Goal: Task Accomplishment & Management: Use online tool/utility

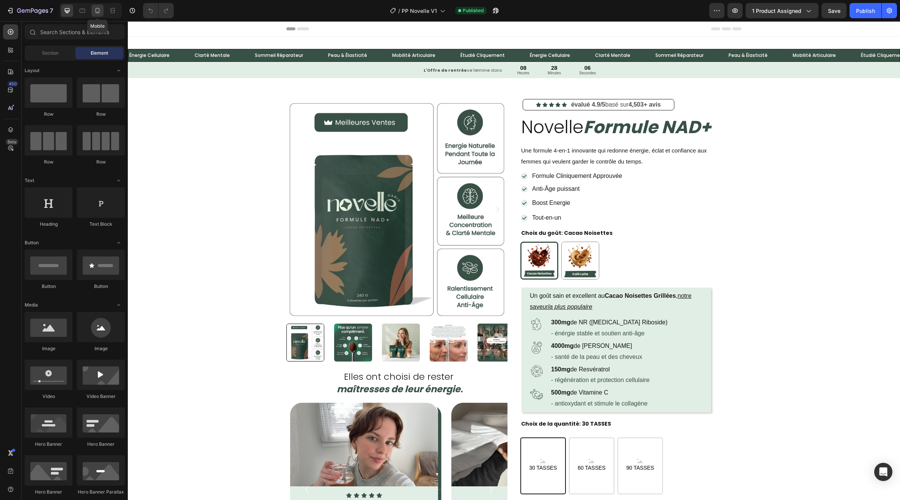
click at [94, 11] on icon at bounding box center [98, 11] width 8 height 8
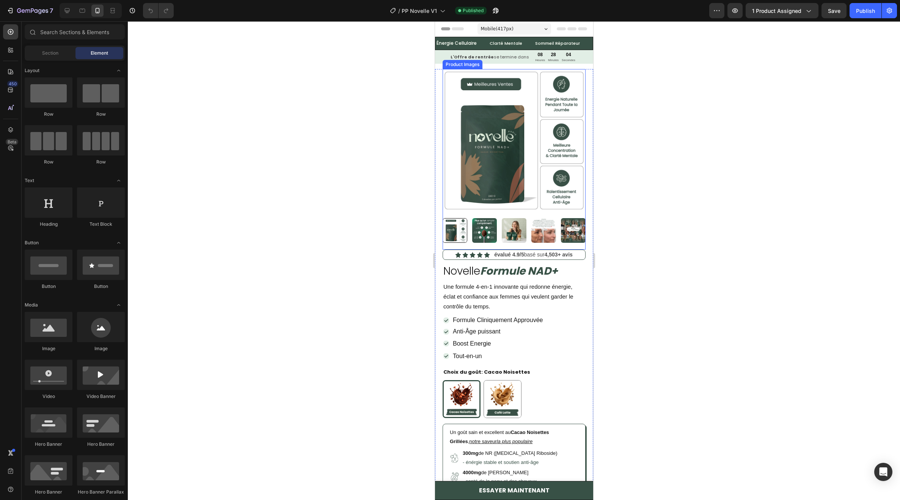
click at [518, 218] on img at bounding box center [513, 230] width 25 height 25
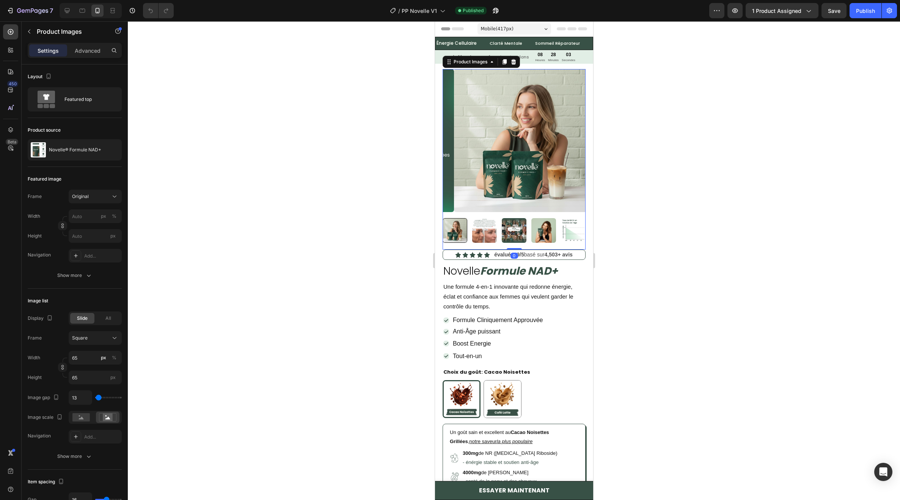
click at [494, 218] on img at bounding box center [484, 230] width 25 height 25
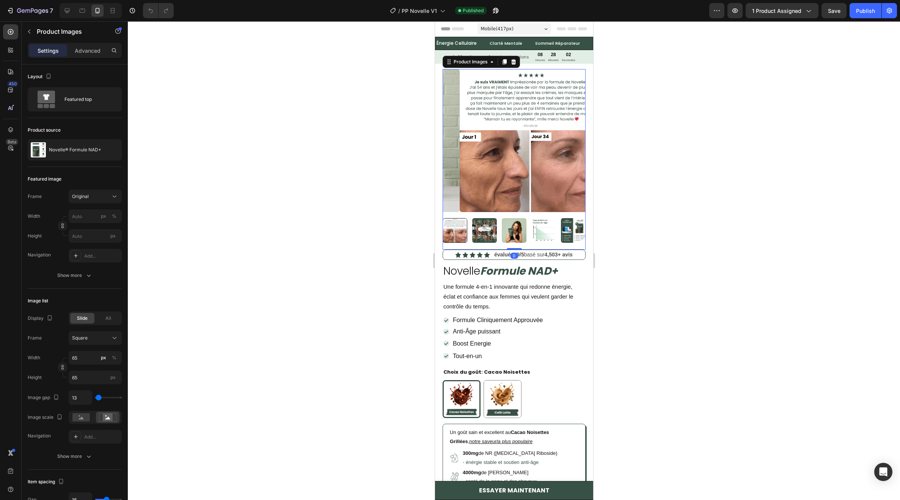
click at [489, 223] on img at bounding box center [484, 230] width 25 height 25
click at [491, 223] on img at bounding box center [484, 230] width 25 height 25
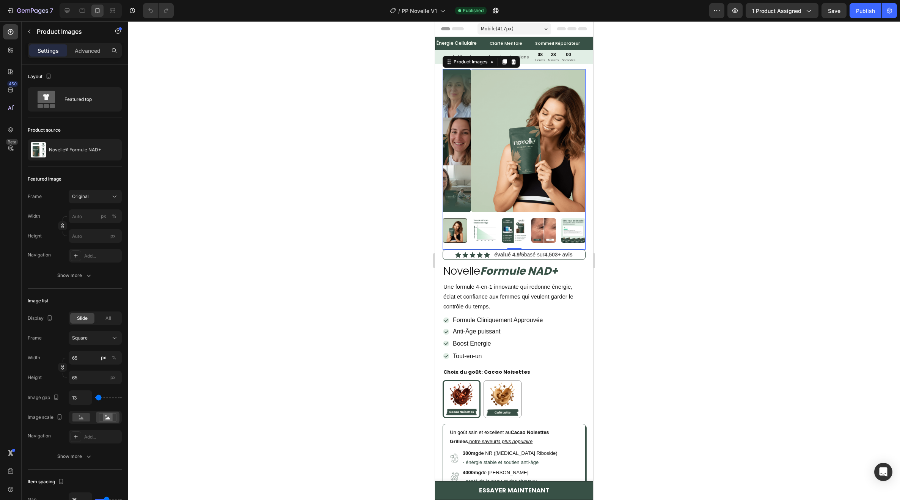
click at [481, 222] on img at bounding box center [484, 230] width 25 height 25
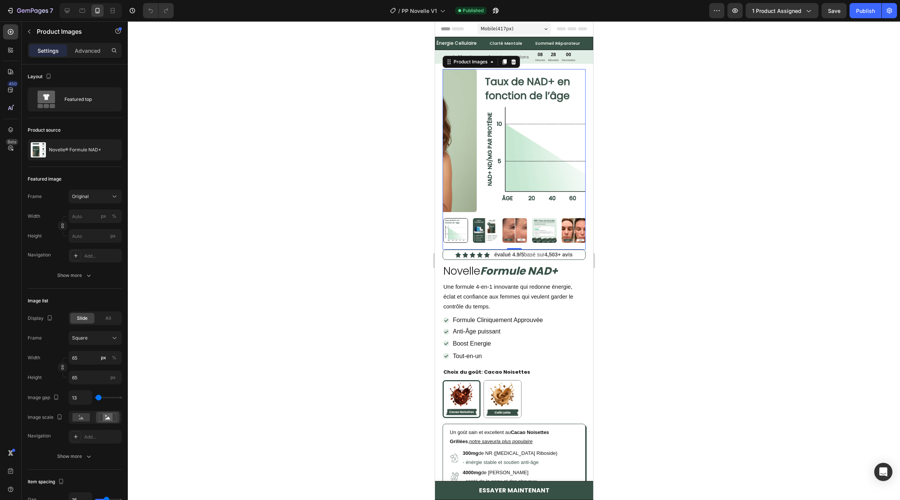
click at [487, 222] on img at bounding box center [485, 230] width 25 height 25
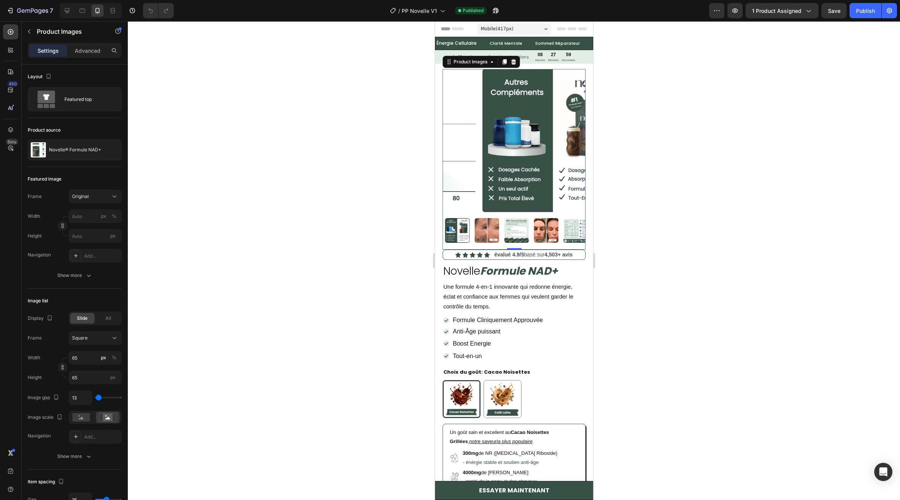
click at [499, 223] on div at bounding box center [513, 230] width 143 height 25
click at [491, 223] on img at bounding box center [484, 230] width 25 height 25
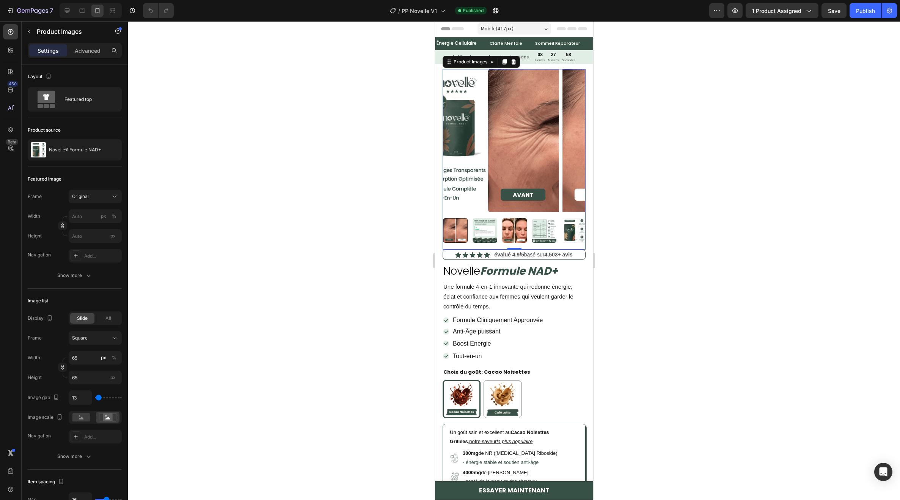
click at [491, 223] on img at bounding box center [484, 230] width 25 height 25
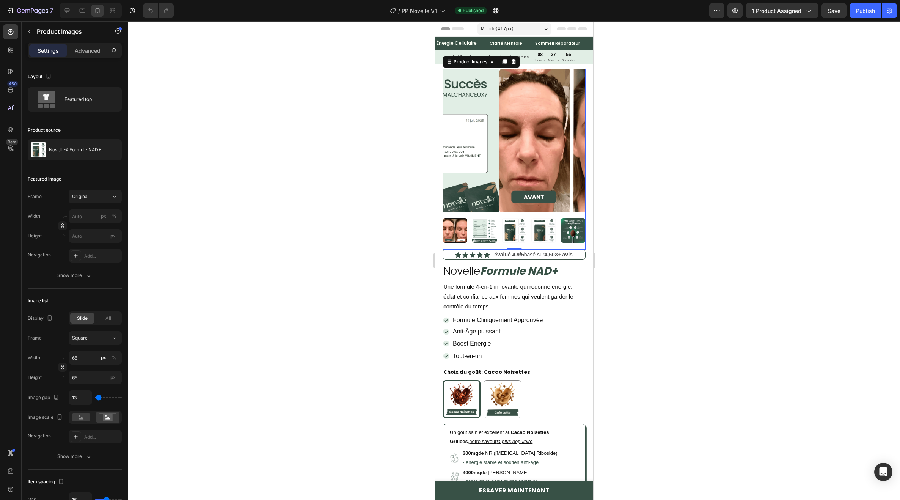
click at [488, 223] on img at bounding box center [484, 230] width 25 height 25
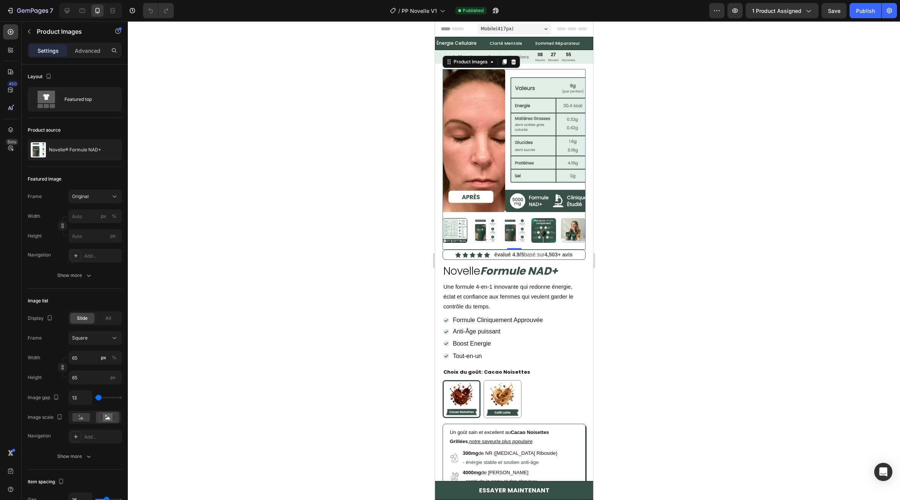
click at [488, 223] on img at bounding box center [484, 230] width 25 height 25
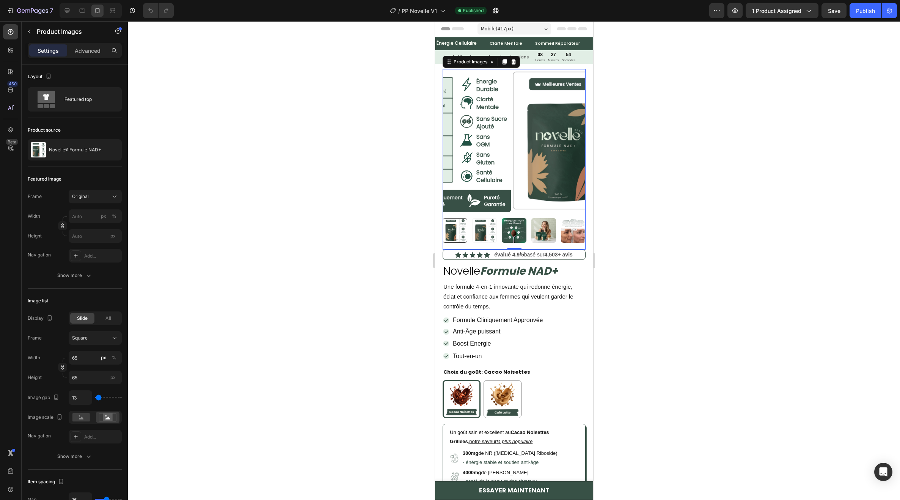
click at [490, 223] on img at bounding box center [484, 230] width 25 height 25
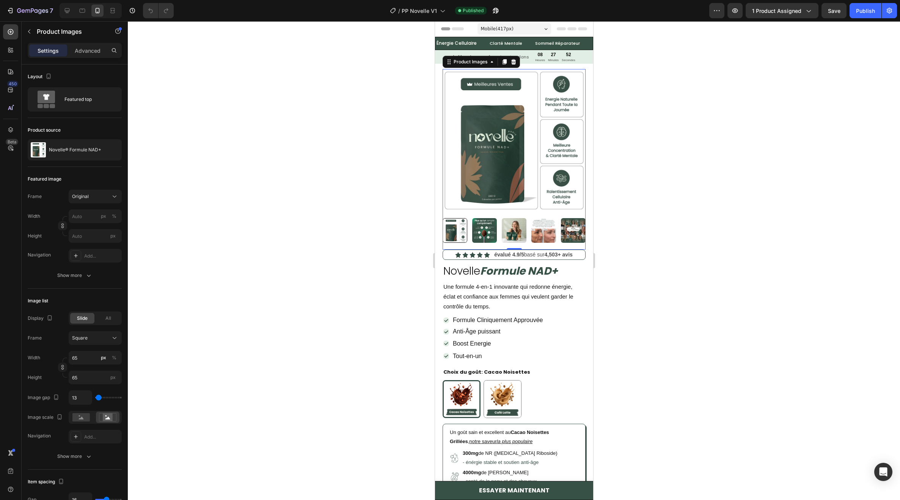
click at [479, 225] on img at bounding box center [484, 230] width 25 height 25
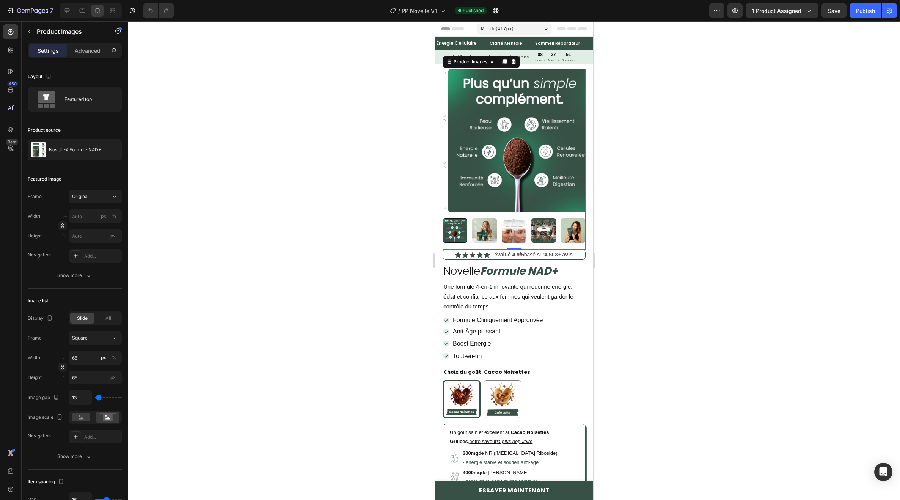
click at [489, 227] on img at bounding box center [484, 230] width 25 height 25
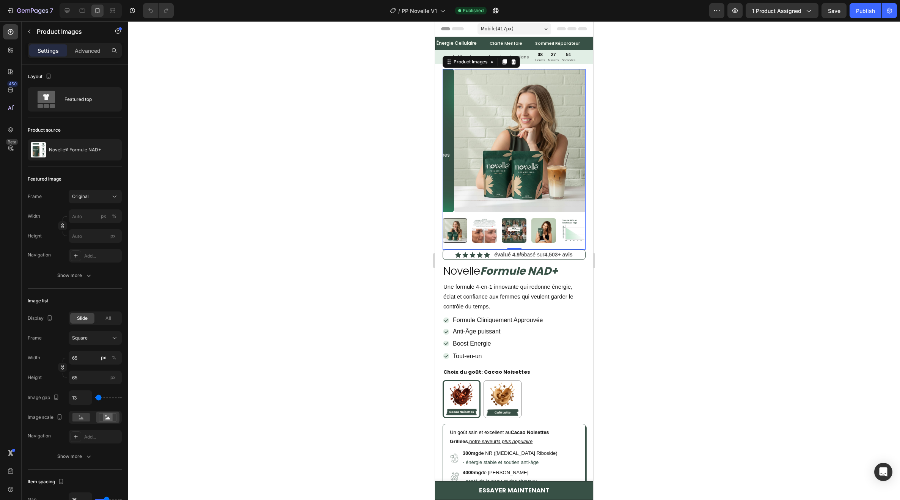
click at [489, 227] on img at bounding box center [484, 230] width 25 height 25
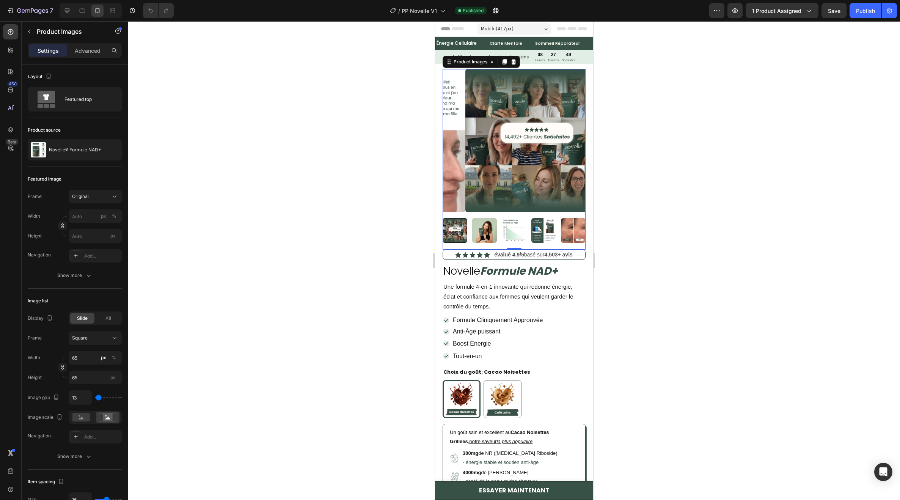
click at [484, 227] on img at bounding box center [484, 230] width 25 height 25
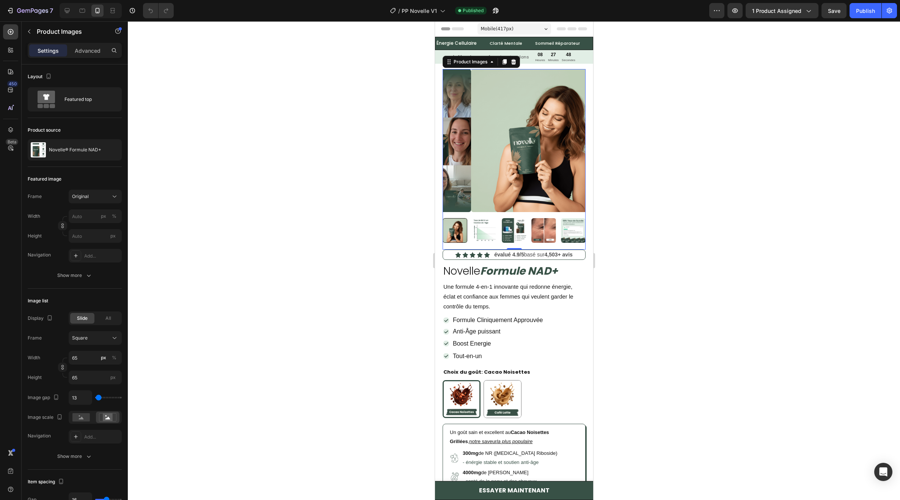
click at [484, 227] on img at bounding box center [484, 230] width 25 height 25
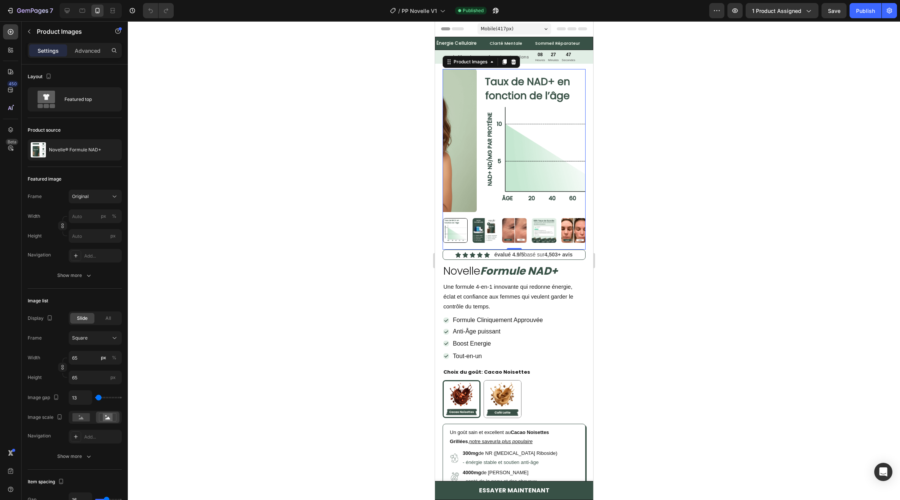
click at [485, 227] on img at bounding box center [484, 230] width 25 height 25
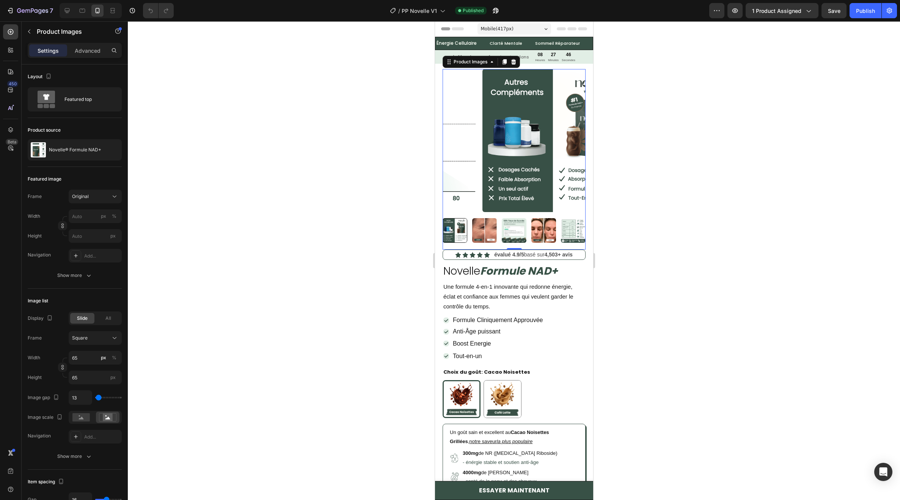
click at [485, 227] on div at bounding box center [513, 230] width 143 height 25
click at [511, 226] on img at bounding box center [513, 230] width 25 height 25
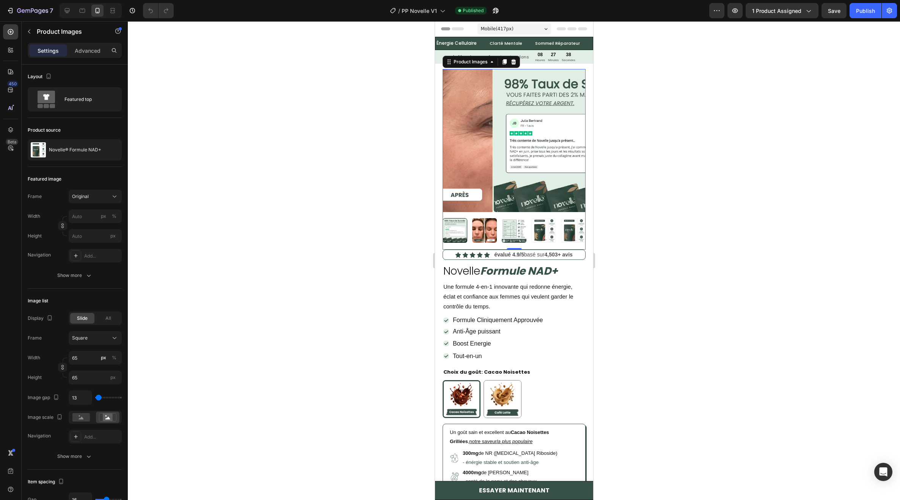
click at [490, 226] on img at bounding box center [484, 230] width 25 height 25
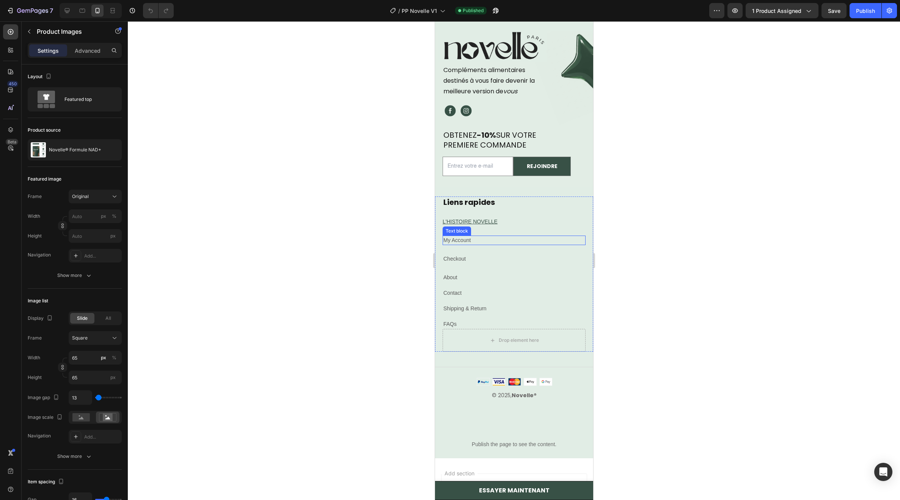
scroll to position [4913, 0]
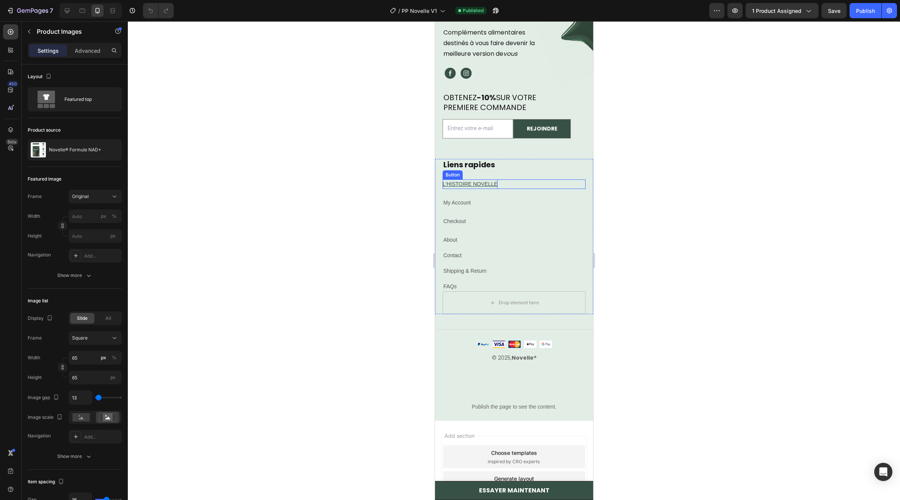
click at [457, 189] on p "L'HISTOIRE NOVELLE" at bounding box center [469, 183] width 55 height 9
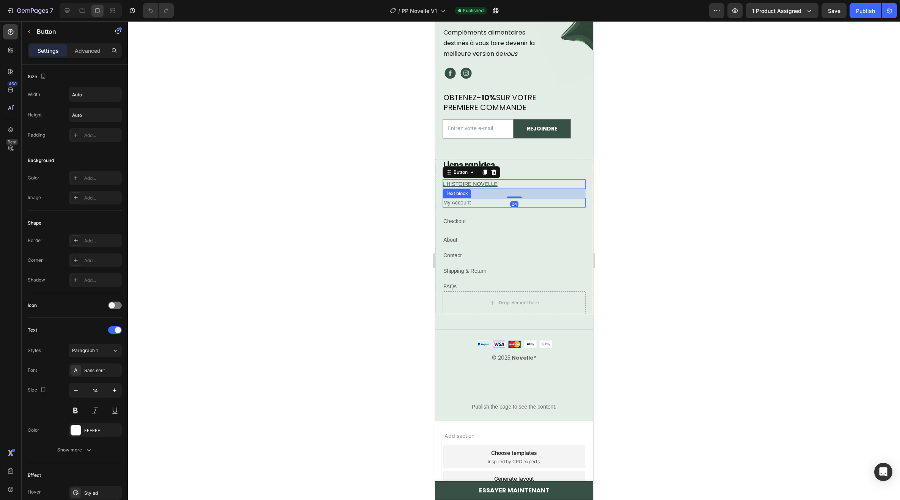
click at [458, 206] on link "My Account" at bounding box center [456, 203] width 27 height 6
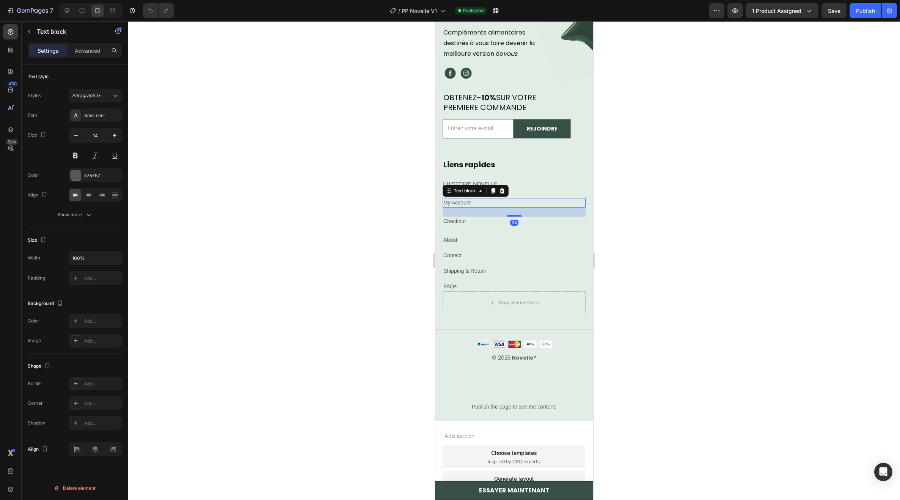
click at [461, 206] on link "My Account" at bounding box center [456, 203] width 27 height 6
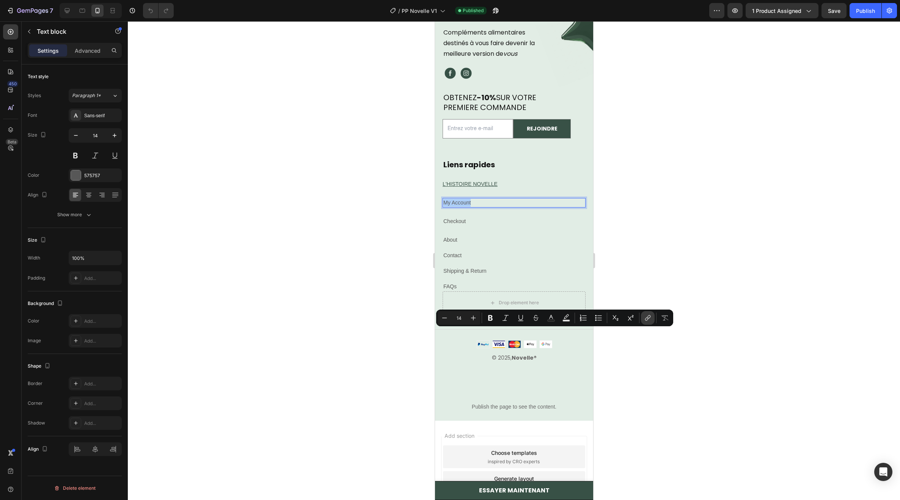
click at [648, 317] on icon "Editor contextual toolbar" at bounding box center [648, 318] width 8 height 8
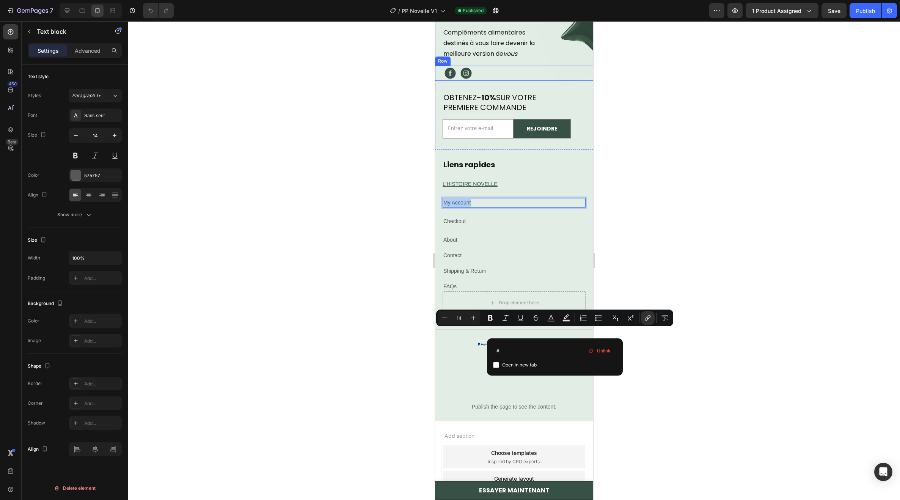
click at [547, 81] on div "Image Image Row" at bounding box center [514, 73] width 158 height 15
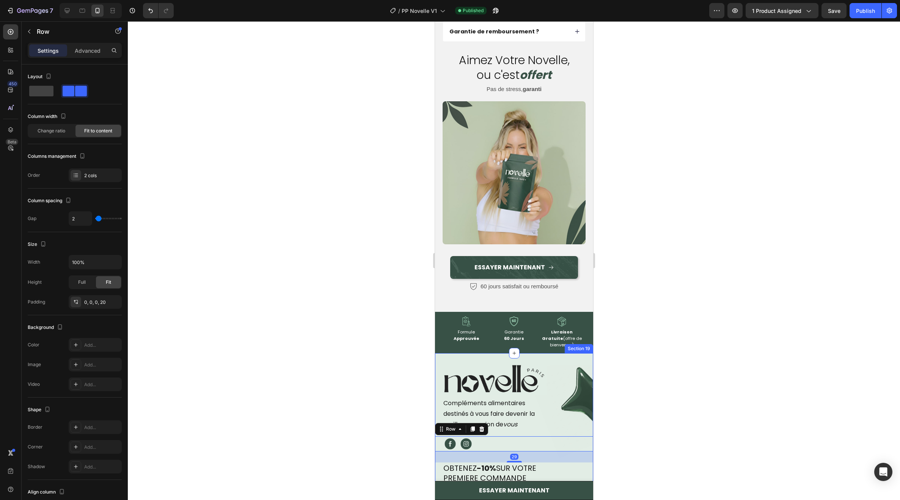
scroll to position [4875, 0]
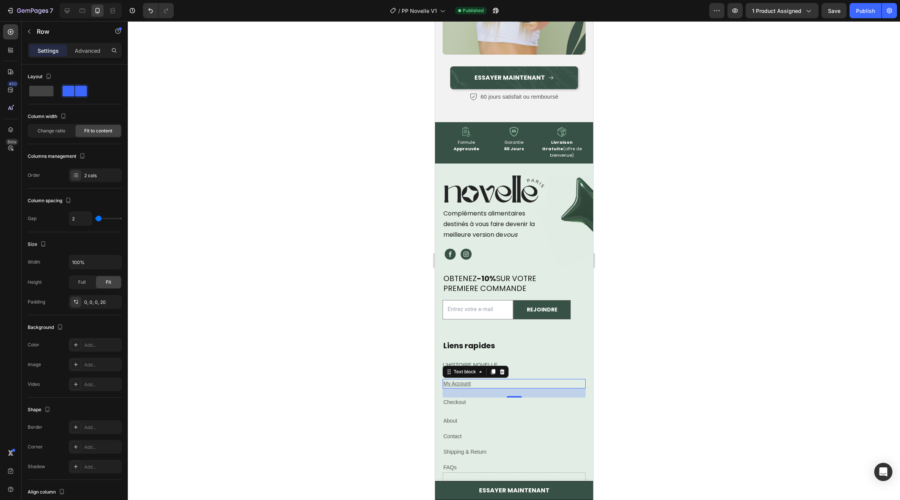
click at [465, 380] on u "My Account" at bounding box center [456, 383] width 27 height 6
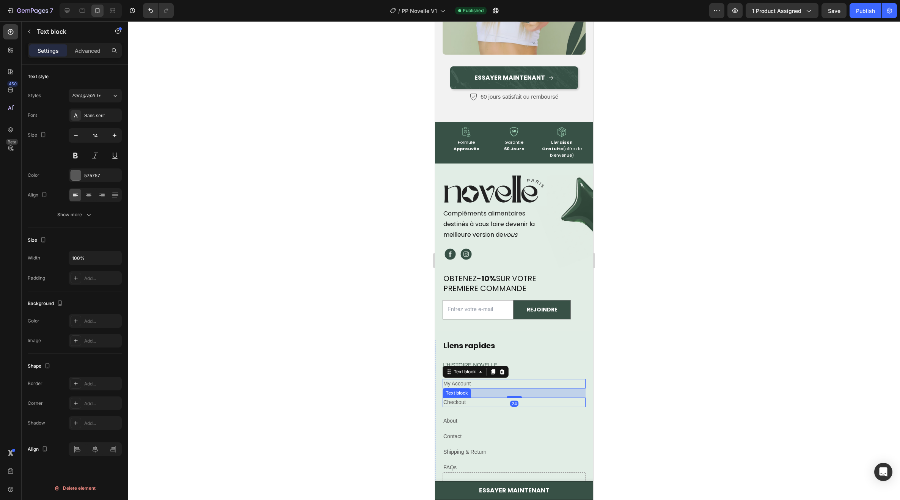
click at [464, 398] on p "Checkout" at bounding box center [513, 402] width 141 height 8
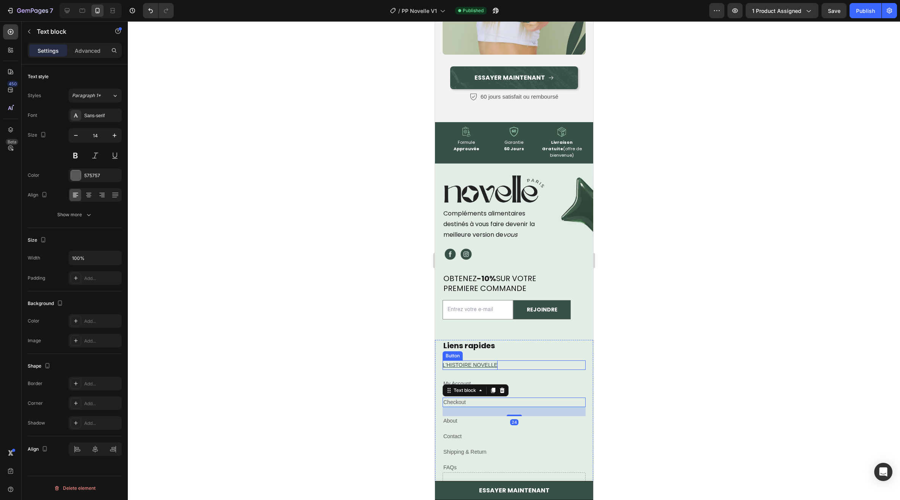
click at [481, 343] on div "Liens rapides Heading L'HISTOIRE NOVELLE Button My Account Text block Checkout …" at bounding box center [513, 406] width 143 height 132
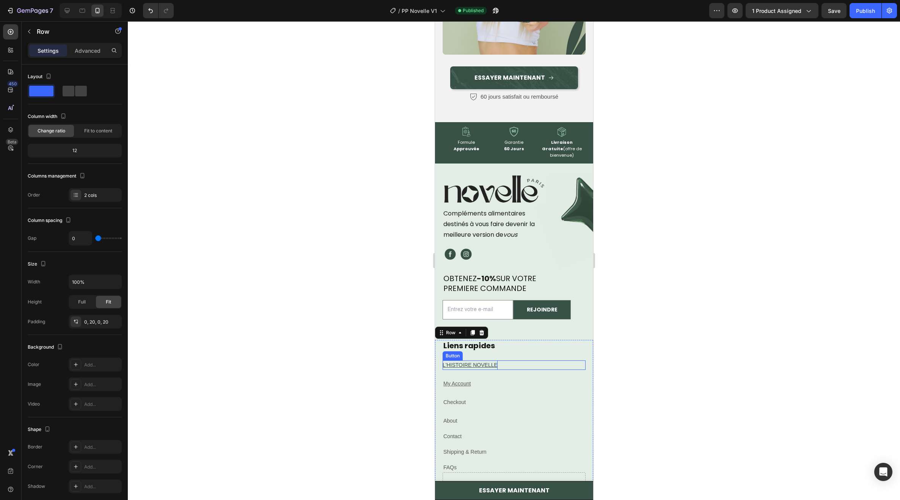
click at [474, 362] on u "L'HISTOIRE NOVELLE" at bounding box center [469, 365] width 55 height 6
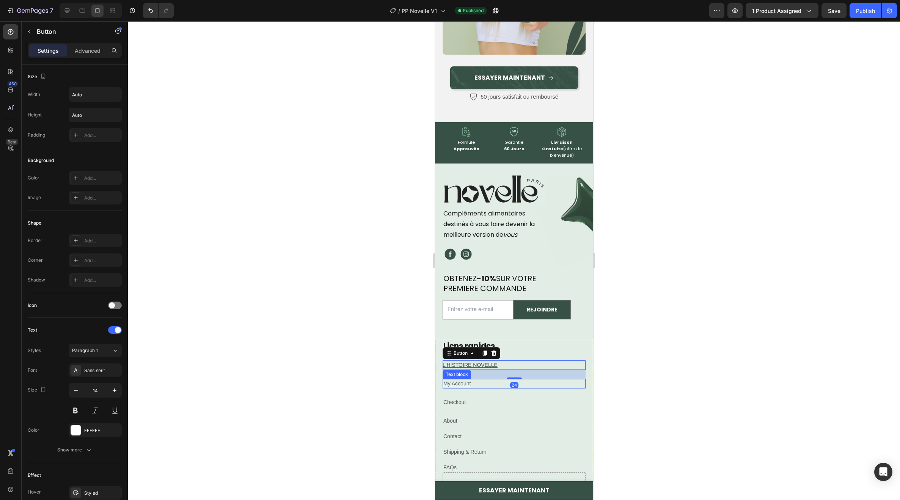
click at [467, 380] on u "My Account" at bounding box center [456, 383] width 27 height 6
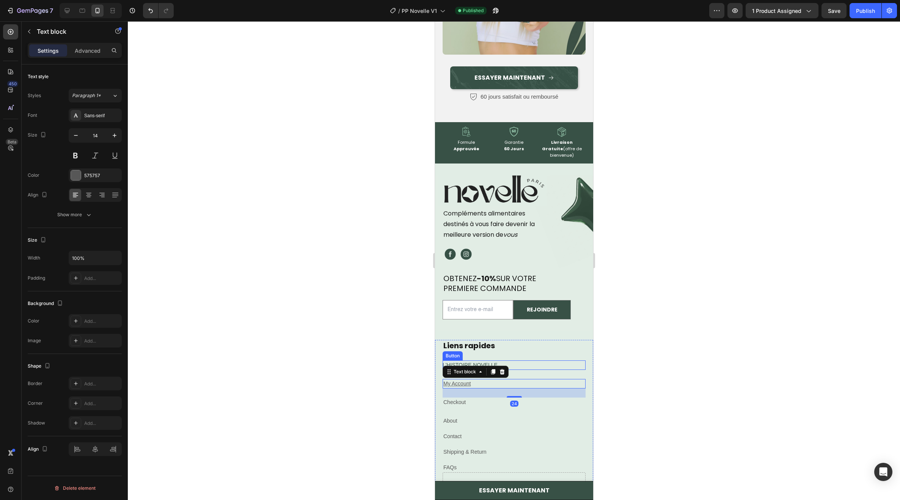
click at [506, 360] on div "L'HISTOIRE NOVELLE Button" at bounding box center [513, 364] width 143 height 9
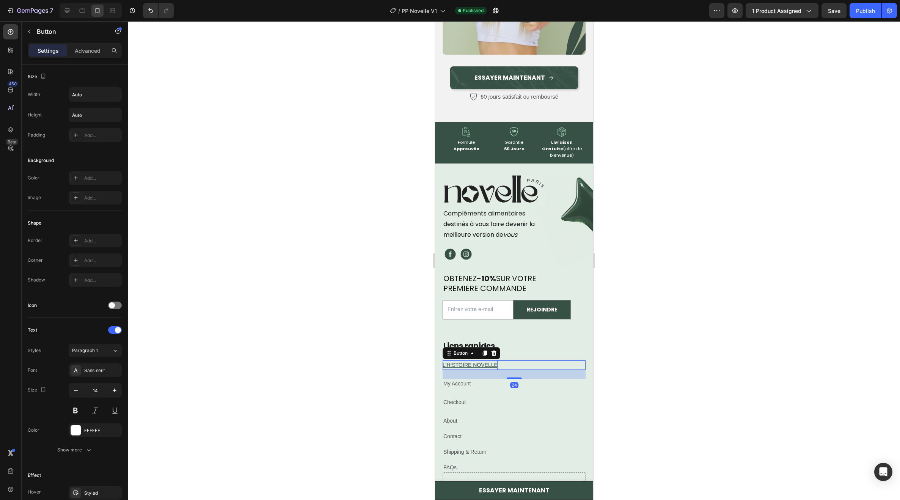
click at [492, 362] on u "L'HISTOIRE NOVELLE" at bounding box center [469, 365] width 55 height 6
click at [511, 360] on div "L'HISTOIRE NOVELLE Button 24" at bounding box center [513, 364] width 143 height 9
click at [496, 350] on icon at bounding box center [493, 353] width 6 height 6
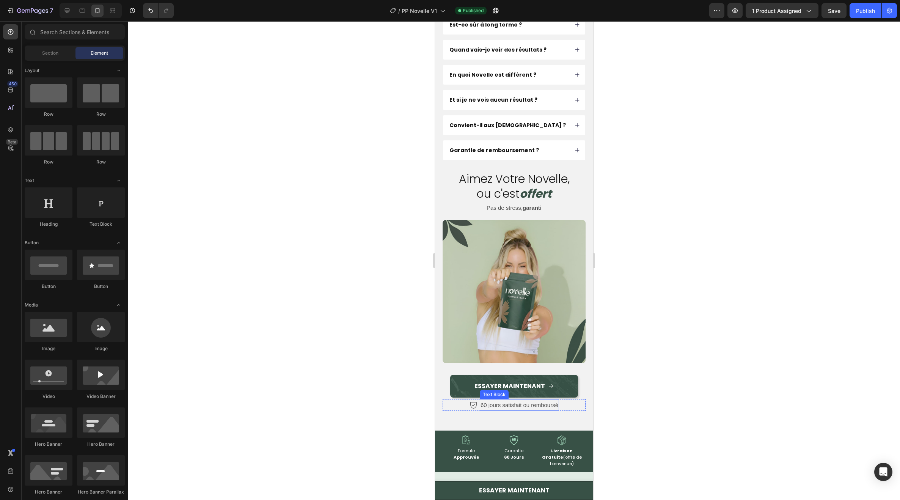
scroll to position [4420, 0]
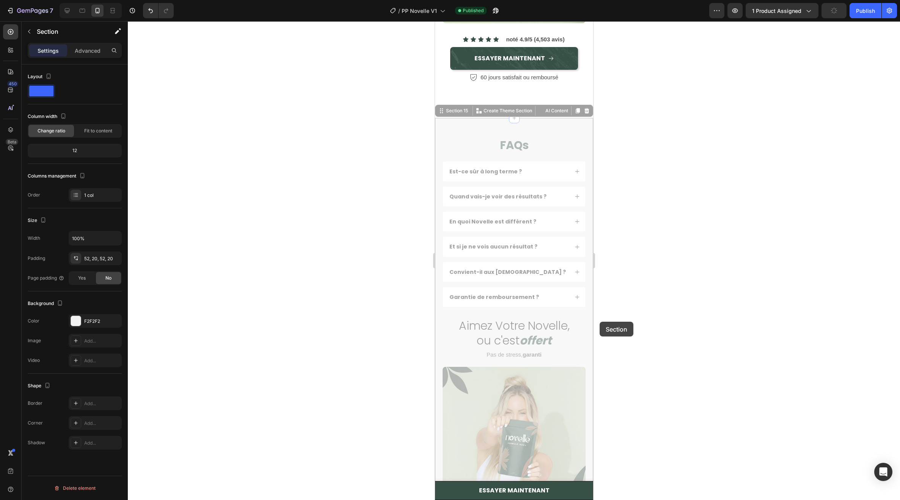
drag, startPoint x: 586, startPoint y: 393, endPoint x: 1034, endPoint y: 315, distance: 454.2
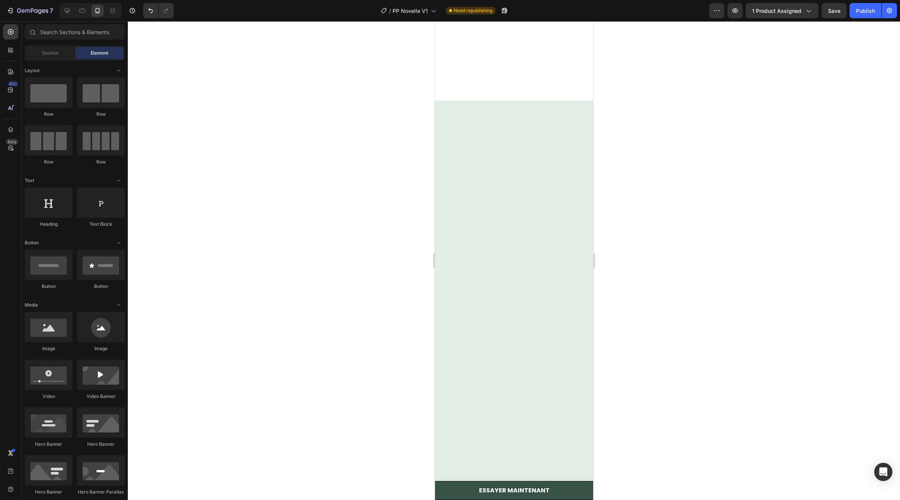
scroll to position [0, 0]
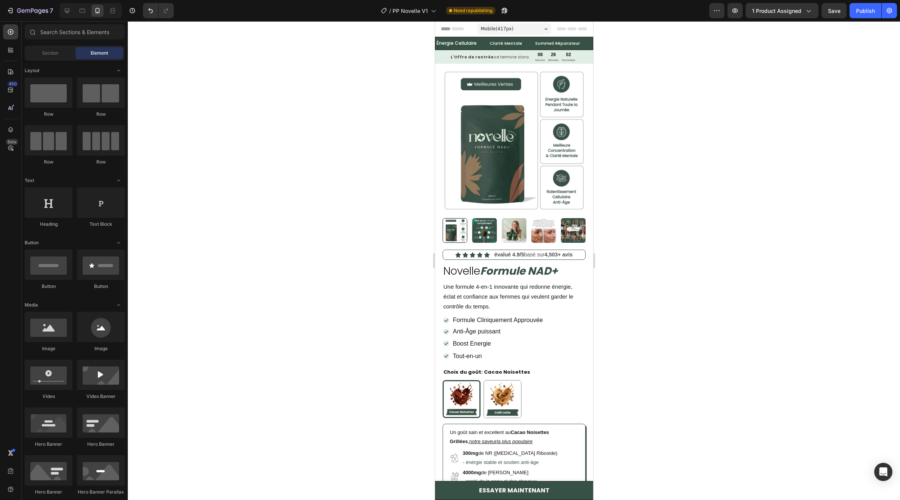
drag, startPoint x: 589, startPoint y: 440, endPoint x: 1043, endPoint y: 79, distance: 580.4
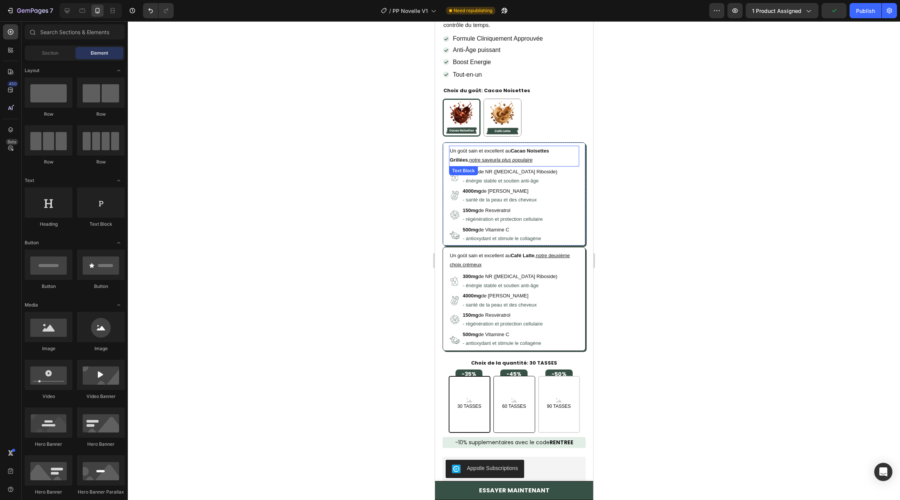
scroll to position [455, 0]
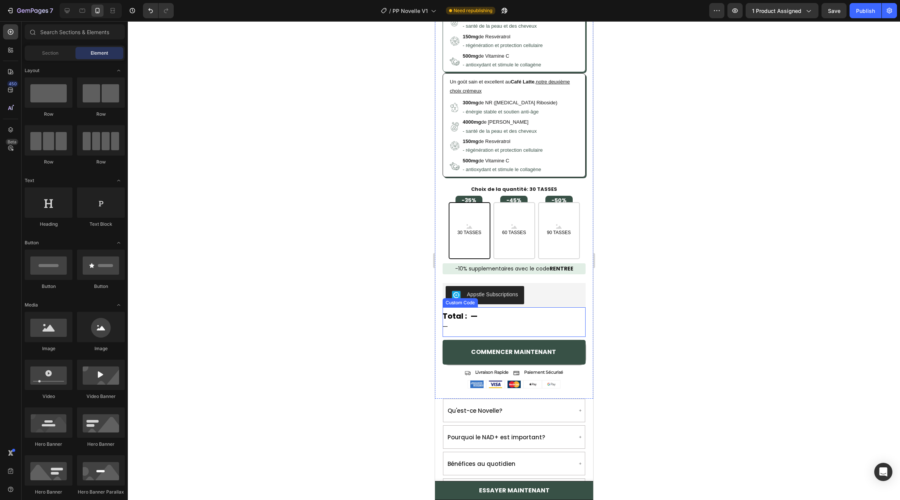
click at [465, 316] on span "Total :" at bounding box center [454, 315] width 24 height 11
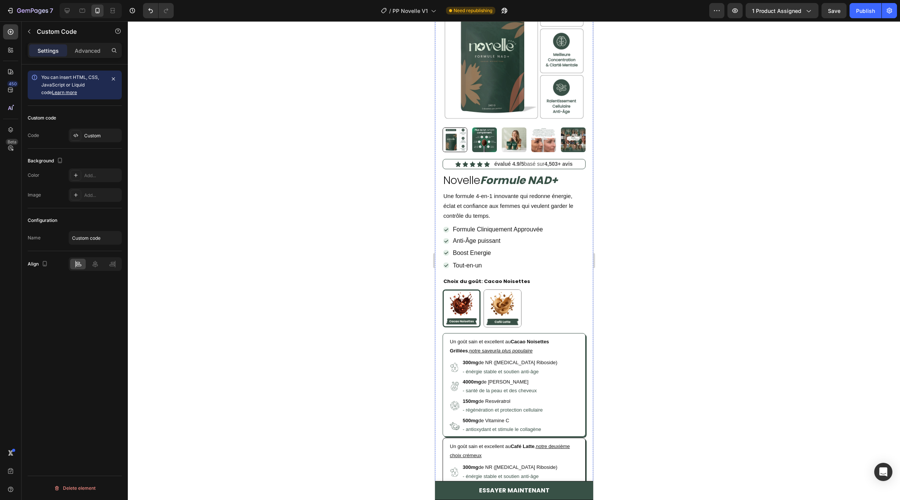
scroll to position [0, 0]
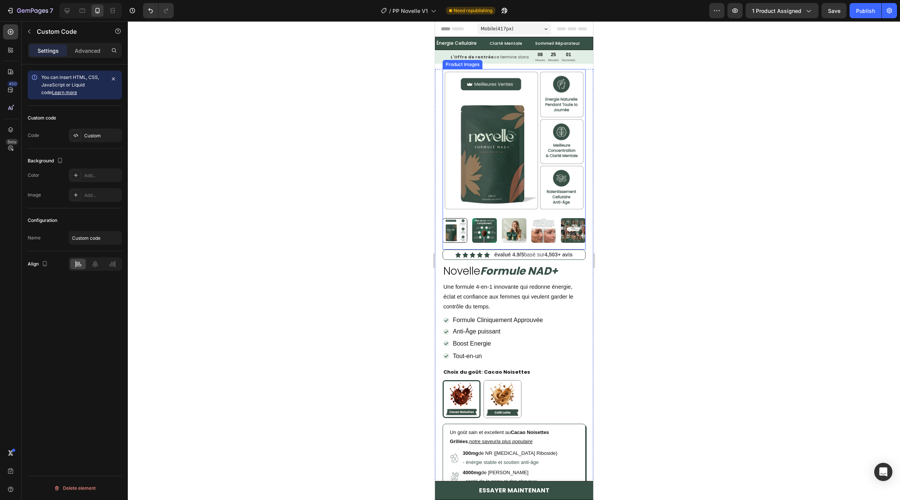
click at [487, 229] on img at bounding box center [484, 230] width 25 height 25
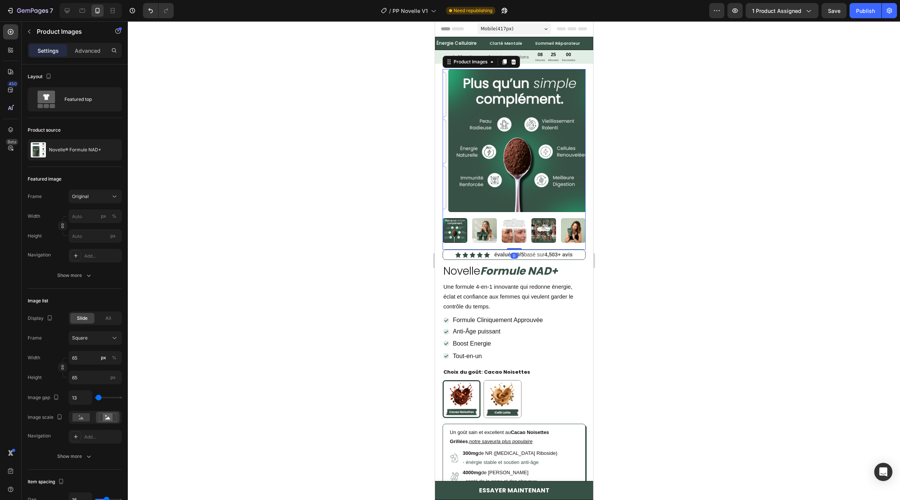
click at [492, 229] on img at bounding box center [484, 230] width 25 height 25
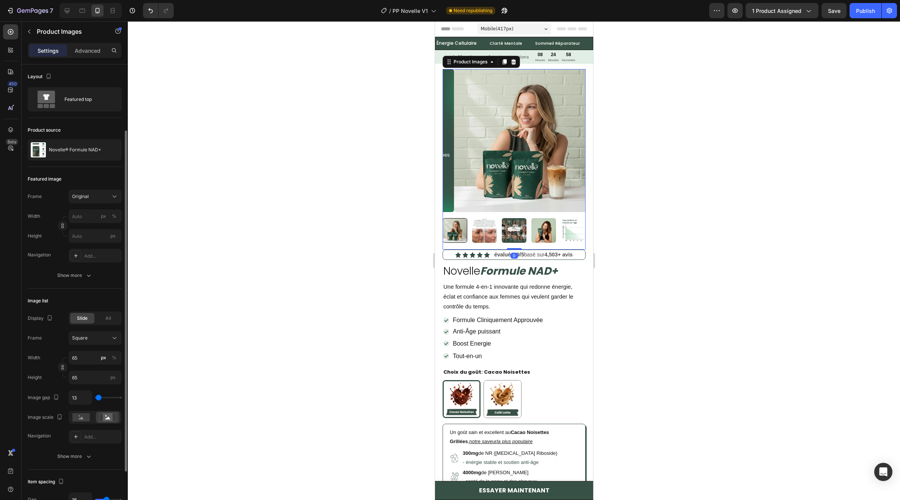
scroll to position [76, 0]
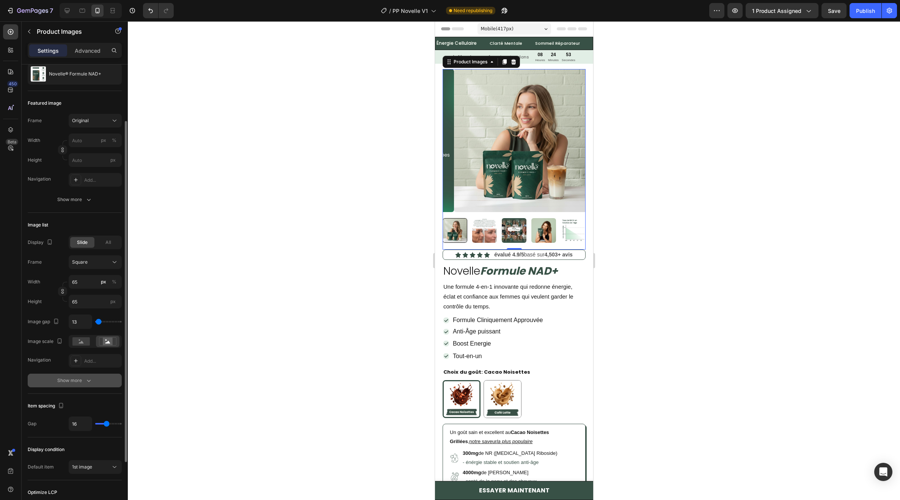
click at [75, 381] on div "Show more" at bounding box center [74, 381] width 35 height 8
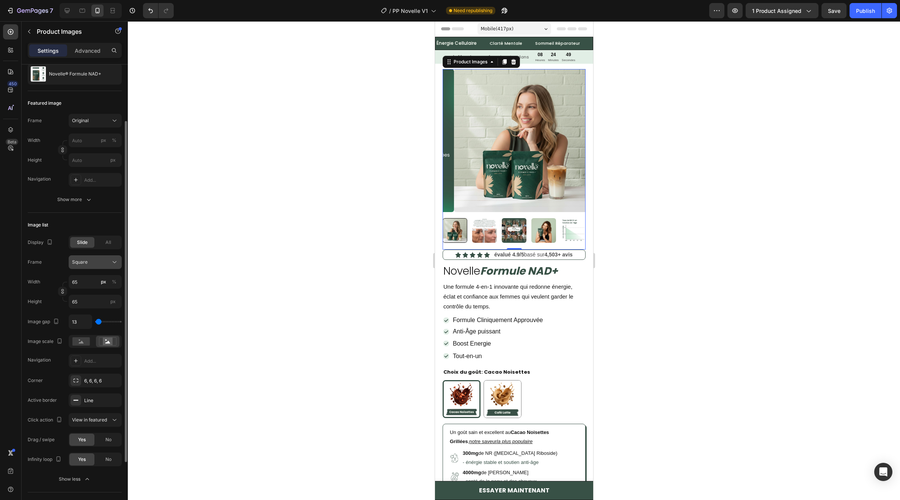
click at [95, 263] on div "Square" at bounding box center [90, 262] width 37 height 7
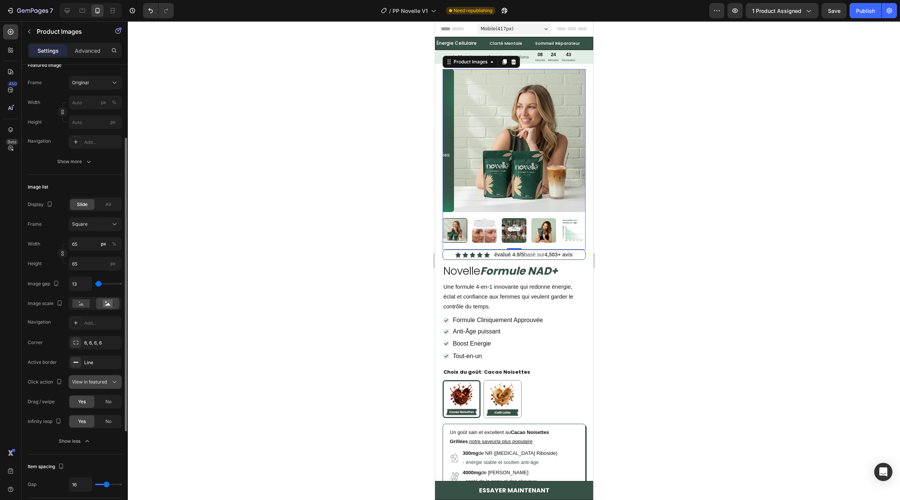
click at [95, 383] on span "View in featured" at bounding box center [89, 382] width 35 height 6
click at [98, 383] on span "View in featured" at bounding box center [89, 382] width 35 height 6
click at [507, 134] on img at bounding box center [525, 140] width 143 height 143
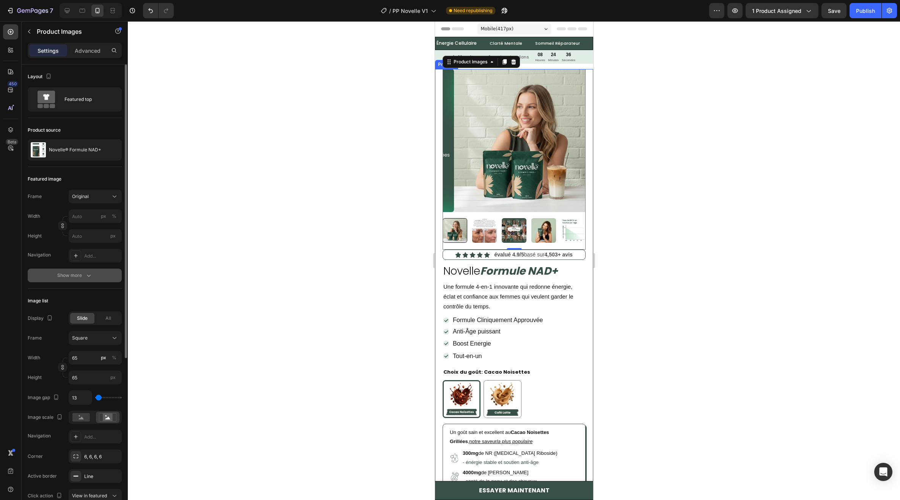
click at [88, 280] on button "Show more" at bounding box center [75, 276] width 94 height 14
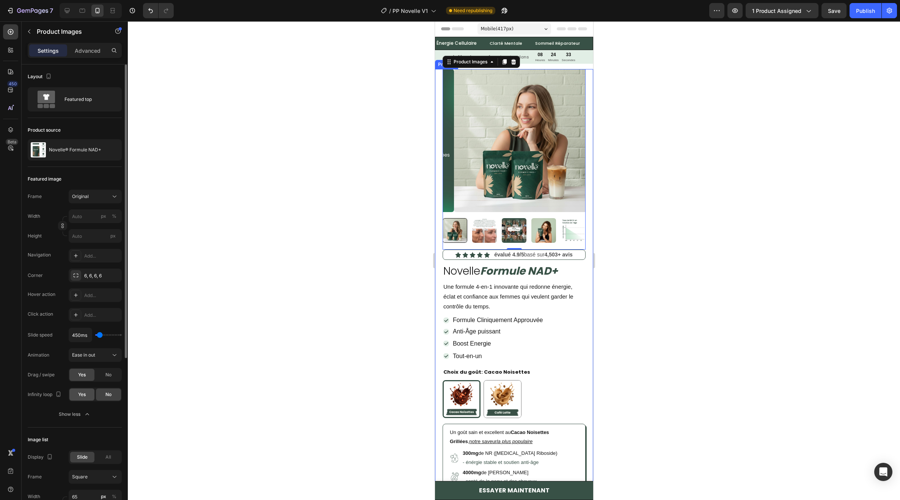
click at [87, 399] on div "Yes" at bounding box center [81, 394] width 25 height 12
click at [70, 107] on div "Featured top" at bounding box center [87, 99] width 46 height 17
click at [70, 119] on div "Product source Novelle® Formule NAD+" at bounding box center [75, 142] width 94 height 49
click at [869, 9] on div "Publish" at bounding box center [865, 11] width 19 height 8
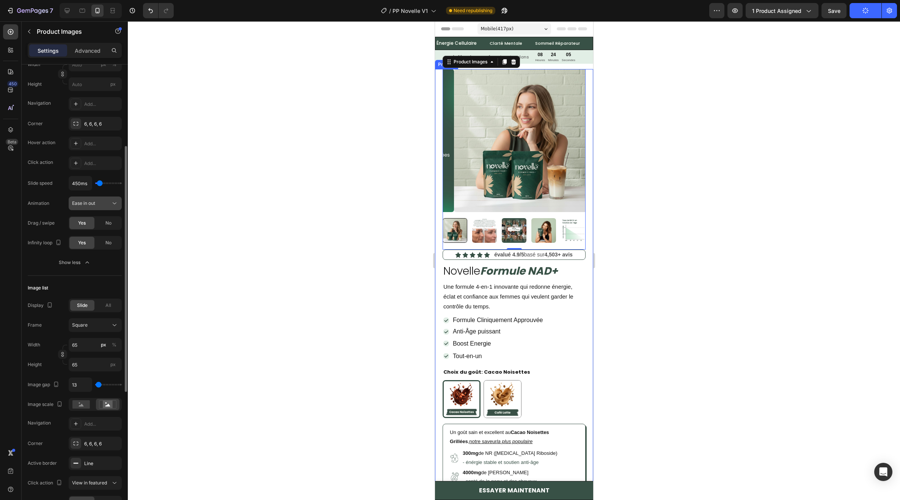
click at [82, 202] on button "Ease in out" at bounding box center [95, 203] width 53 height 14
click at [80, 202] on span "Ease in out" at bounding box center [83, 203] width 23 height 6
click at [483, 224] on img at bounding box center [484, 230] width 25 height 25
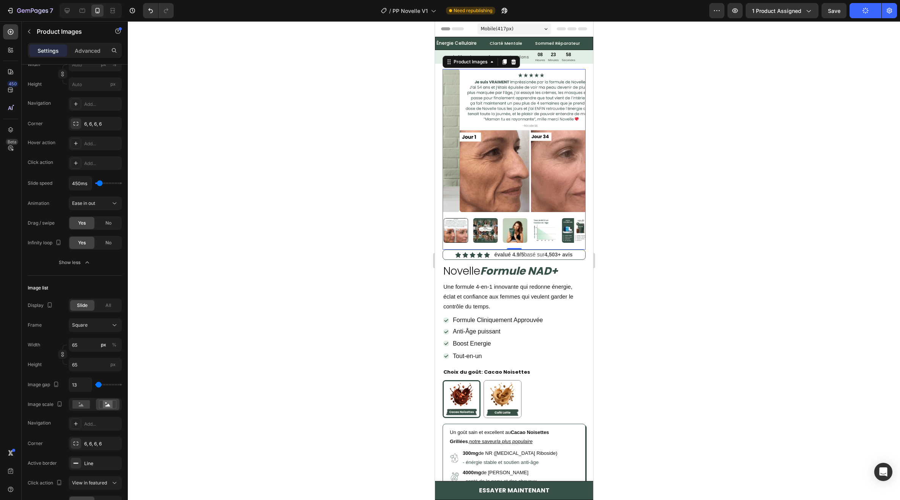
click at [497, 224] on div at bounding box center [513, 230] width 143 height 25
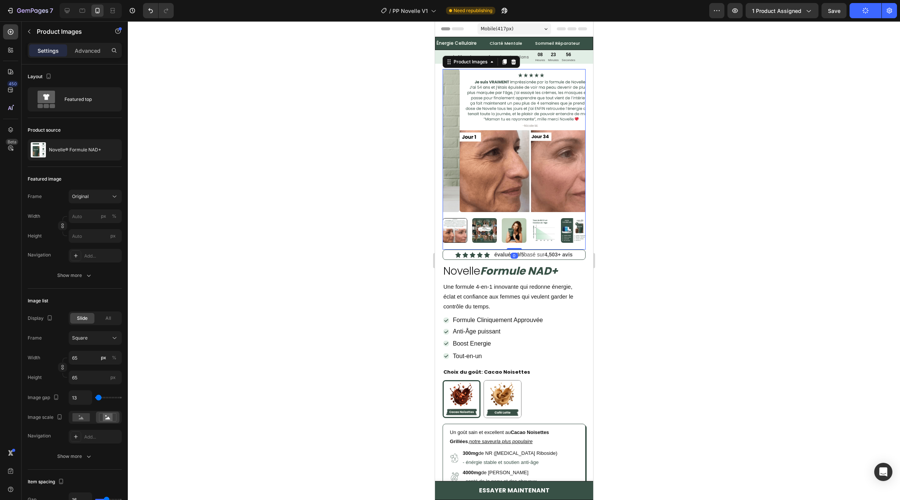
click at [539, 229] on img at bounding box center [543, 230] width 25 height 25
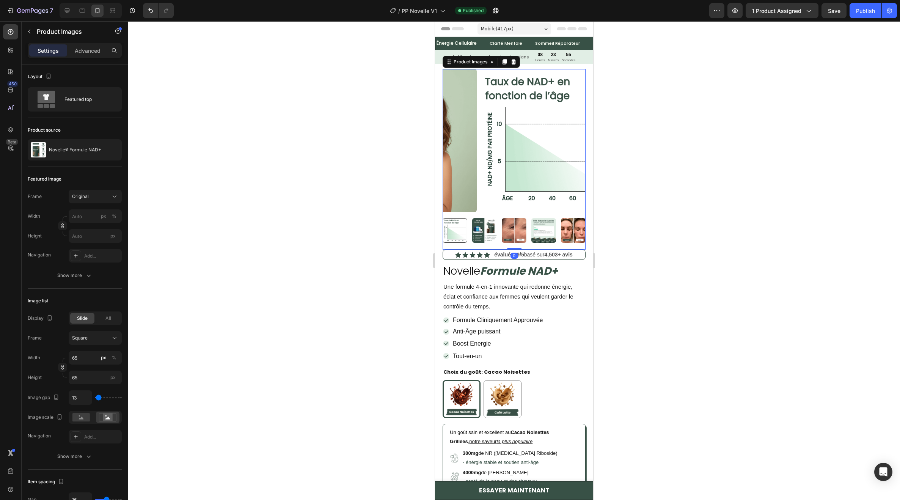
click at [545, 229] on img at bounding box center [543, 230] width 25 height 25
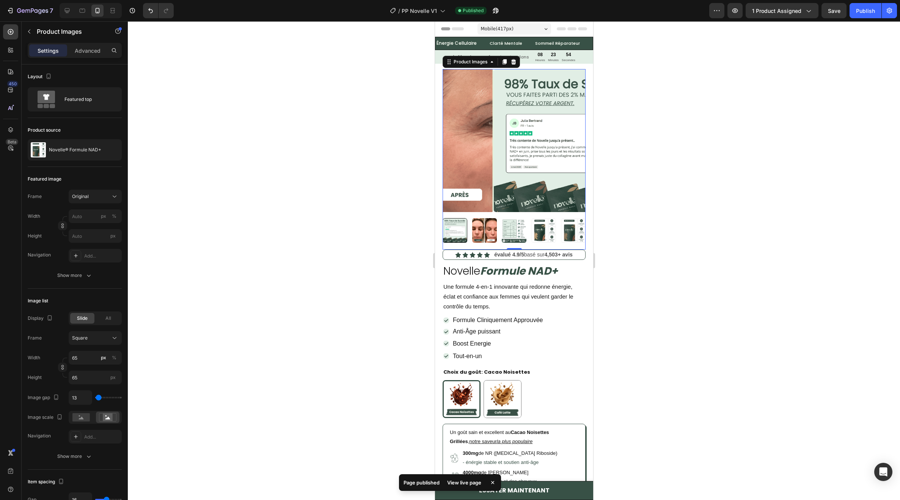
click at [539, 228] on img at bounding box center [543, 230] width 25 height 25
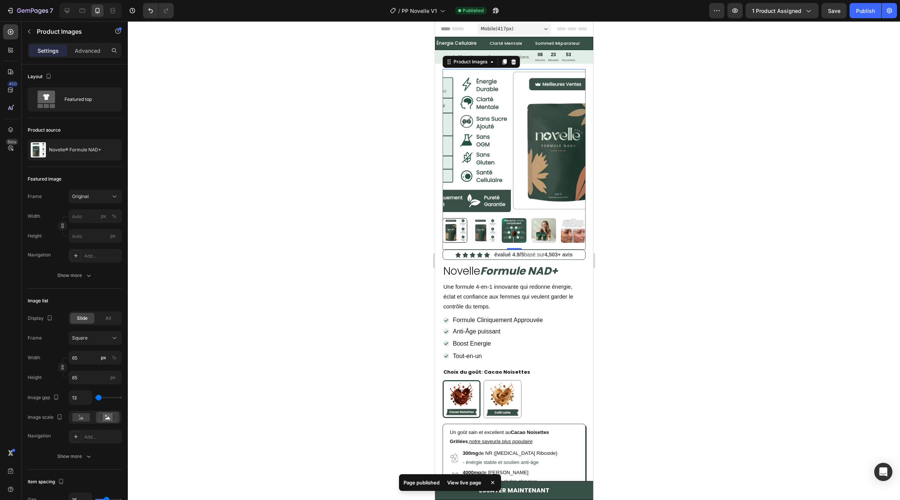
click at [490, 224] on img at bounding box center [484, 230] width 25 height 25
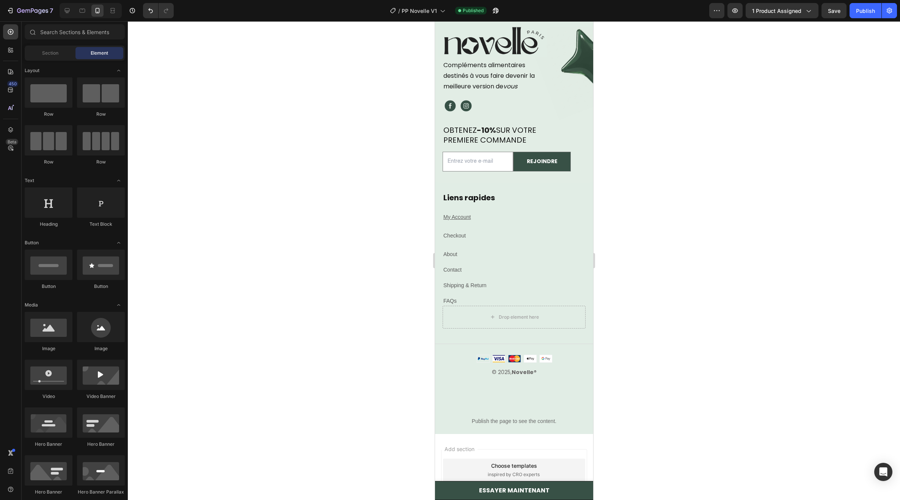
scroll to position [5154, 0]
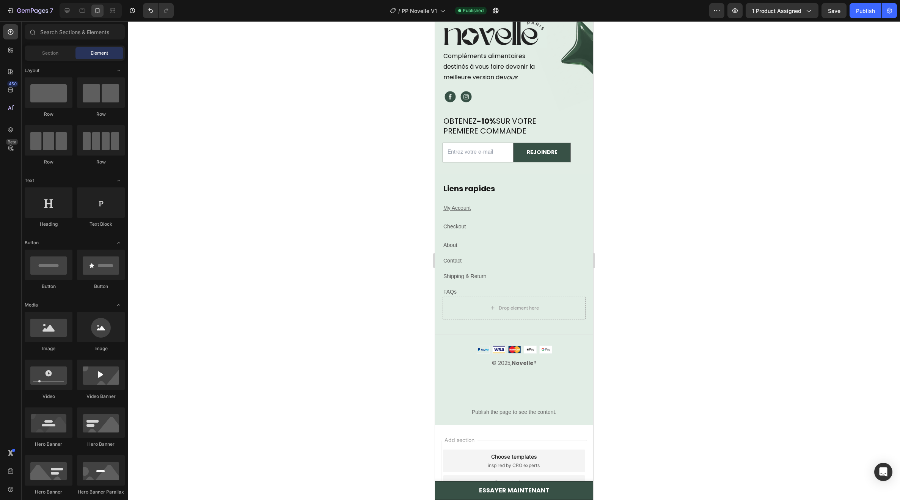
drag, startPoint x: 590, startPoint y: 79, endPoint x: 1028, endPoint y: 498, distance: 606.6
click at [526, 366] on div "© 2025, Novelle ®" at bounding box center [514, 362] width 158 height 9
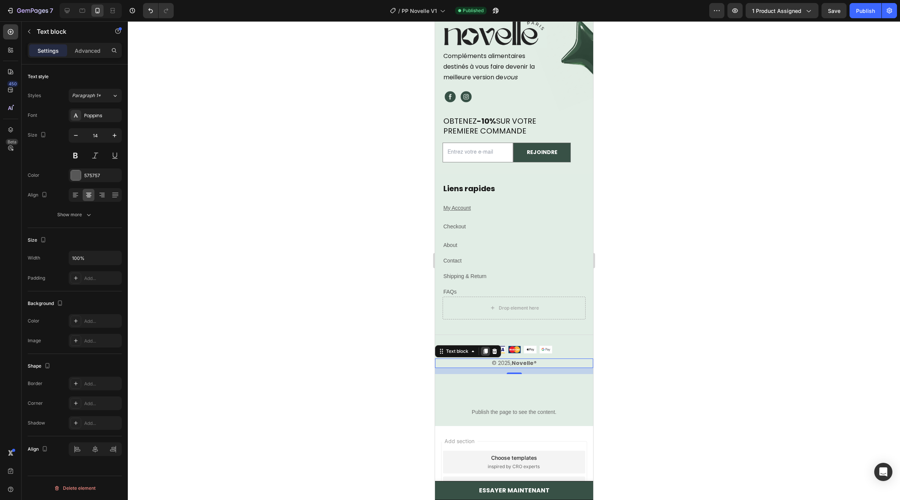
click at [488, 349] on icon at bounding box center [485, 351] width 6 height 6
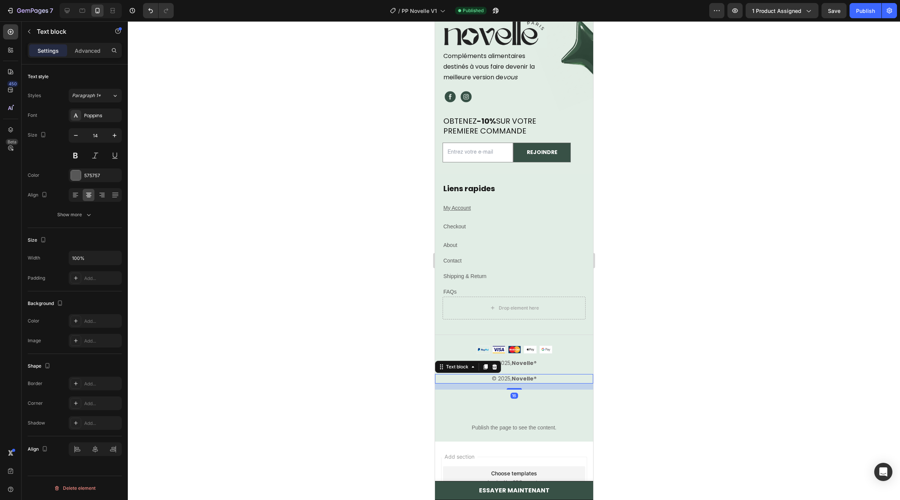
click at [516, 376] on strong "Novelle" at bounding box center [522, 379] width 22 height 8
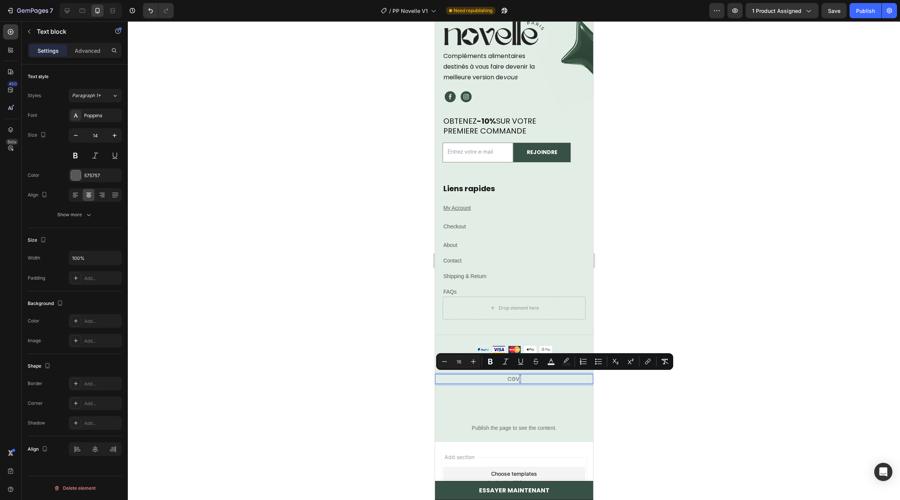
click at [516, 379] on p "CGV |" at bounding box center [513, 379] width 157 height 8
click at [563, 363] on icon "Editor contextual toolbar" at bounding box center [567, 362] width 8 height 8
type input "000000"
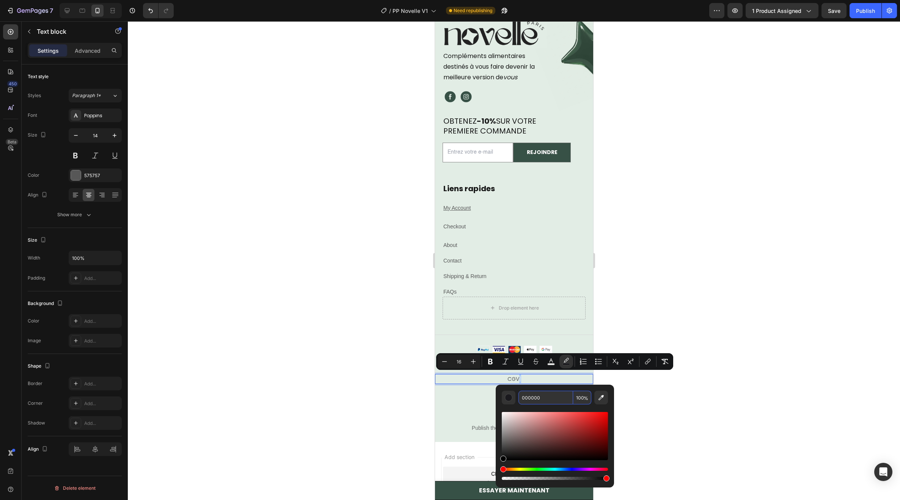
click at [583, 397] on input "100" at bounding box center [582, 398] width 18 height 14
type input "0"
click at [548, 362] on icon "Editor contextual toolbar" at bounding box center [551, 362] width 8 height 8
type input "000000"
type input "14"
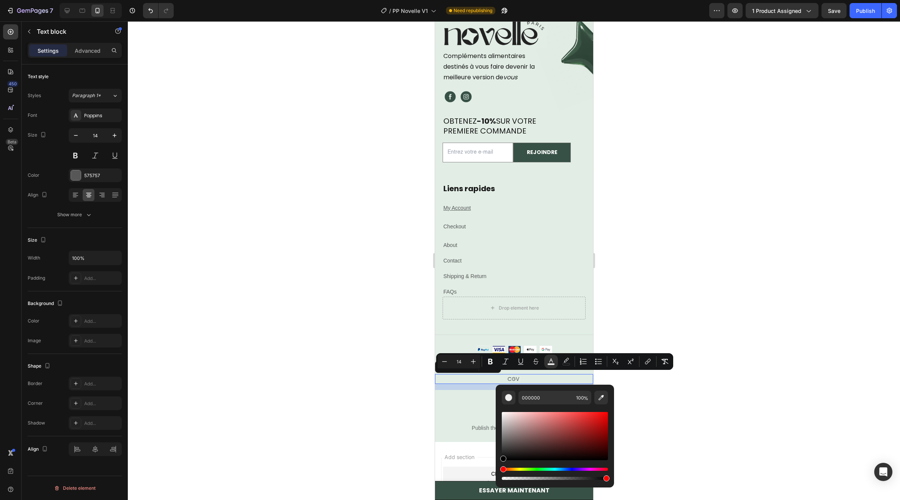
click at [505, 375] on p "CGV |" at bounding box center [513, 379] width 157 height 8
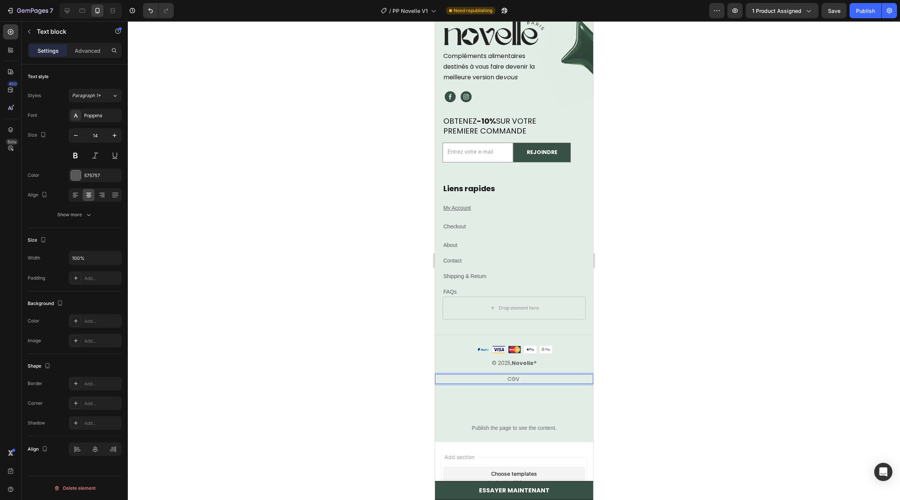
click at [508, 377] on p "CGV |" at bounding box center [513, 379] width 157 height 8
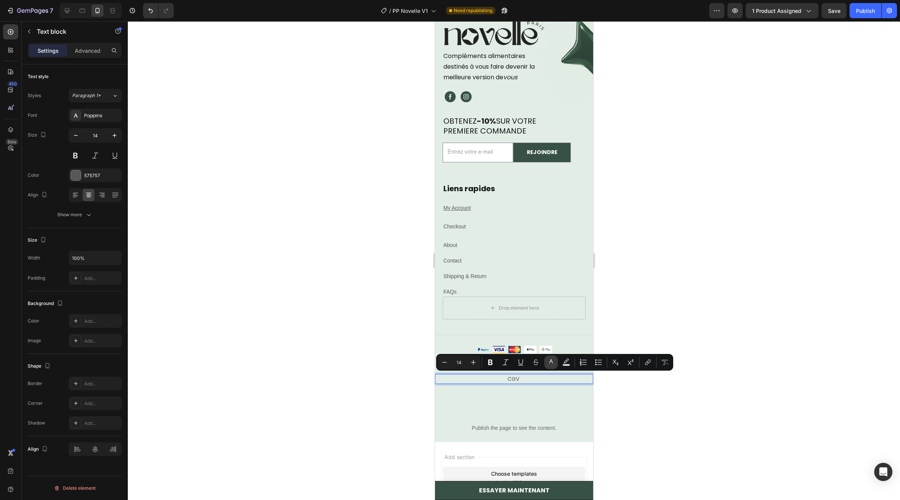
click at [552, 362] on icon "Editor contextual toolbar" at bounding box center [551, 362] width 8 height 8
type input "575757"
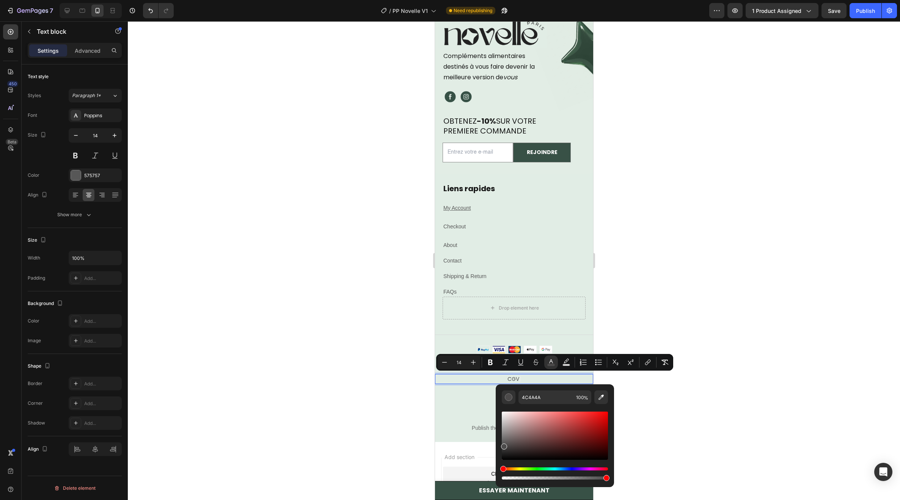
drag, startPoint x: 507, startPoint y: 443, endPoint x: 513, endPoint y: 437, distance: 8.6
click at [502, 445] on div "Editor contextual toolbar" at bounding box center [555, 436] width 106 height 48
type input "4C4C4C"
click at [548, 397] on input "4C4C4C" at bounding box center [546, 397] width 55 height 14
click at [547, 397] on input "4C4C4C" at bounding box center [546, 397] width 55 height 14
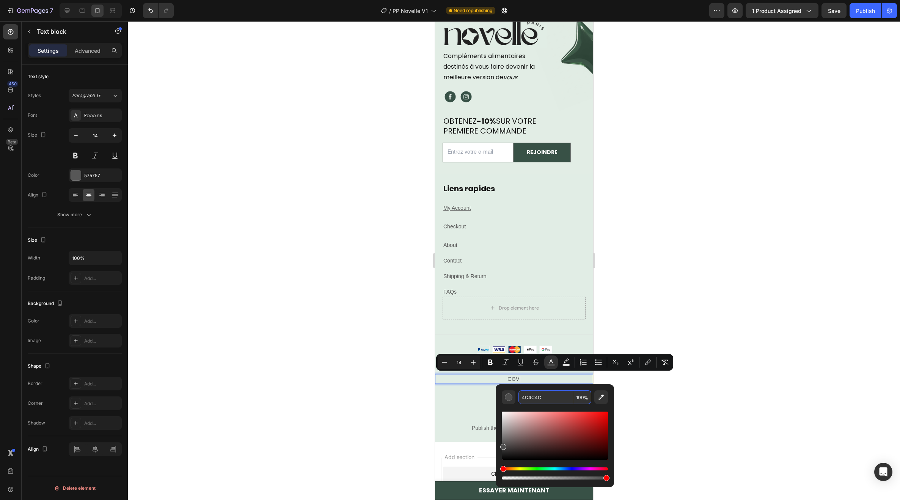
click at [547, 397] on input "4C4C4C" at bounding box center [546, 397] width 55 height 14
type input "16"
click at [525, 376] on p "CGV |" at bounding box center [513, 379] width 157 height 8
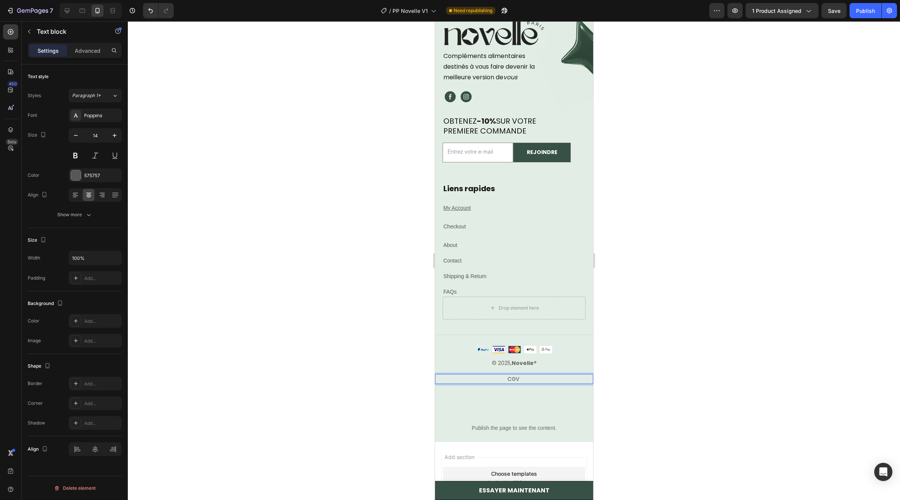
click at [520, 377] on p "CGV |" at bounding box center [513, 379] width 157 height 8
click at [519, 378] on span "|" at bounding box center [520, 378] width 2 height 9
click at [520, 378] on p "CGV |" at bounding box center [513, 379] width 157 height 8
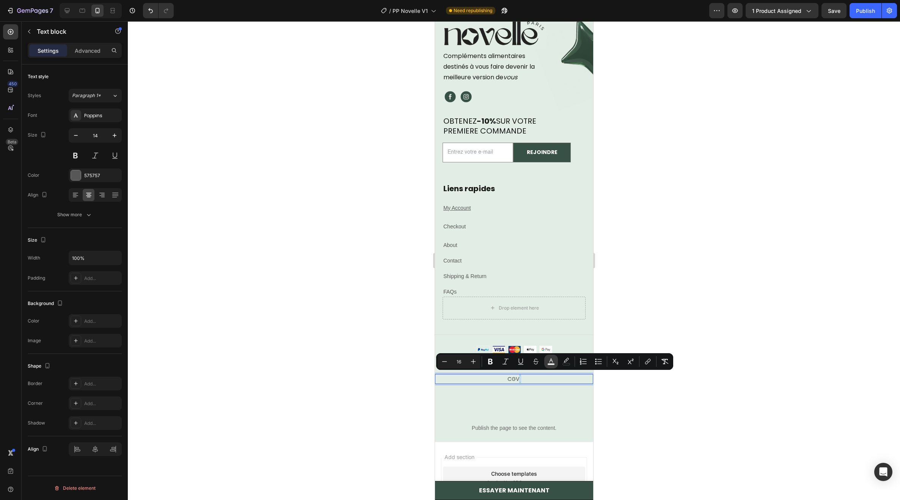
click at [550, 361] on icon "Editor contextual toolbar" at bounding box center [551, 360] width 4 height 4
type input "000000"
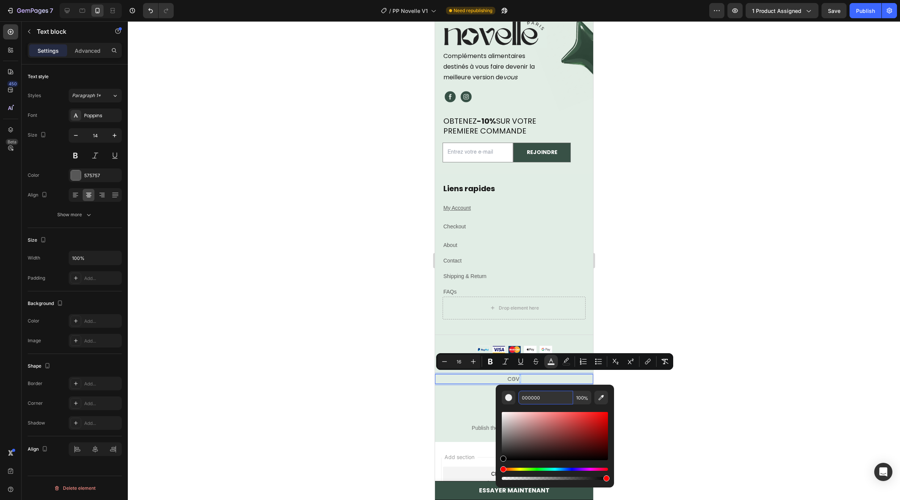
click at [536, 399] on input "000000" at bounding box center [546, 398] width 55 height 14
paste input "|"
type input "|"
click at [537, 400] on input "|" at bounding box center [546, 398] width 55 height 14
drag, startPoint x: 503, startPoint y: 397, endPoint x: 513, endPoint y: 397, distance: 9.9
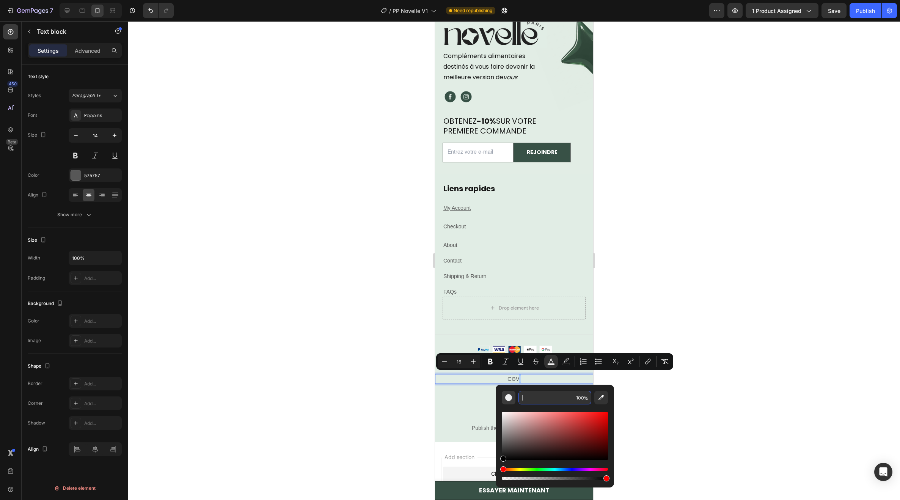
click at [502, 397] on div "| 100 %" at bounding box center [555, 398] width 106 height 14
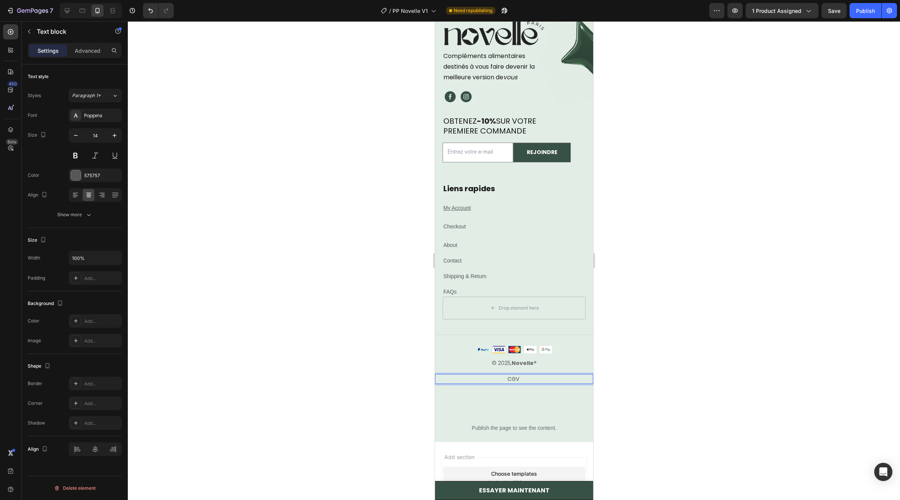
click at [516, 377] on span "CGV" at bounding box center [513, 379] width 12 height 8
click at [519, 379] on span "|" at bounding box center [520, 378] width 2 height 9
click at [522, 378] on p "CGV |" at bounding box center [513, 379] width 157 height 8
click at [514, 382] on div "CGV |" at bounding box center [514, 379] width 158 height 10
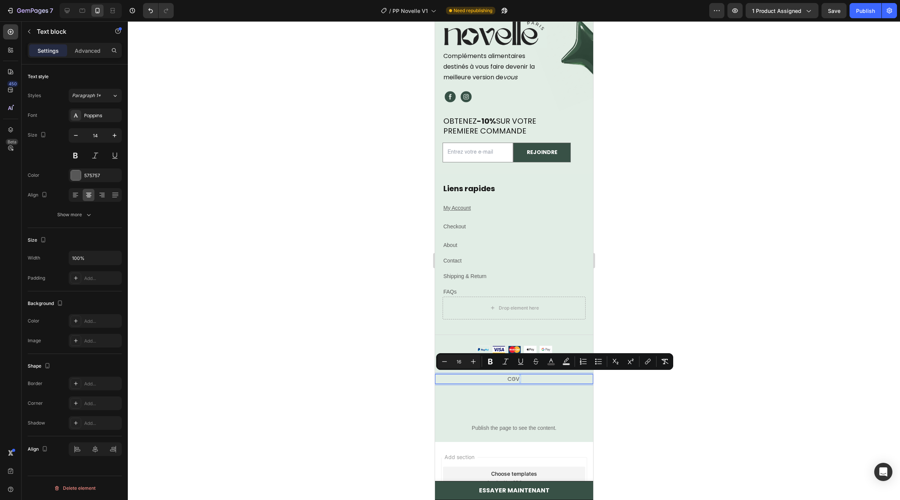
click at [514, 379] on span "CGV" at bounding box center [513, 379] width 12 height 8
drag, startPoint x: 514, startPoint y: 379, endPoint x: 505, endPoint y: 377, distance: 9.6
click at [507, 377] on span "CGV" at bounding box center [513, 379] width 12 height 8
click at [557, 359] on button "color" at bounding box center [551, 362] width 14 height 14
type input "4C4A4A"
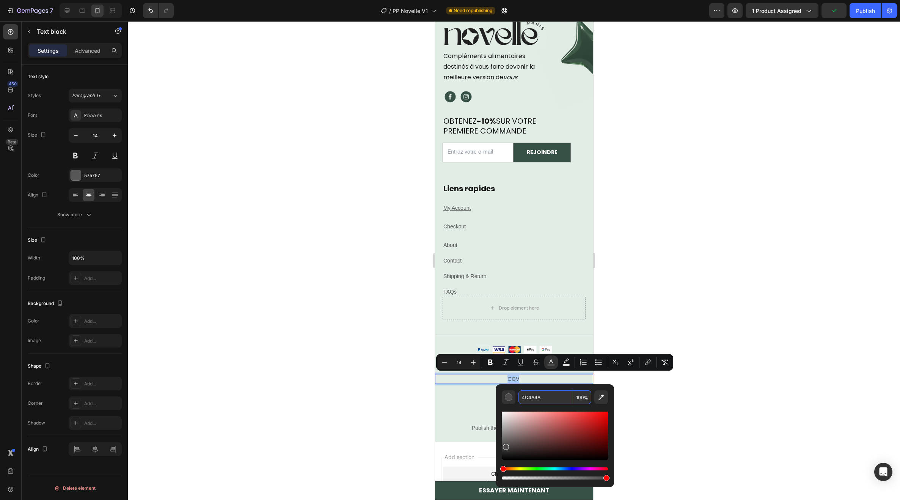
click at [541, 395] on input "4C4A4A" at bounding box center [546, 397] width 55 height 14
type input "16"
click at [523, 379] on p "CGV |" at bounding box center [513, 379] width 157 height 8
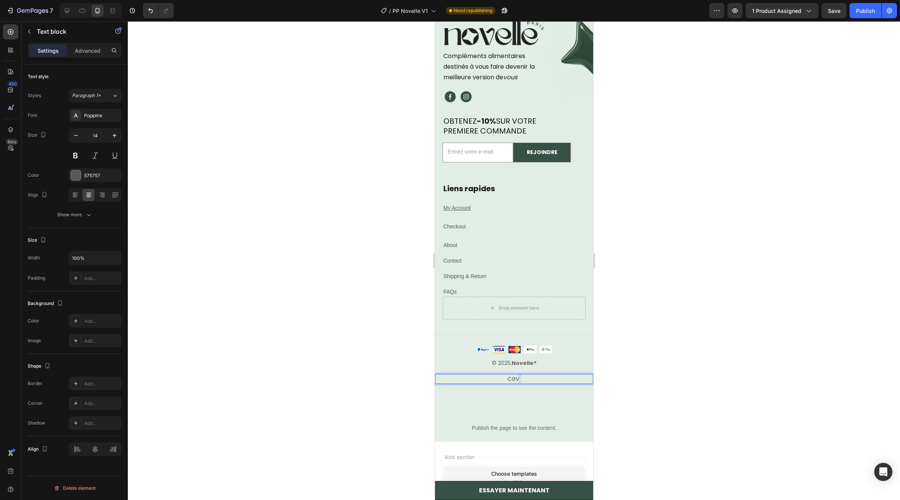
drag, startPoint x: 523, startPoint y: 377, endPoint x: 517, endPoint y: 377, distance: 5.7
click at [517, 377] on p "CGV |" at bounding box center [513, 379] width 157 height 8
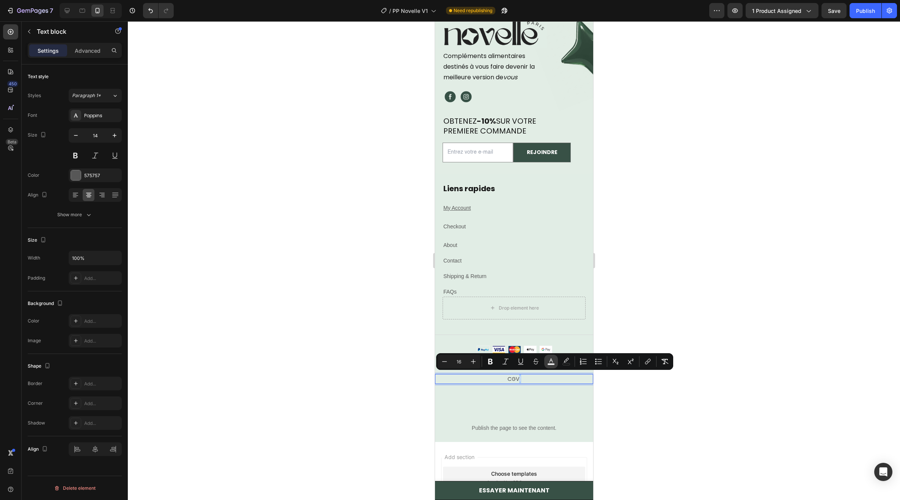
click at [547, 363] on icon "Editor contextual toolbar" at bounding box center [551, 362] width 8 height 8
type input "000000"
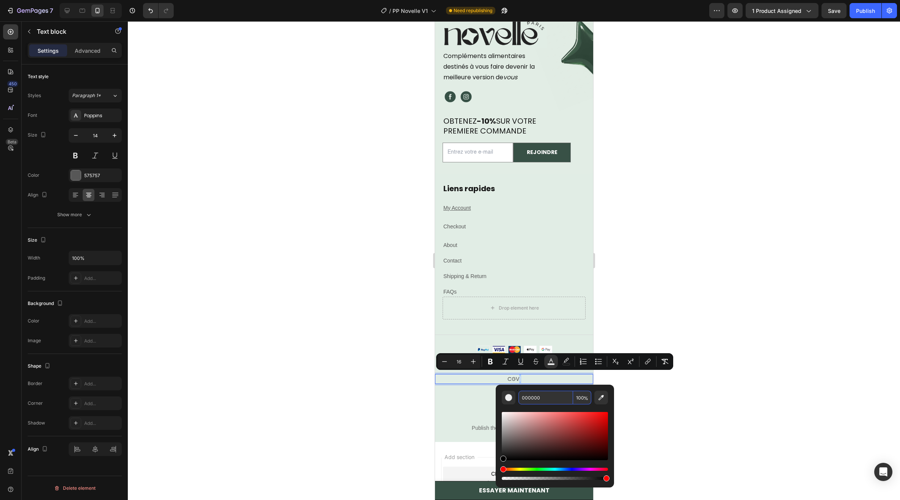
click at [545, 401] on input "000000" at bounding box center [546, 398] width 55 height 14
paste input "4C4A4A"
type input "4C4A4A"
click at [486, 376] on p "CGV |" at bounding box center [513, 379] width 157 height 8
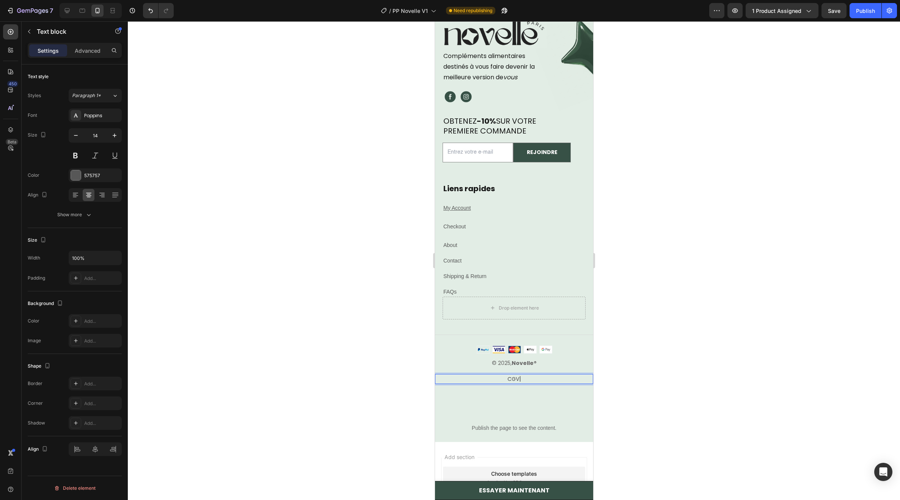
click at [524, 378] on p "CGV |" at bounding box center [513, 379] width 157 height 8
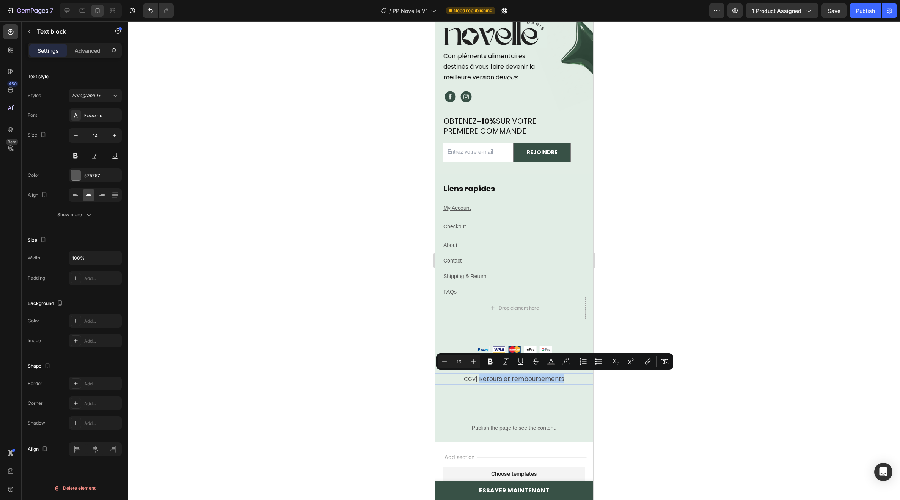
drag, startPoint x: 565, startPoint y: 379, endPoint x: 478, endPoint y: 377, distance: 86.5
click at [478, 377] on p "CGV | Retours et remboursements" at bounding box center [513, 379] width 157 height 8
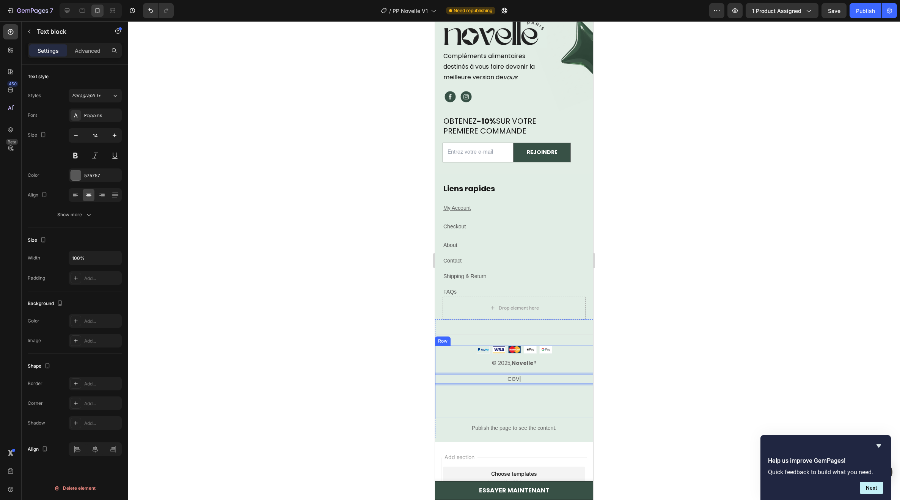
scroll to position [5192, 0]
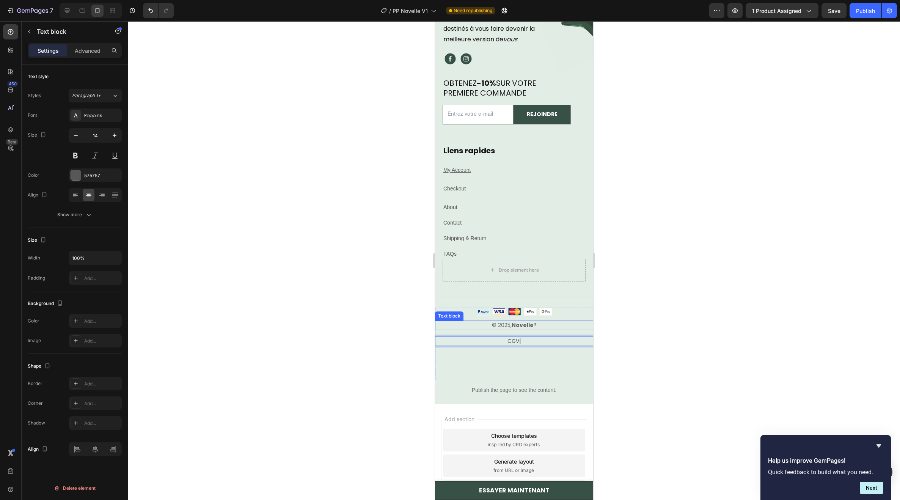
click at [469, 322] on p "© 2025, Novelle ®" at bounding box center [513, 325] width 157 height 8
click at [517, 324] on strong "Novelle" at bounding box center [522, 325] width 22 height 8
drag, startPoint x: 528, startPoint y: 324, endPoint x: 533, endPoint y: 324, distance: 4.9
click at [528, 324] on strong "Novelle" at bounding box center [522, 325] width 22 height 8
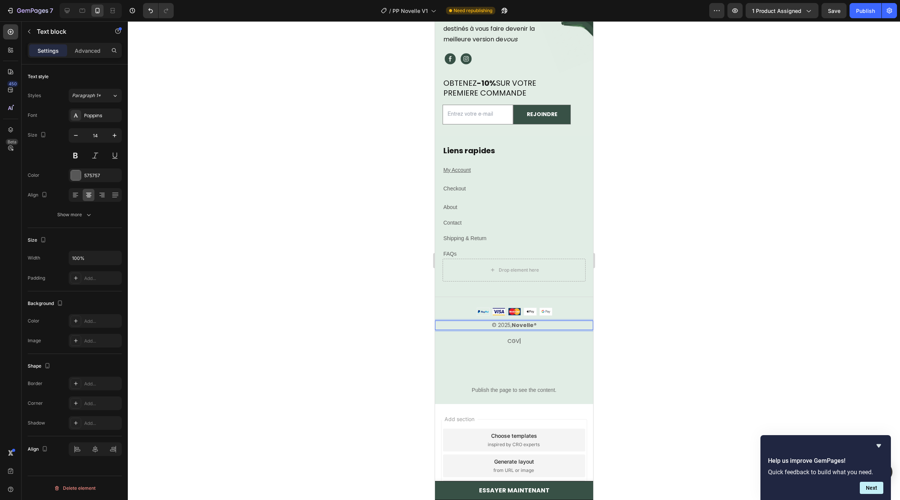
click at [535, 324] on p "© 2025, Novelle ®" at bounding box center [513, 325] width 157 height 8
click at [519, 327] on strong "® Tout droits réservés" at bounding box center [534, 325] width 63 height 8
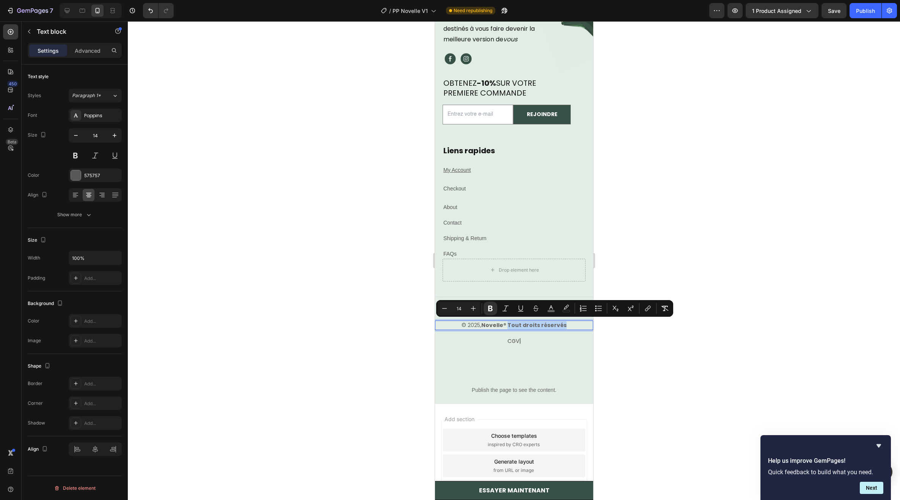
drag, startPoint x: 569, startPoint y: 325, endPoint x: 507, endPoint y: 325, distance: 61.8
click at [507, 325] on p "© 2025, Novelle ® Tout droits réservés" at bounding box center [513, 325] width 157 height 8
click at [494, 309] on button "Bold" at bounding box center [491, 309] width 14 height 14
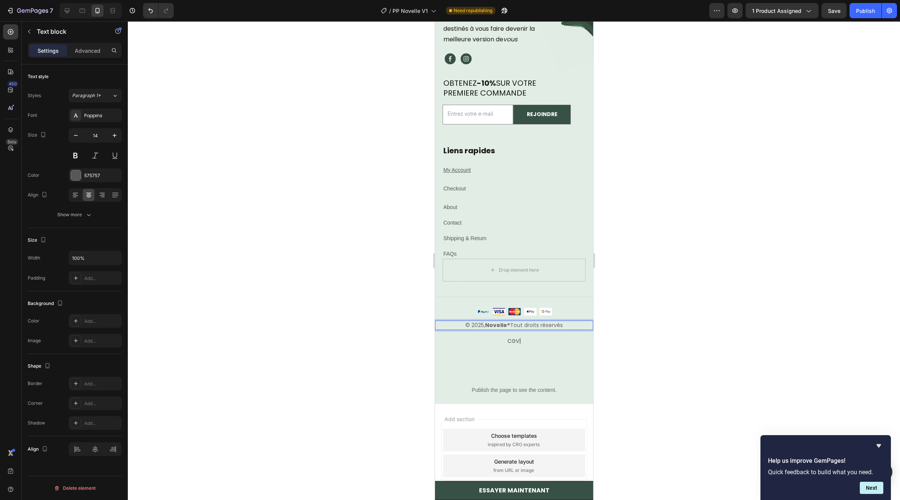
click at [507, 325] on strong "®" at bounding box center [508, 325] width 3 height 8
drag, startPoint x: 507, startPoint y: 325, endPoint x: 485, endPoint y: 325, distance: 22.4
click at [485, 325] on p "© 2025, Novelle ® Tout droits réservés" at bounding box center [513, 325] width 157 height 8
click at [500, 328] on p "© 2025, Novelle ® Tout droits réservés" at bounding box center [513, 325] width 157 height 8
click at [507, 327] on strong "®" at bounding box center [508, 325] width 3 height 8
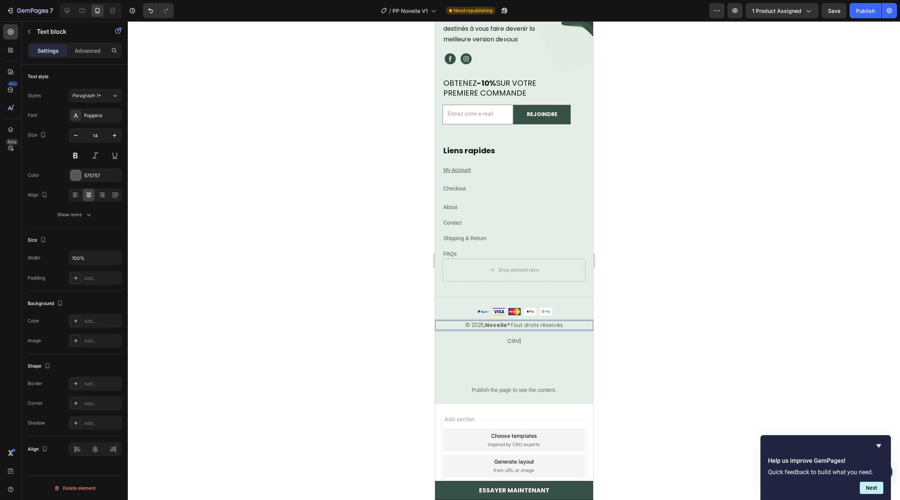
click at [507, 327] on strong "®" at bounding box center [508, 325] width 3 height 8
click at [489, 322] on strong "Novelle" at bounding box center [496, 325] width 22 height 8
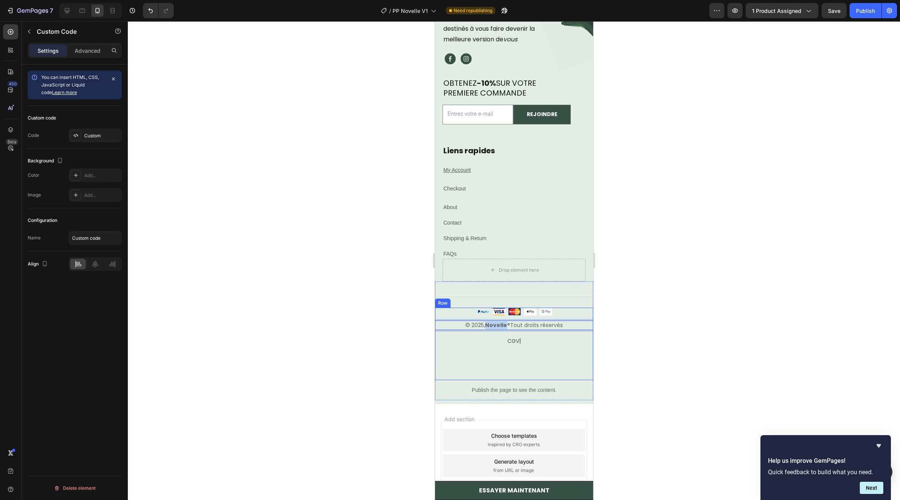
click at [495, 382] on div "Publish the page to see the content." at bounding box center [514, 390] width 158 height 20
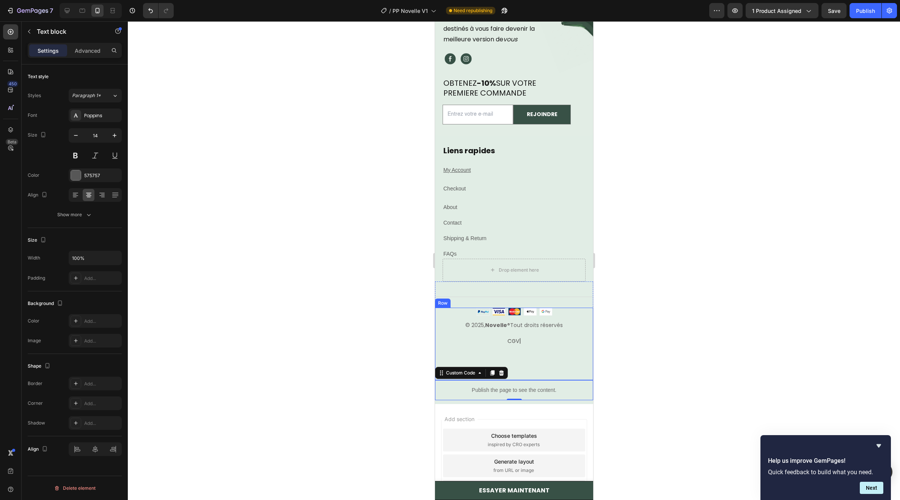
click at [489, 324] on strong "Novelle" at bounding box center [496, 325] width 22 height 8
click at [495, 324] on strong "Novelle" at bounding box center [496, 325] width 22 height 8
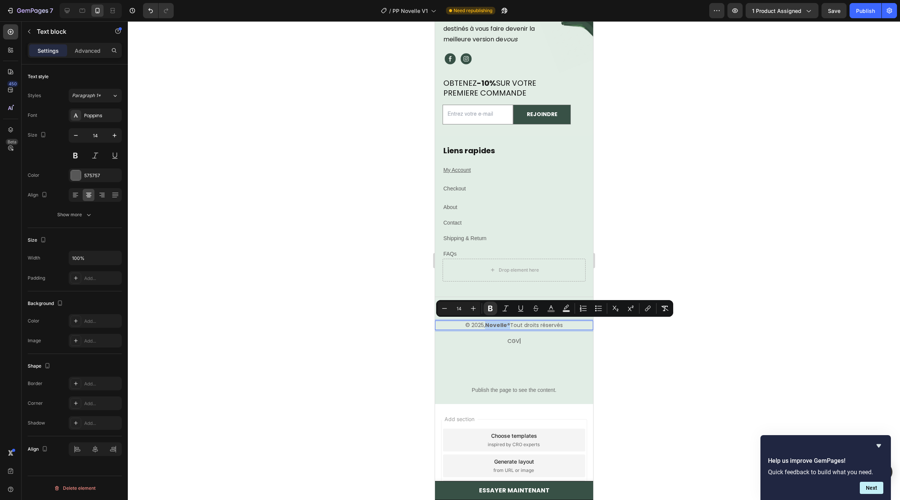
drag, startPoint x: 505, startPoint y: 324, endPoint x: 484, endPoint y: 325, distance: 20.9
click at [484, 325] on p "© 2025, Novelle ® Tout droits réservés" at bounding box center [513, 325] width 157 height 8
click at [490, 311] on icon "Editor contextual toolbar" at bounding box center [490, 309] width 5 height 6
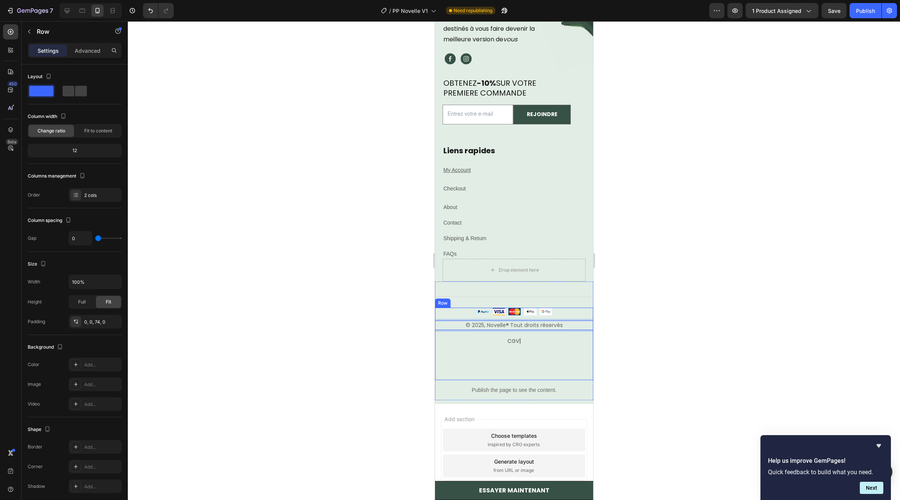
click at [499, 370] on div "© 2025, Novelle ® Tout droits réservés Text block 16 CGV | Text block Image Row" at bounding box center [514, 344] width 158 height 72
click at [528, 339] on p "CGV |" at bounding box center [513, 341] width 157 height 8
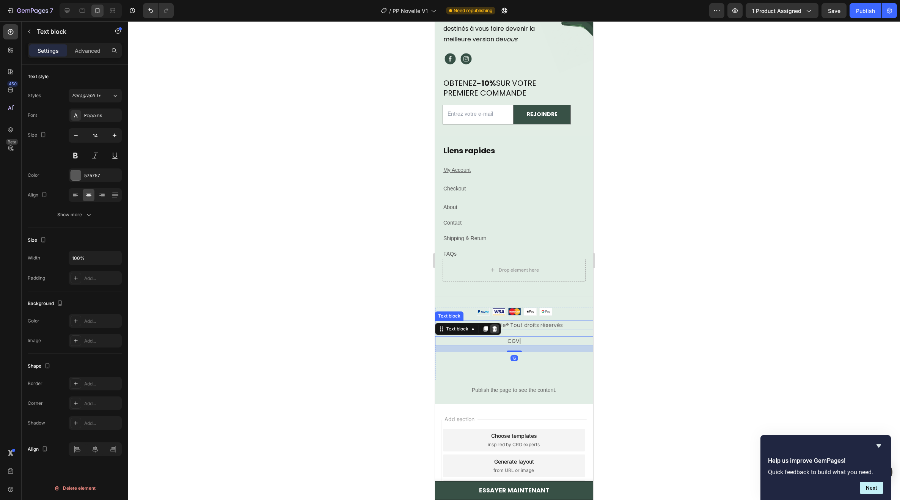
click at [494, 326] on icon at bounding box center [494, 328] width 5 height 5
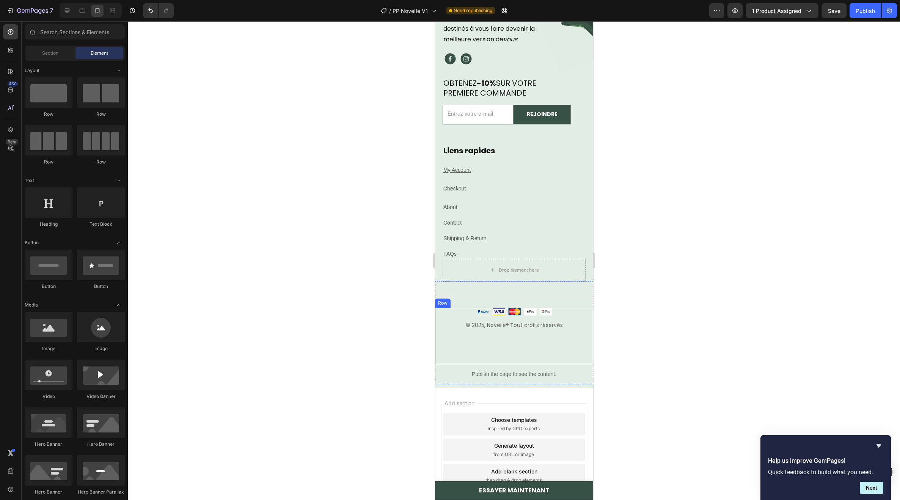
click at [523, 332] on div "© 2025, Novelle ® Tout droits réservés Text block" at bounding box center [514, 329] width 158 height 16
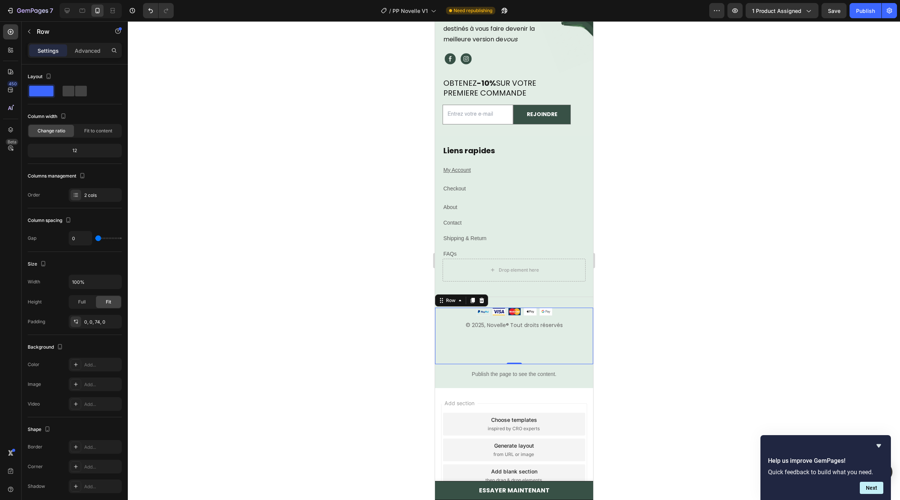
scroll to position [5040, 0]
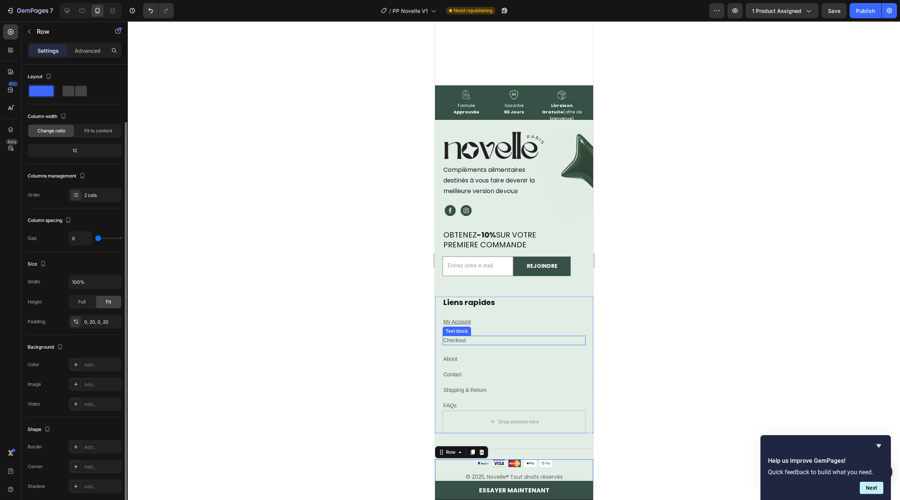
click at [531, 313] on div "Liens rapides Heading My Account Text block Checkout Text block About Text bloc…" at bounding box center [513, 354] width 143 height 114
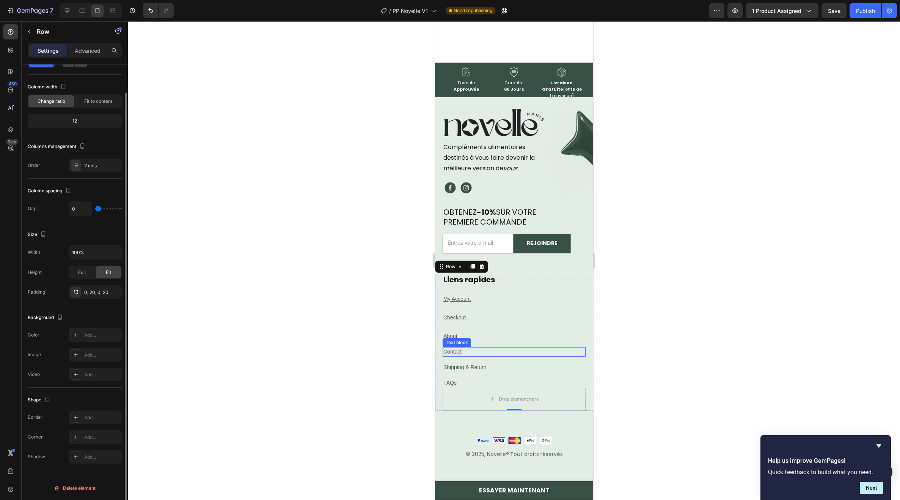
scroll to position [5116, 0]
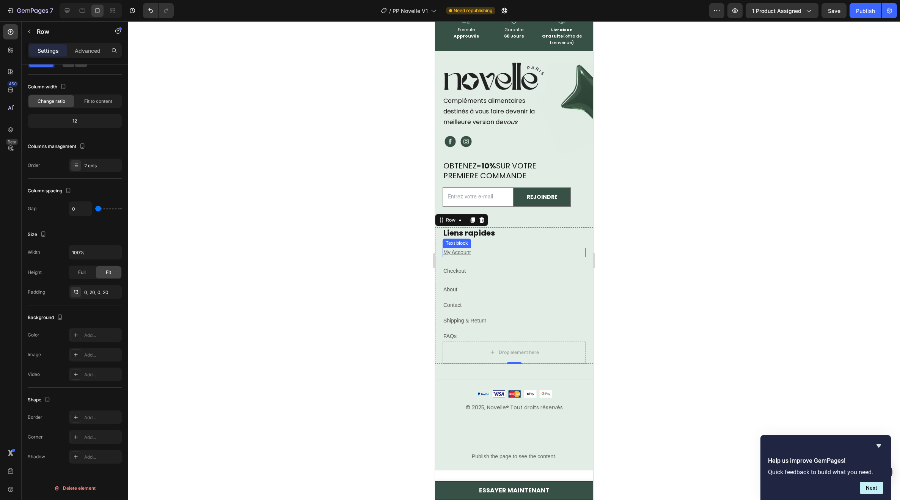
click at [463, 248] on p "My Account" at bounding box center [513, 252] width 141 height 8
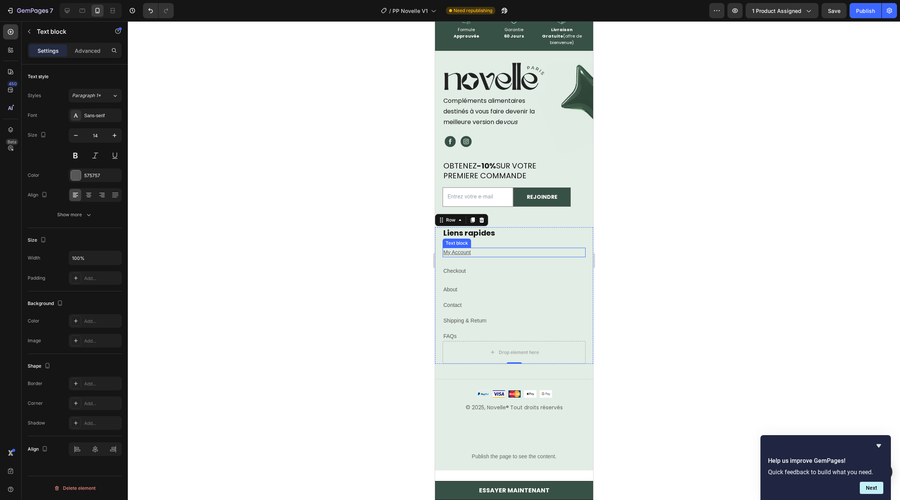
scroll to position [0, 0]
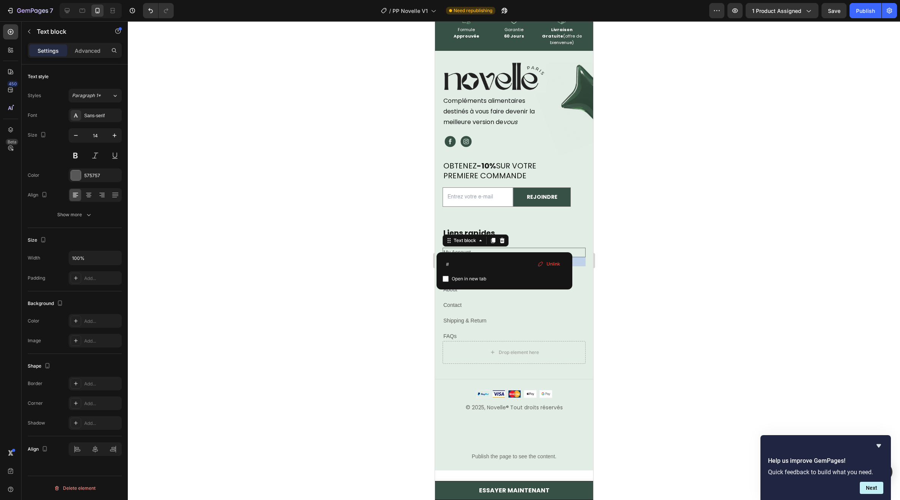
click at [463, 249] on u "My Account" at bounding box center [456, 252] width 27 height 6
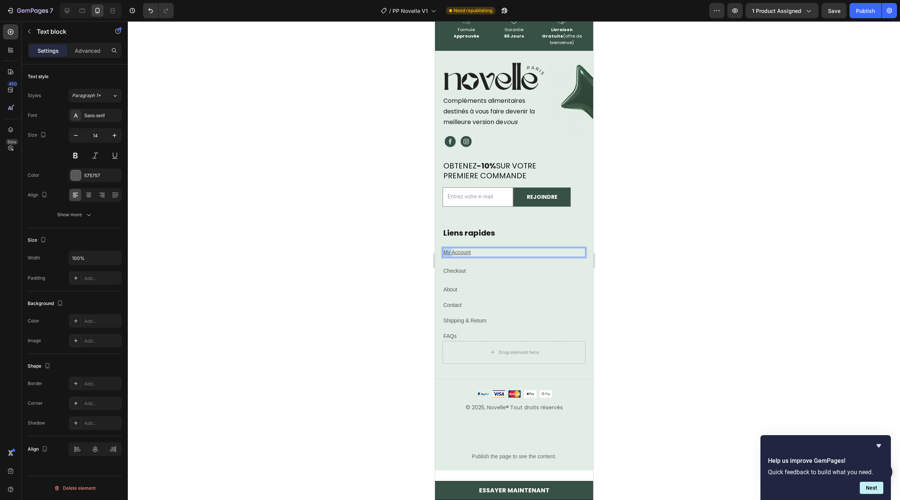
click at [463, 249] on u "My Account" at bounding box center [456, 252] width 27 height 6
click at [462, 249] on u "My Account" at bounding box center [456, 252] width 27 height 6
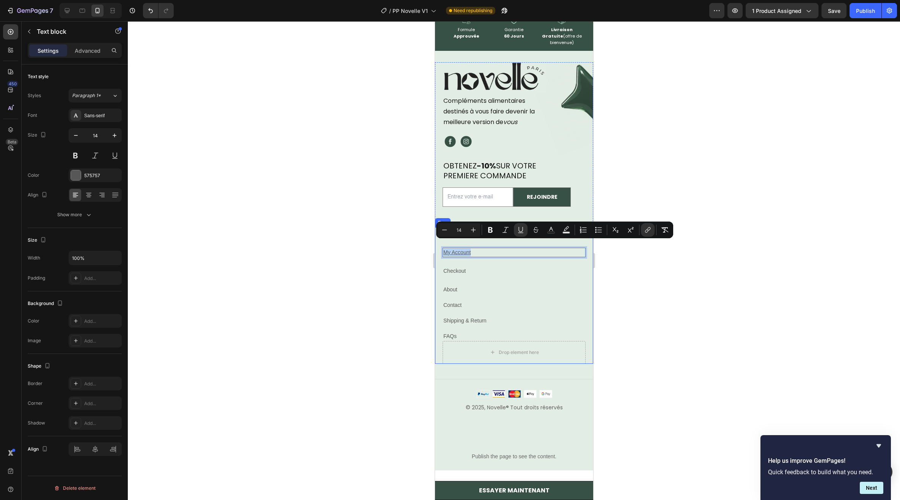
click at [504, 277] on div "Liens rapides Heading My Account Text block 24 Checkout Text block About Text b…" at bounding box center [513, 284] width 143 height 114
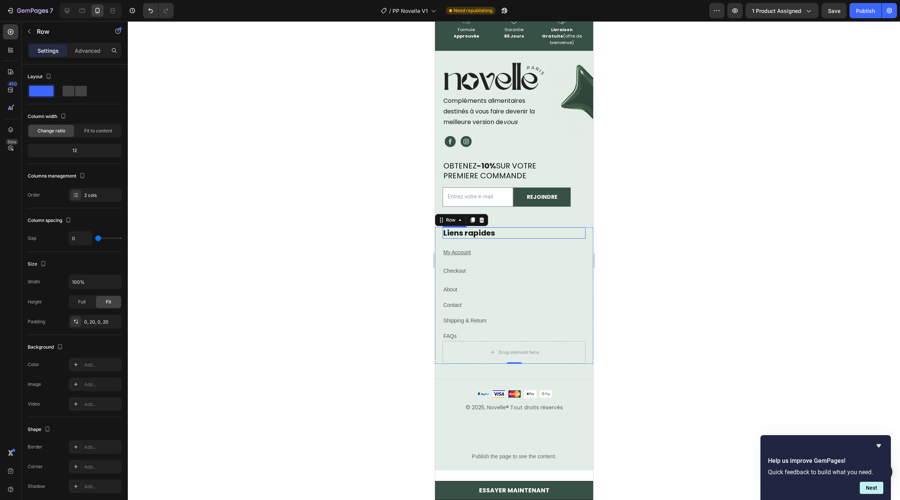
click at [478, 227] on h2 "Liens rapides" at bounding box center [513, 232] width 143 height 11
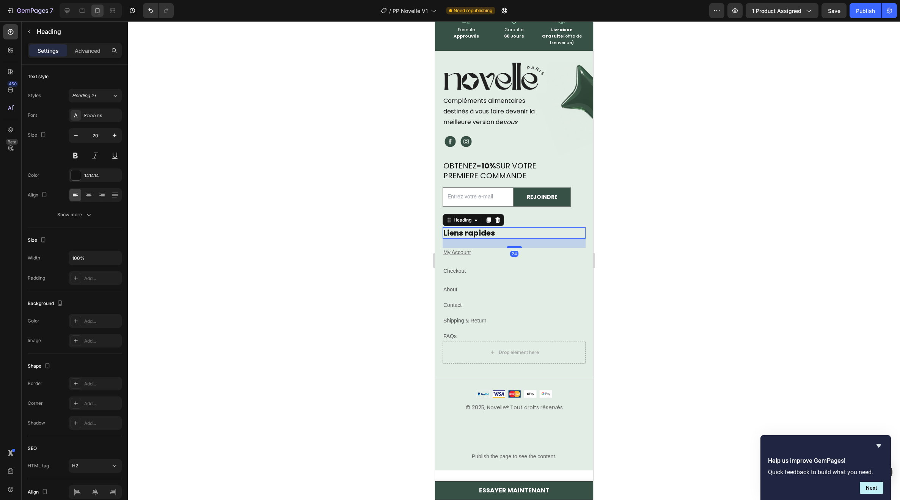
click at [506, 227] on h2 "Liens rapides" at bounding box center [513, 232] width 143 height 11
click at [506, 228] on p "Liens rapides" at bounding box center [513, 233] width 141 height 10
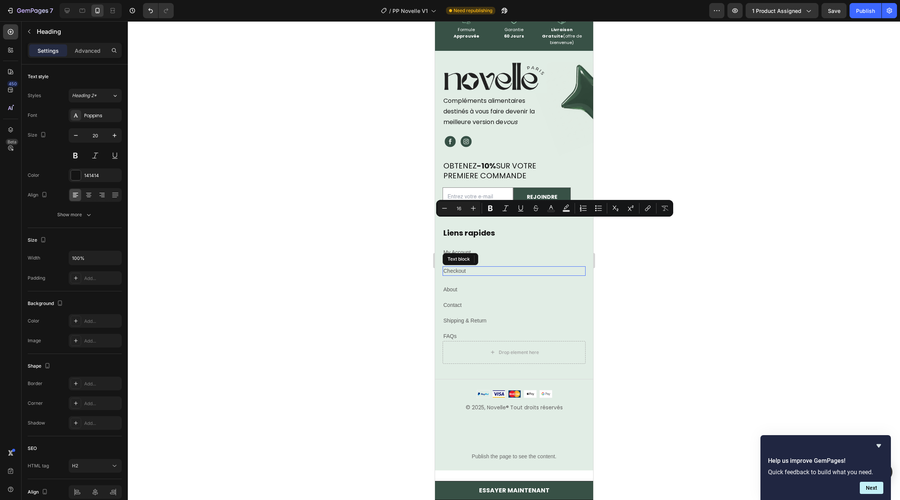
click at [489, 267] on p "Checkout" at bounding box center [513, 271] width 141 height 8
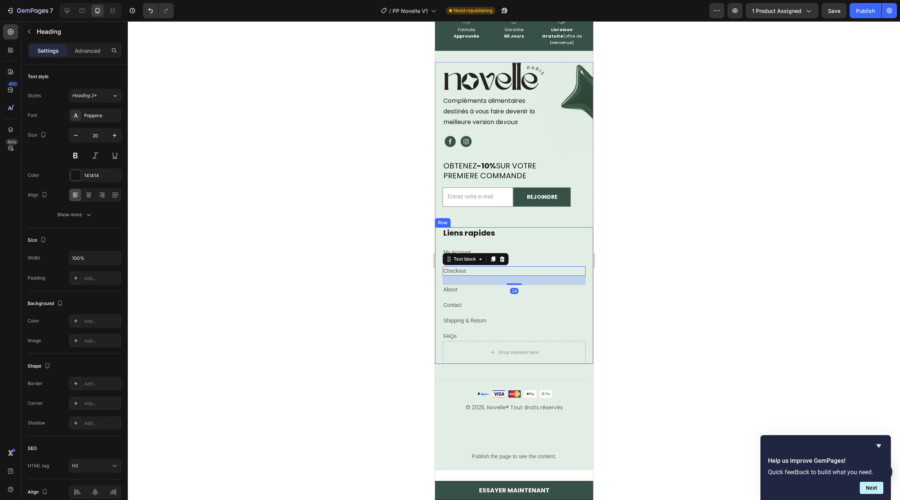
click at [496, 228] on p "Liens rapides" at bounding box center [513, 233] width 141 height 10
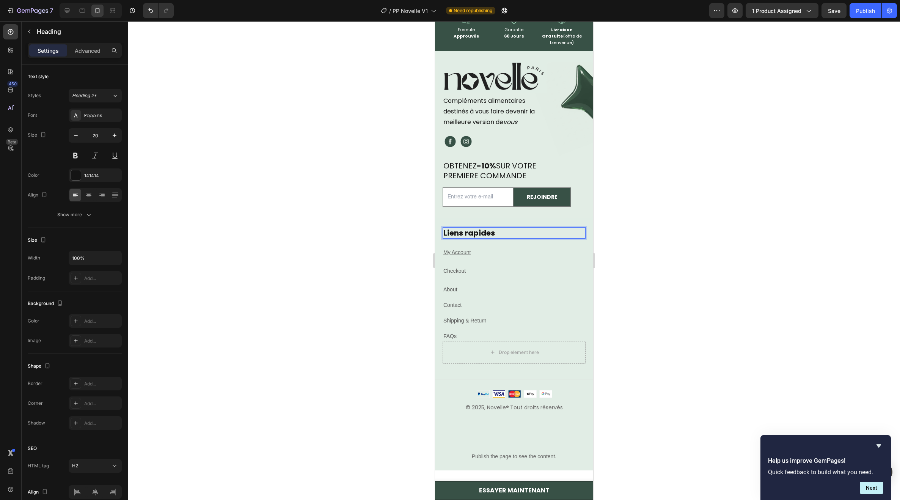
click at [493, 228] on p "Liens rapides" at bounding box center [513, 233] width 141 height 10
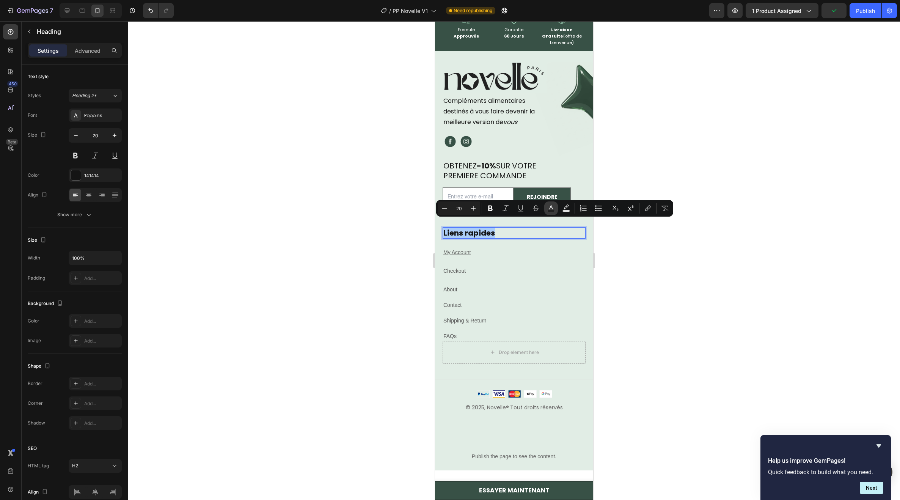
click at [547, 208] on button "Text Color" at bounding box center [551, 208] width 14 height 14
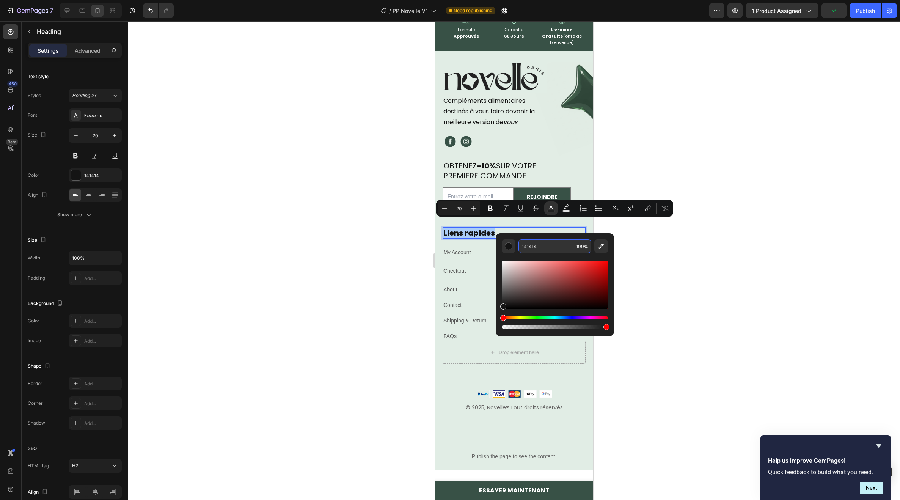
click at [545, 250] on input "141414" at bounding box center [546, 246] width 55 height 14
click at [494, 107] on span "destinés à vous faire devenir la" at bounding box center [488, 111] width 91 height 9
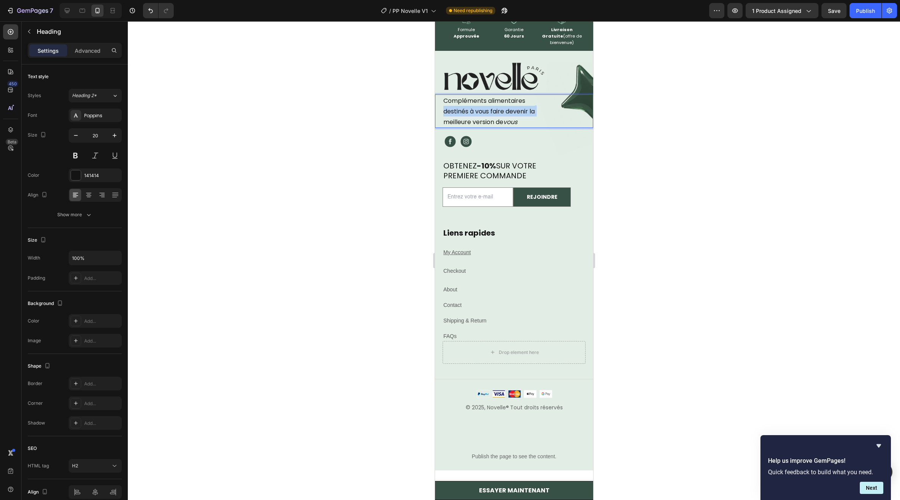
click at [494, 107] on span "destinés à vous faire devenir la" at bounding box center [488, 111] width 91 height 9
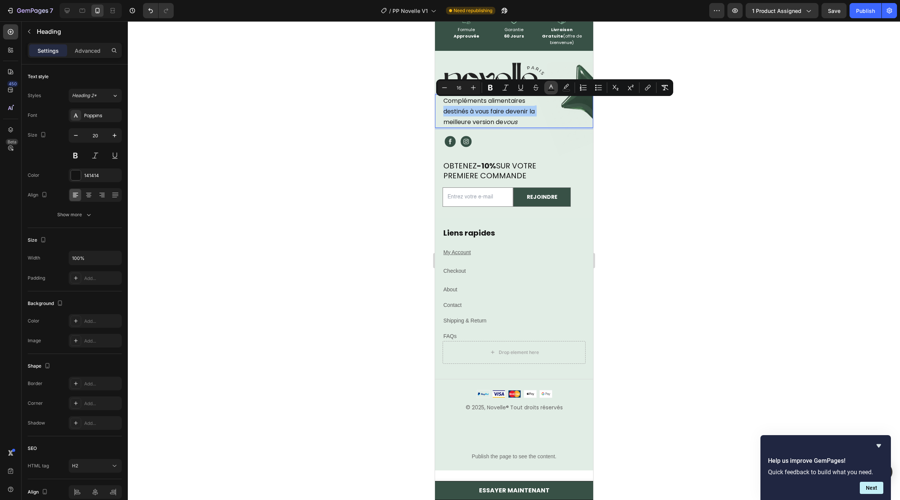
click at [547, 90] on button "color" at bounding box center [551, 88] width 14 height 14
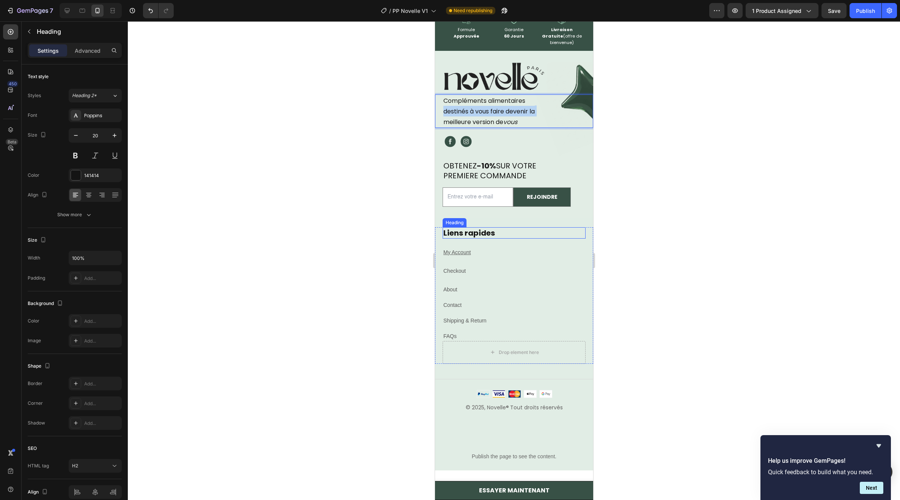
click at [472, 230] on p "Liens rapides" at bounding box center [513, 233] width 141 height 10
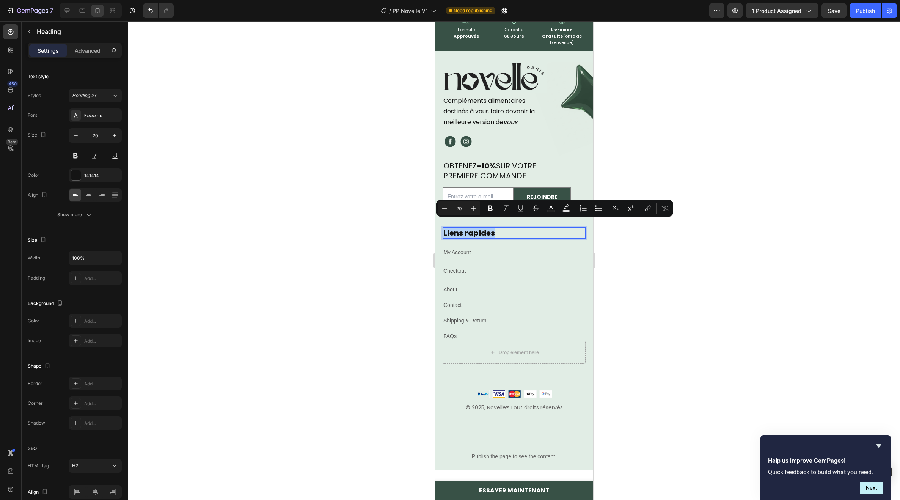
click at [489, 228] on p "Liens rapides" at bounding box center [513, 233] width 141 height 10
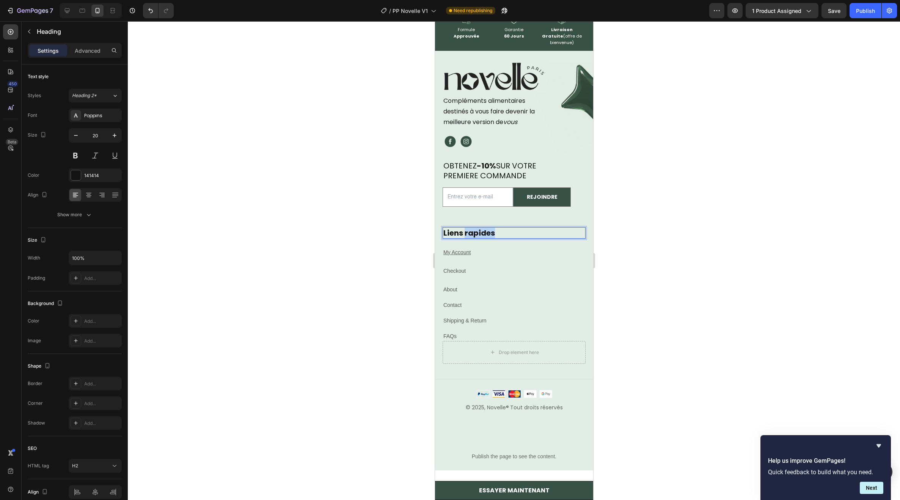
click at [489, 228] on p "Liens rapides" at bounding box center [513, 233] width 141 height 10
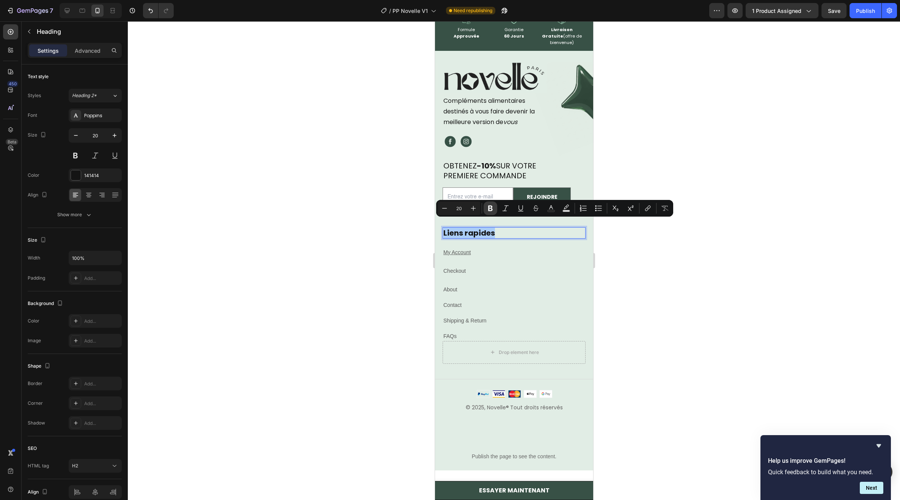
click at [491, 210] on icon "Editor contextual toolbar" at bounding box center [490, 209] width 5 height 6
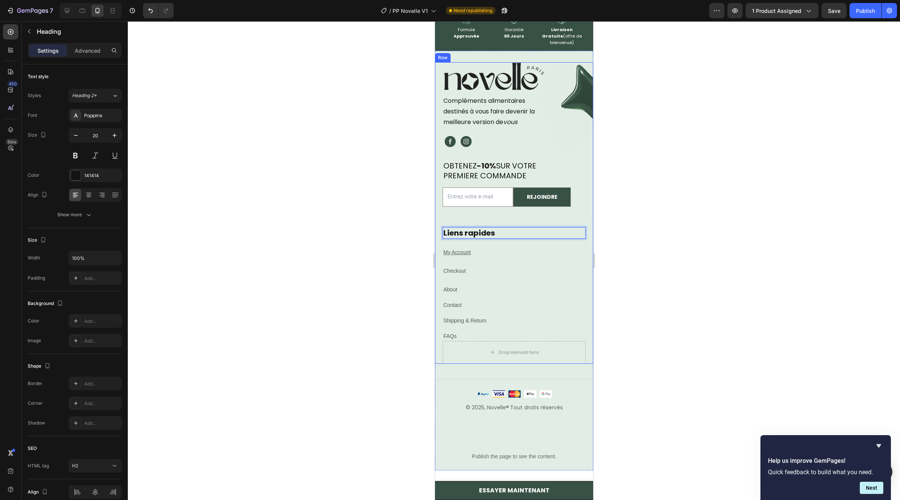
click at [485, 228] on strong "Liens rapides" at bounding box center [469, 233] width 52 height 11
click at [493, 228] on strong "Liens rapides" at bounding box center [469, 233] width 52 height 11
drag, startPoint x: 478, startPoint y: 267, endPoint x: 483, endPoint y: 255, distance: 13.7
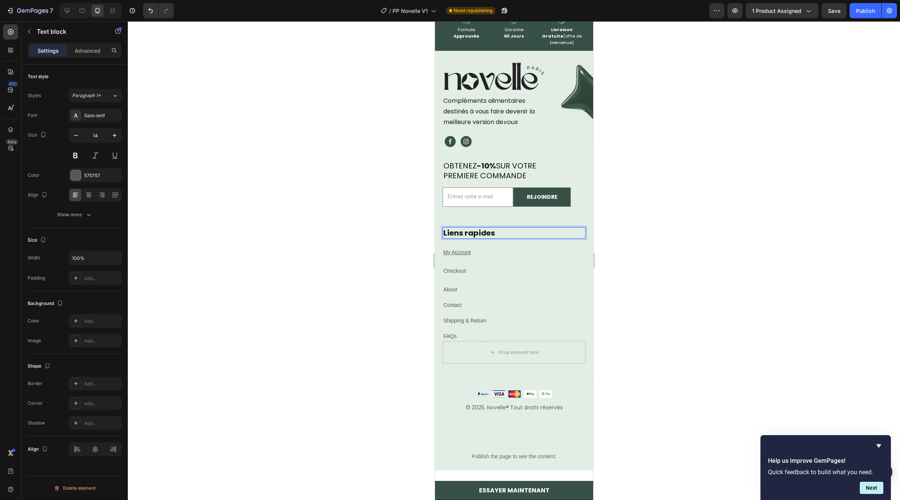
click at [479, 267] on div "Checkout" at bounding box center [513, 270] width 143 height 9
click at [492, 228] on strong "Liens rapides" at bounding box center [469, 233] width 52 height 11
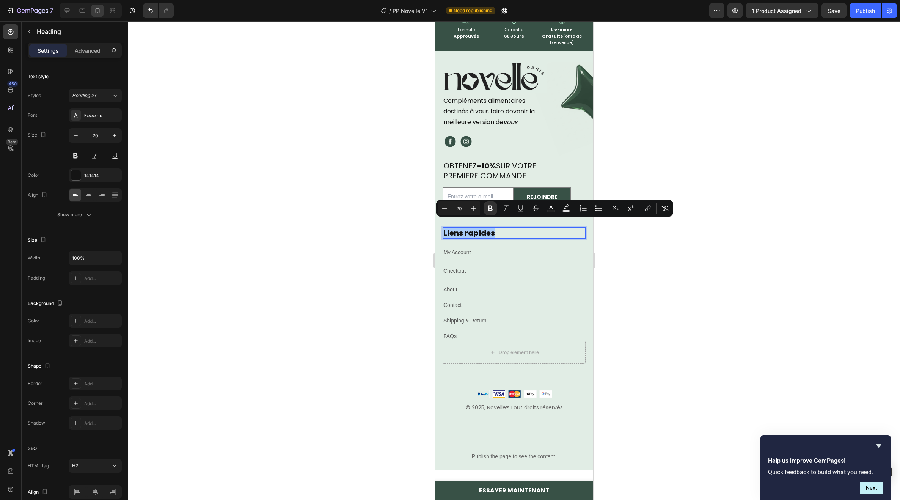
click at [498, 211] on div "Minus 20 Plus Bold Italic Underline Strikethrough Text Color Text Background Co…" at bounding box center [555, 208] width 234 height 14
click at [495, 211] on button "Bold" at bounding box center [491, 208] width 14 height 14
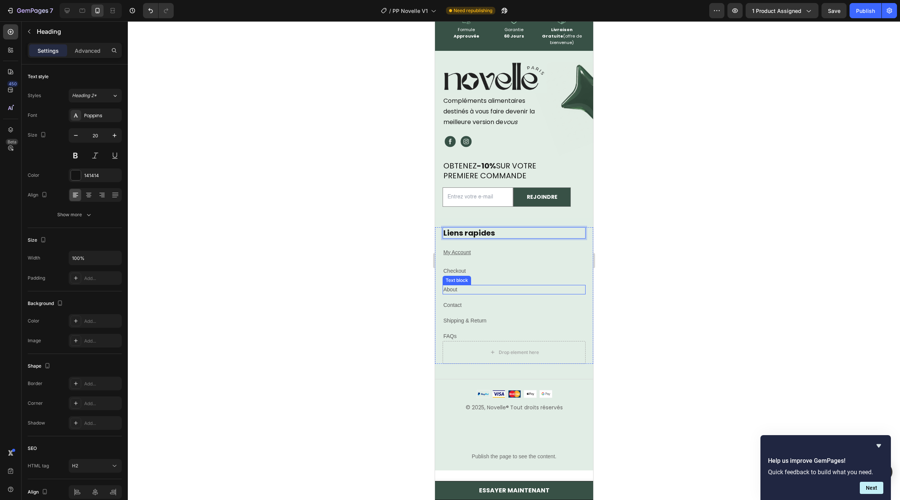
click at [540, 286] on p "About" at bounding box center [513, 290] width 141 height 8
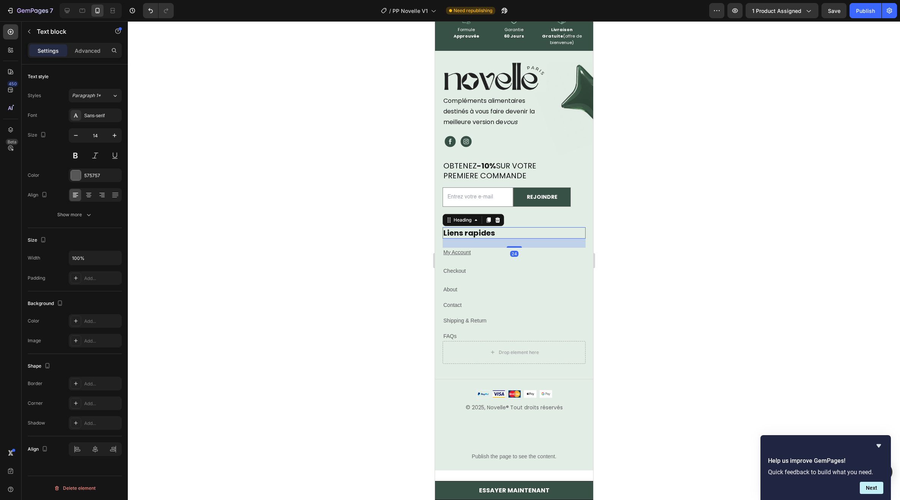
click at [511, 228] on p "Liens rapides" at bounding box center [513, 233] width 141 height 10
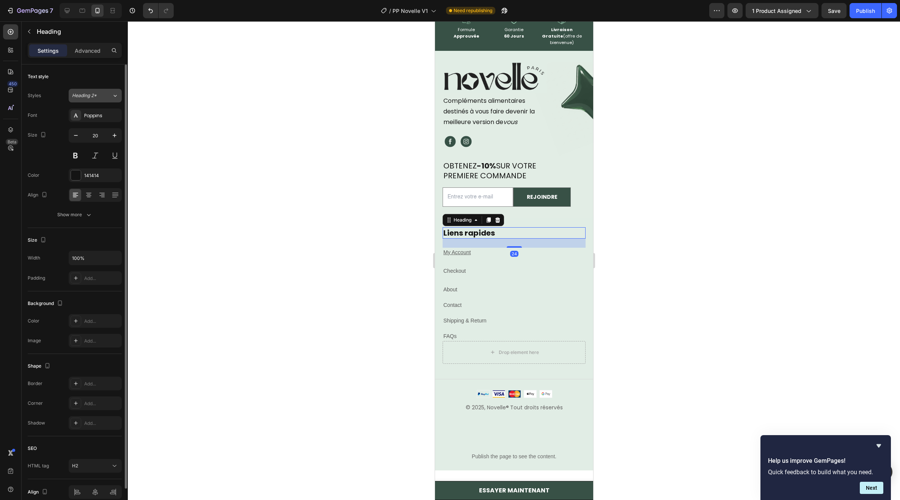
click at [97, 96] on span "Heading 2*" at bounding box center [84, 95] width 25 height 7
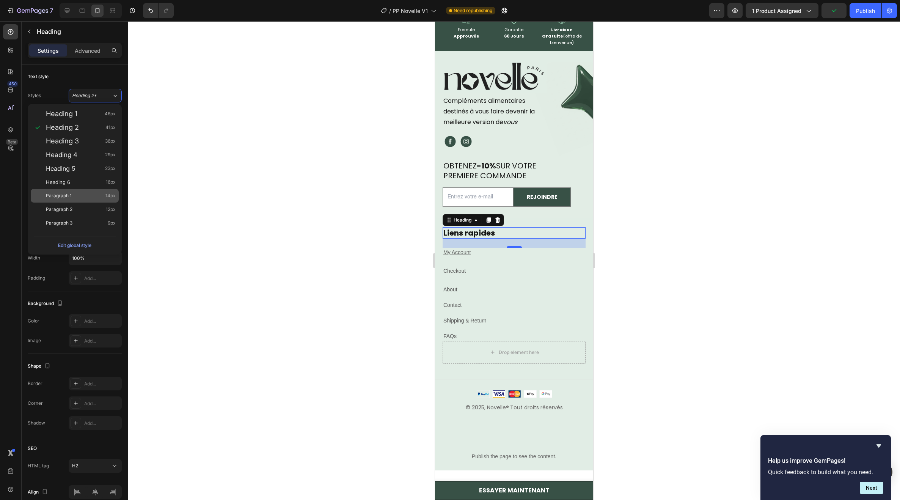
click at [83, 197] on div "Paragraph 1 14px" at bounding box center [81, 196] width 70 height 8
type input "14"
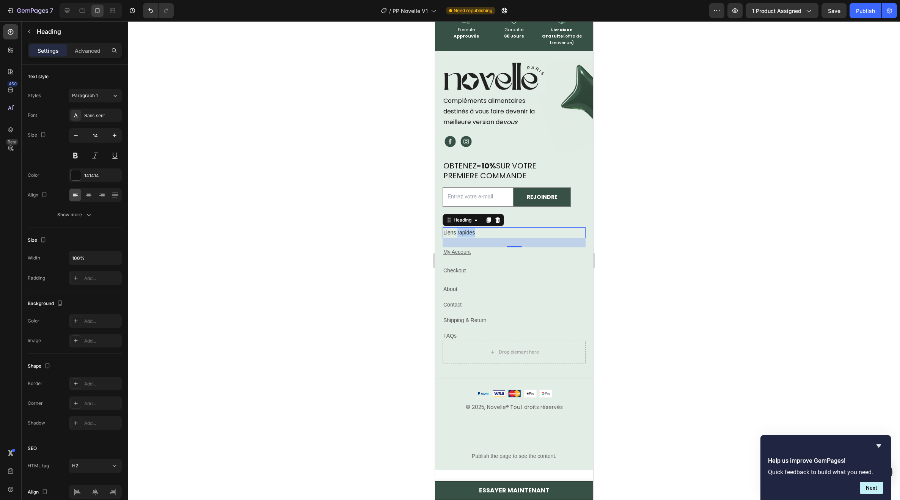
click at [468, 228] on p "Liens rapides" at bounding box center [513, 232] width 141 height 9
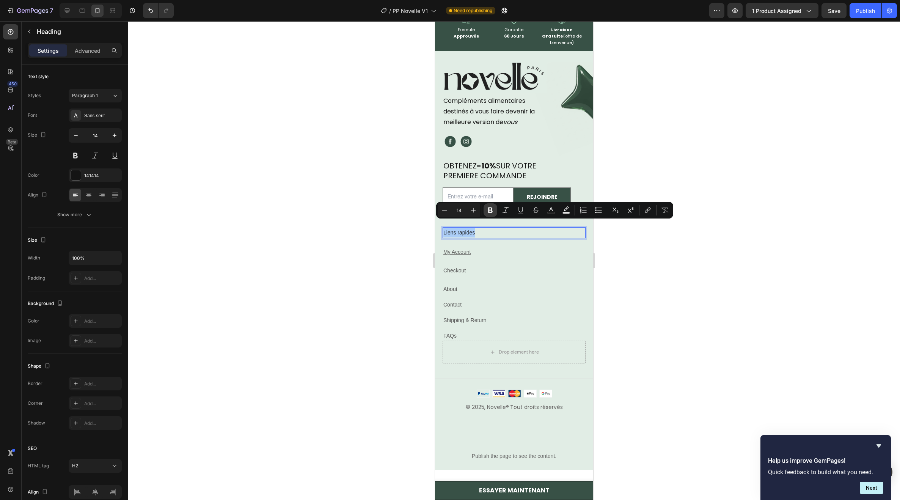
click at [488, 214] on icon "Editor contextual toolbar" at bounding box center [491, 210] width 8 height 8
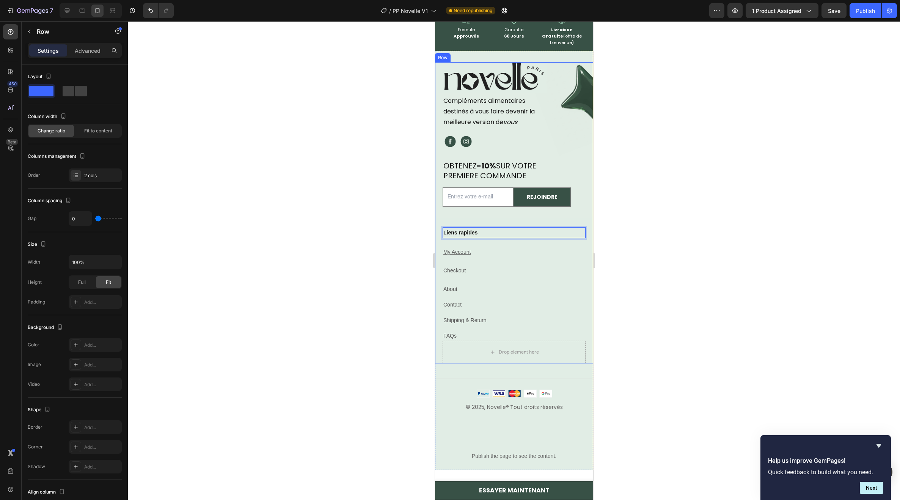
click at [478, 215] on div "Image ⁠⁠⁠⁠⁠⁠⁠ Compléments alimentaires destinés à vous faire devenir la meilleu…" at bounding box center [514, 144] width 158 height 165
click at [473, 230] on h2 "⁠⁠⁠⁠⁠⁠⁠ Liens rapides" at bounding box center [513, 232] width 143 height 11
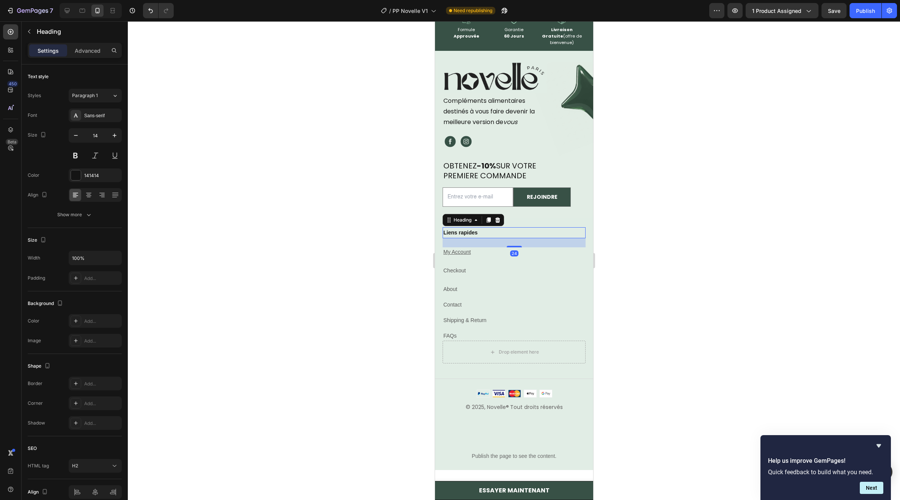
click at [473, 238] on div "24" at bounding box center [513, 242] width 143 height 9
click at [476, 229] on strong "Liens rapides" at bounding box center [460, 232] width 34 height 6
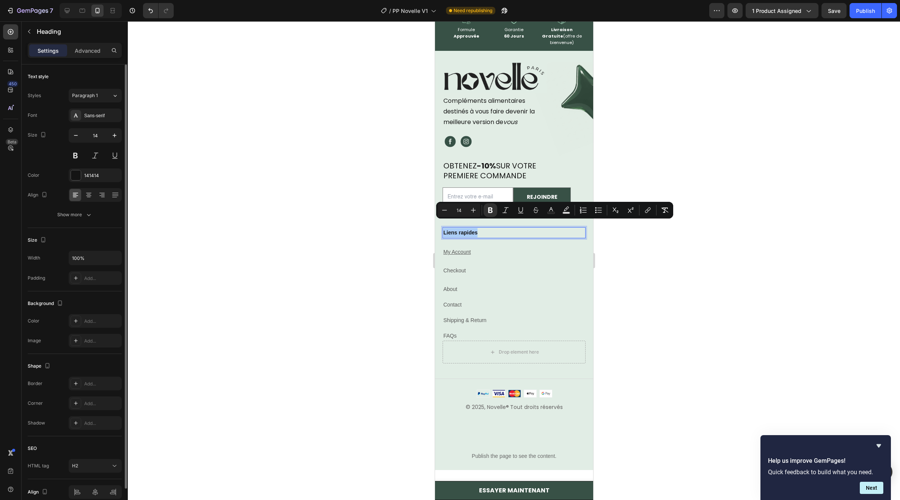
click at [104, 108] on div "Styles Paragraph 1 Font Sans-serif Size 14 Color 141414 Align Show more" at bounding box center [75, 155] width 94 height 133
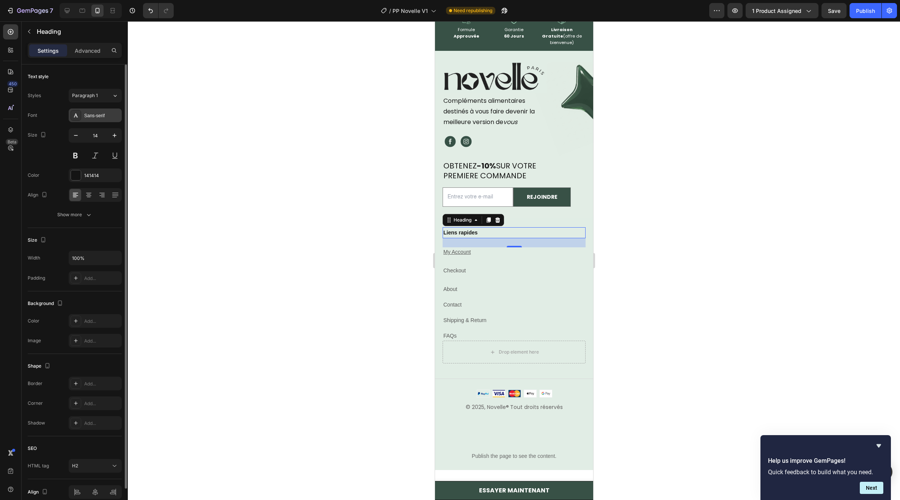
click at [104, 112] on div "Sans-serif" at bounding box center [102, 115] width 36 height 7
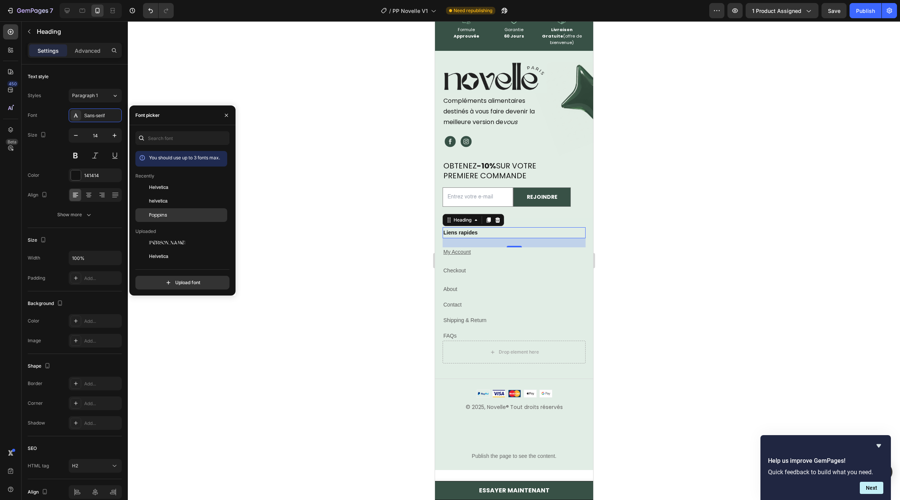
click at [185, 219] on div "Poppins" at bounding box center [181, 215] width 92 height 14
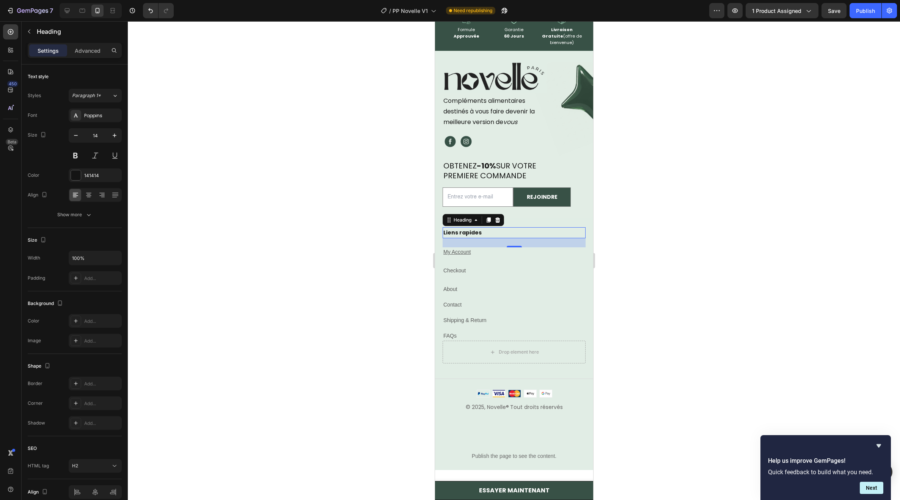
click at [478, 229] on strong "Liens rapides" at bounding box center [462, 233] width 38 height 8
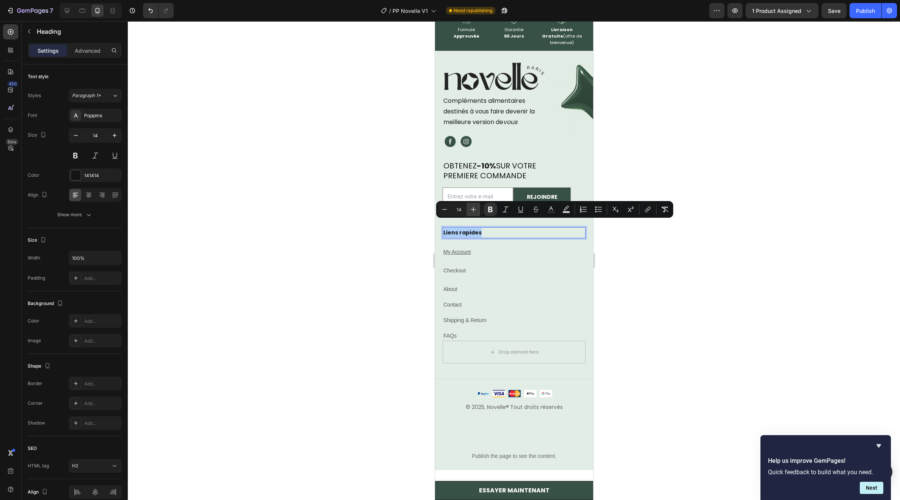
click at [478, 209] on button "Plus" at bounding box center [474, 210] width 14 height 14
type input "17"
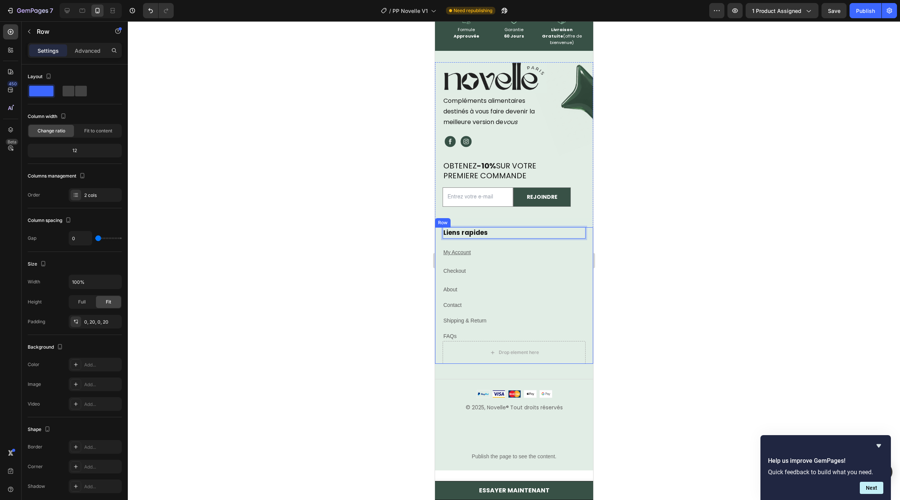
click at [476, 269] on div "Liens rapides Heading 24 My Account Text block Checkout Text block About Text b…" at bounding box center [513, 284] width 143 height 114
click at [465, 390] on div at bounding box center [514, 394] width 158 height 8
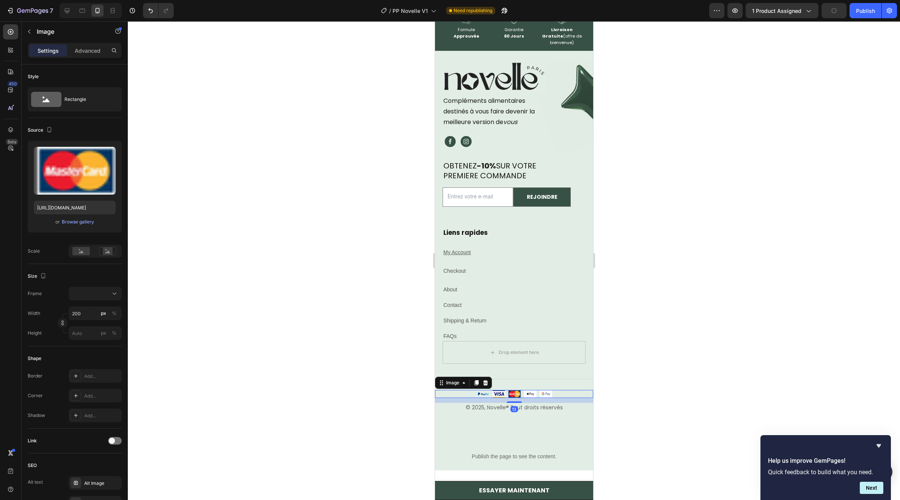
scroll to position [5154, 0]
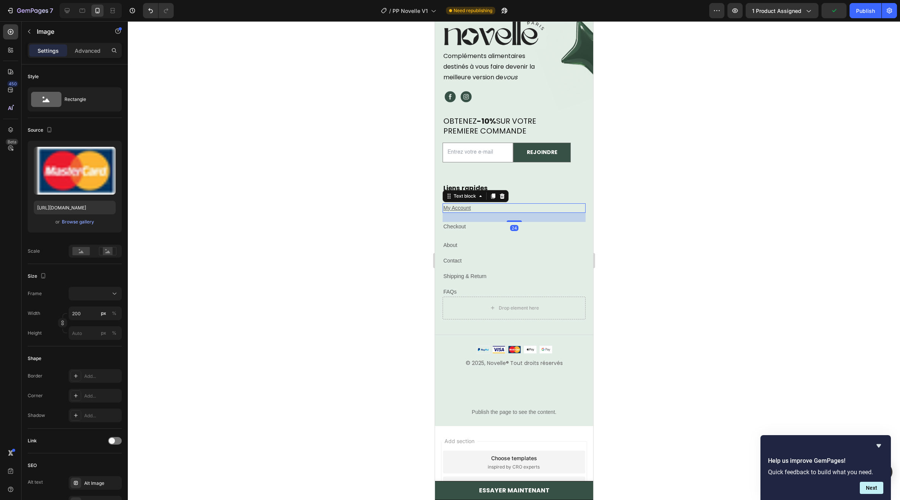
click at [489, 204] on p "My Account" at bounding box center [513, 208] width 141 height 8
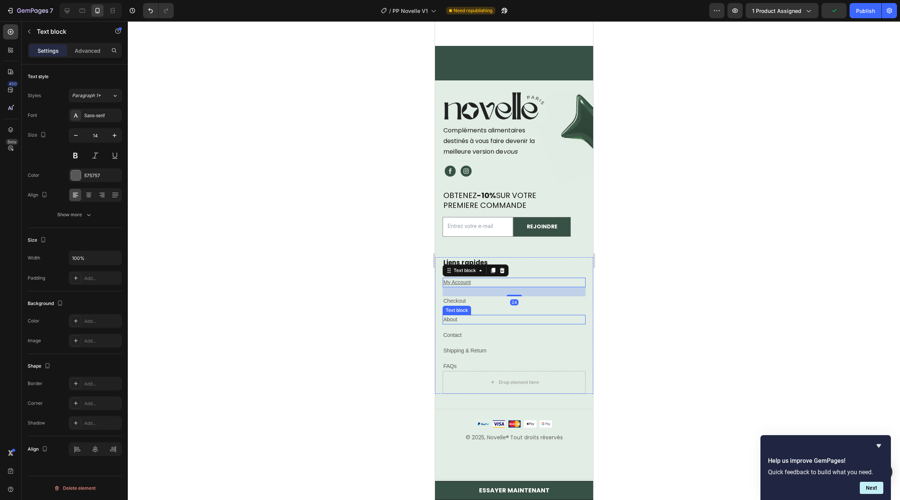
scroll to position [5078, 0]
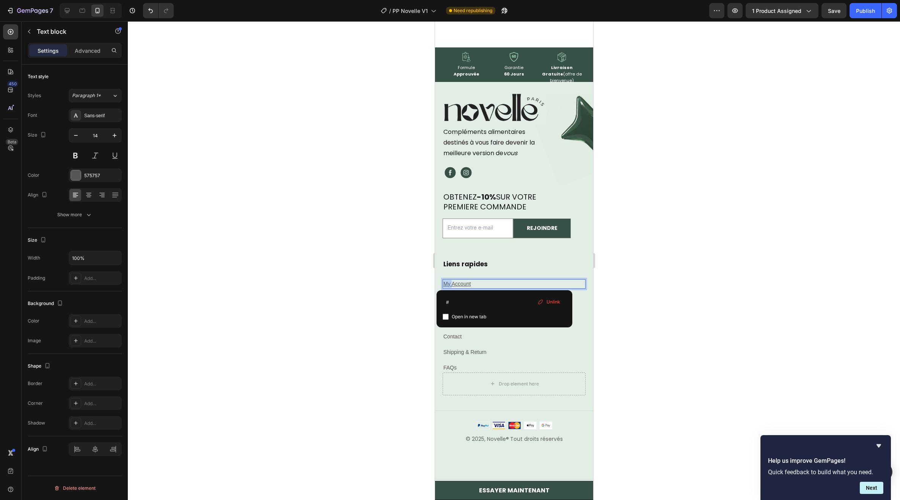
click at [459, 281] on u "My Account" at bounding box center [456, 284] width 27 height 6
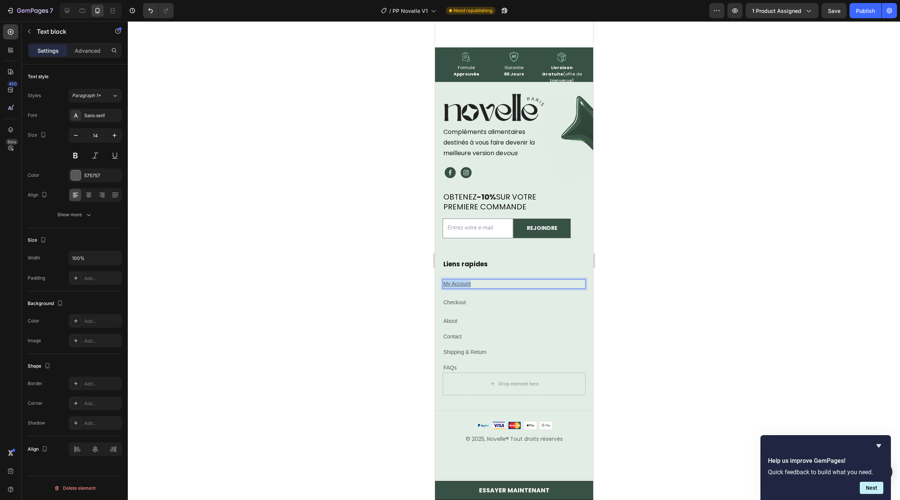
click at [460, 281] on u "My Account" at bounding box center [456, 284] width 27 height 6
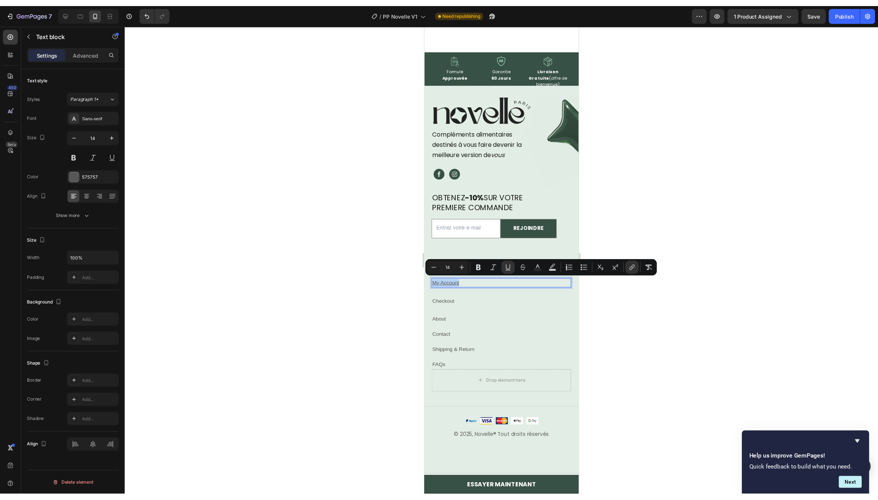
scroll to position [4889, 0]
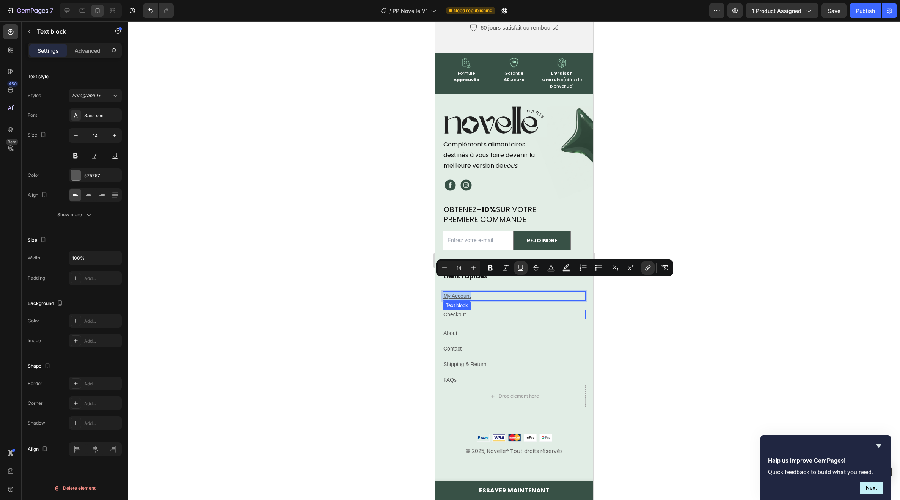
click at [459, 311] on link "Checkout" at bounding box center [454, 314] width 22 height 6
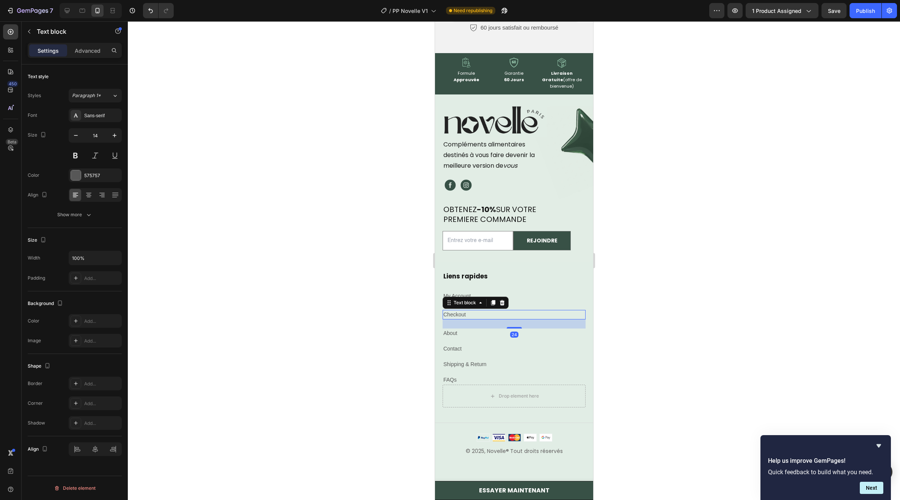
click at [459, 311] on link "Checkout" at bounding box center [454, 314] width 22 height 6
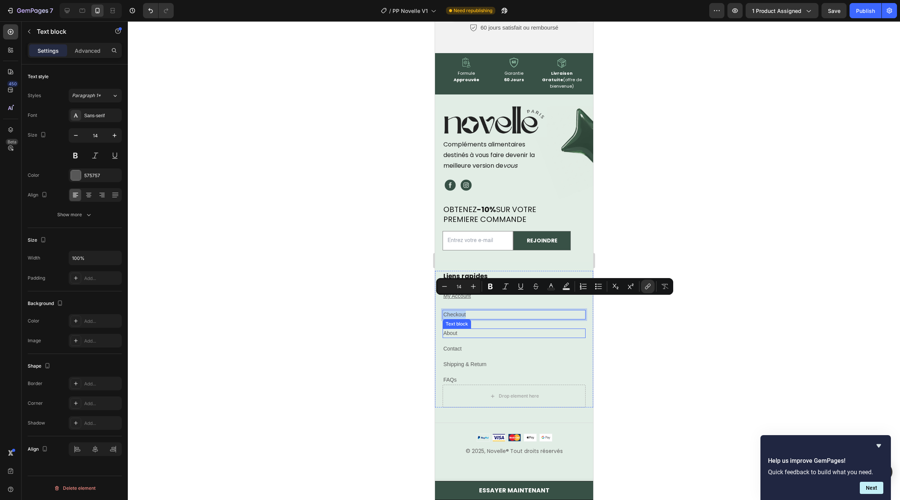
click at [456, 330] on link "About" at bounding box center [450, 333] width 14 height 6
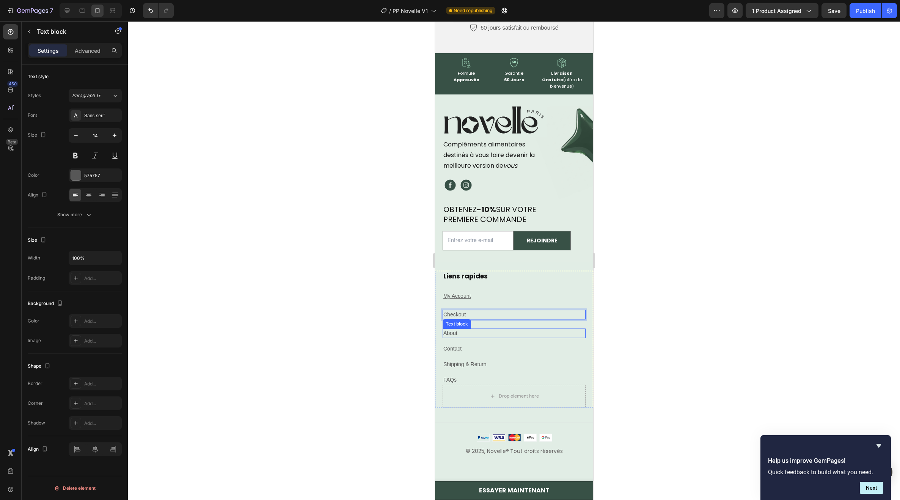
click at [456, 330] on link "About" at bounding box center [450, 333] width 14 height 6
click at [455, 330] on link "About" at bounding box center [450, 333] width 14 height 6
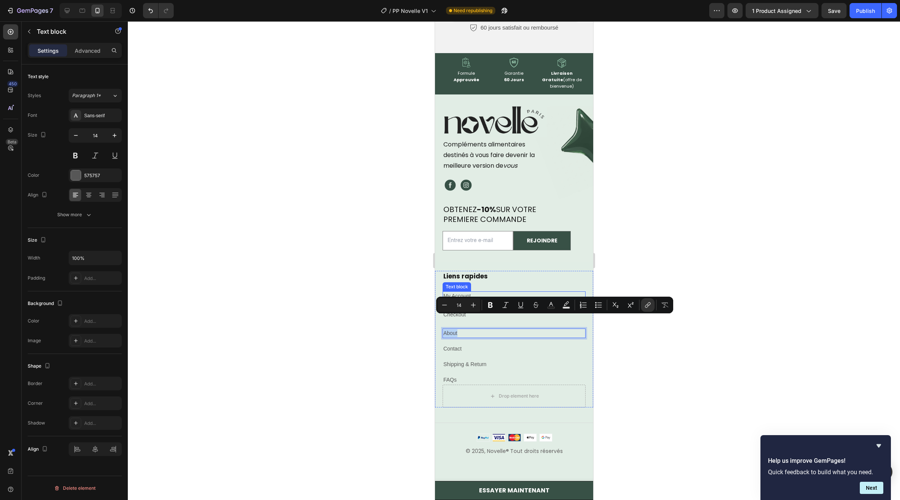
click at [464, 293] on u "My Account" at bounding box center [456, 296] width 27 height 6
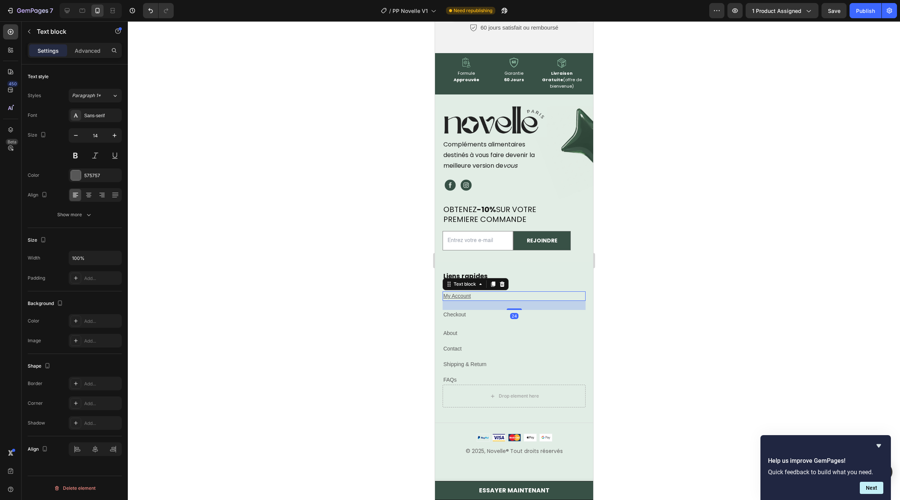
click at [464, 293] on u "My Account" at bounding box center [456, 296] width 27 height 6
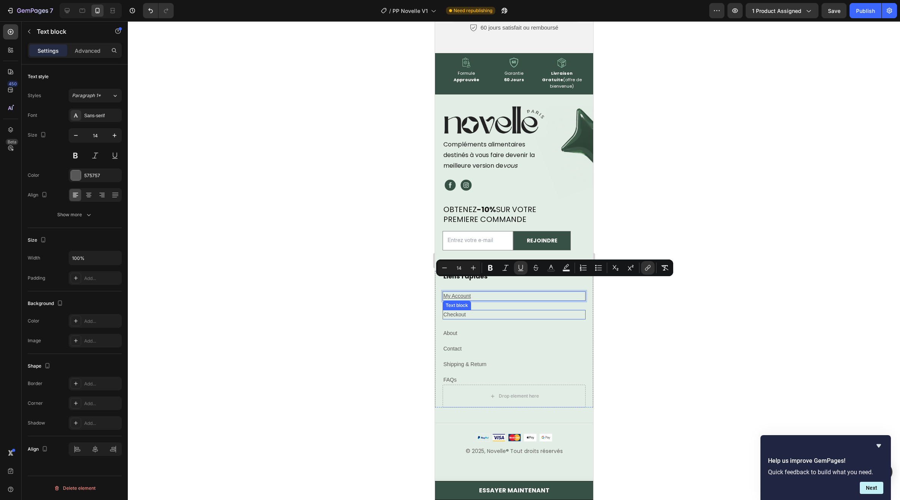
click at [460, 311] on link "Checkout" at bounding box center [454, 314] width 22 height 6
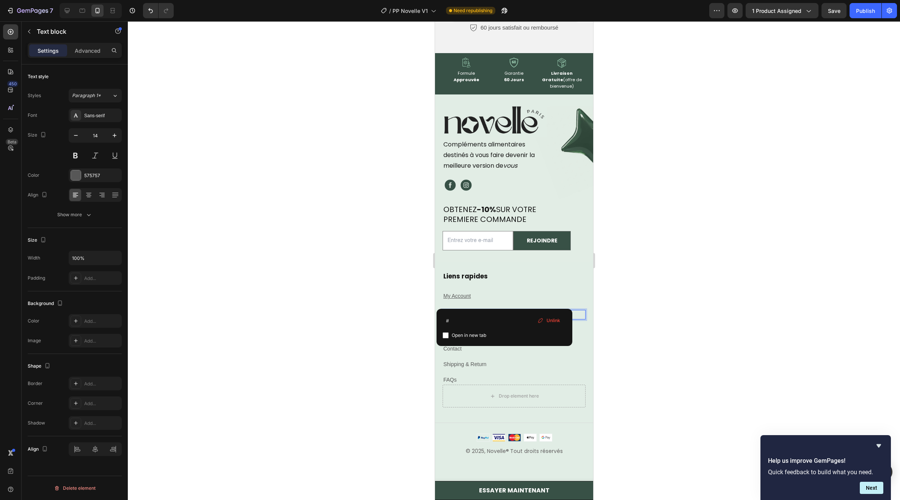
click at [460, 311] on link "Checkout" at bounding box center [454, 314] width 22 height 6
click at [486, 273] on div "⁠⁠⁠⁠⁠⁠⁠ Liens rapides Heading My Account Text block Expéditions Text block 24 A…" at bounding box center [513, 328] width 143 height 114
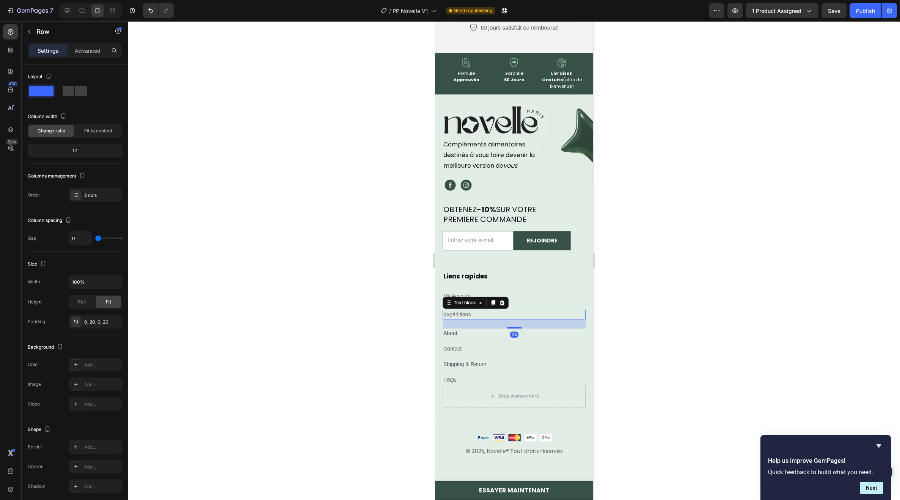
click at [459, 311] on link "Expéditions" at bounding box center [456, 314] width 27 height 6
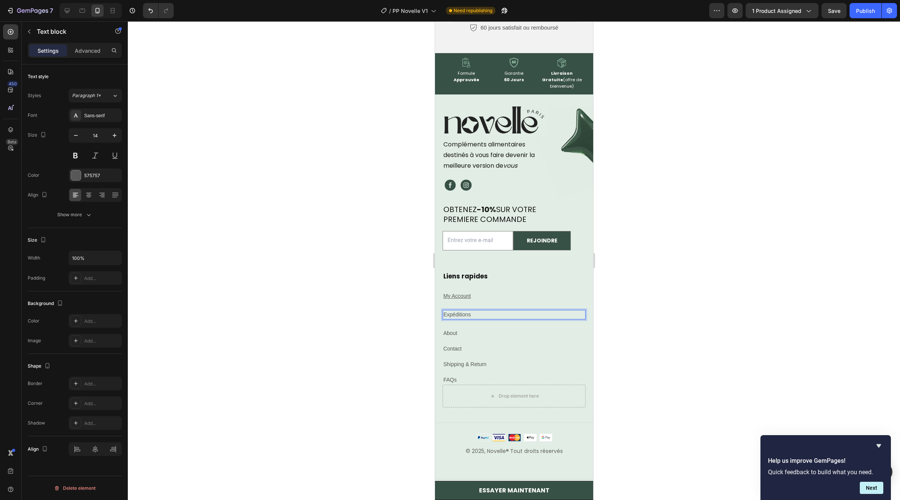
click at [459, 311] on link "Expéditions" at bounding box center [456, 314] width 27 height 6
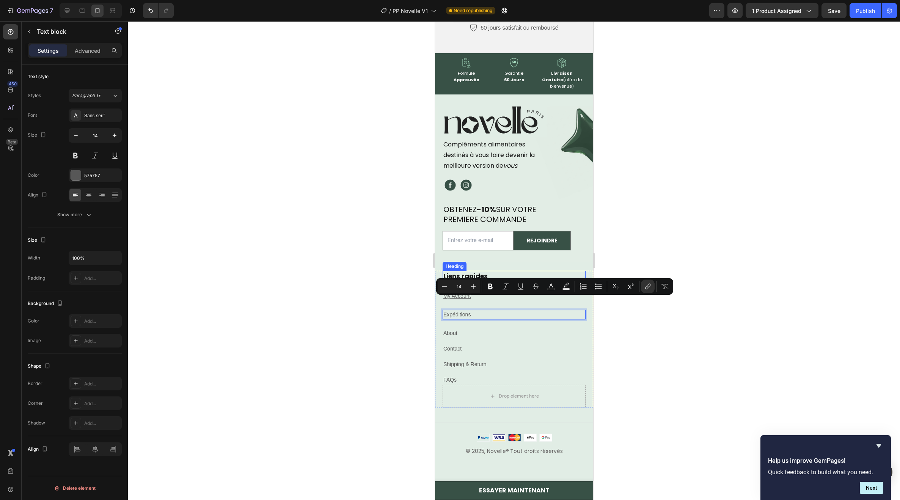
click at [470, 242] on div "Email Field REJOINDRE Submit Button Row" at bounding box center [514, 245] width 158 height 28
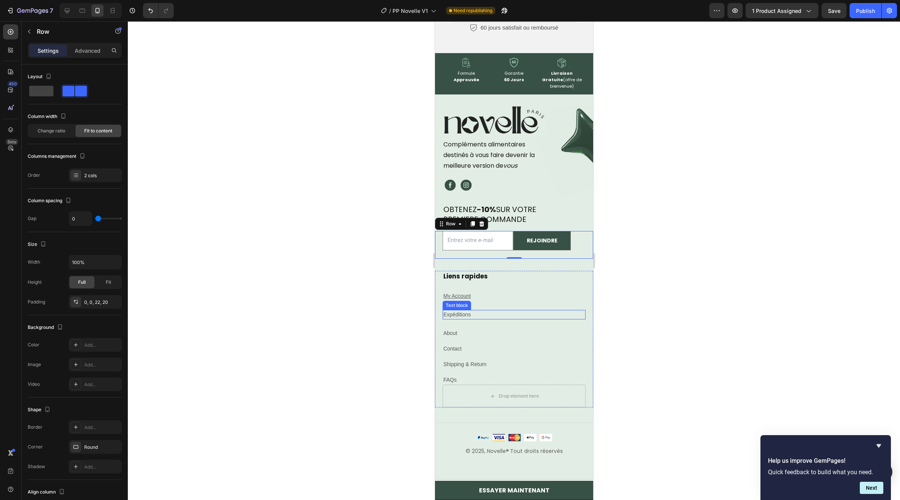
click at [463, 311] on link "Expéditions" at bounding box center [456, 314] width 27 height 6
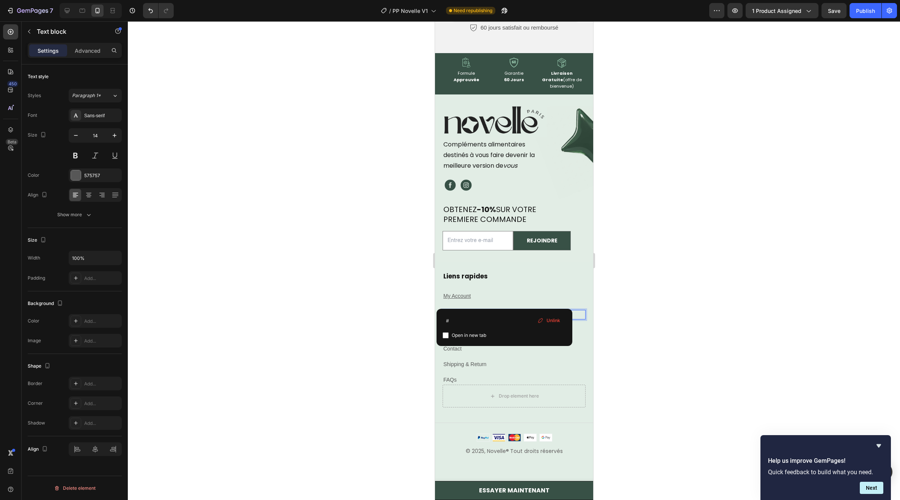
click at [463, 311] on link "Expéditions" at bounding box center [456, 314] width 27 height 6
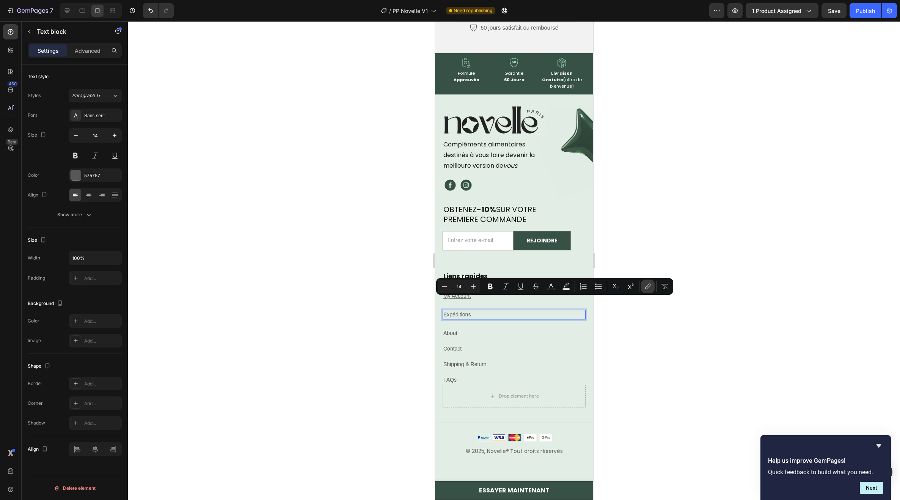
click at [647, 287] on icon "Editor contextual toolbar" at bounding box center [648, 286] width 3 height 4
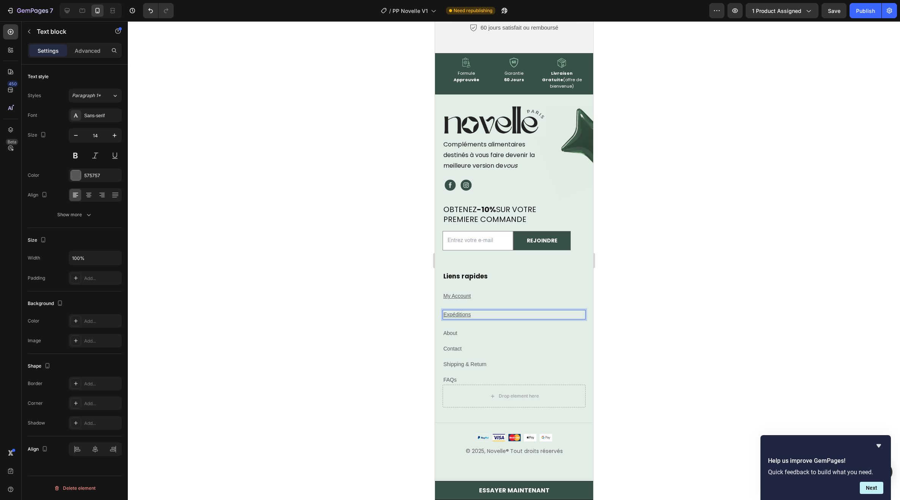
type input "14"
click at [461, 310] on div "Expéditions" at bounding box center [513, 314] width 143 height 9
click at [461, 311] on u "Expéditions" at bounding box center [456, 314] width 27 height 6
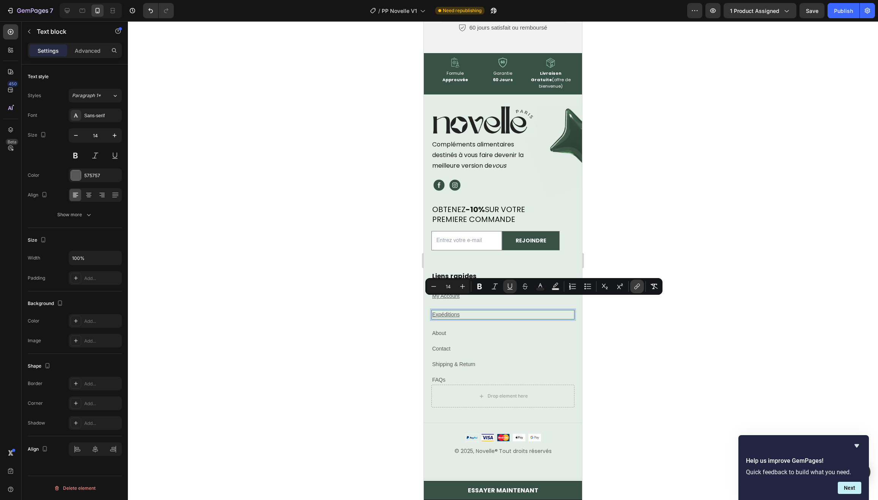
click at [632, 286] on button "link" at bounding box center [637, 287] width 14 height 14
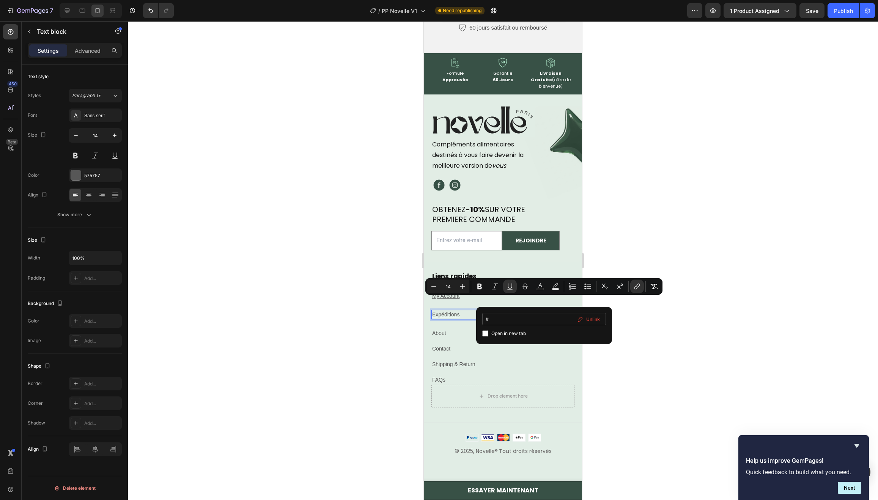
click at [509, 322] on input "#" at bounding box center [544, 319] width 124 height 12
type input "https://novelleparis.fr/pages/politique-de-confidentialite"
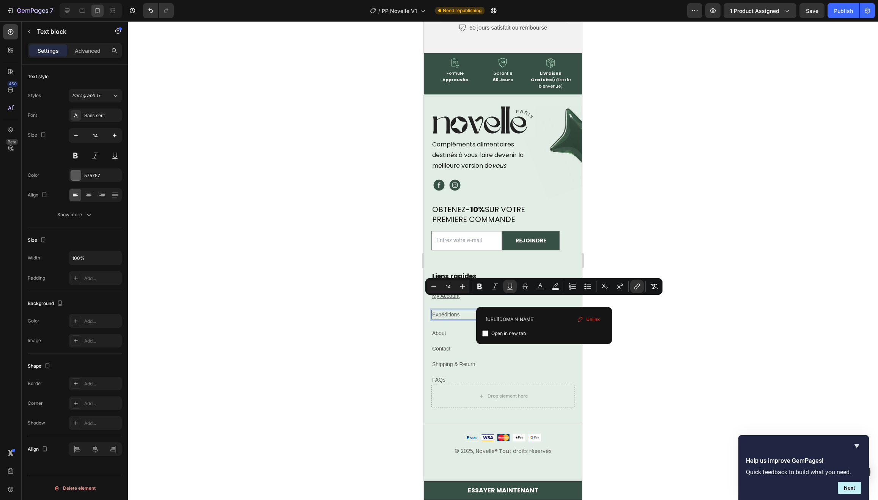
type input "16"
click at [542, 315] on input "https://novelleparis.fr/pages/politique-de-confidentialite" at bounding box center [544, 319] width 124 height 12
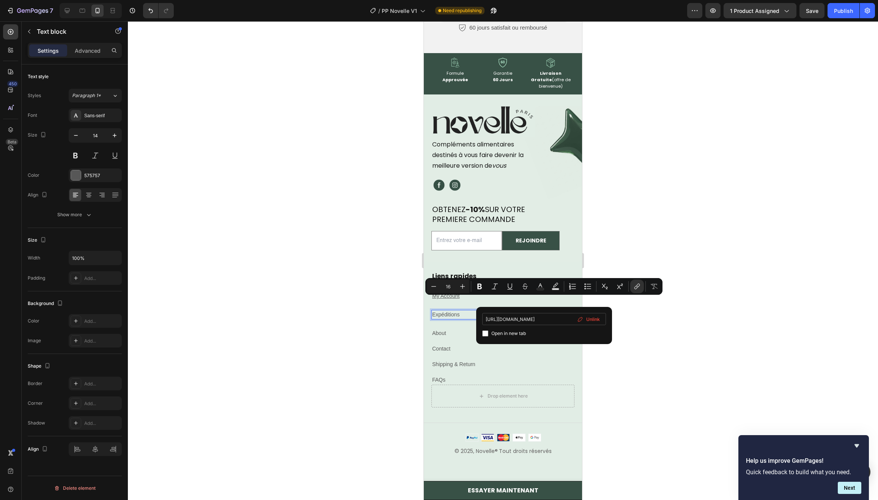
type input "https://novelleparis.fr/pages/politique-de-confidentialite"
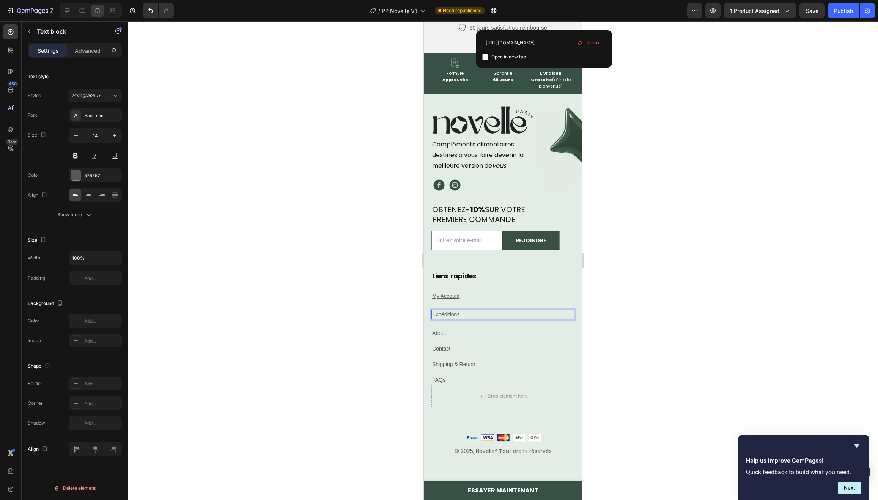
click at [515, 53] on span "Open in new tab" at bounding box center [508, 56] width 35 height 9
type input "14"
checkbox input "true"
click at [488, 345] on div "⁠⁠⁠⁠⁠⁠⁠ Liens rapides Heading My Account Text block Expéditions Text block 24 A…" at bounding box center [502, 328] width 143 height 114
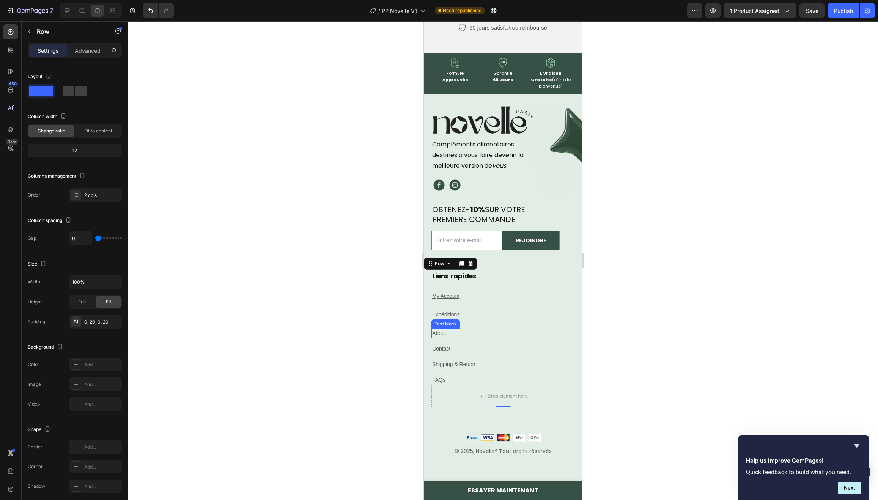
click at [451, 311] on u "Expéditions" at bounding box center [445, 314] width 27 height 6
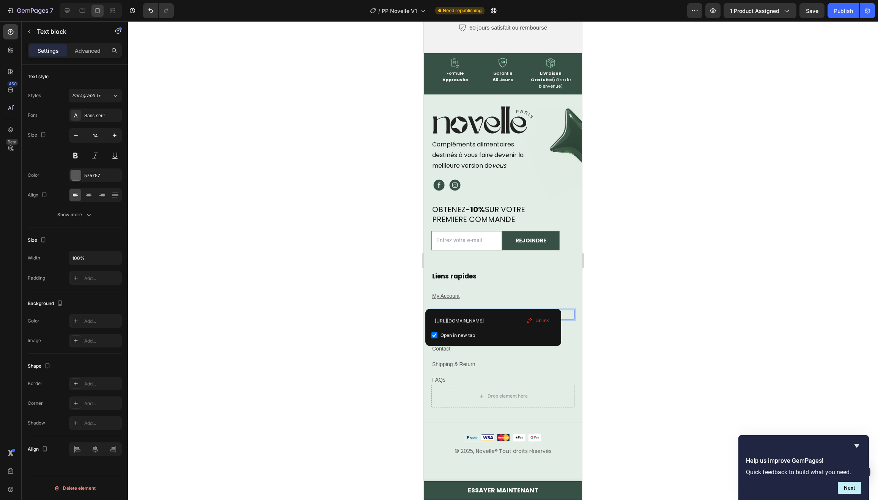
drag, startPoint x: 541, startPoint y: 320, endPoint x: 118, endPoint y: 299, distance: 424.2
click at [541, 320] on span "Unlink" at bounding box center [542, 320] width 14 height 7
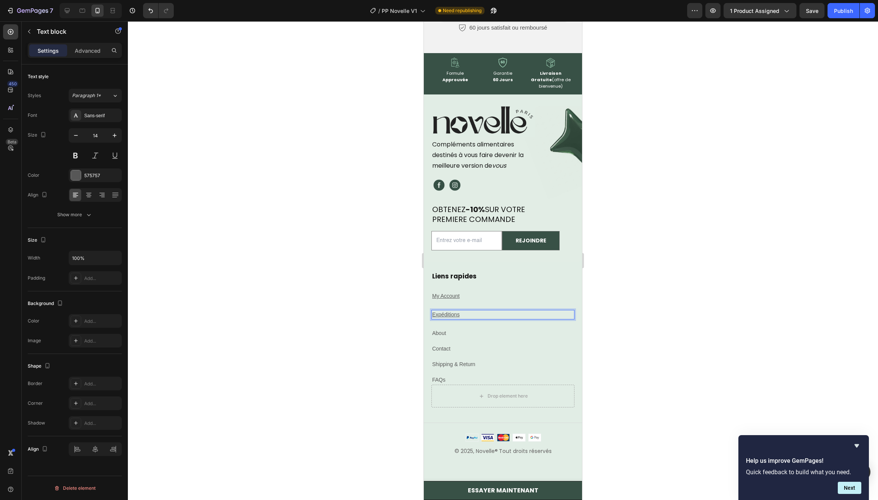
click at [456, 311] on u "Expéditions" at bounding box center [445, 314] width 27 height 6
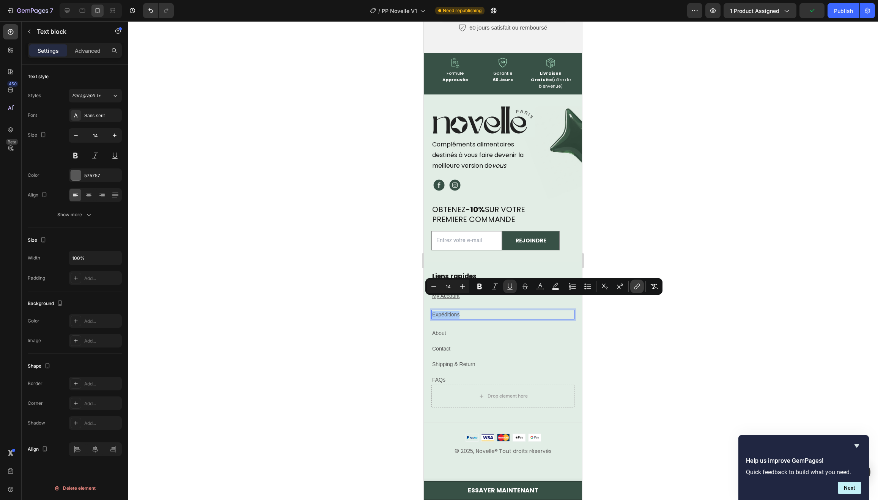
click at [636, 288] on icon "Editor contextual toolbar" at bounding box center [637, 287] width 8 height 8
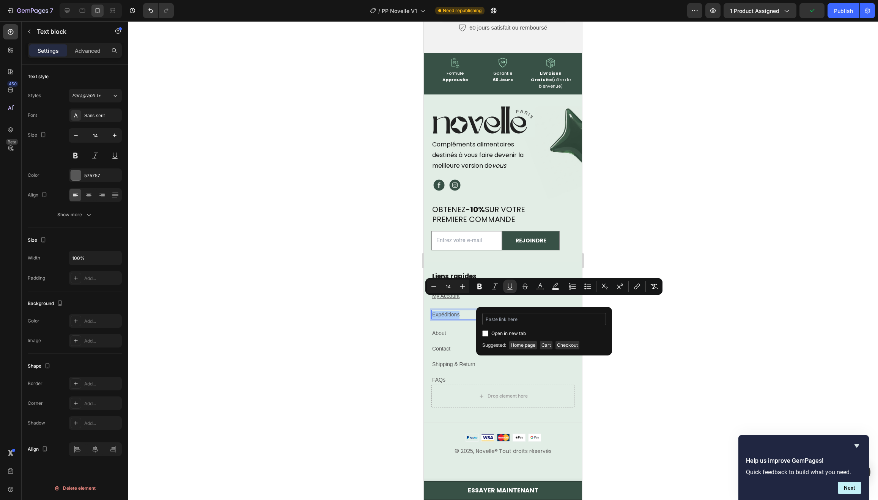
click at [541, 321] on input "Editor contextual toolbar" at bounding box center [544, 319] width 124 height 12
type input "https://novelleparis.fr/pages/politique-de-confidentialite"
click at [493, 332] on span "Open in new tab" at bounding box center [508, 333] width 35 height 9
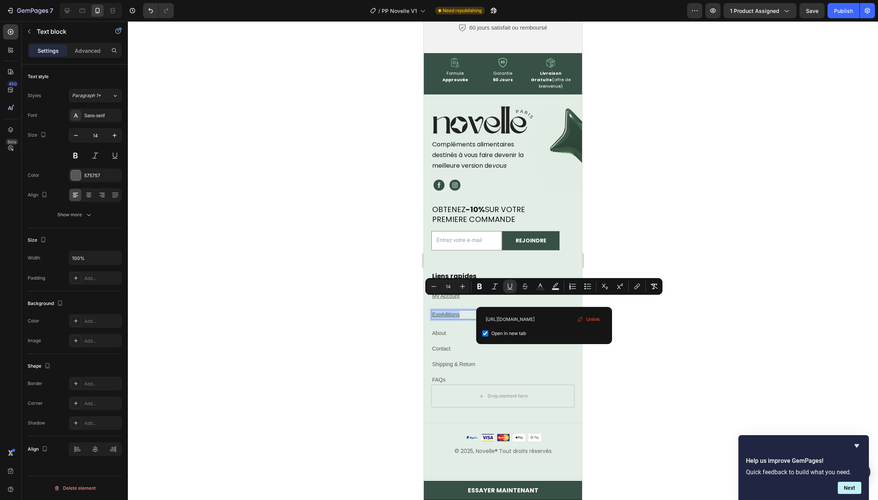
checkbox input "true"
click at [451, 329] on p "About" at bounding box center [502, 333] width 141 height 8
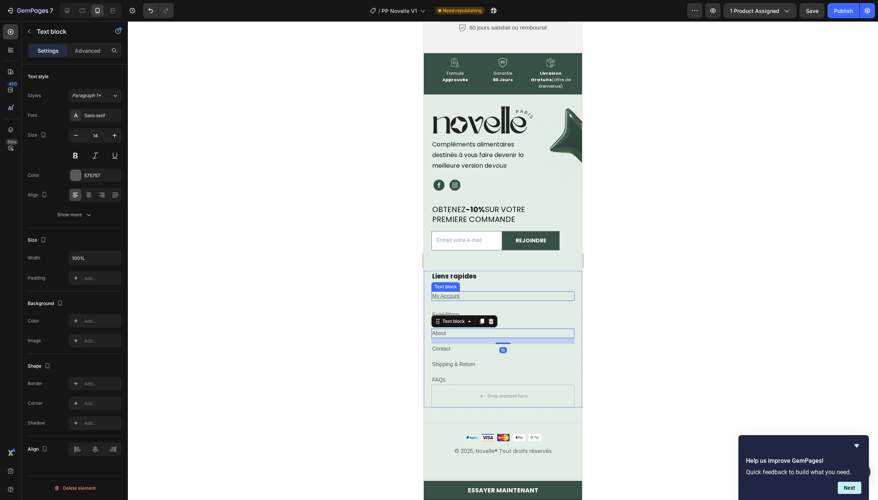
click at [484, 292] on p "My Account" at bounding box center [502, 296] width 141 height 8
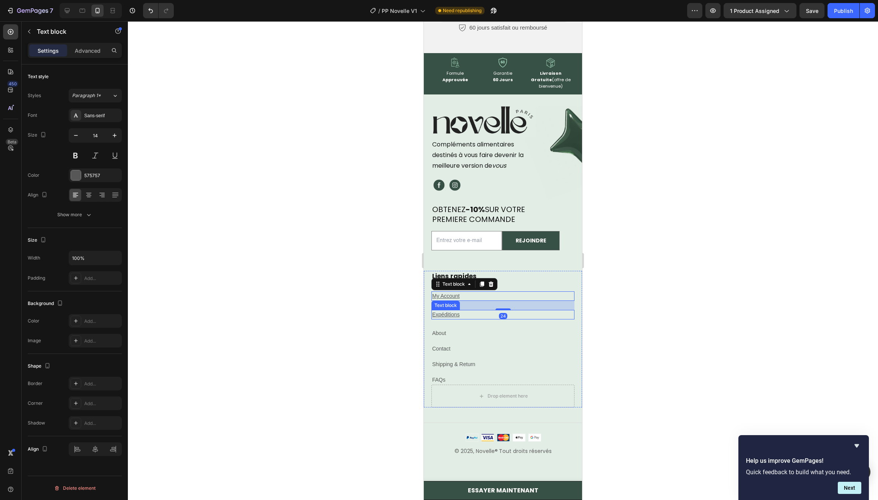
click at [454, 311] on u "Expéditions" at bounding box center [445, 314] width 27 height 6
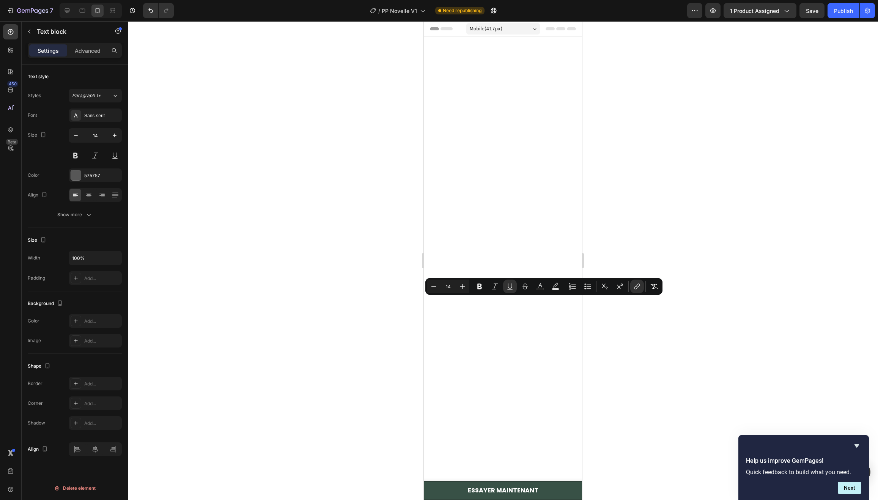
scroll to position [4889, 0]
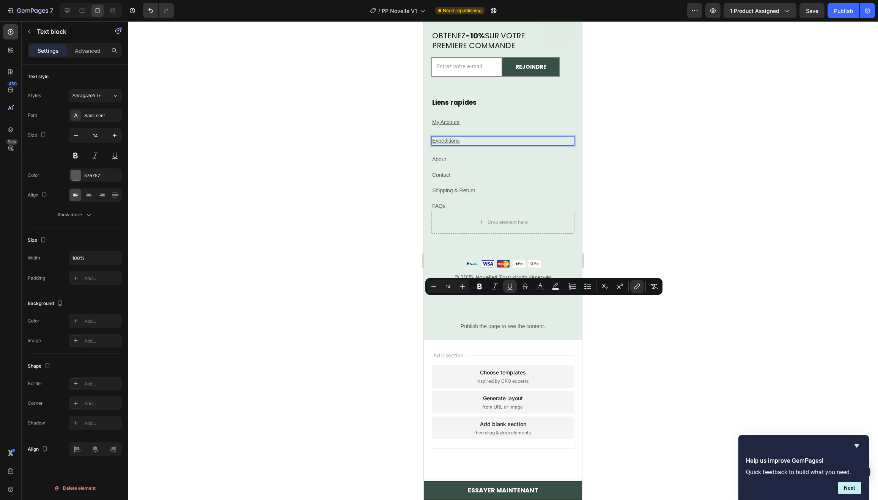
click at [451, 144] on u "Expéditions" at bounding box center [445, 141] width 27 height 6
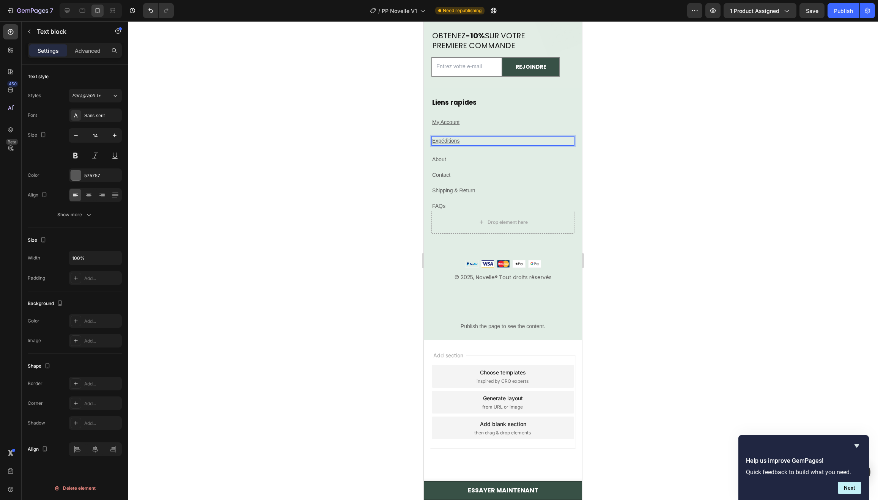
click at [451, 144] on u "Expéditions" at bounding box center [445, 141] width 27 height 6
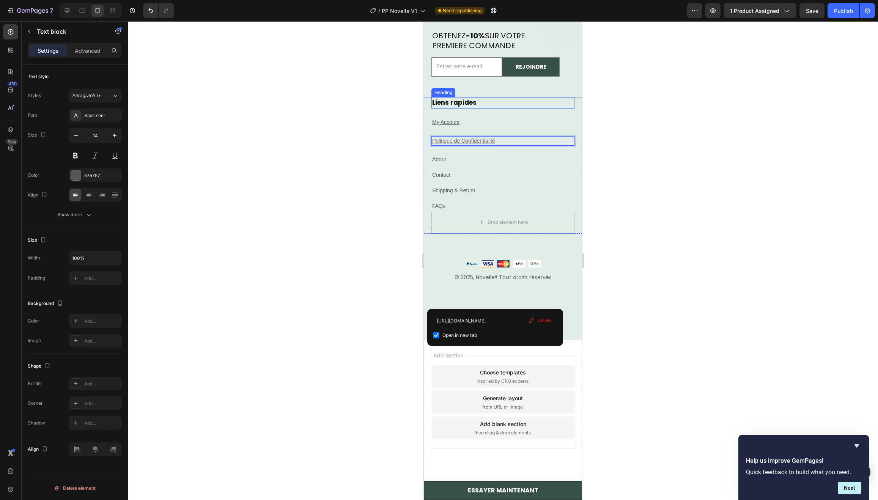
click at [484, 126] on p "My Account" at bounding box center [502, 122] width 141 height 8
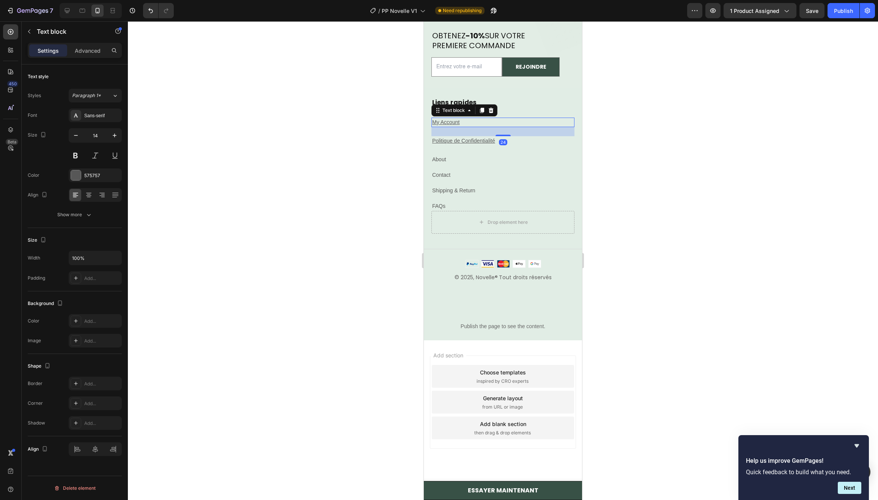
click at [495, 115] on div at bounding box center [490, 110] width 9 height 9
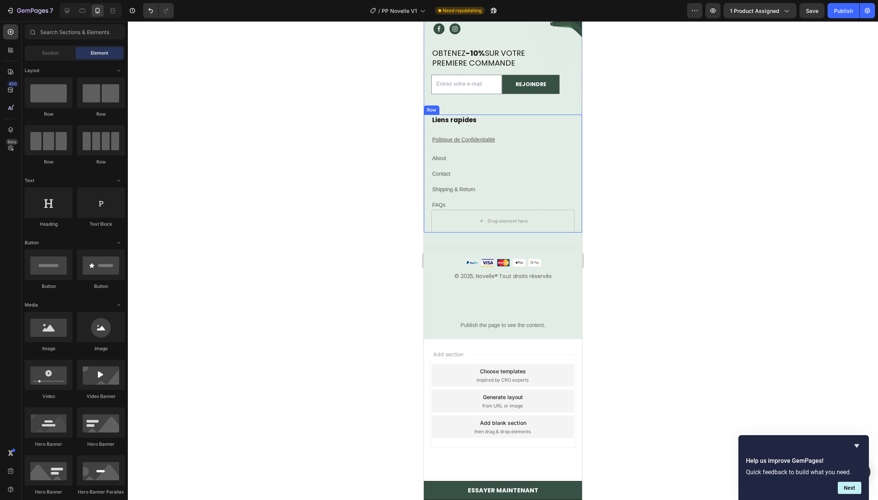
click at [478, 125] on p "⁠⁠⁠⁠⁠⁠⁠ Liens rapides" at bounding box center [502, 120] width 141 height 10
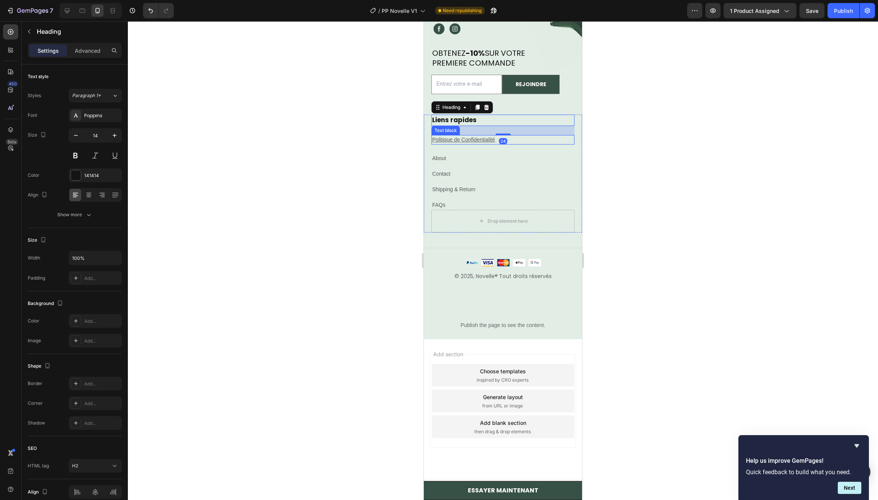
click at [496, 178] on p "Contact" at bounding box center [502, 174] width 141 height 8
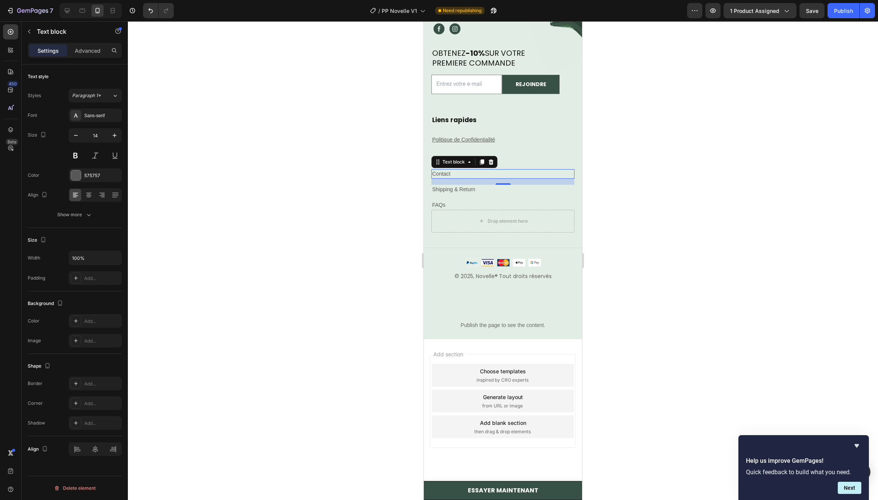
click at [445, 177] on link "Contact" at bounding box center [441, 174] width 18 height 6
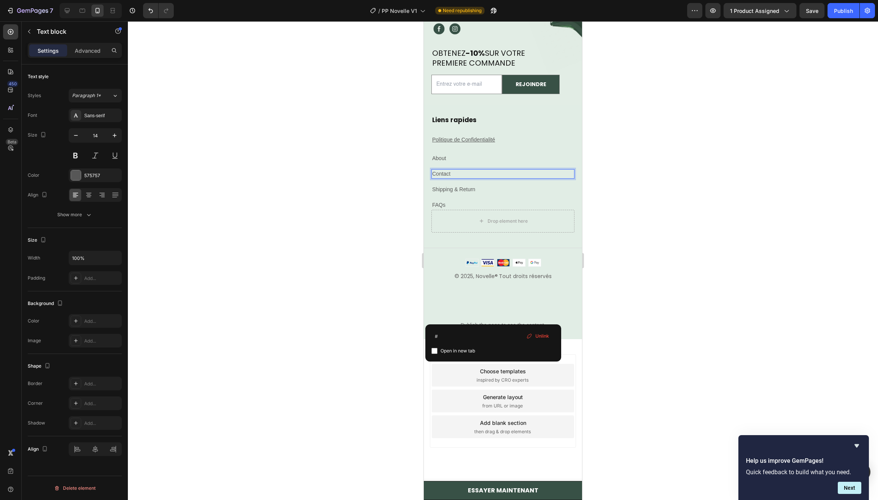
click at [445, 177] on link "Contact" at bounding box center [441, 174] width 18 height 6
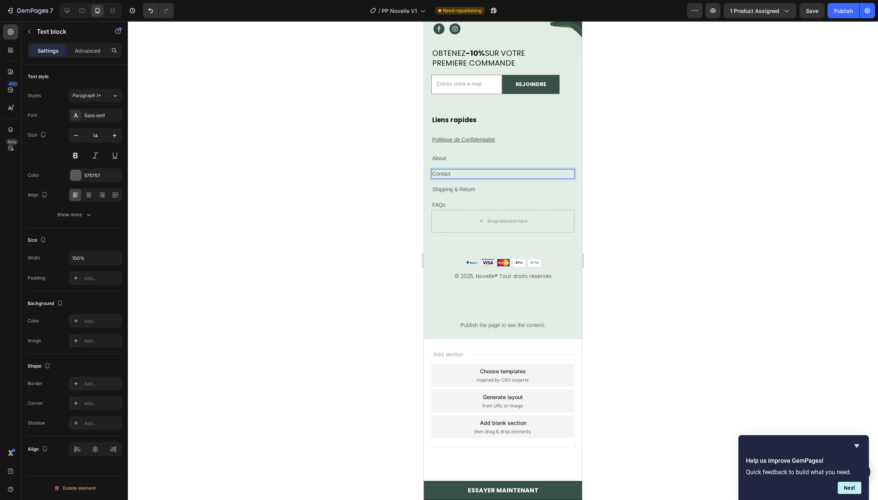
click at [445, 177] on link "Contact" at bounding box center [441, 174] width 18 height 6
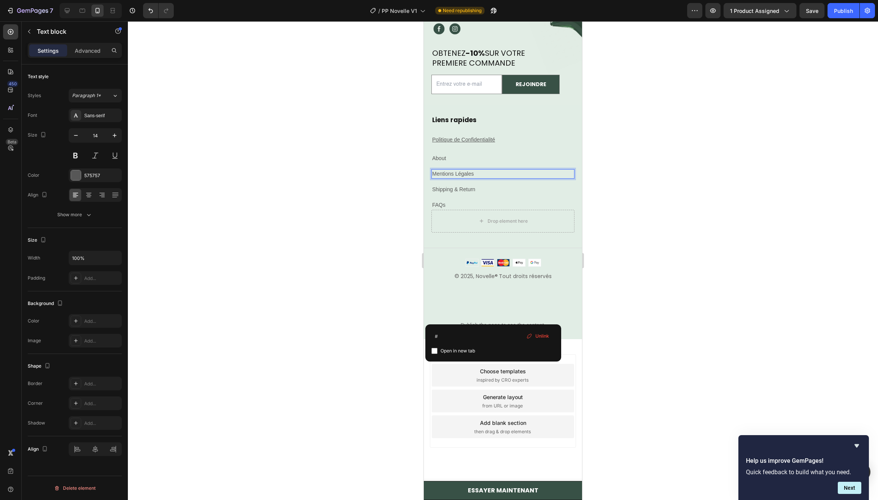
click at [469, 178] on p "Mentions Légales" at bounding box center [502, 174] width 141 height 8
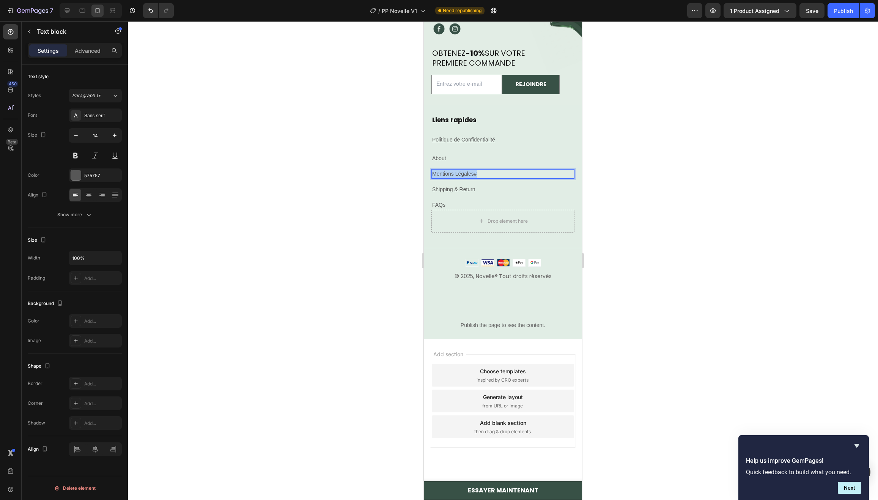
click at [469, 178] on p "Mentions Légales #" at bounding box center [502, 174] width 141 height 8
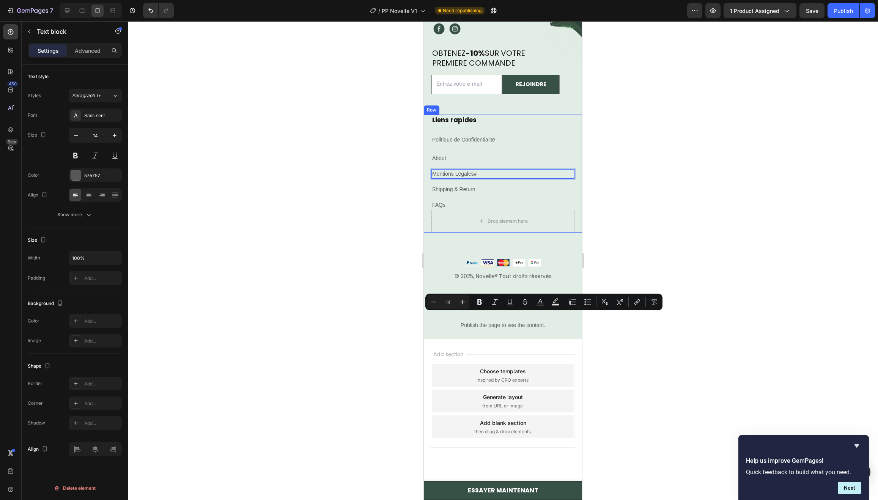
click at [487, 179] on div "Mentions Légales #" at bounding box center [502, 173] width 143 height 9
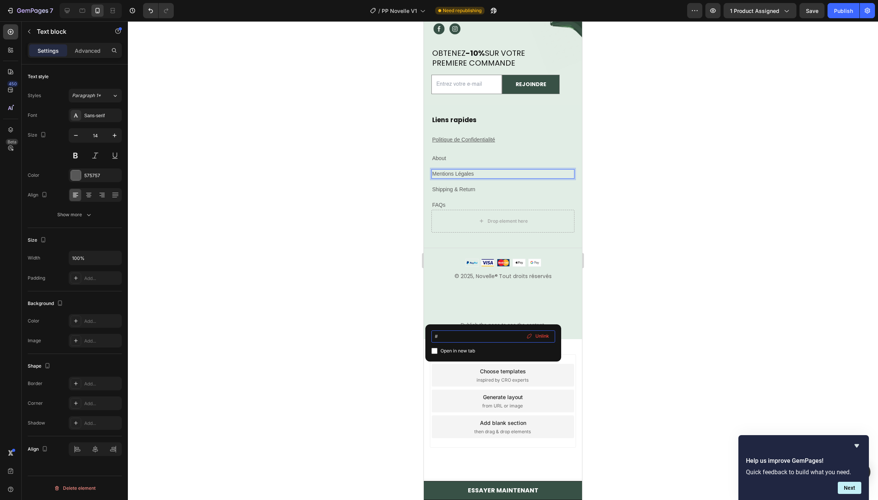
click at [447, 336] on input "#" at bounding box center [493, 336] width 124 height 12
type input "#https://novelleparis.fr/pages/mentions-legales"
click at [500, 349] on div "Open in new tab" at bounding box center [493, 350] width 124 height 9
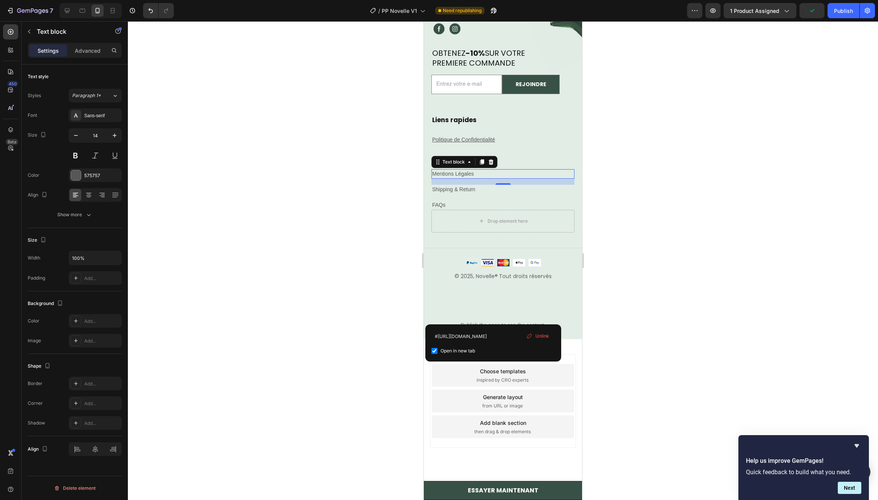
checkbox input "true"
click at [452, 337] on input "#https://novelleparis.fr/pages/mentions-legales" at bounding box center [493, 336] width 124 height 12
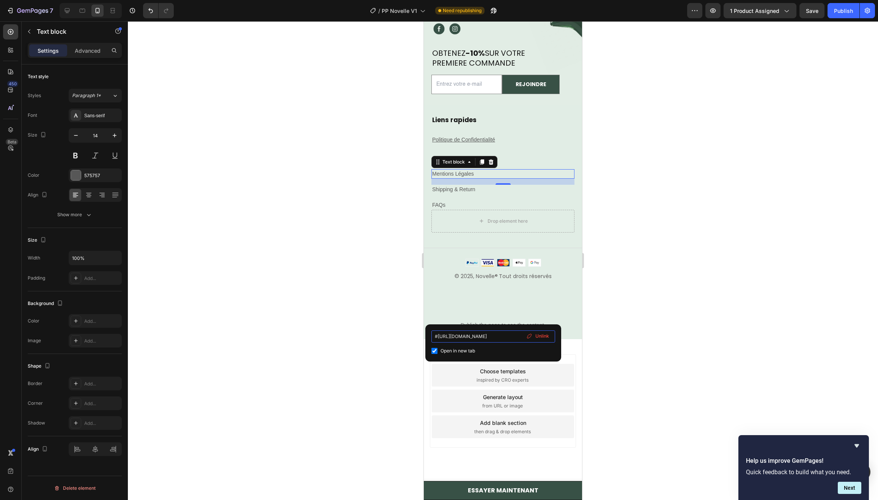
paste input
type input "https://novelleparis.fr/pages/mentions-legales"
click at [498, 340] on input "https://novelleparis.fr/pages/mentions-legales" at bounding box center [493, 336] width 124 height 12
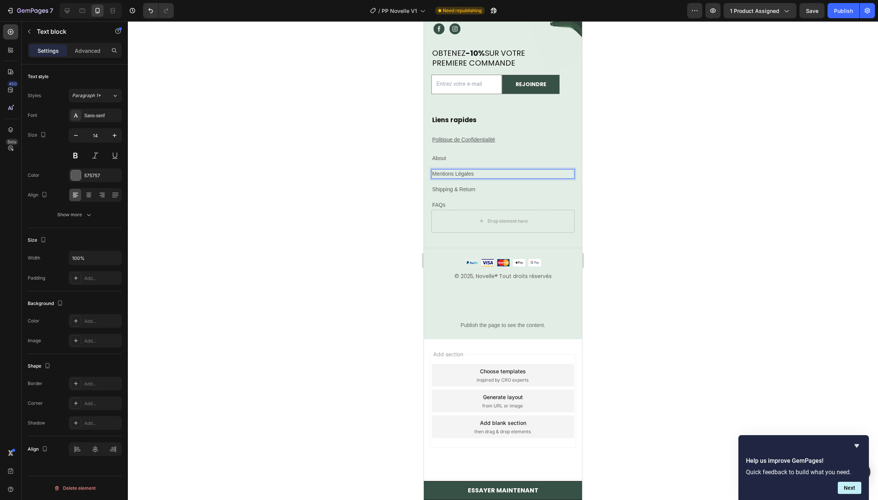
click at [468, 178] on p "Mentions Légales" at bounding box center [502, 174] width 141 height 8
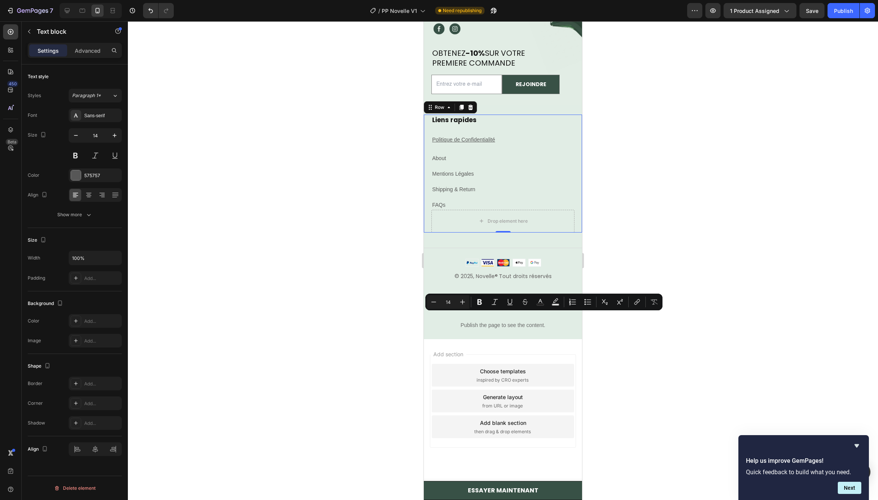
click at [561, 210] on div "⁠⁠⁠⁠⁠⁠⁠ Liens rapides Heading Politique de Confidentialité Text block About Tex…" at bounding box center [502, 162] width 143 height 95
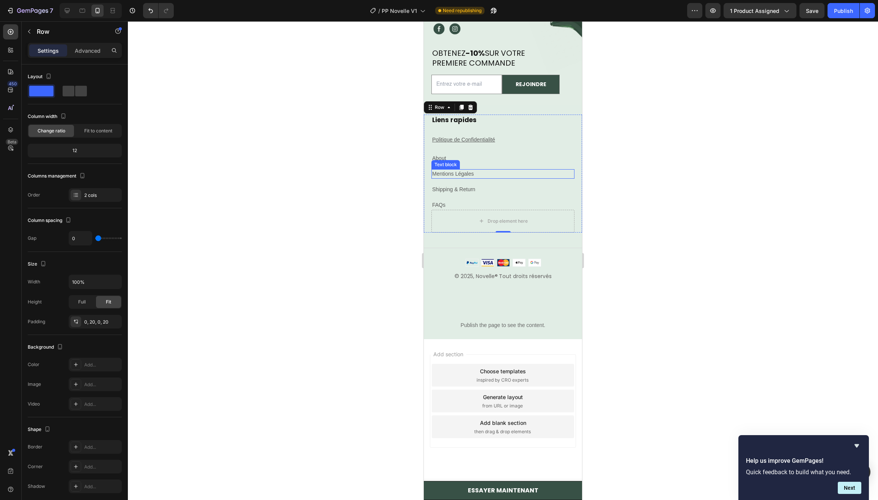
click at [466, 178] on p "Mentions Légales" at bounding box center [502, 174] width 141 height 8
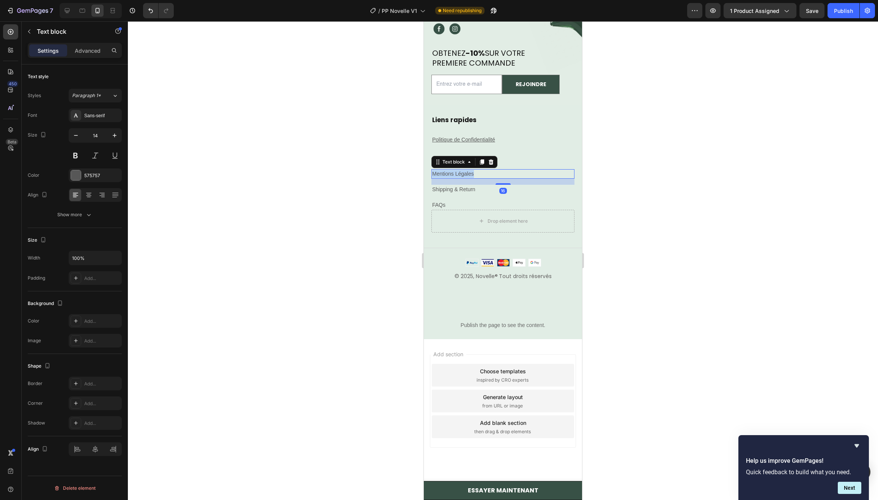
click at [466, 178] on p "Mentions Légales" at bounding box center [502, 174] width 141 height 8
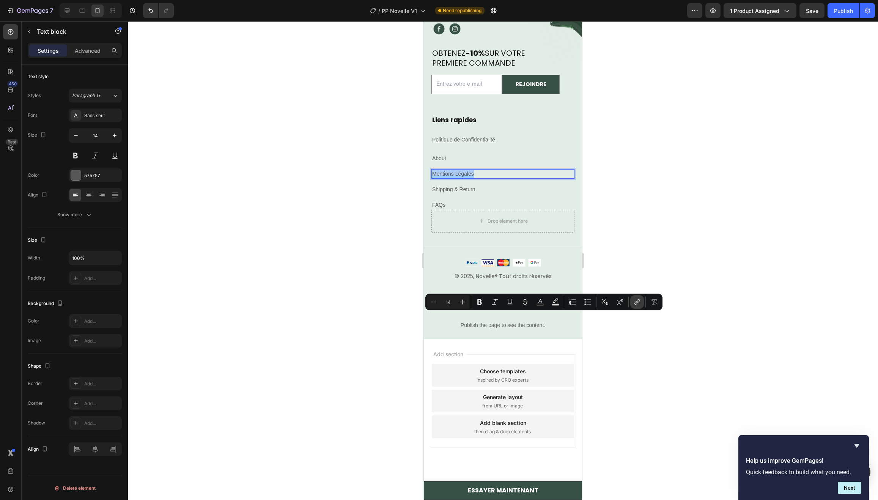
click at [634, 302] on icon "Editor contextual toolbar" at bounding box center [637, 302] width 8 height 8
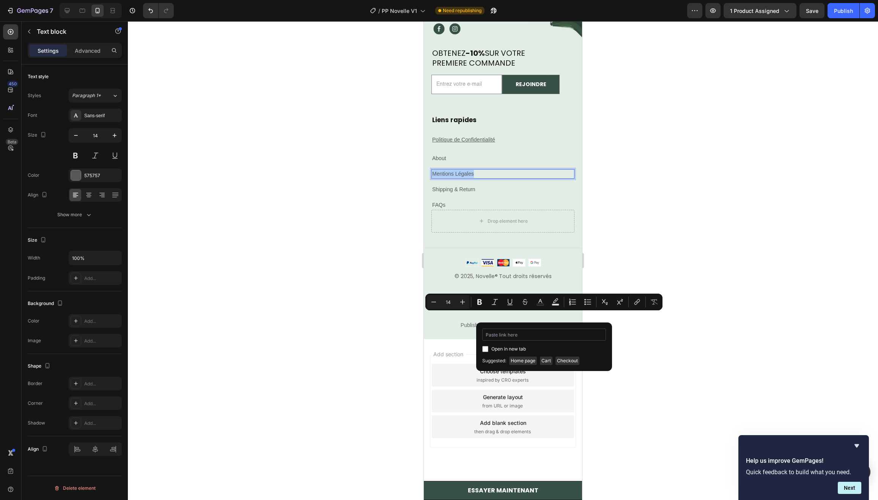
click at [508, 333] on input "Editor contextual toolbar" at bounding box center [544, 334] width 124 height 12
type input "https://novelleparis.fr/pages/mentions-legales"
click at [493, 351] on span "Open in new tab" at bounding box center [508, 348] width 35 height 9
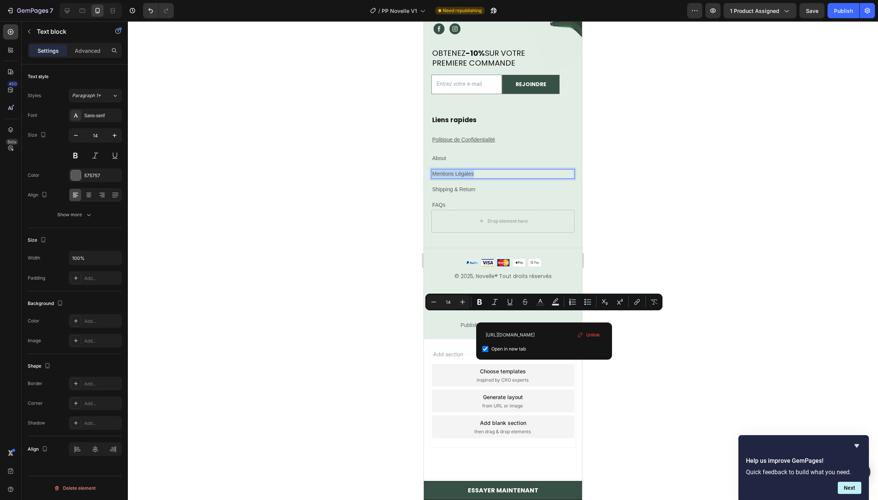
checkbox input "true"
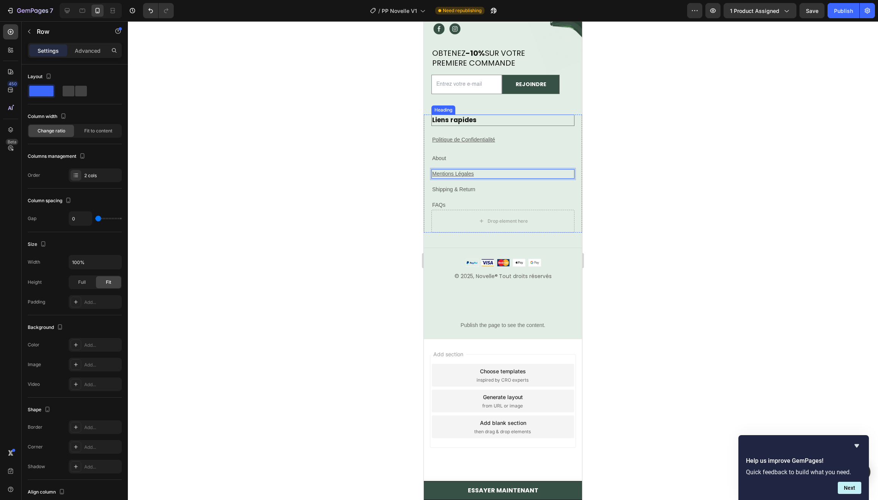
click at [468, 115] on div "Image ⁠⁠⁠⁠⁠⁠⁠ Compléments alimentaires destinés à vous faire devenir la meilleu…" at bounding box center [503, 47] width 158 height 134
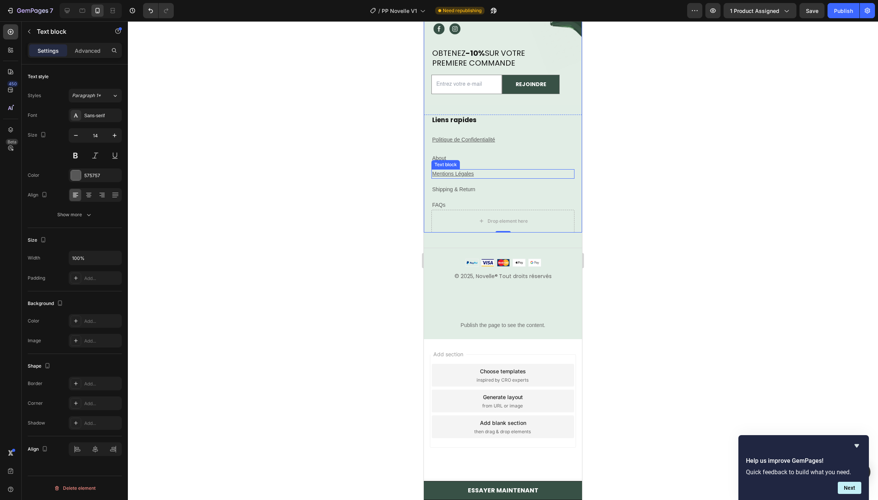
click at [447, 177] on u "Mentions Légales" at bounding box center [453, 174] width 42 height 6
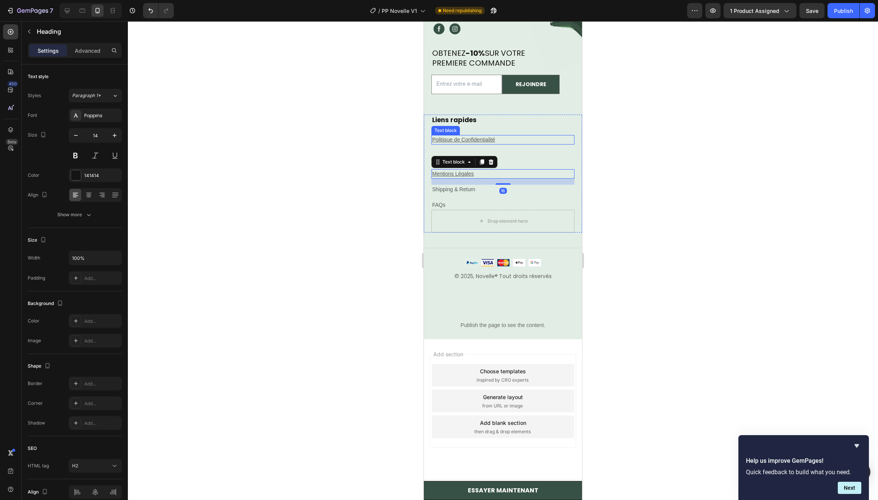
click at [476, 126] on div "⁠⁠⁠⁠⁠⁠⁠ Liens rapides Heading" at bounding box center [502, 120] width 143 height 11
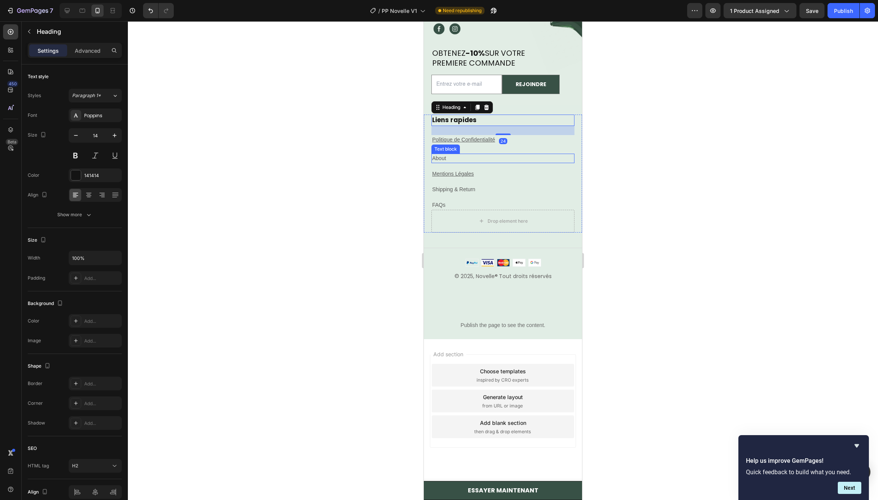
click at [471, 162] on p "About" at bounding box center [502, 158] width 141 height 8
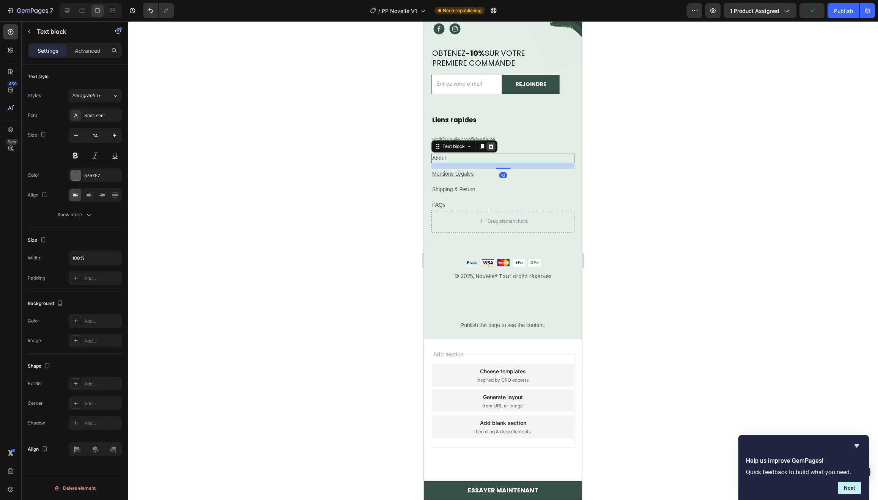
click at [491, 149] on icon at bounding box center [491, 146] width 5 height 5
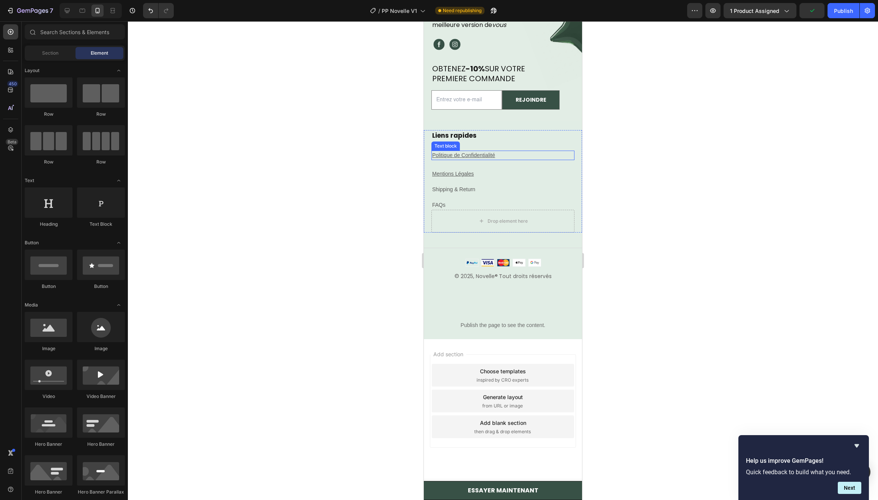
click at [475, 159] on p "Politique de Confidentialité" at bounding box center [502, 155] width 141 height 8
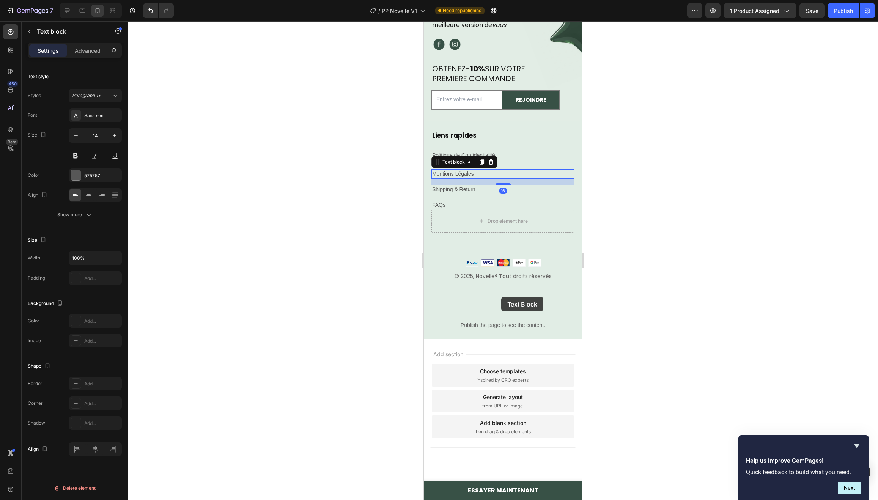
drag, startPoint x: 501, startPoint y: 297, endPoint x: 504, endPoint y: 293, distance: 5.1
click at [504, 210] on div "⁠⁠⁠⁠⁠⁠⁠ Liens rapides Heading Politique de Confidentialité Text block Mentions …" at bounding box center [502, 170] width 143 height 80
click at [509, 210] on div "⁠⁠⁠⁠⁠⁠⁠ Liens rapides Heading Politique de Confidentialité Text block Mentions …" at bounding box center [502, 170] width 143 height 80
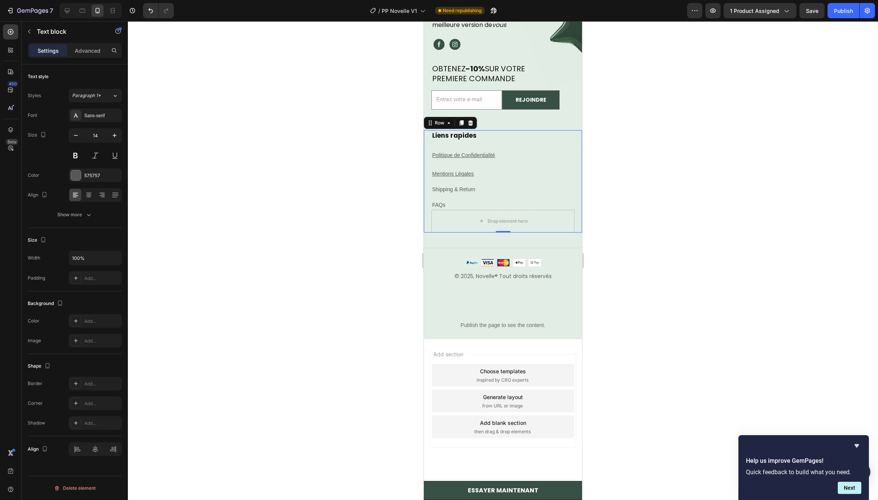
click at [503, 159] on p "Politique de Confidentialité" at bounding box center [502, 155] width 141 height 8
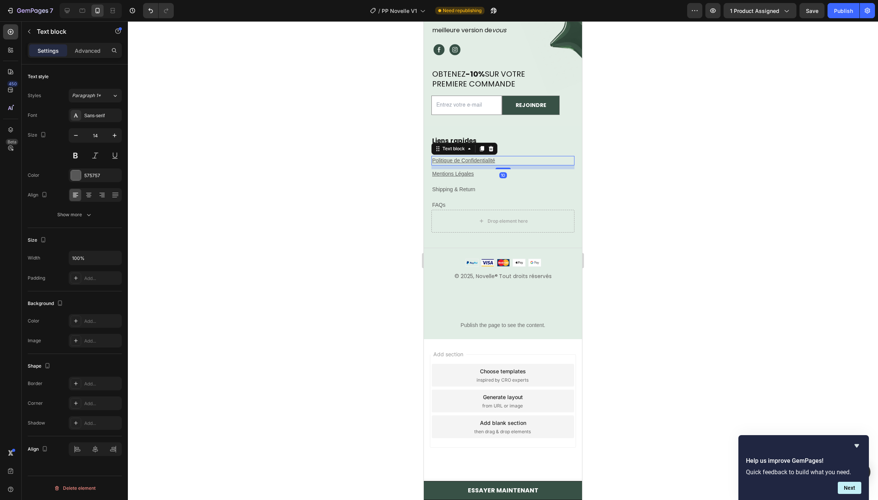
drag, startPoint x: 504, startPoint y: 295, endPoint x: 508, endPoint y: 290, distance: 6.3
click at [508, 165] on div "10" at bounding box center [502, 165] width 143 height 0
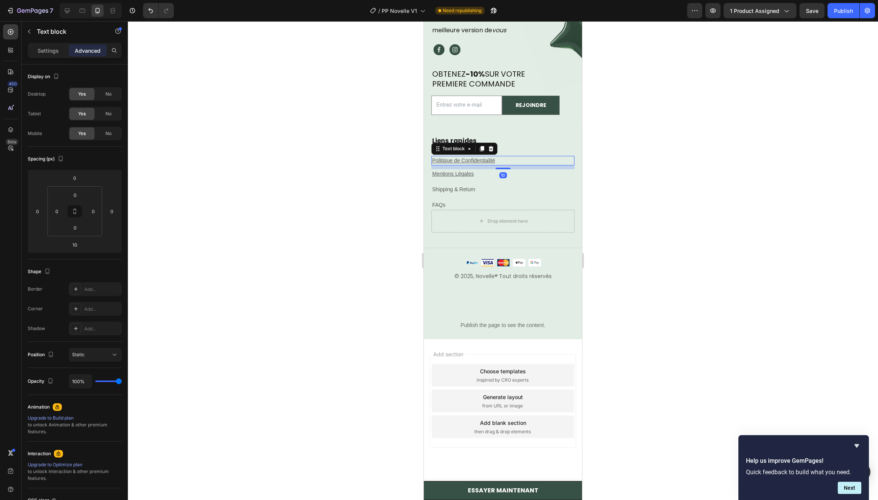
click at [492, 209] on p "FAQs" at bounding box center [502, 205] width 141 height 8
click at [483, 163] on u "Politique de Confidentialité" at bounding box center [463, 160] width 63 height 6
click at [481, 153] on div at bounding box center [481, 148] width 9 height 9
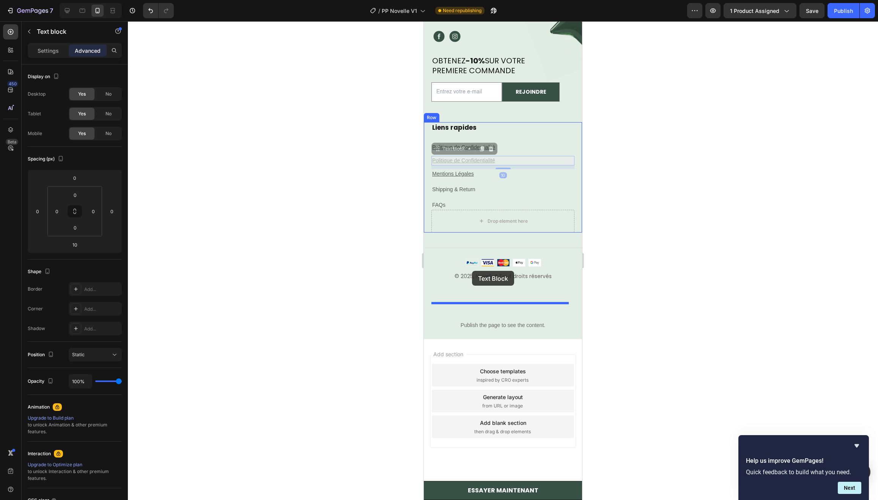
drag, startPoint x: 467, startPoint y: 286, endPoint x: 472, endPoint y: 271, distance: 16.1
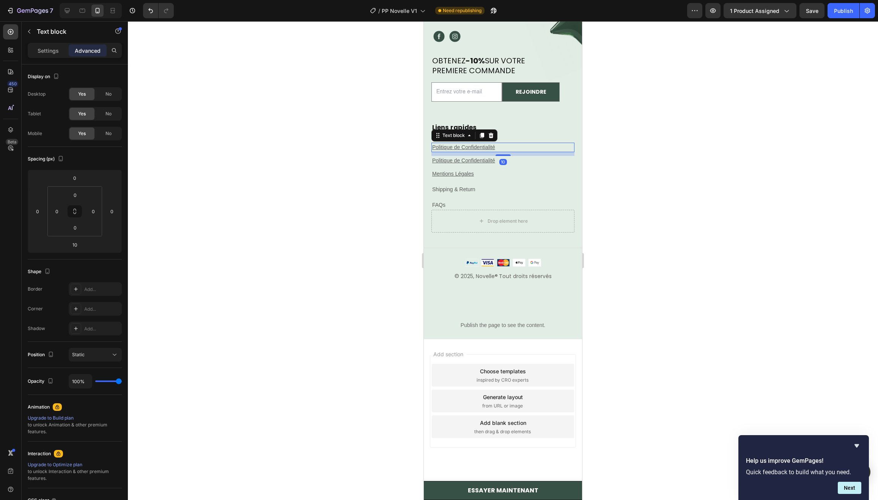
click at [473, 150] on u "Politique de Confidentialité" at bounding box center [463, 147] width 63 height 6
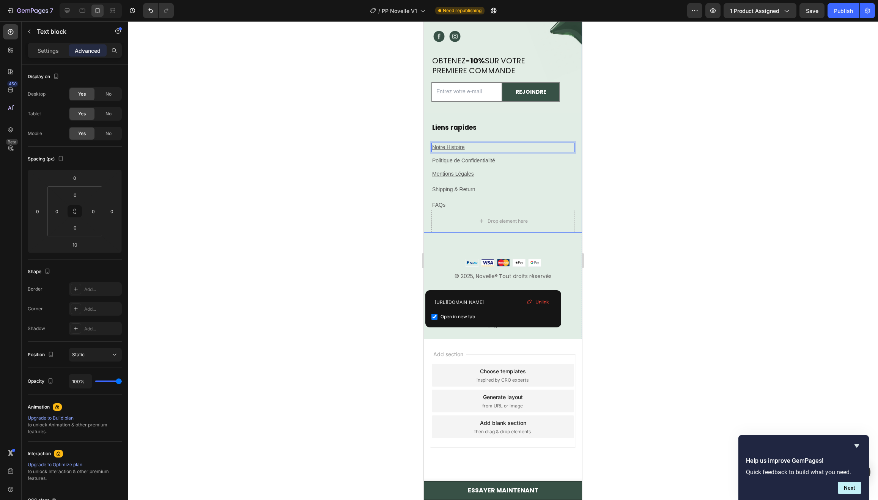
click at [522, 133] on p "⁠⁠⁠⁠⁠⁠⁠ Liens rapides" at bounding box center [502, 128] width 141 height 10
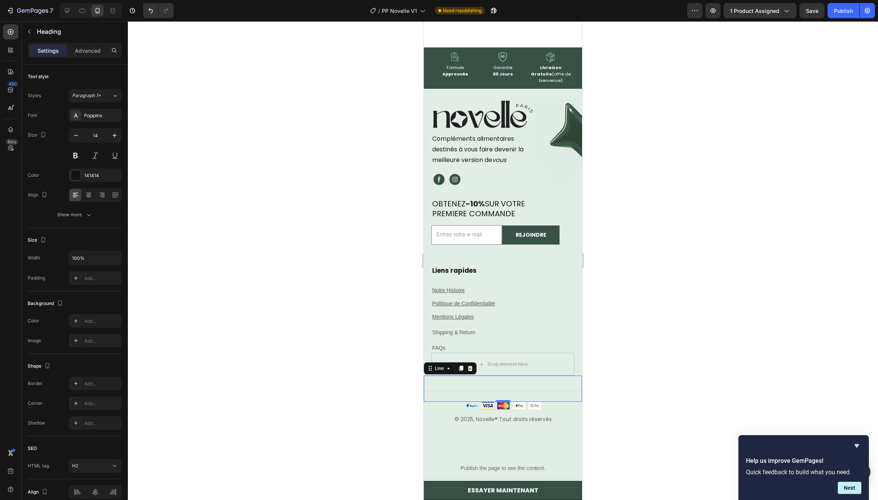
click at [496, 376] on div "Title Line 0" at bounding box center [503, 389] width 158 height 26
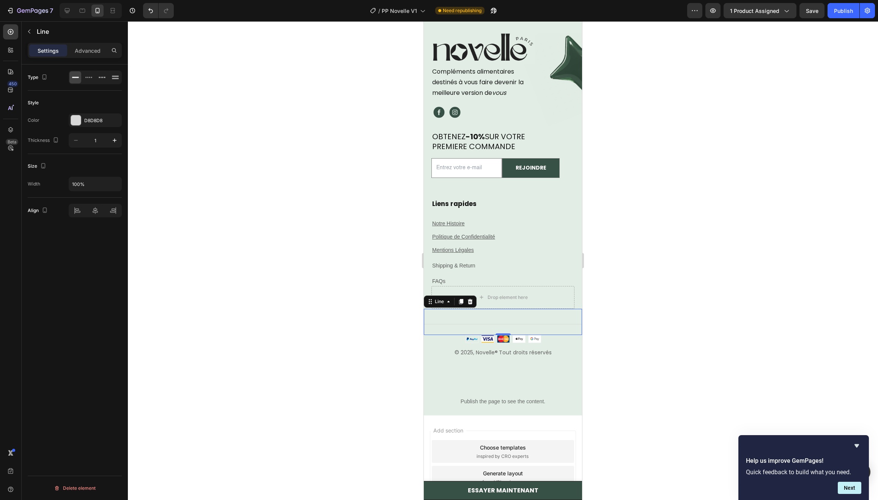
scroll to position [5138, 0]
click at [473, 267] on link "Shipping & Return" at bounding box center [453, 266] width 43 height 6
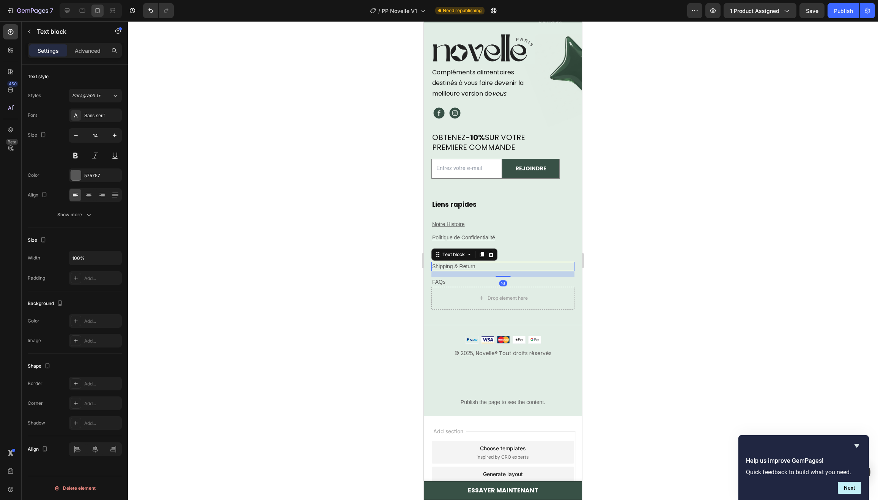
click at [473, 267] on link "Shipping & Return" at bounding box center [453, 266] width 43 height 6
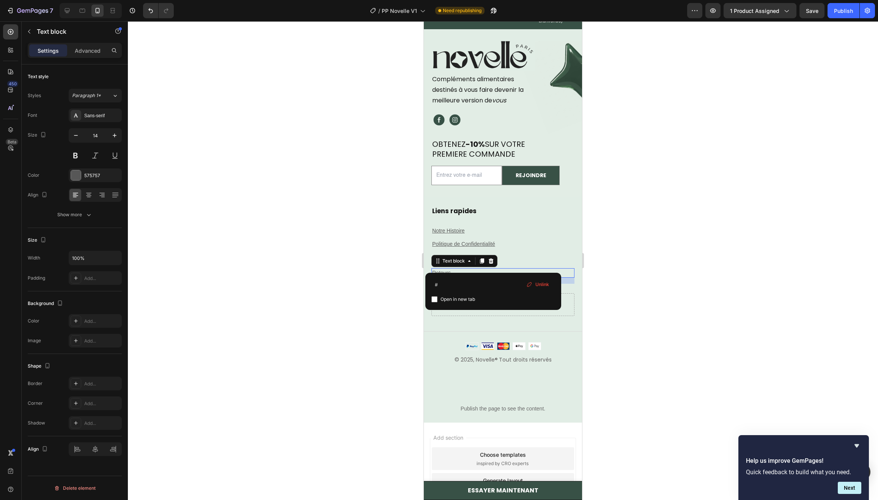
click at [348, 221] on div at bounding box center [503, 260] width 750 height 479
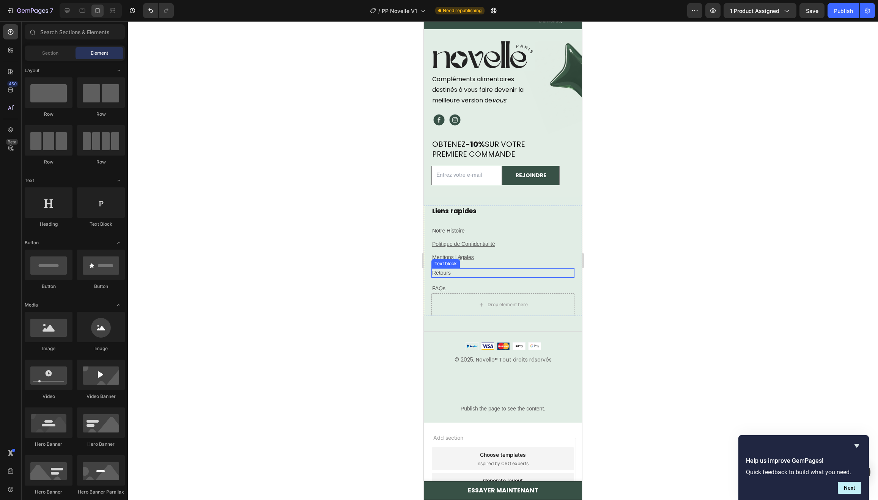
click at [448, 270] on link "Retours" at bounding box center [441, 273] width 19 height 6
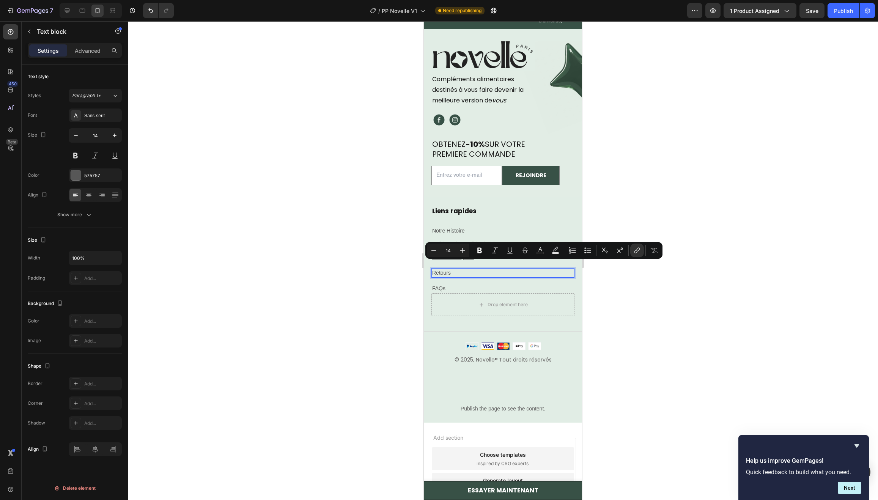
click at [445, 270] on link "Retours" at bounding box center [441, 273] width 19 height 6
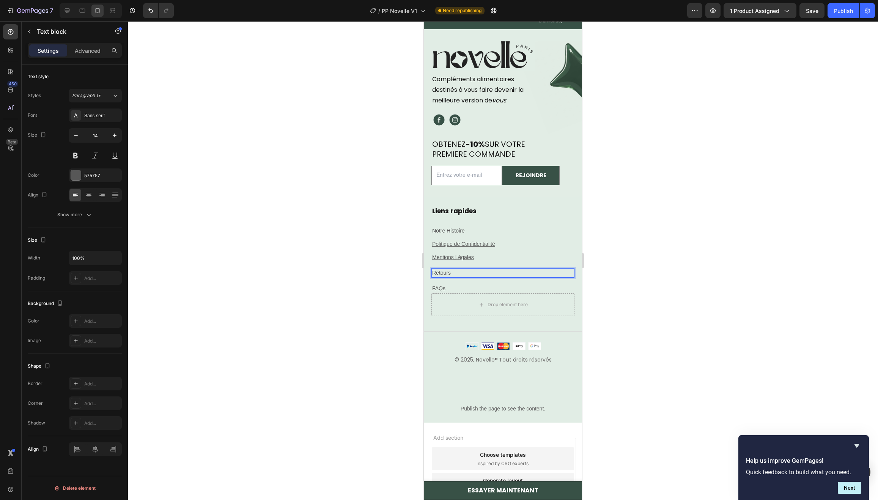
click at [445, 270] on link "Retours" at bounding box center [441, 273] width 19 height 6
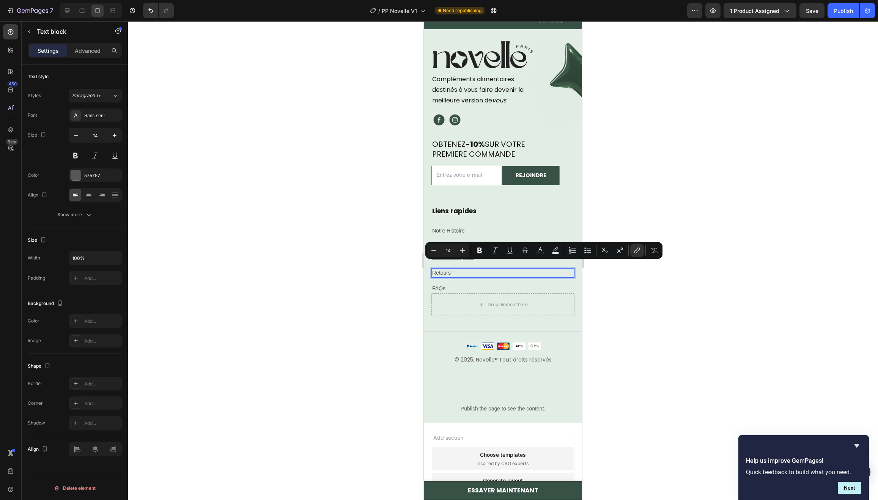
click at [453, 269] on p "Retours" at bounding box center [502, 273] width 141 height 8
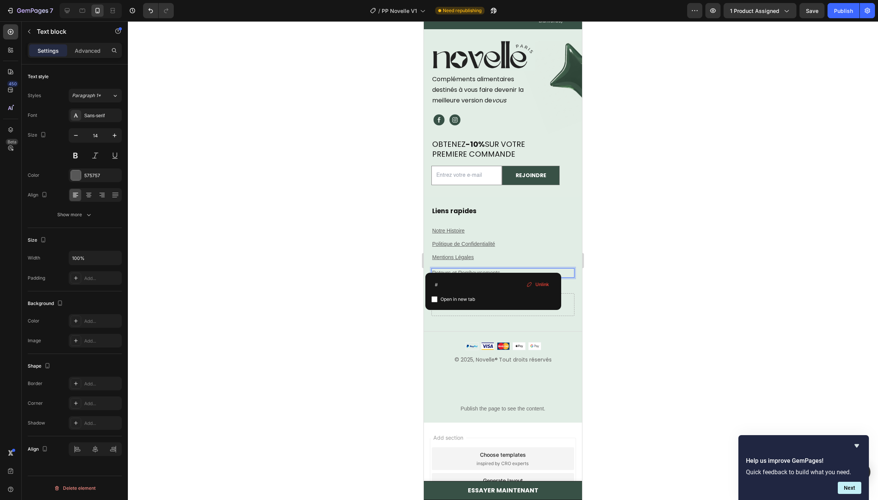
click at [470, 277] on div "# Open in new tab Unlink" at bounding box center [493, 291] width 136 height 37
click at [460, 283] on input "#" at bounding box center [493, 285] width 124 height 12
paste input "https://novelleparis.fr/pages/retours-et-remboursements"
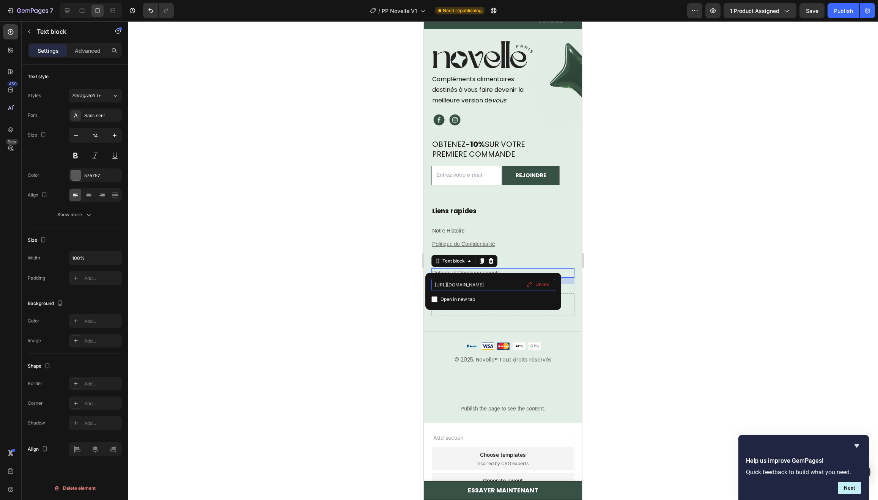
scroll to position [0, 37]
type input "https://novelleparis.fr/pages/retours-et-remboursements"
click at [467, 300] on span "Open in new tab" at bounding box center [457, 299] width 35 height 9
checkbox input "true"
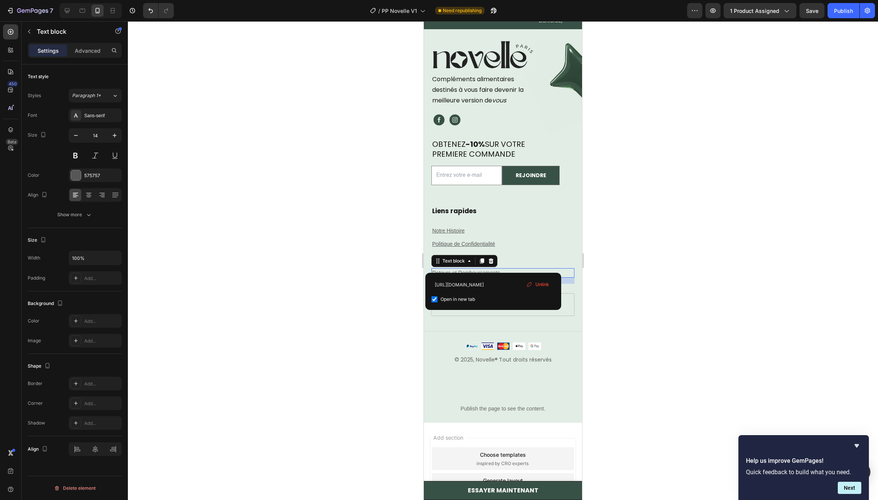
click at [400, 267] on div at bounding box center [503, 260] width 750 height 479
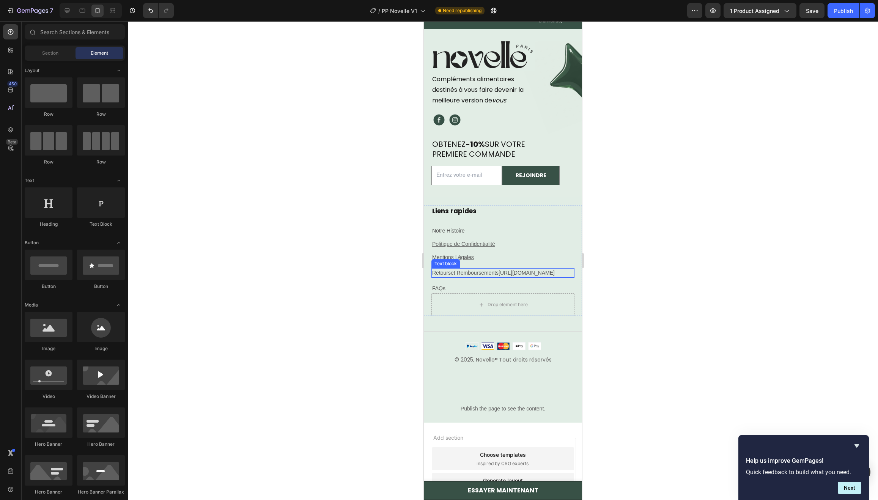
click at [498, 270] on link "https://novelleparis.fr/pages/retours-et-remboursements" at bounding box center [526, 273] width 56 height 6
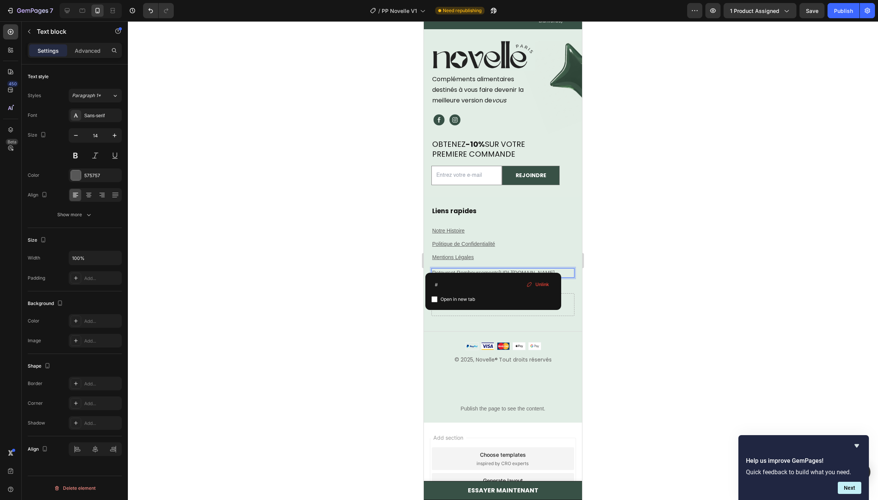
click at [498, 270] on link "https://novelleparis.fr/pages/retours-et-remboursements" at bounding box center [526, 273] width 56 height 6
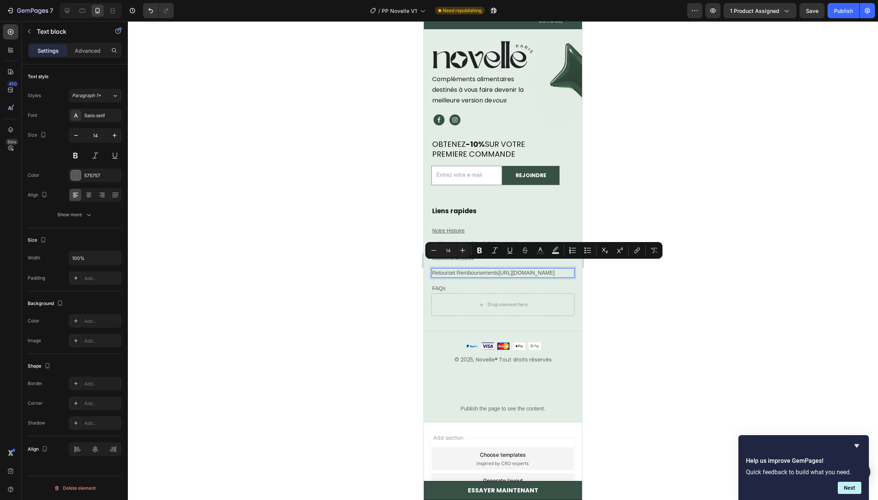
click at [484, 276] on p "Retours et Remboursements https://novelleparis.fr/pages/retours-et-remboursemen…" at bounding box center [502, 273] width 141 height 8
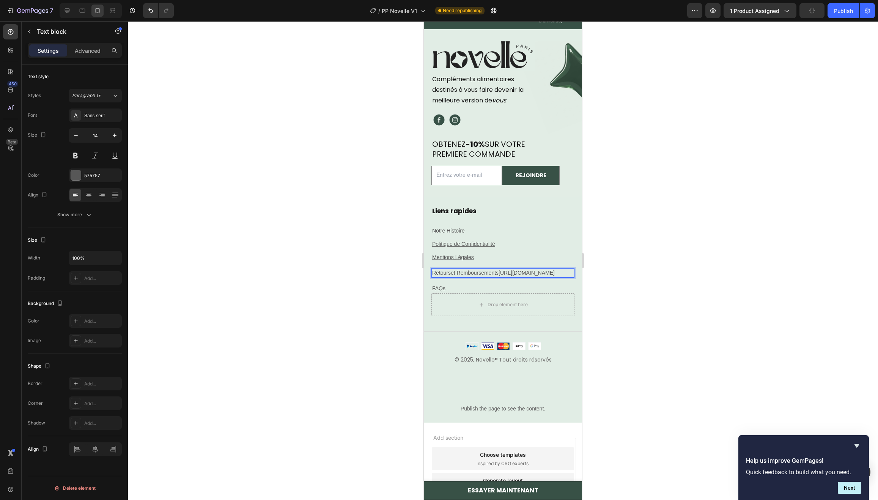
drag, startPoint x: 473, startPoint y: 272, endPoint x: 493, endPoint y: 282, distance: 22.7
click at [346, 266] on div at bounding box center [503, 260] width 750 height 479
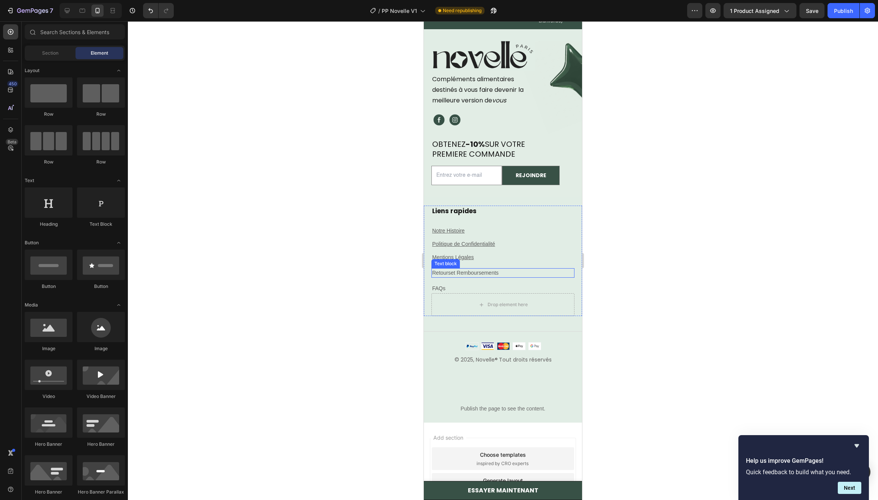
click at [471, 269] on p "Retours et Remboursements" at bounding box center [502, 273] width 141 height 8
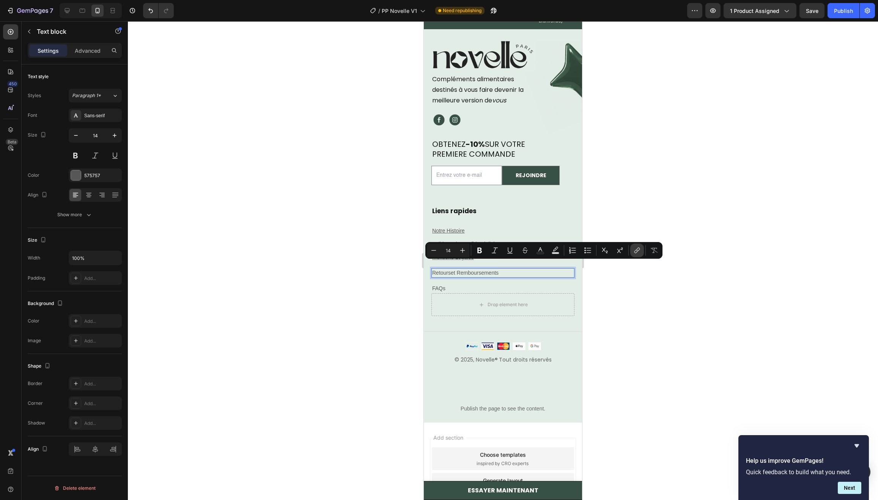
click at [633, 254] on button "link" at bounding box center [637, 251] width 14 height 14
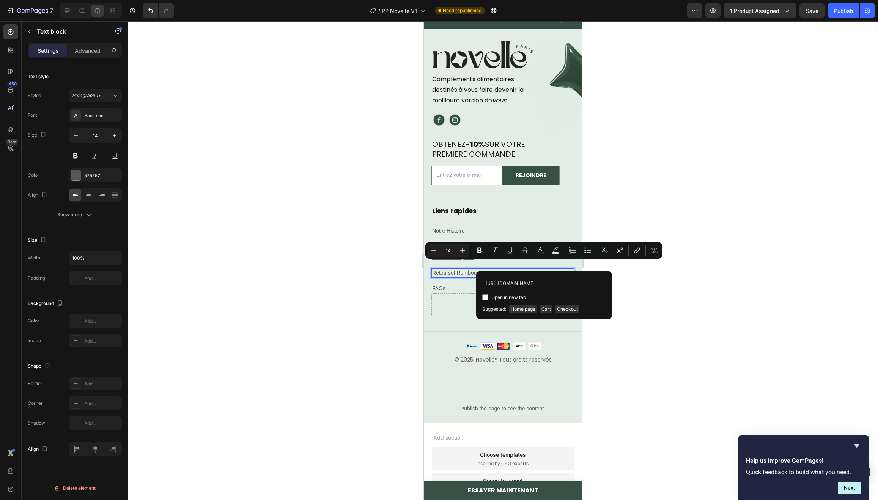
scroll to position [0, 38]
type input "https://novelleparis.fr/pages/retours-et-remboursements"
click at [501, 299] on span "Open in new tab" at bounding box center [508, 297] width 35 height 9
checkbox input "true"
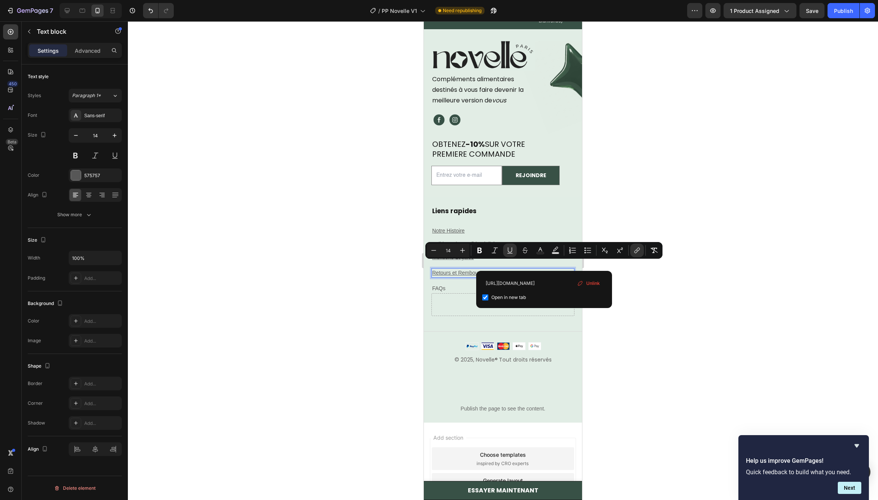
click at [340, 258] on div at bounding box center [503, 260] width 750 height 479
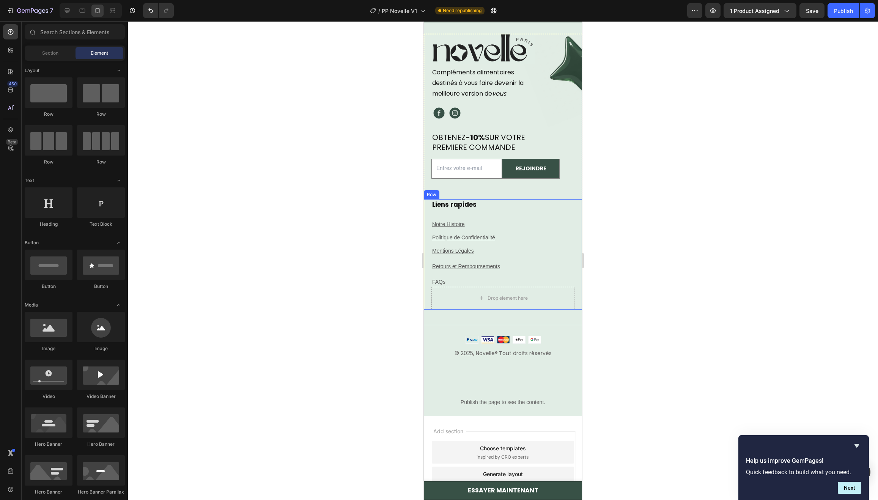
scroll to position [5214, 0]
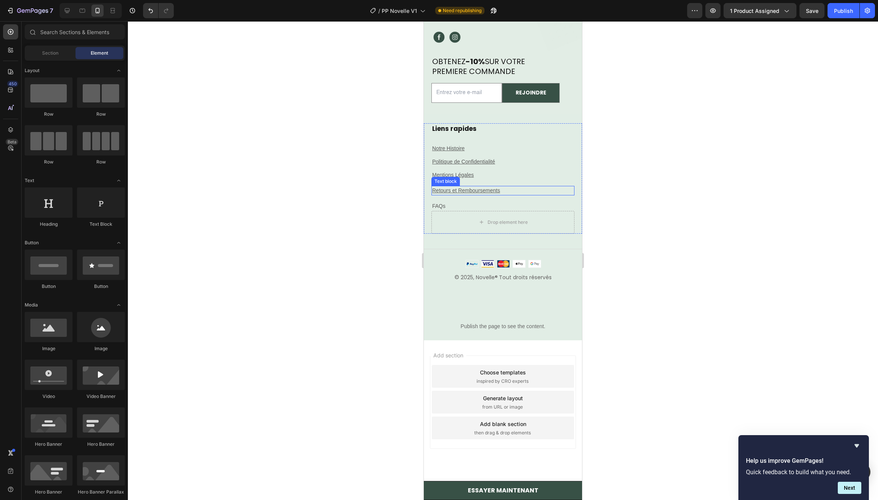
click at [522, 192] on p "Retours et Remboursements" at bounding box center [502, 191] width 141 height 8
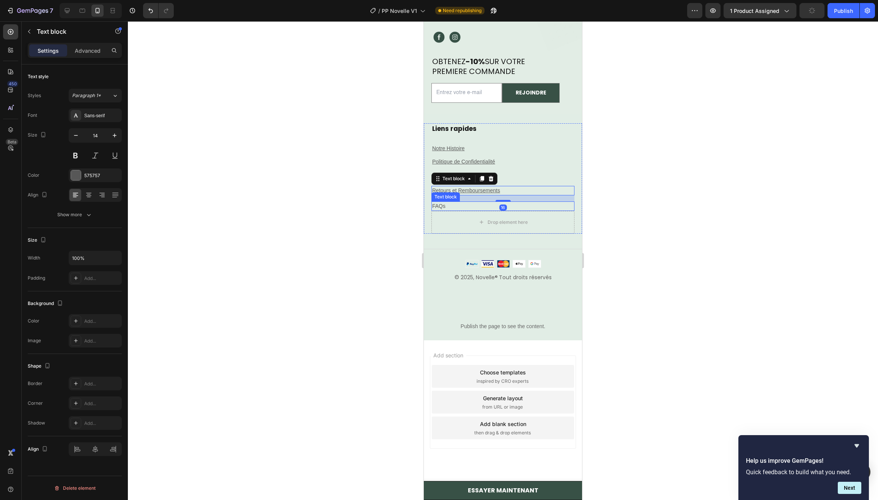
click at [475, 206] on p "FAQs" at bounding box center [502, 206] width 141 height 8
click at [515, 192] on p "Retours et Remboursements" at bounding box center [502, 191] width 141 height 8
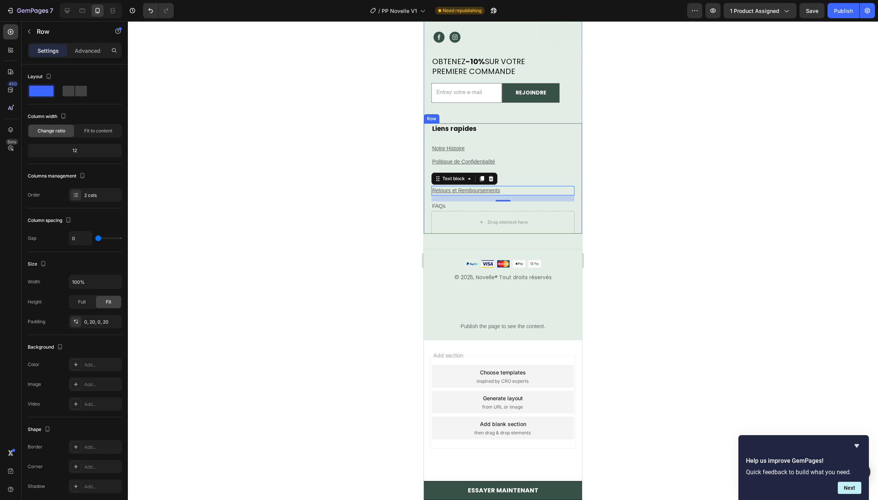
click at [537, 179] on div "⁠⁠⁠⁠⁠⁠⁠ Liens rapides Heading Notre Histoire Text block Politique de Confidenti…" at bounding box center [502, 167] width 143 height 88
click at [492, 127] on p "⁠⁠⁠⁠⁠⁠⁠ Liens rapides" at bounding box center [502, 129] width 141 height 10
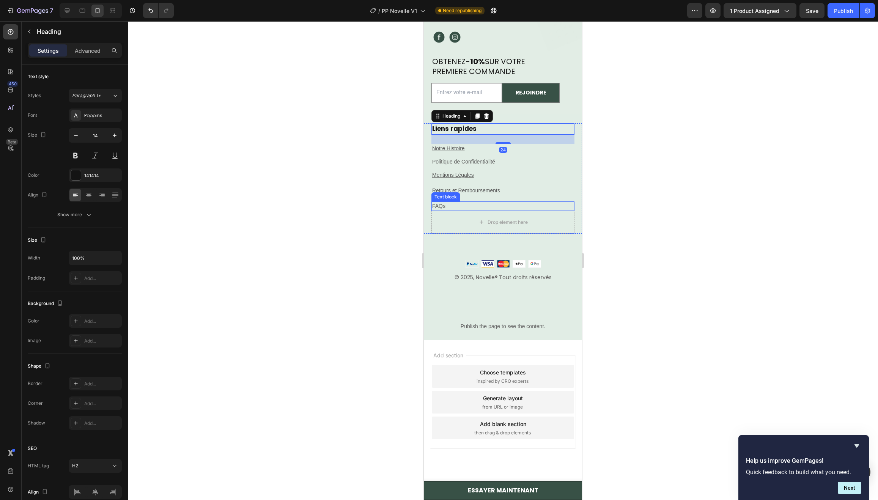
click at [465, 203] on p "FAQs" at bounding box center [502, 206] width 141 height 8
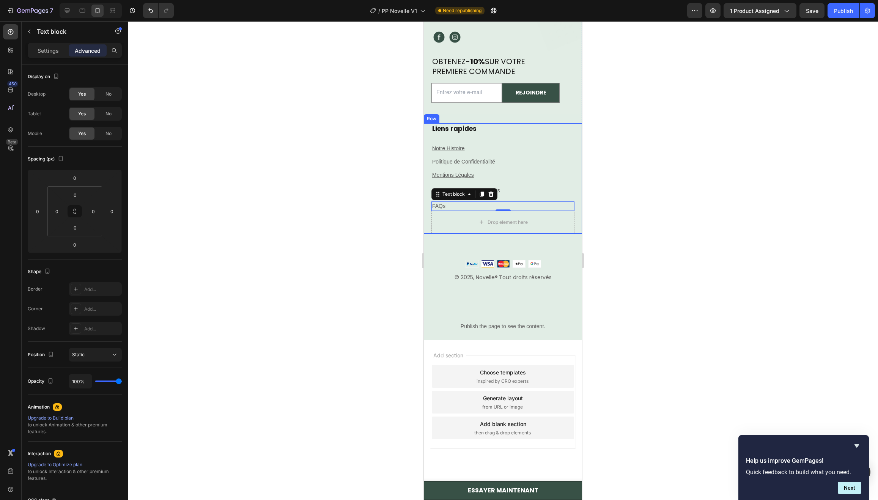
click at [517, 129] on p "⁠⁠⁠⁠⁠⁠⁠ Liens rapides" at bounding box center [502, 129] width 141 height 10
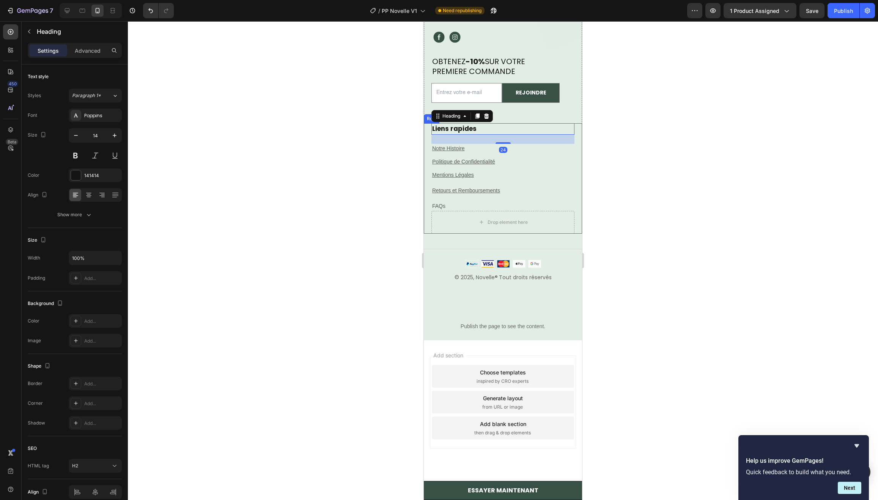
click at [489, 194] on div "⁠⁠⁠⁠⁠⁠⁠ Liens rapides Heading 24 Notre Histoire Text block Politique de Confide…" at bounding box center [502, 167] width 143 height 88
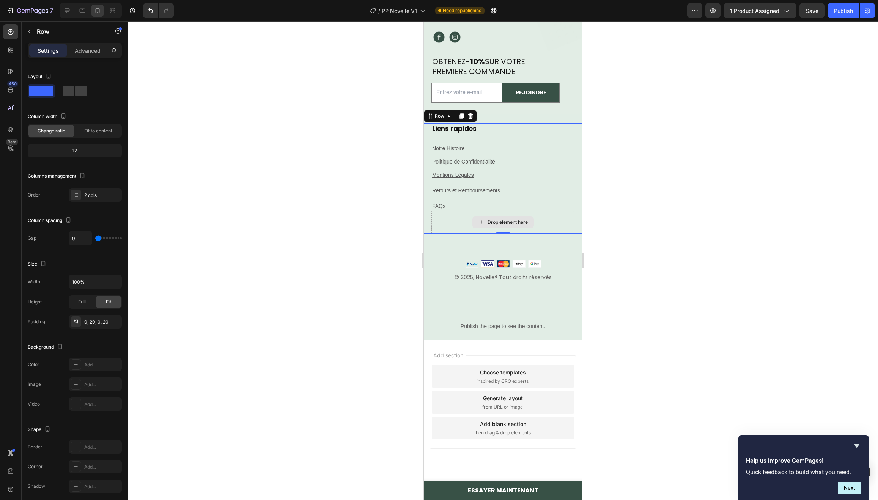
click at [447, 196] on div "Text block" at bounding box center [445, 196] width 25 height 7
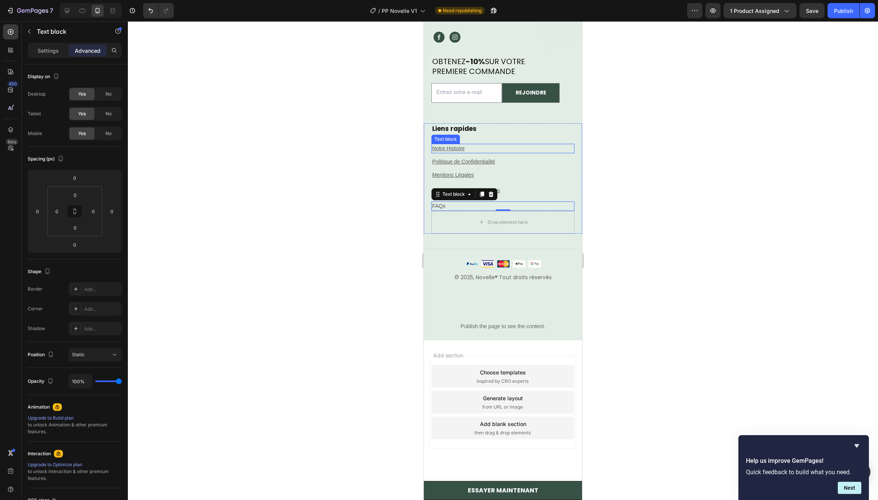
click at [538, 145] on p "Notre Histoire" at bounding box center [502, 149] width 141 height 8
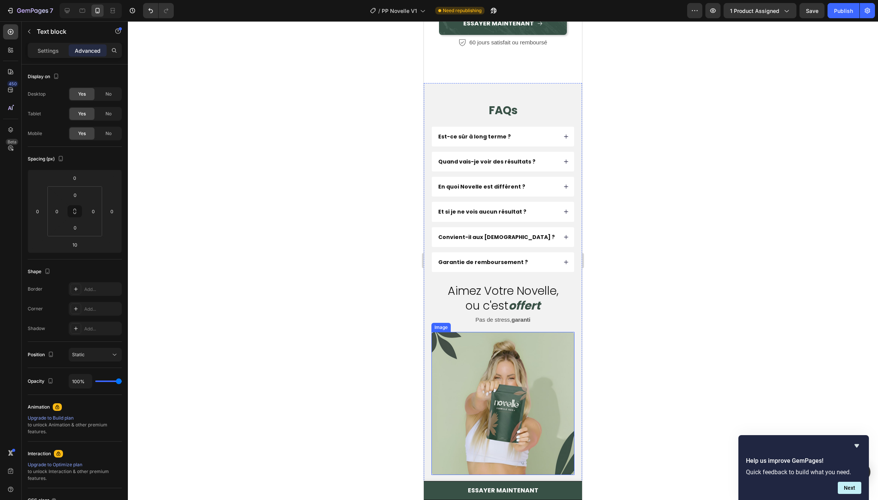
scroll to position [4379, 0]
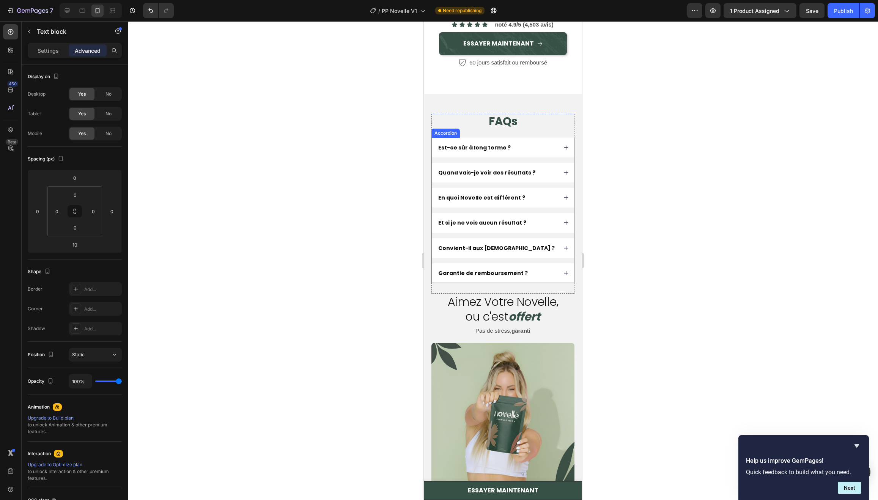
click at [531, 278] on div "Garantie de remboursement ?" at bounding box center [497, 273] width 120 height 9
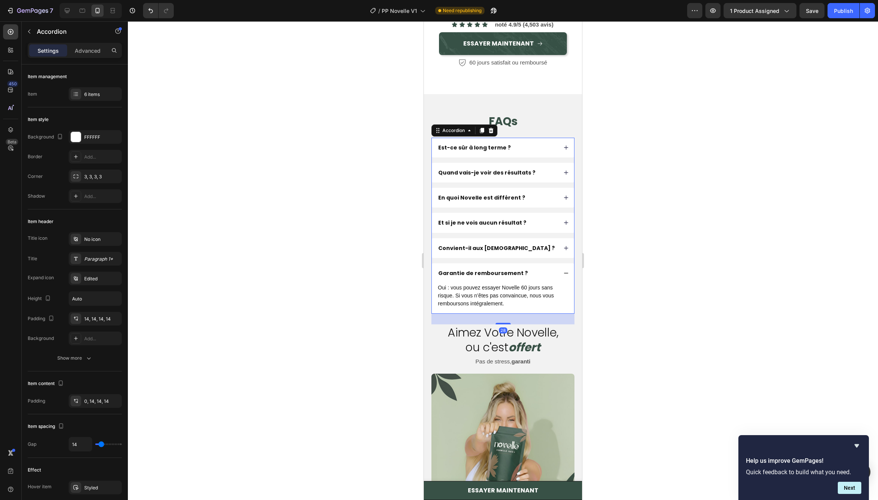
click at [531, 278] on div "Garantie de remboursement ?" at bounding box center [497, 273] width 120 height 9
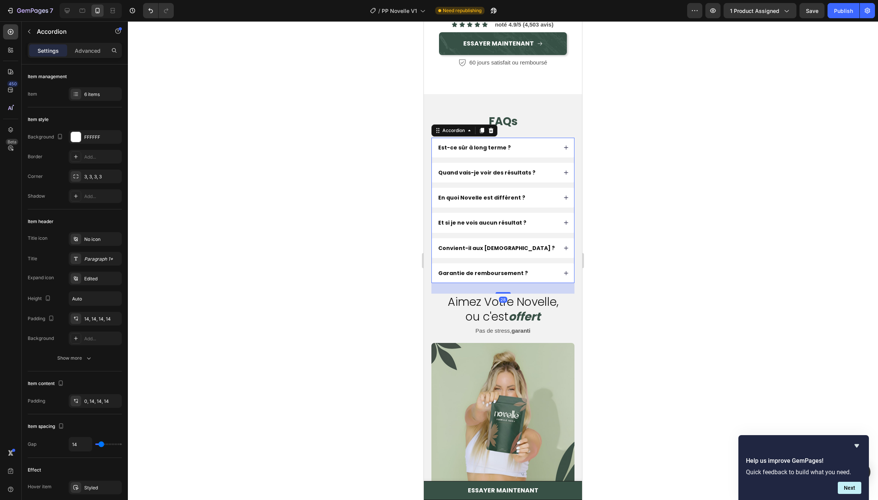
click at [528, 258] on div "Convient-il aux [DEMOGRAPHIC_DATA] ?" at bounding box center [503, 248] width 142 height 20
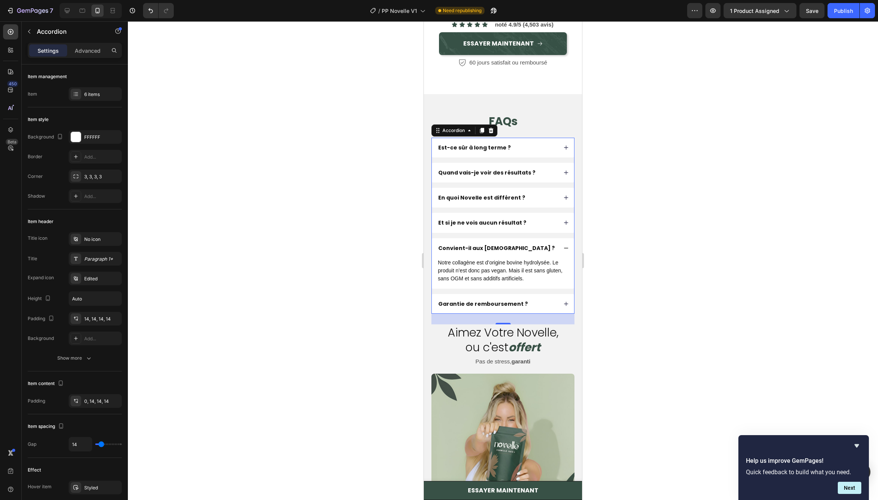
click at [533, 253] on div "Convient-il aux [DEMOGRAPHIC_DATA] ?" at bounding box center [497, 248] width 120 height 9
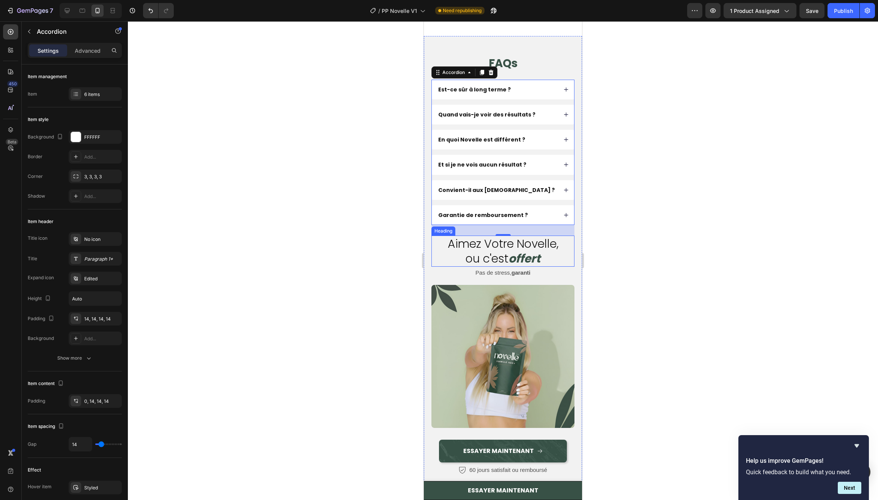
scroll to position [4531, 0]
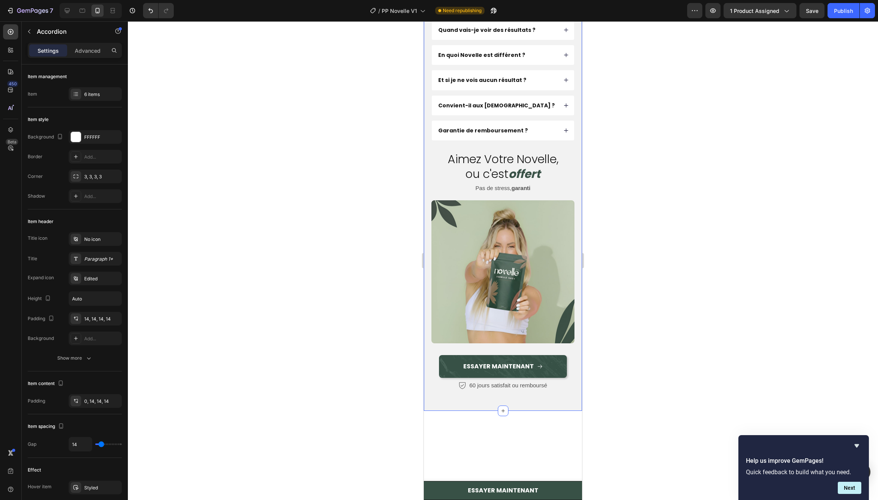
click at [426, 283] on div "FAQs Heading Est-ce sûr à long terme ? Quand vais-je voir des résultats ? En qu…" at bounding box center [503, 180] width 158 height 459
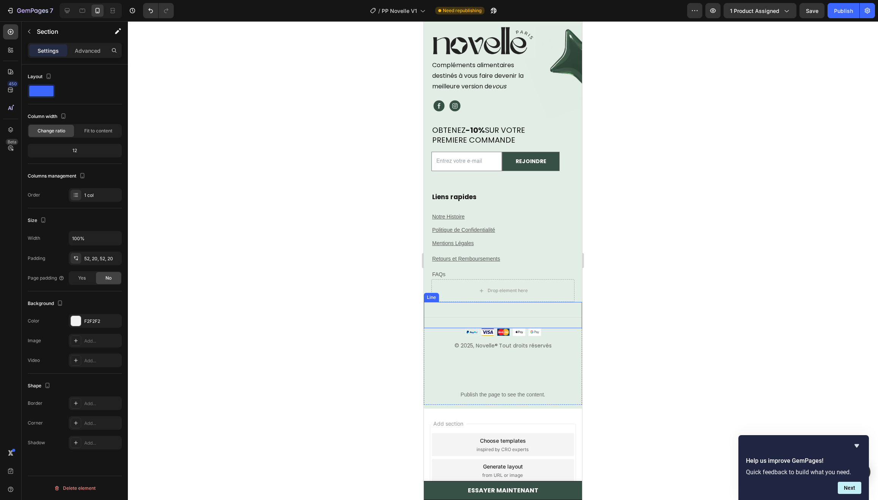
scroll to position [5214, 0]
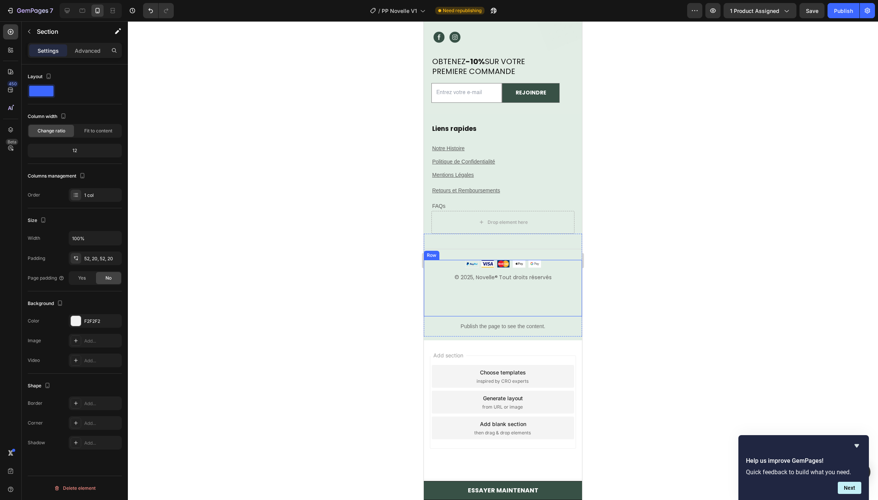
click at [466, 286] on div "© 2025, Novelle ® Tout droits réservés Text block" at bounding box center [503, 281] width 158 height 16
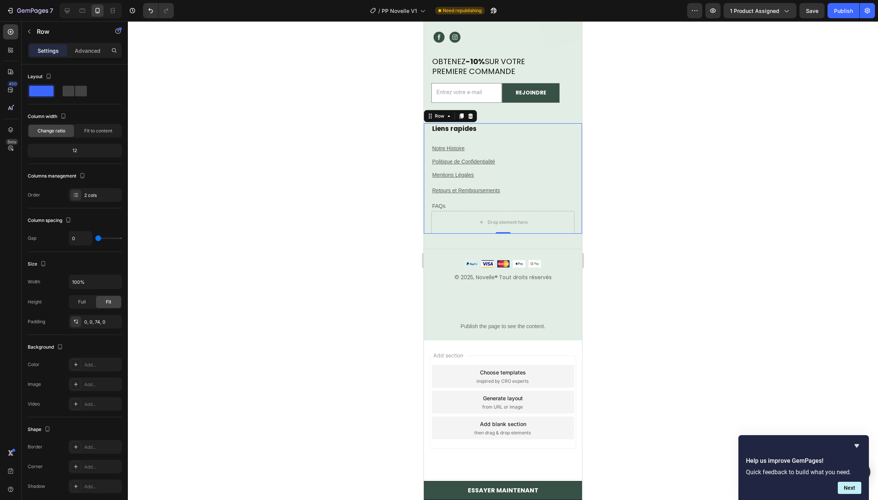
click at [431, 220] on div "Liens rapides Heading Notre Histoire Text block Politique de Confidentialité Te…" at bounding box center [503, 178] width 158 height 110
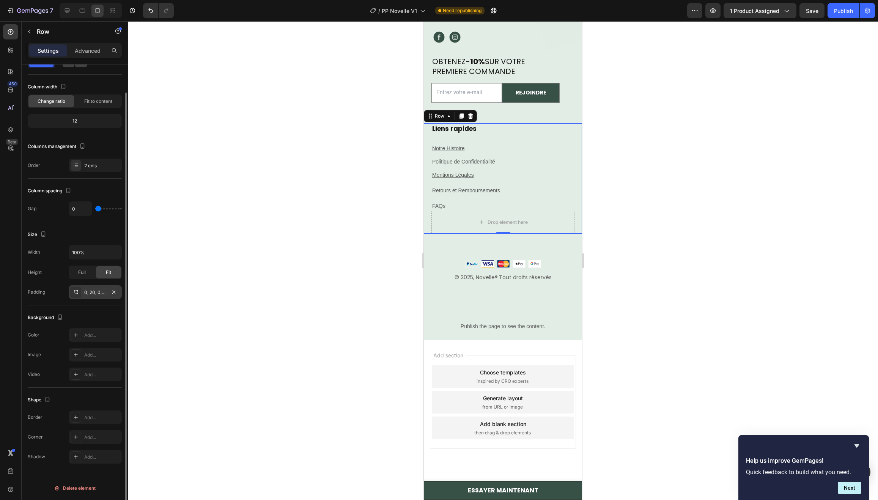
scroll to position [0, 0]
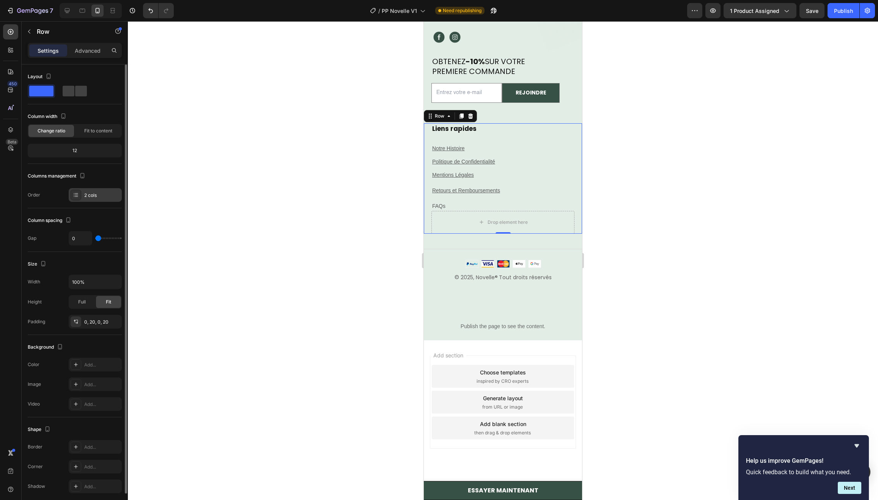
click at [86, 193] on div "2 cols" at bounding box center [102, 195] width 36 height 7
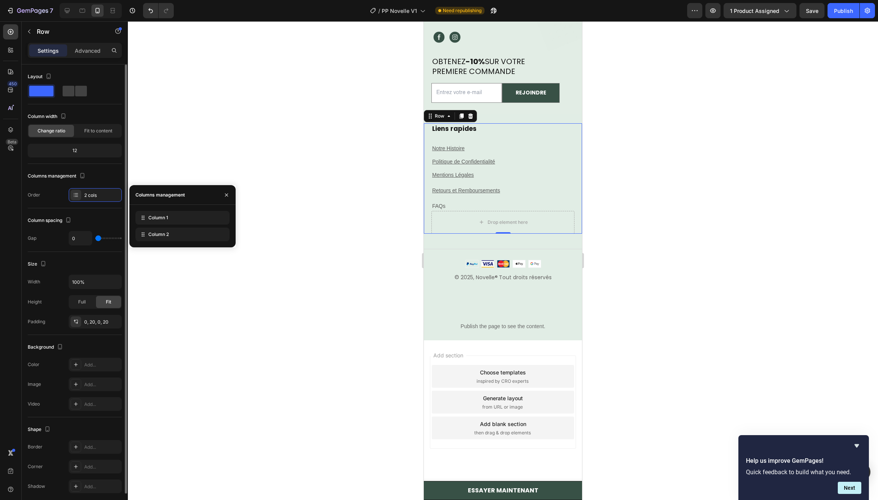
click at [60, 193] on div "Order 2 cols" at bounding box center [75, 195] width 94 height 14
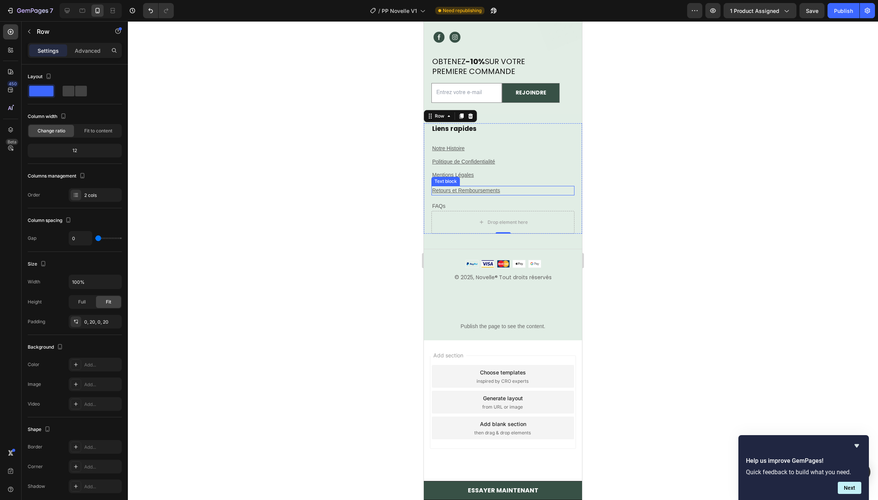
click at [518, 187] on p "Retours et Remboursements" at bounding box center [502, 191] width 141 height 8
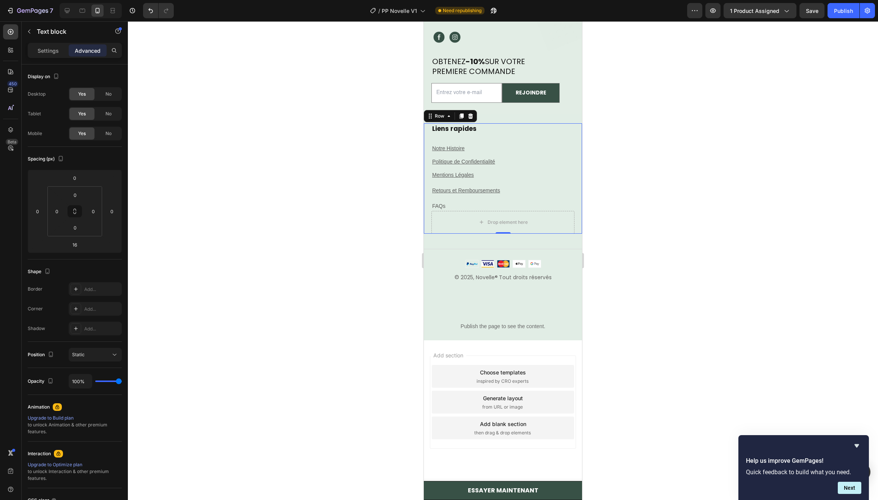
click at [555, 165] on div "Liens rapides Heading Notre Histoire Text block Politique de Confidentialité Te…" at bounding box center [502, 167] width 143 height 88
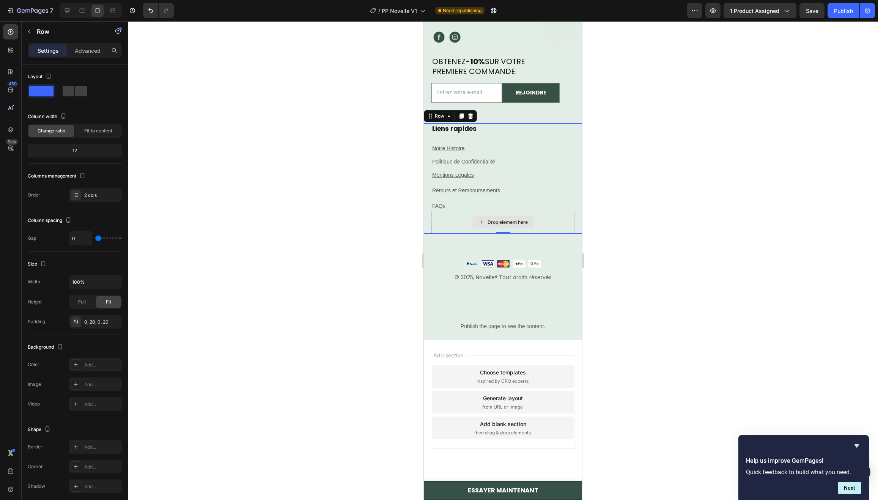
click at [438, 216] on div "Drop element here" at bounding box center [502, 222] width 143 height 23
click at [425, 216] on div "Liens rapides Heading Notre Histoire Text block Politique de Confidentialité Te…" at bounding box center [503, 178] width 158 height 110
click at [460, 223] on div "Drop element here" at bounding box center [502, 222] width 143 height 23
click at [438, 203] on link "FAQs" at bounding box center [438, 206] width 13 height 6
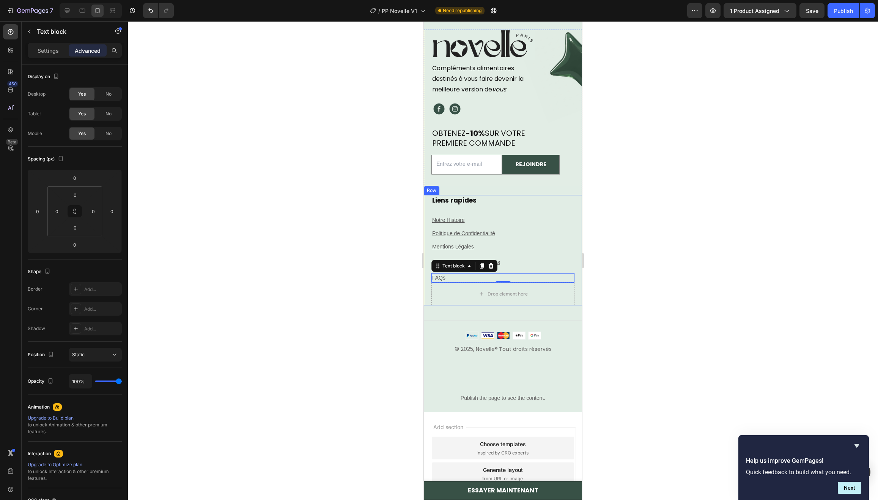
scroll to position [5138, 0]
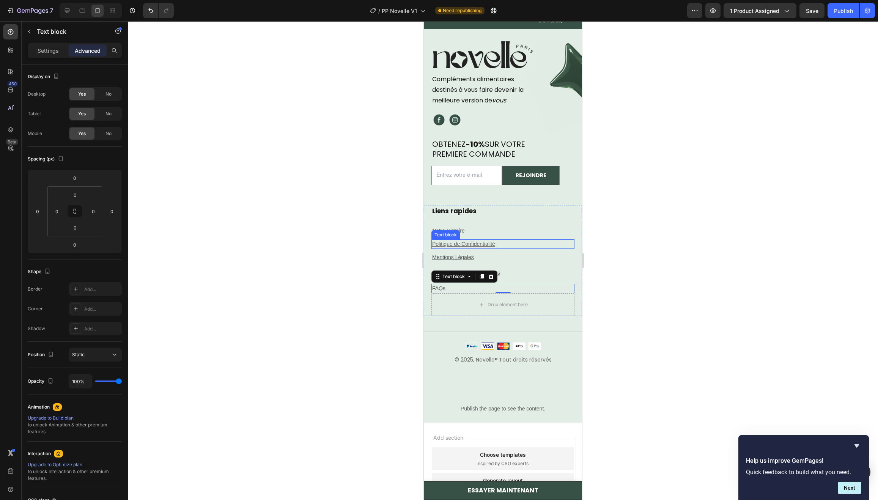
click at [553, 240] on p "Politique de Confidentialité" at bounding box center [502, 244] width 141 height 8
click at [461, 284] on p "FAQs" at bounding box center [502, 288] width 141 height 8
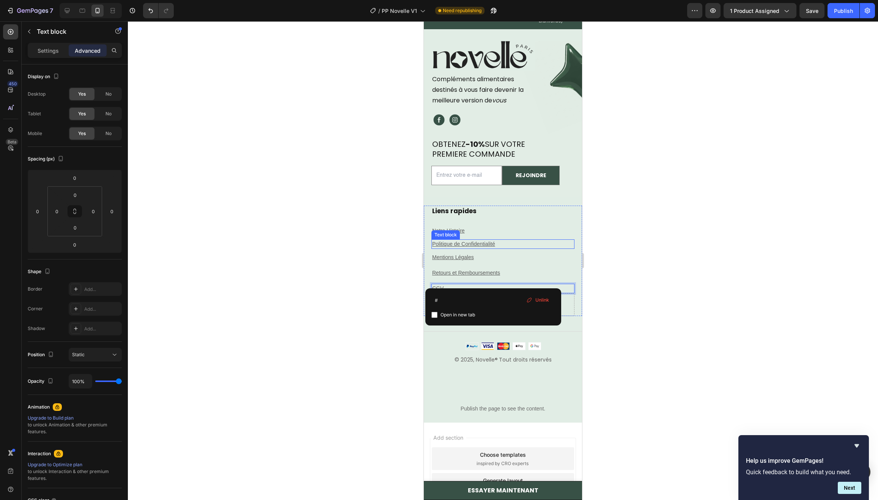
click at [531, 240] on p "Politique de Confidentialité" at bounding box center [502, 244] width 141 height 8
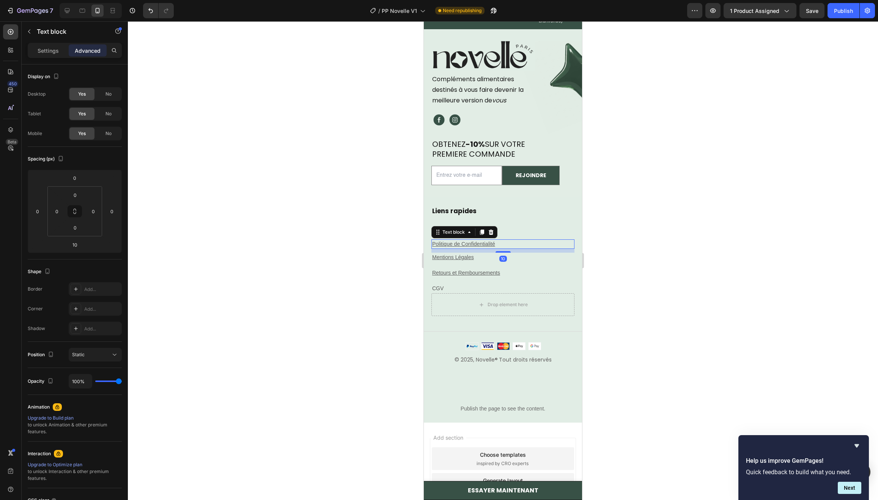
click at [531, 240] on p "Politique de Confidentialité" at bounding box center [502, 244] width 141 height 8
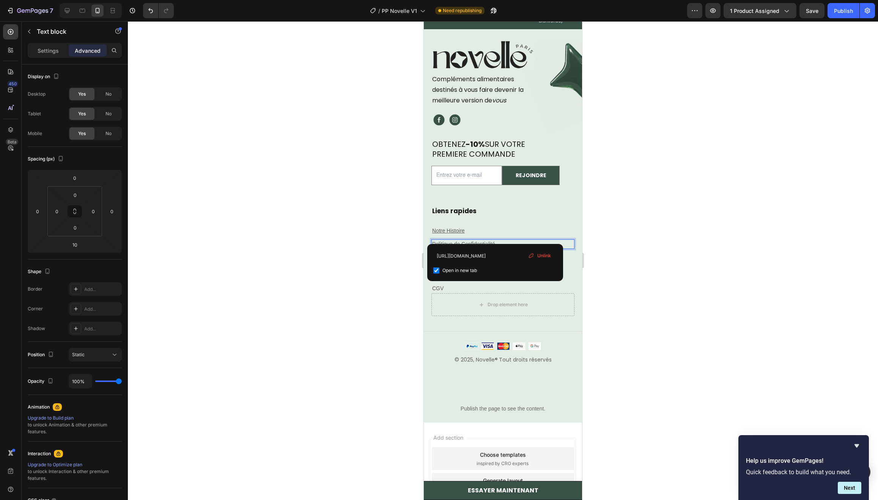
click at [531, 240] on p "Politique de Confidentialité" at bounding box center [502, 244] width 141 height 8
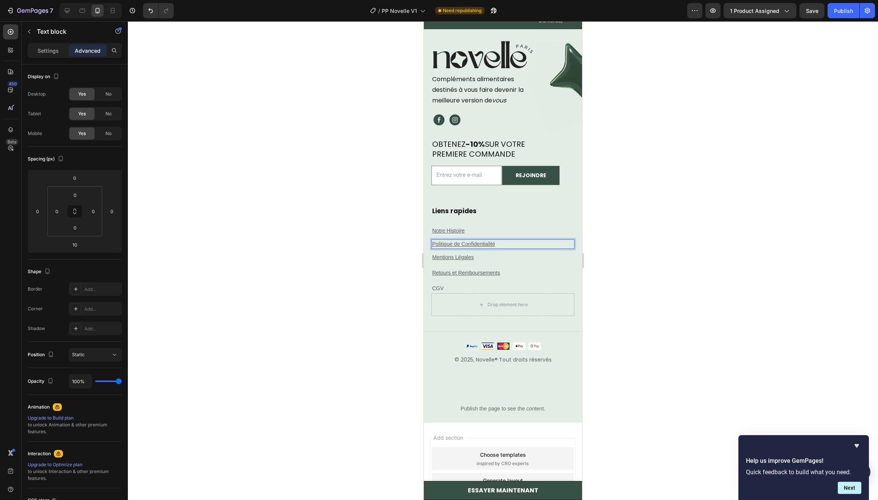
click at [520, 240] on p "Politique de Confidentialité" at bounding box center [502, 244] width 141 height 8
click at [493, 253] on p "Mentions Légales" at bounding box center [502, 257] width 141 height 8
click at [512, 240] on p "Politique de Confidentialité ⁠⁠⁠⁠⁠⁠⁠" at bounding box center [502, 244] width 141 height 8
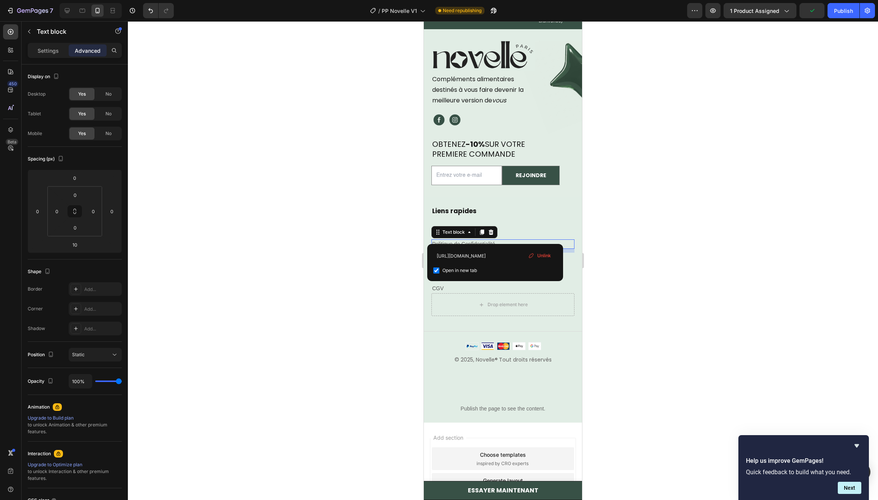
click at [512, 240] on p "Politique de Confidentialité" at bounding box center [502, 244] width 141 height 8
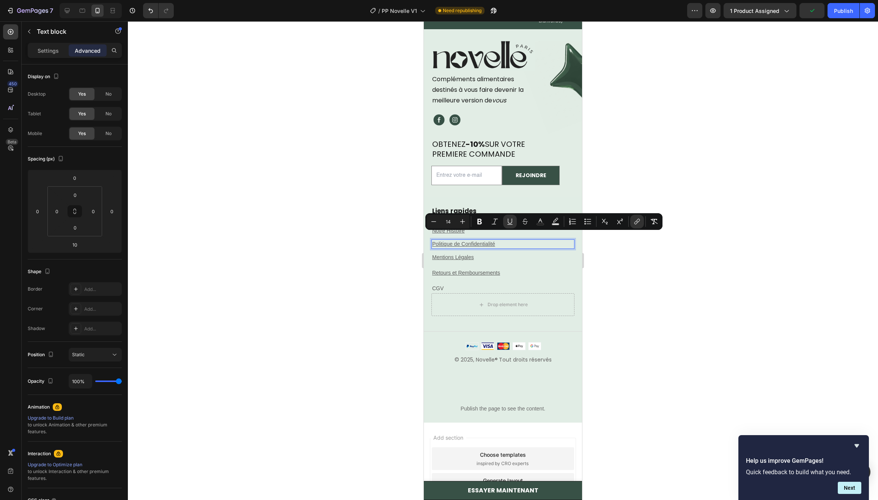
click at [515, 240] on p "Politique de Confidentialité" at bounding box center [502, 244] width 141 height 8
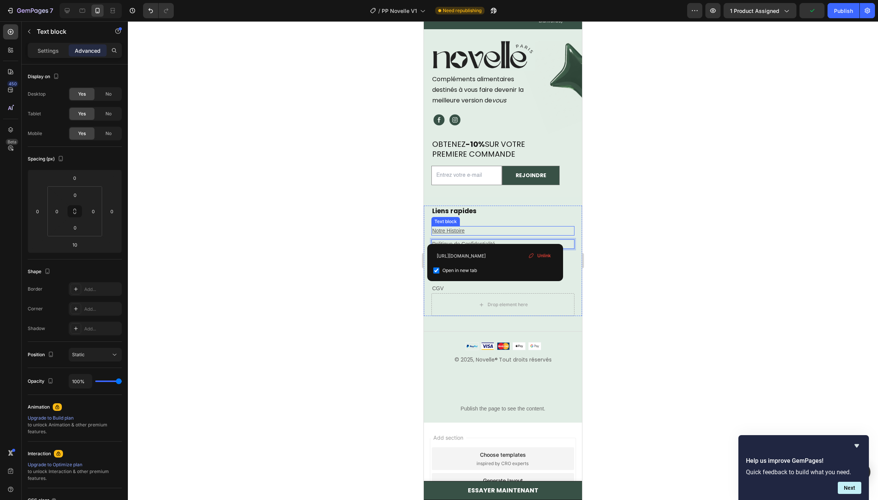
click at [483, 227] on p "Notre Histoire" at bounding box center [502, 231] width 141 height 8
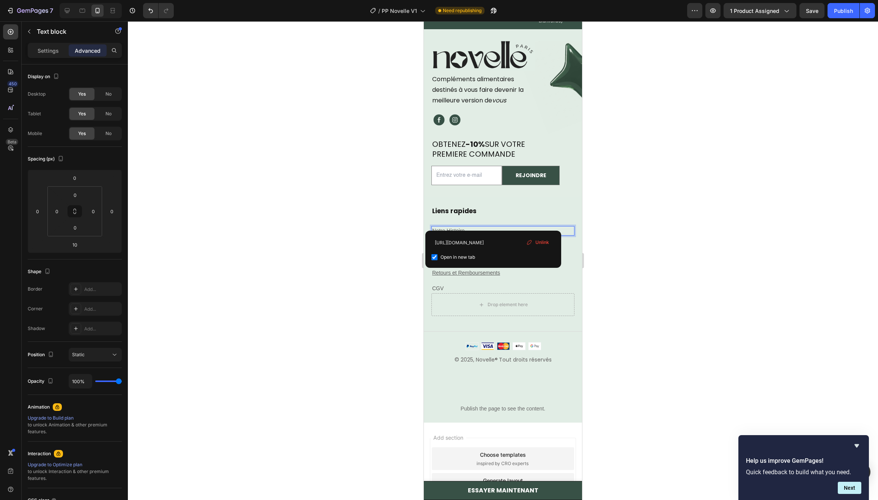
click at [492, 227] on p "Notre Histoire ⁠⁠⁠⁠⁠⁠⁠" at bounding box center [502, 231] width 141 height 8
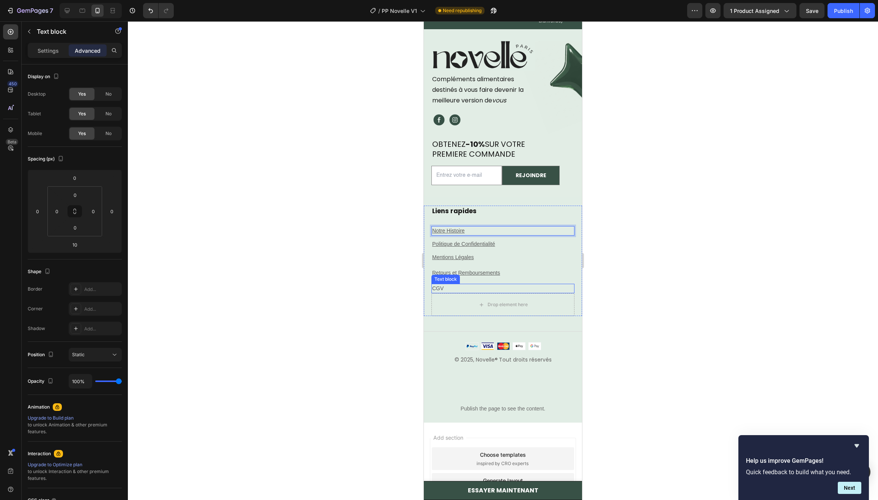
click at [467, 284] on p "CGV" at bounding box center [502, 288] width 141 height 8
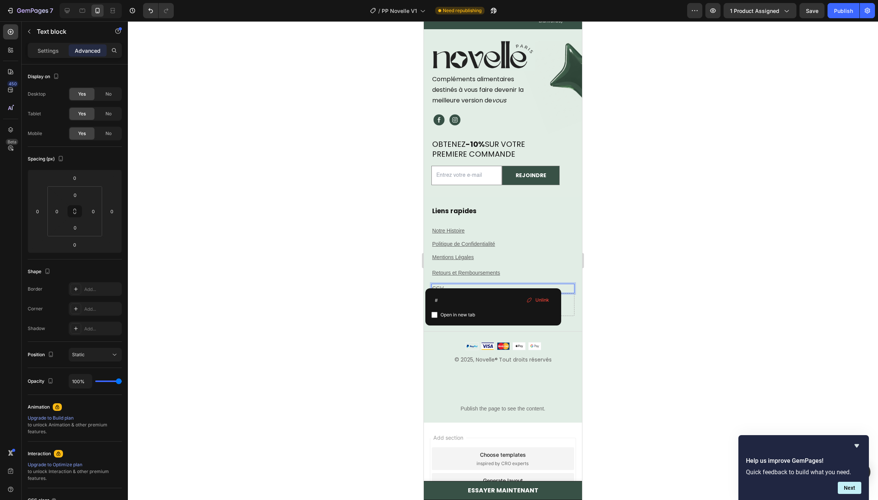
click at [467, 284] on p "CGV" at bounding box center [502, 288] width 141 height 8
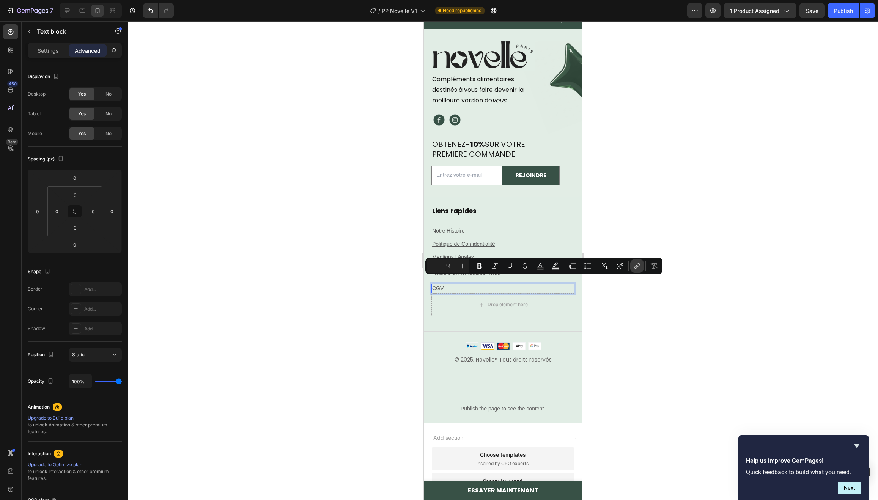
click at [639, 268] on icon "Editor contextual toolbar" at bounding box center [637, 266] width 8 height 8
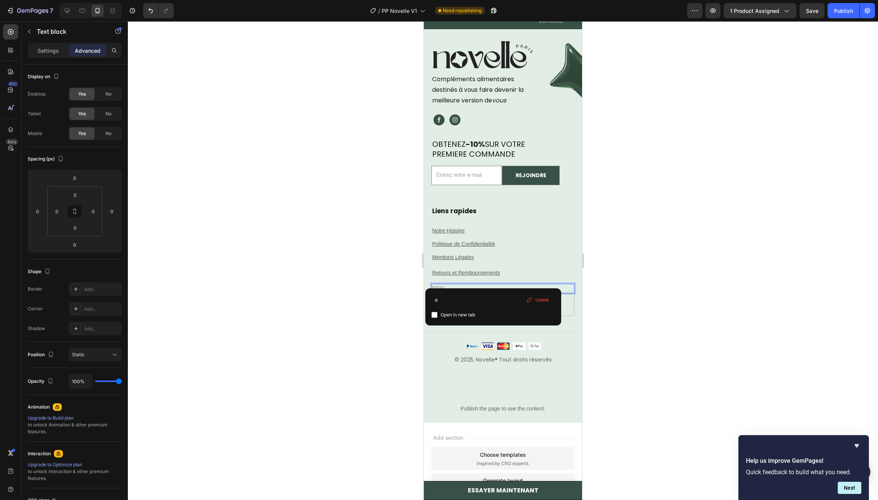
click at [481, 284] on p "CGV" at bounding box center [502, 288] width 141 height 8
click at [481, 284] on p "CGV ⁠⁠⁠⁠⁠⁠⁠" at bounding box center [502, 288] width 141 height 8
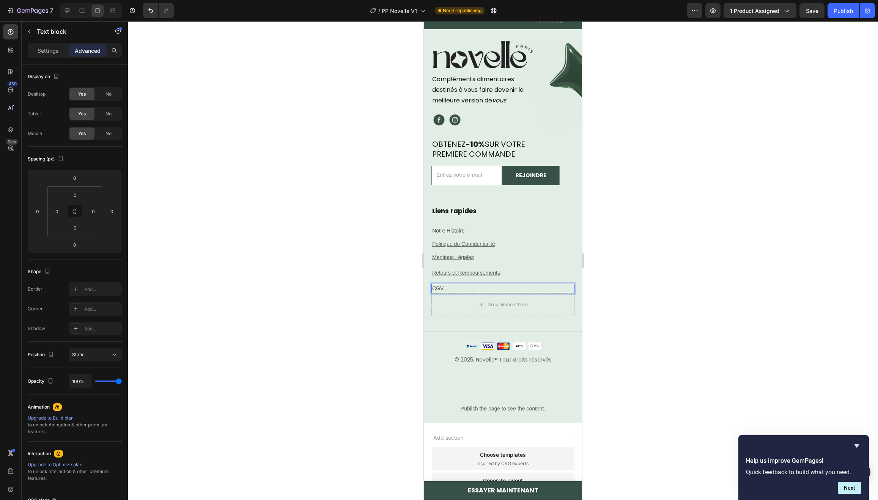
click at [481, 284] on p "CGV ⁠⁠⁠⁠⁠⁠⁠" at bounding box center [502, 288] width 141 height 8
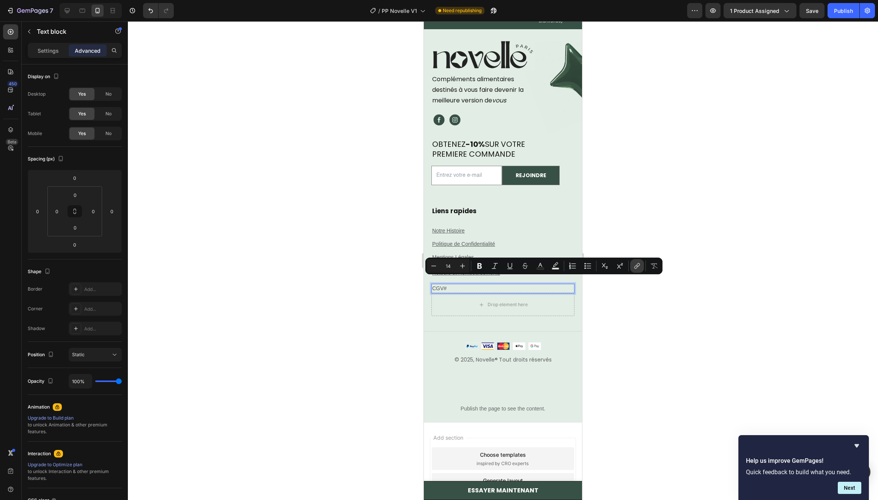
click at [639, 267] on icon "Editor contextual toolbar" at bounding box center [637, 266] width 8 height 8
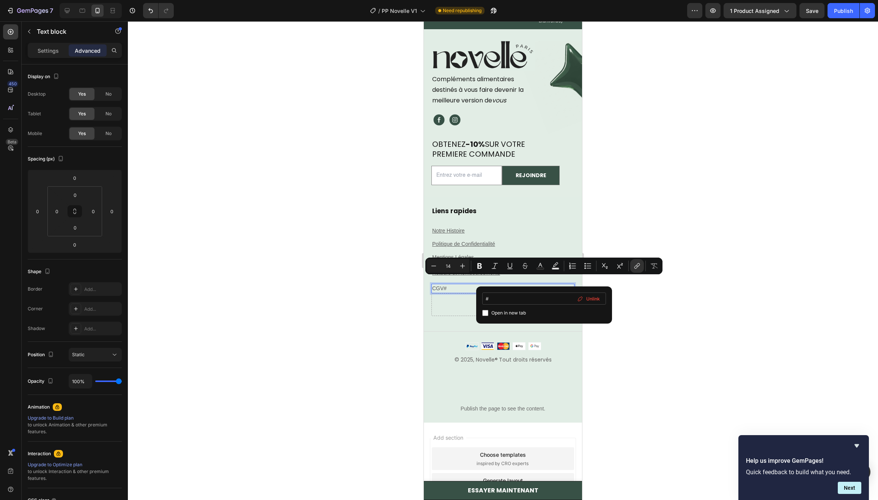
drag, startPoint x: 489, startPoint y: 299, endPoint x: 483, endPoint y: 299, distance: 6.4
click at [482, 299] on input "#" at bounding box center [544, 298] width 124 height 12
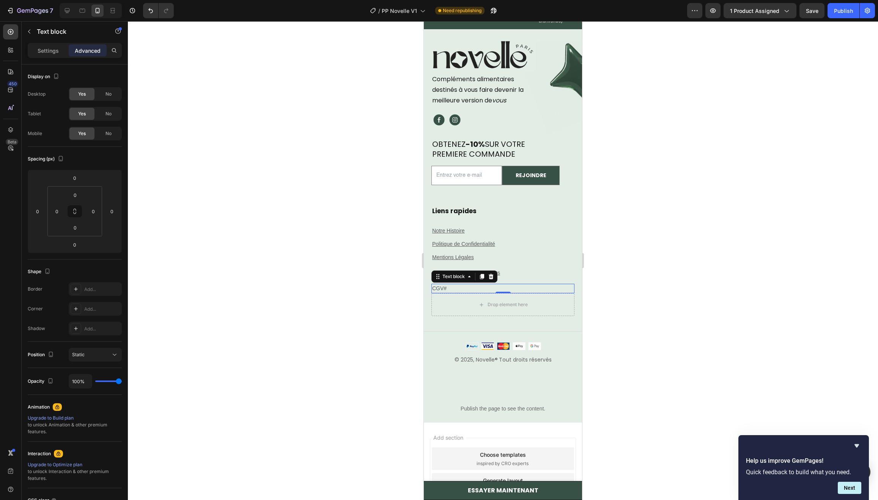
click at [453, 284] on p "CGV#" at bounding box center [502, 288] width 141 height 8
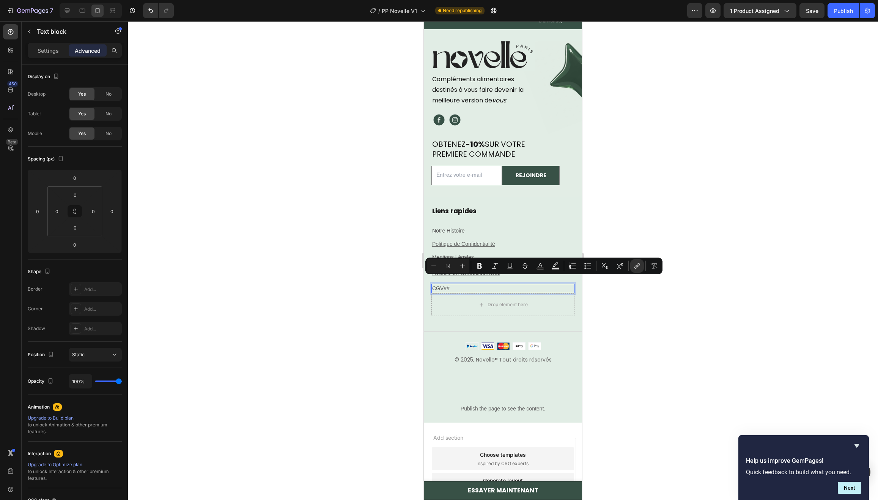
click at [453, 284] on p "CGV##" at bounding box center [502, 288] width 141 height 8
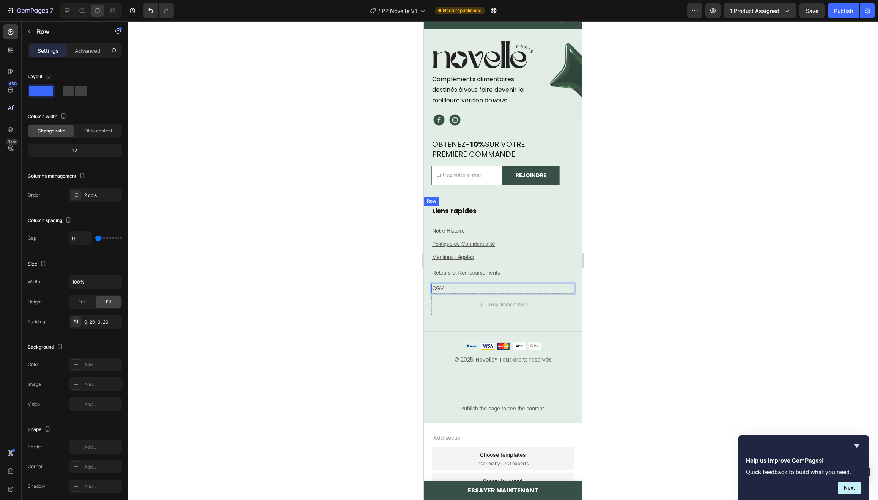
click at [469, 259] on div "Liens rapides Heading Notre Histoire ⁠⁠⁠⁠⁠⁠⁠ Text block Politique de Confidenti…" at bounding box center [502, 250] width 143 height 88
click at [440, 284] on p "CGV" at bounding box center [502, 288] width 141 height 8
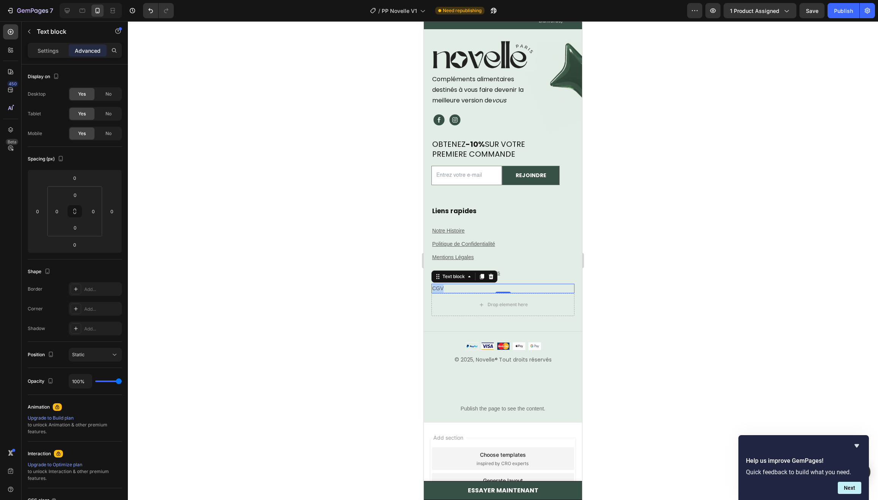
click at [440, 284] on p "CGV" at bounding box center [502, 288] width 141 height 8
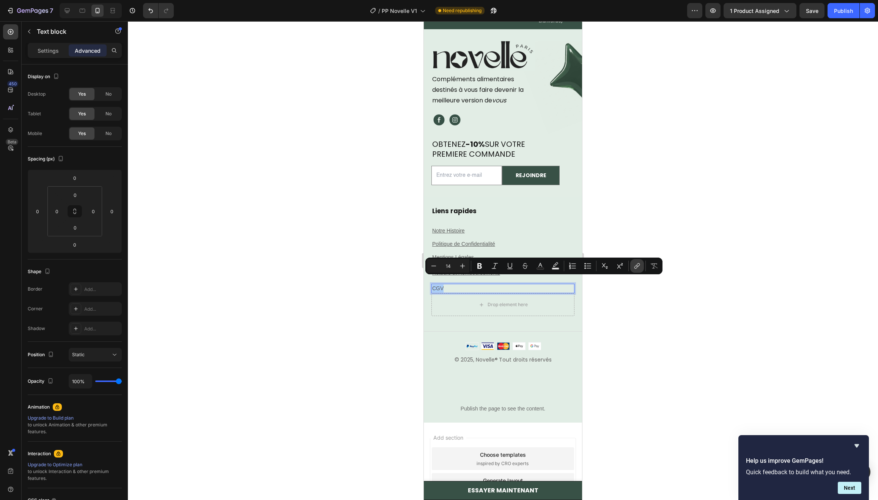
click at [632, 267] on button "link" at bounding box center [637, 266] width 14 height 14
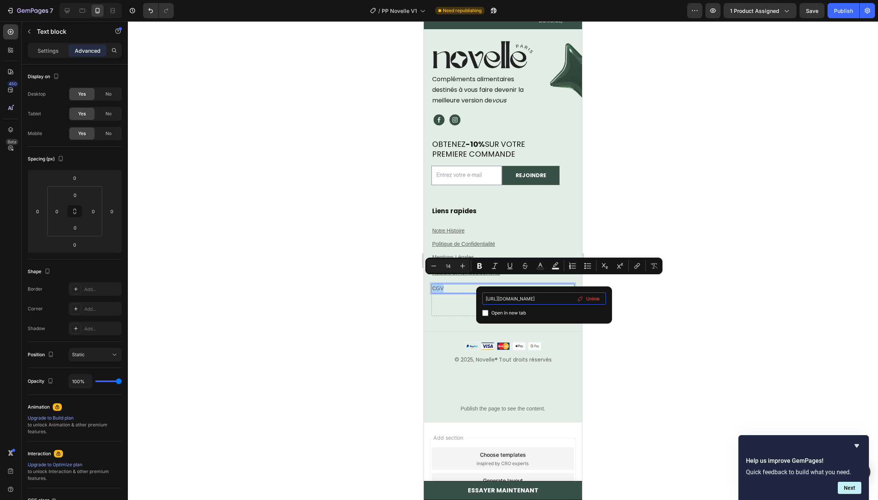
type input "https://novelleparis.fr/pages/cgv"
click at [500, 315] on span "Open in new tab" at bounding box center [508, 312] width 35 height 9
checkbox input "true"
click at [466, 181] on div "Email Field REJOINDRE Submit Button Row" at bounding box center [503, 180] width 158 height 28
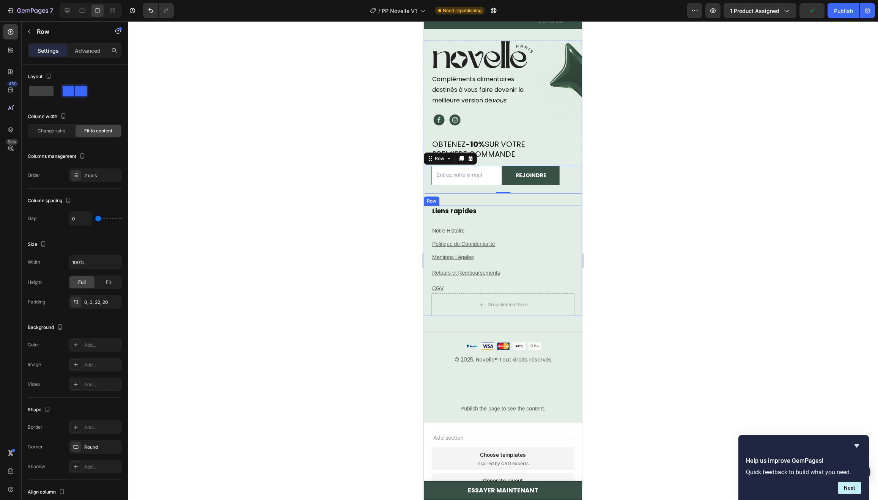
click at [528, 269] on p "Retours et Remboursements" at bounding box center [502, 273] width 141 height 8
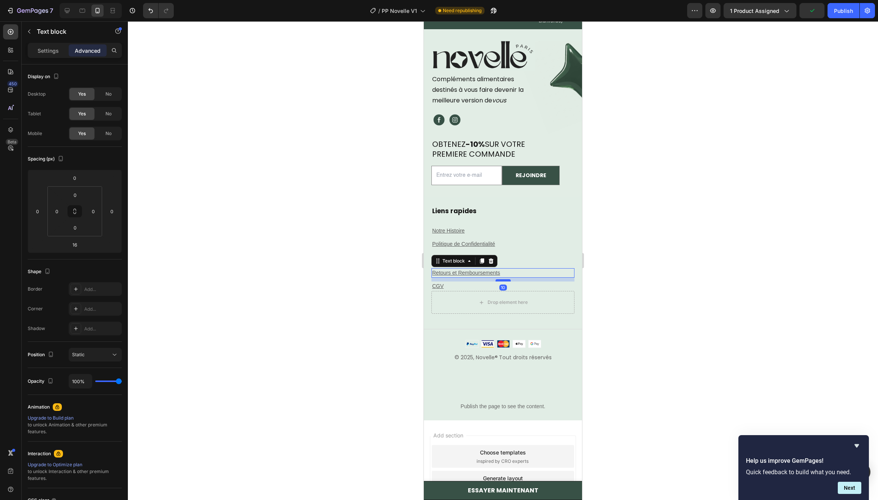
drag, startPoint x: 501, startPoint y: 275, endPoint x: 504, endPoint y: 273, distance: 4.1
click at [504, 279] on div at bounding box center [502, 280] width 15 height 2
type input "10"
click at [524, 206] on h2 "Liens rapides" at bounding box center [502, 211] width 143 height 11
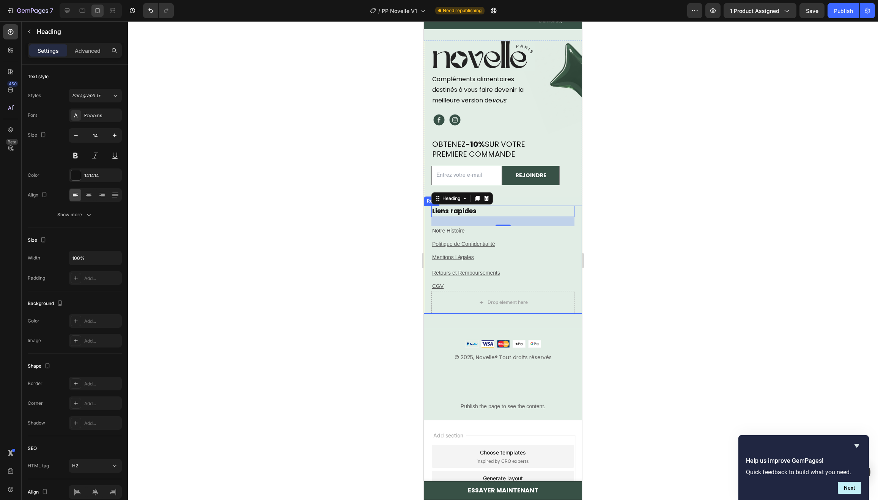
click at [489, 253] on p "Mentions Légales" at bounding box center [502, 257] width 141 height 8
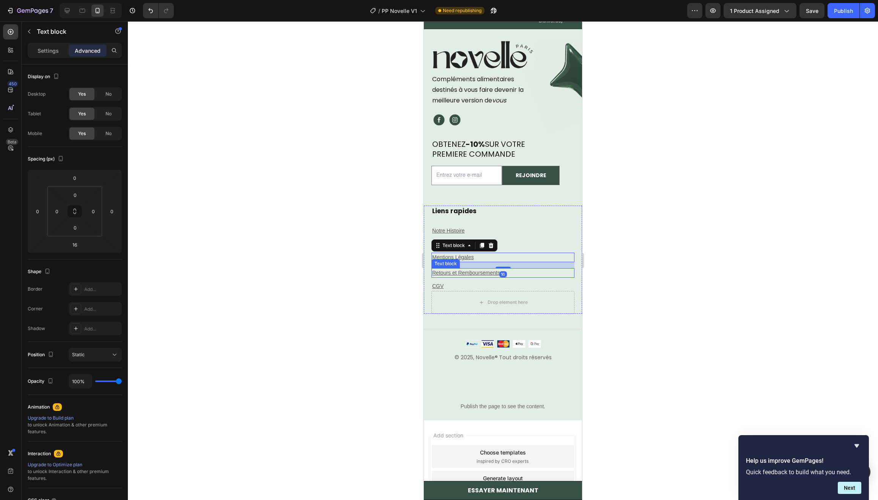
click at [484, 270] on u "Retours et Remboursements" at bounding box center [466, 273] width 68 height 6
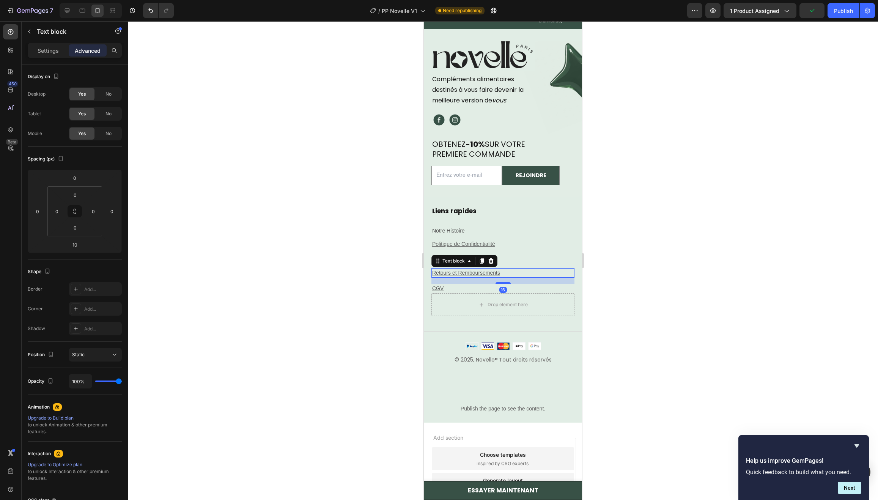
drag, startPoint x: 502, startPoint y: 272, endPoint x: 491, endPoint y: 275, distance: 11.2
click at [491, 278] on div "16" at bounding box center [502, 278] width 143 height 0
type input "16"
click at [512, 240] on p "Politique de Confidentialité ⁠⁠⁠⁠⁠⁠⁠" at bounding box center [502, 244] width 141 height 8
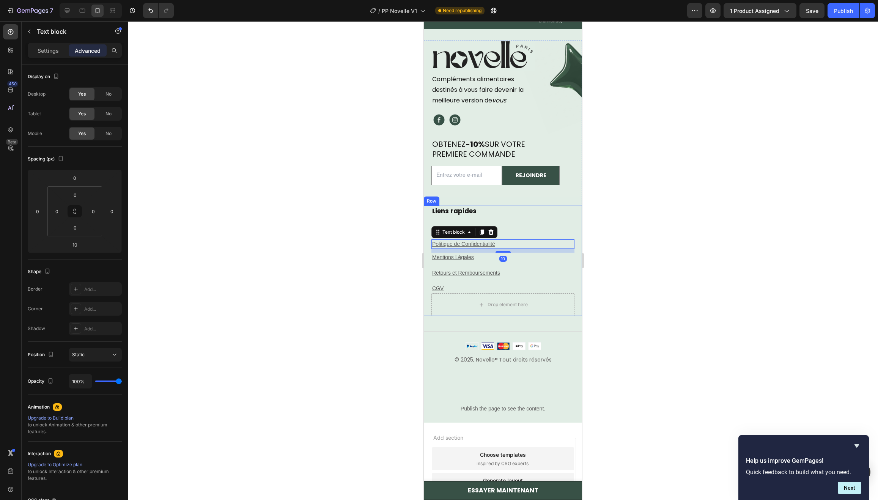
click at [488, 284] on p "CGV" at bounding box center [502, 288] width 141 height 8
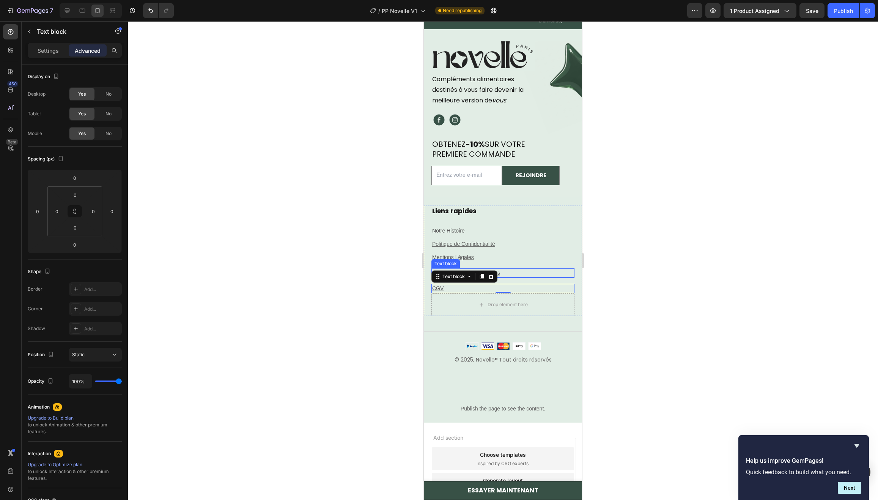
click at [534, 258] on div "Liens rapides Heading Notre Histoire ⁠⁠⁠⁠⁠⁠⁠ Text block Politique de Confidenti…" at bounding box center [502, 250] width 143 height 88
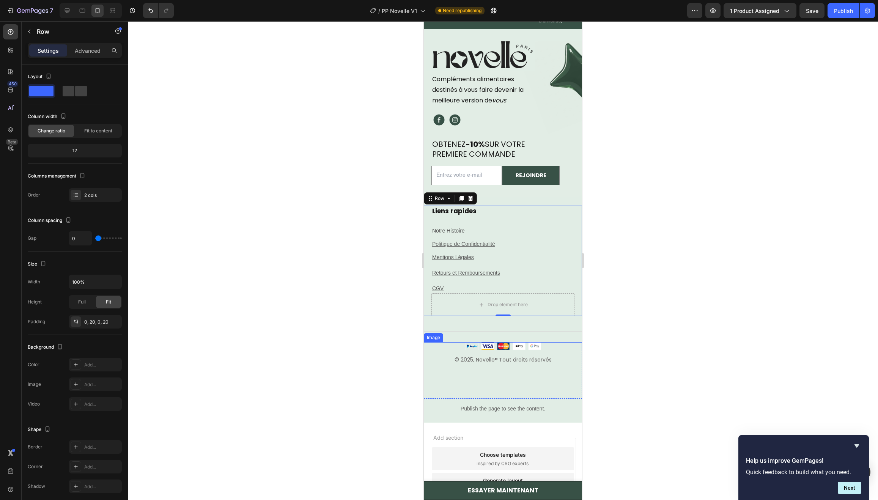
click at [452, 342] on div at bounding box center [503, 346] width 158 height 8
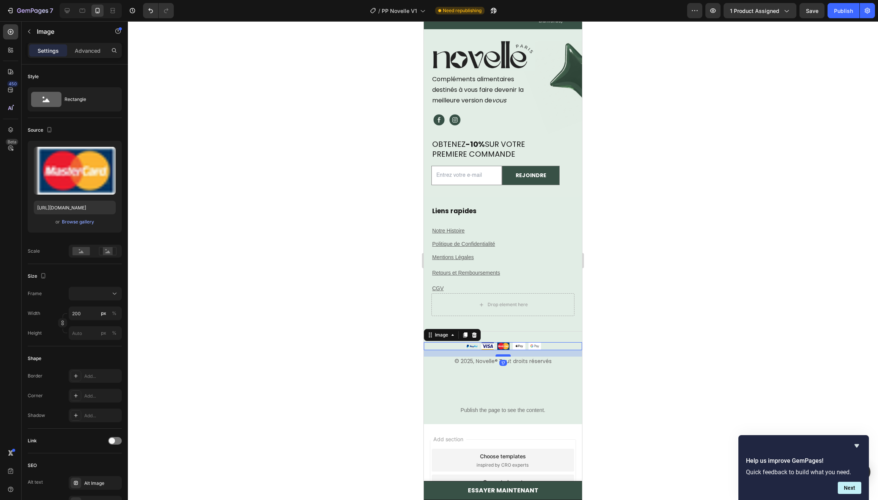
click at [502, 354] on div at bounding box center [502, 355] width 15 height 2
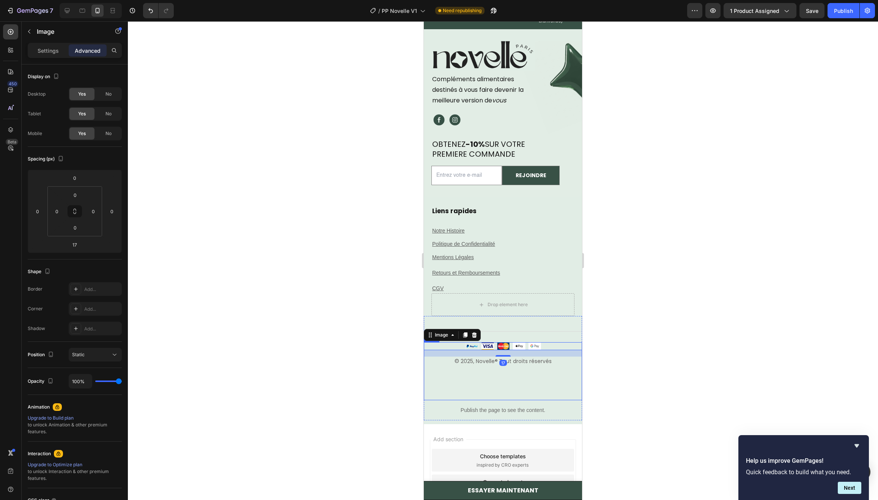
click at [445, 366] on div "© 2025, Novelle ® Tout droits réservés Text block Image 17 Row" at bounding box center [503, 371] width 158 height 58
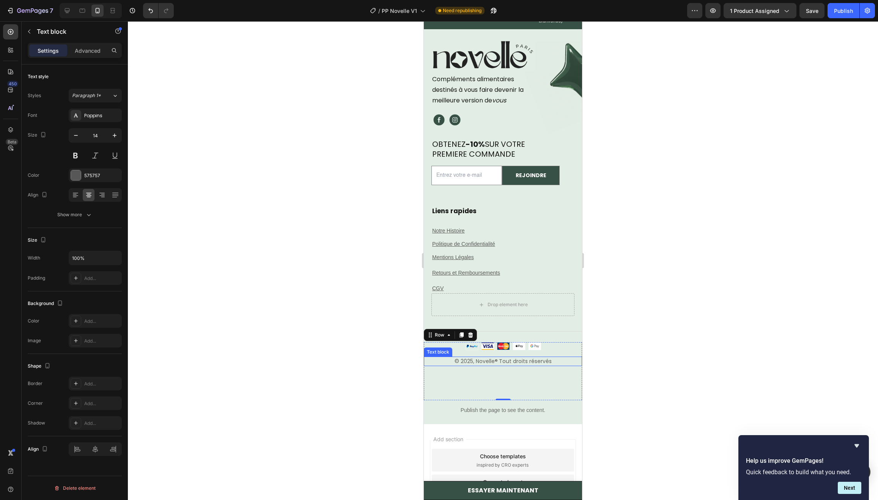
click at [449, 357] on p "© 2025, Novelle ® Tout droits réservés" at bounding box center [502, 361] width 157 height 8
click at [79, 129] on button "button" at bounding box center [76, 136] width 14 height 14
type input "12"
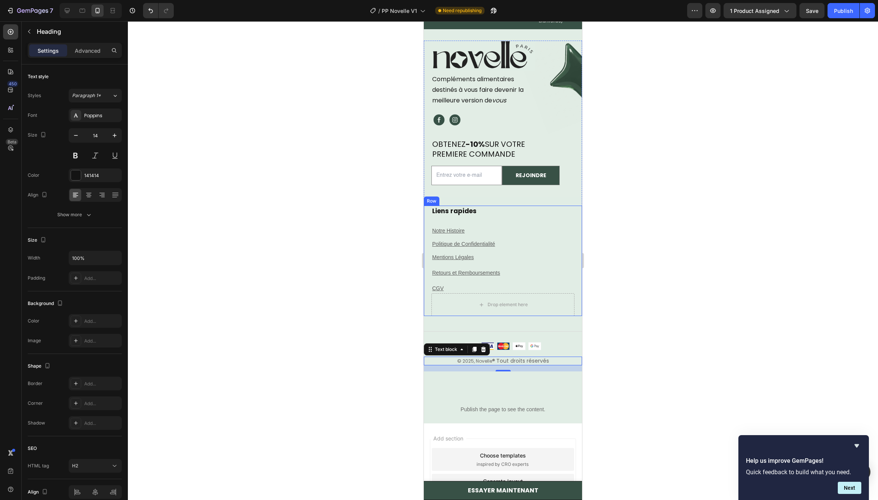
click at [509, 206] on h2 "Liens rapides" at bounding box center [502, 211] width 143 height 11
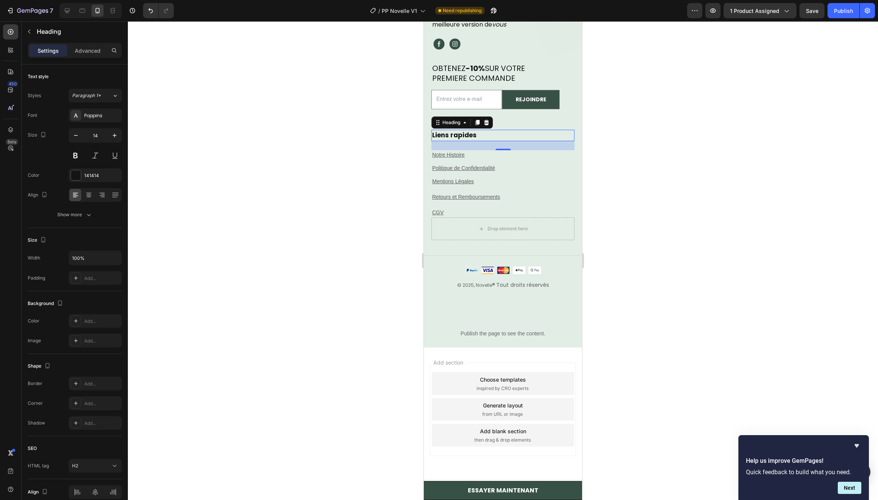
scroll to position [5100, 0]
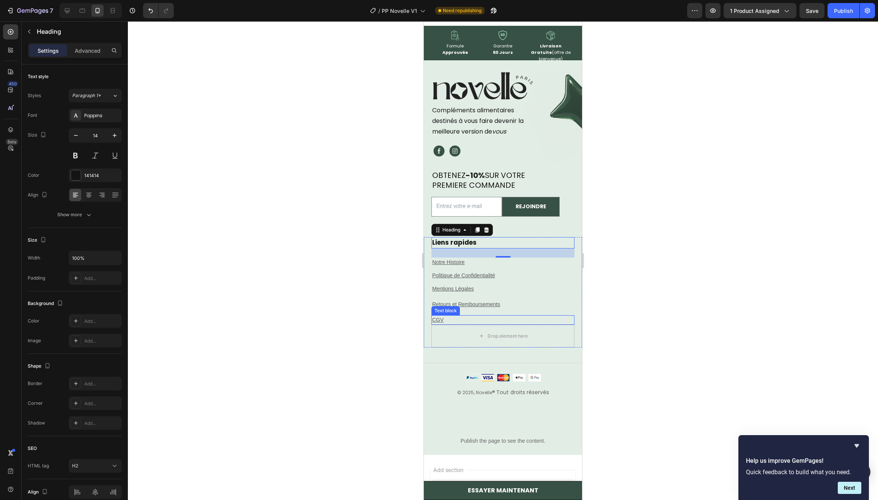
click at [504, 305] on p "Retours et Remboursements" at bounding box center [502, 304] width 141 height 8
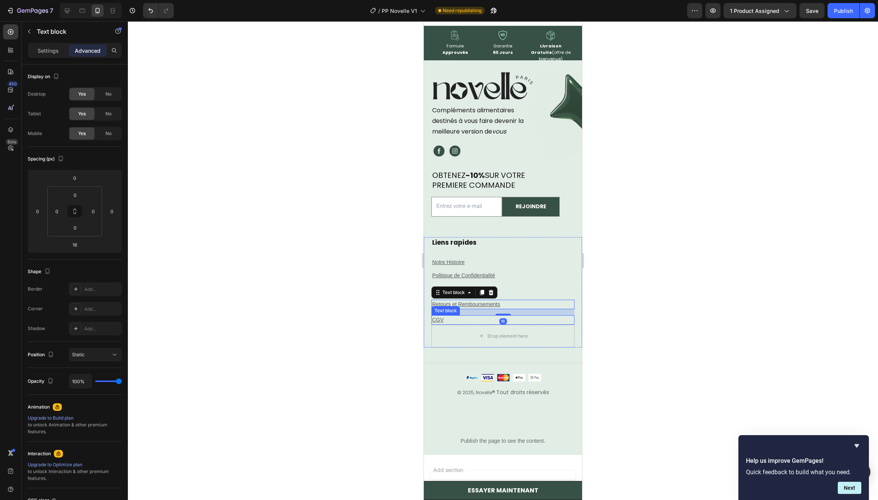
click at [482, 316] on p "CGV" at bounding box center [502, 320] width 141 height 8
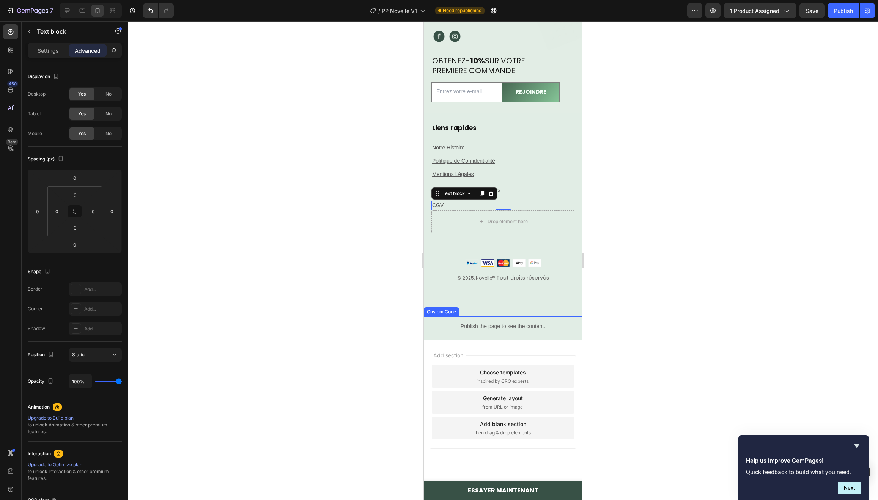
scroll to position [5025, 0]
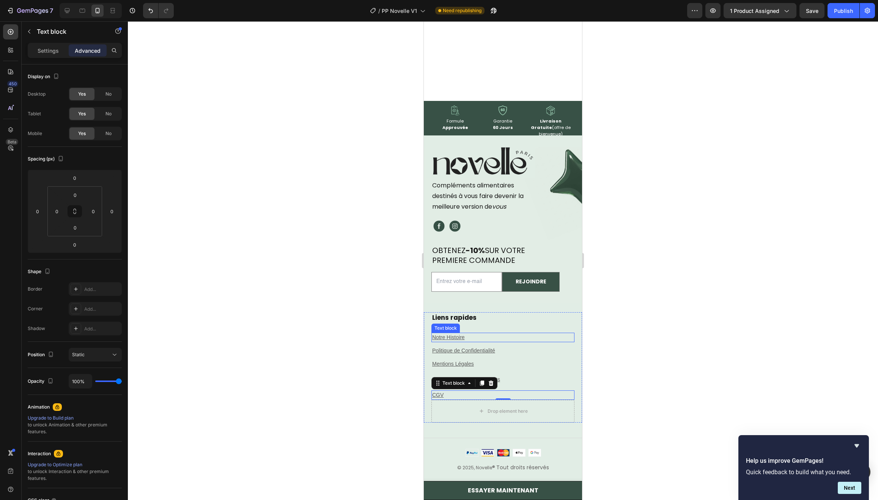
click at [514, 333] on p "Notre Histoire ⁠⁠⁠⁠⁠⁠⁠" at bounding box center [502, 337] width 141 height 8
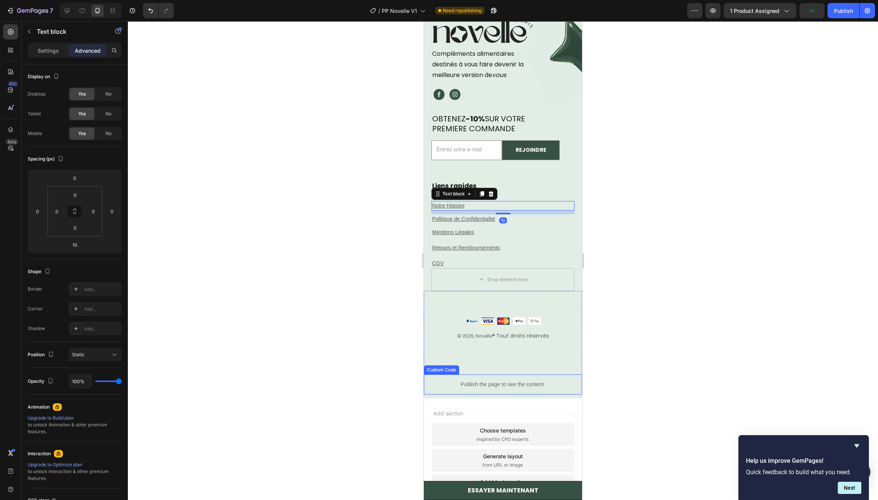
scroll to position [5139, 0]
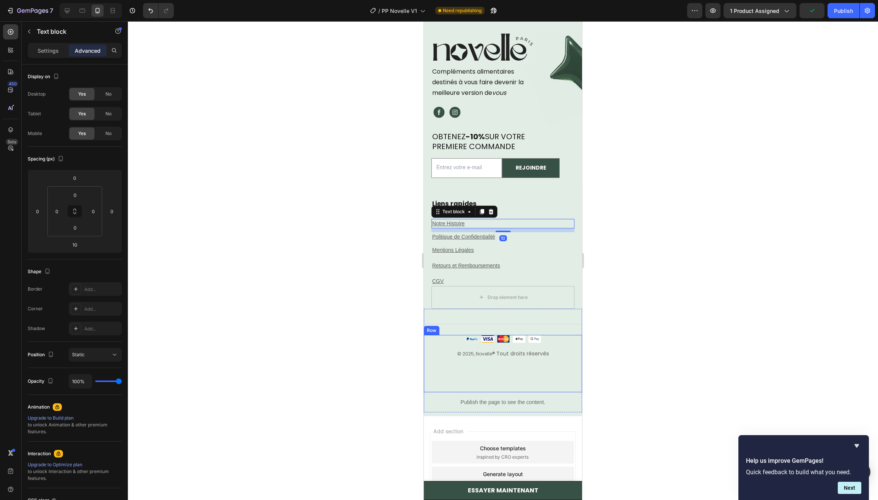
click at [456, 362] on div "© 2025, Novelle ® Tout droits réservés Text block" at bounding box center [503, 356] width 158 height 15
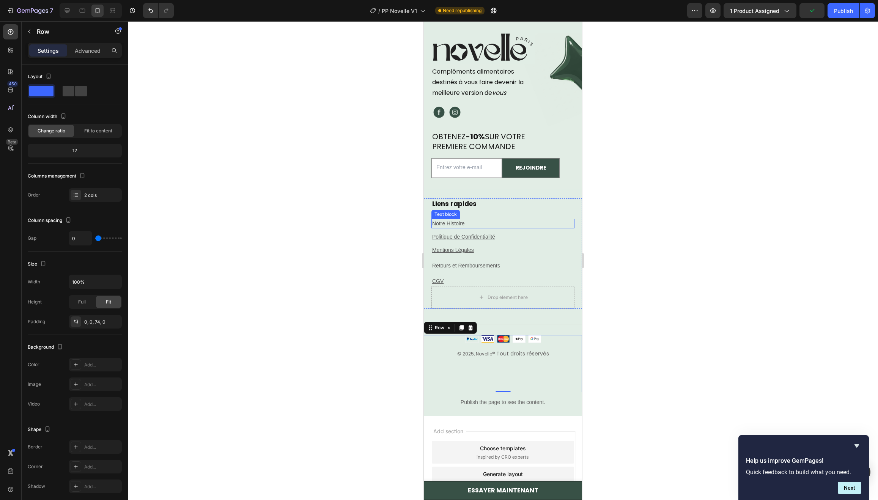
click at [474, 225] on p "Notre Histoire ⁠⁠⁠⁠⁠⁠⁠" at bounding box center [502, 224] width 141 height 8
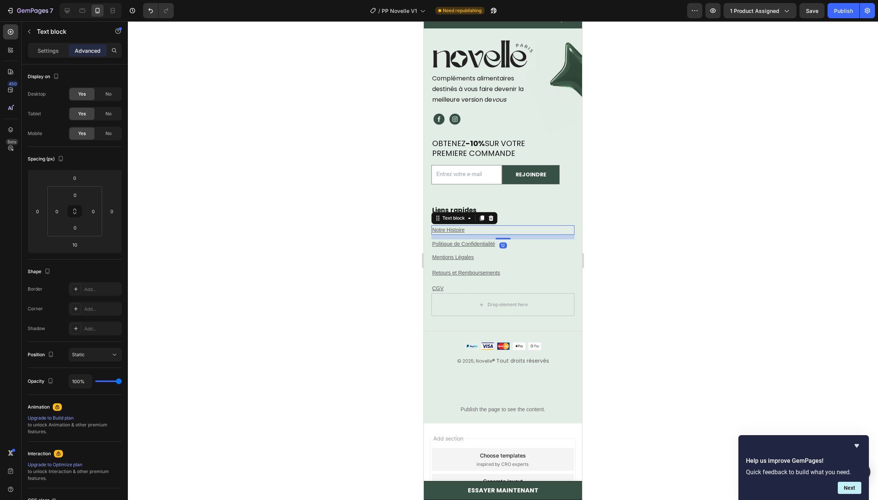
drag, startPoint x: 502, startPoint y: 229, endPoint x: 512, endPoint y: 230, distance: 10.3
click at [512, 235] on div "12" at bounding box center [502, 235] width 143 height 0
type input "12"
click at [515, 240] on p "Politique de Confidentialité ⁠⁠⁠⁠⁠⁠⁠" at bounding box center [502, 244] width 141 height 8
drag, startPoint x: 503, startPoint y: 245, endPoint x: 516, endPoint y: 245, distance: 12.5
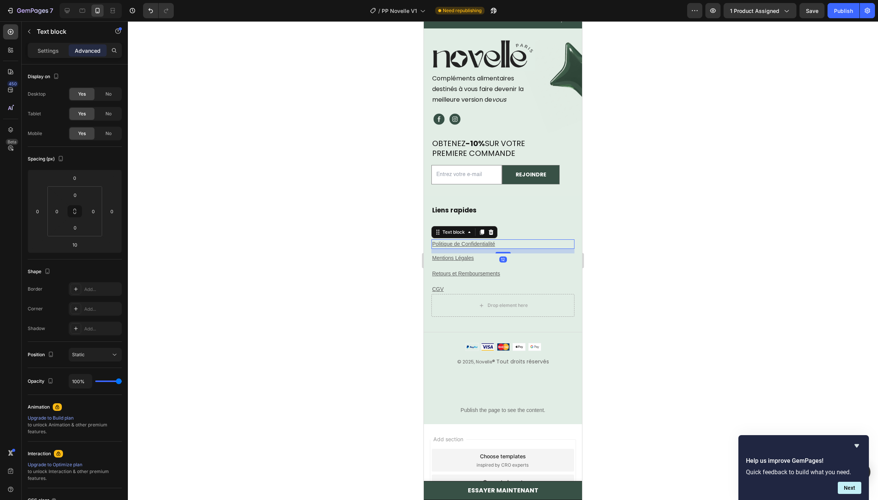
click at [516, 249] on div "12" at bounding box center [502, 249] width 143 height 0
type input "12"
click at [470, 255] on u "Mentions Légales" at bounding box center [453, 258] width 42 height 6
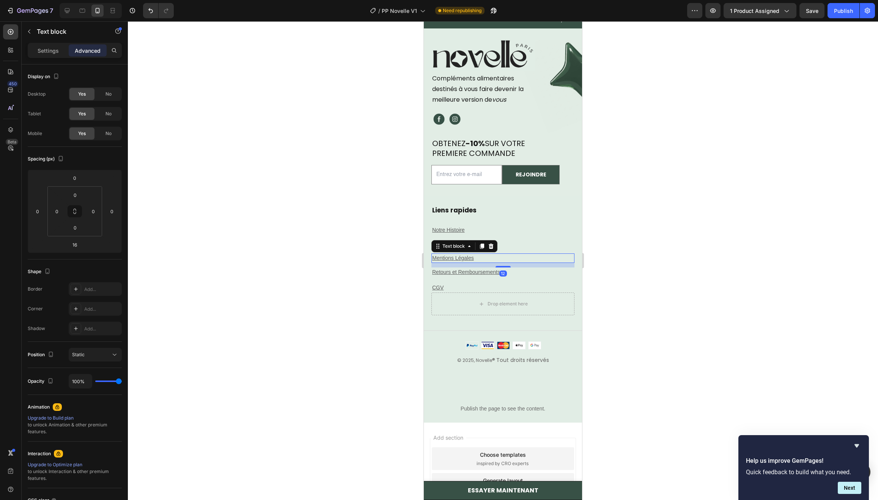
click at [508, 263] on div "12" at bounding box center [502, 263] width 143 height 0
type input "12"
click at [484, 269] on u "Retours et Remboursements" at bounding box center [466, 272] width 68 height 6
drag, startPoint x: 505, startPoint y: 275, endPoint x: 514, endPoint y: 273, distance: 8.5
click at [514, 277] on div "12" at bounding box center [502, 277] width 143 height 0
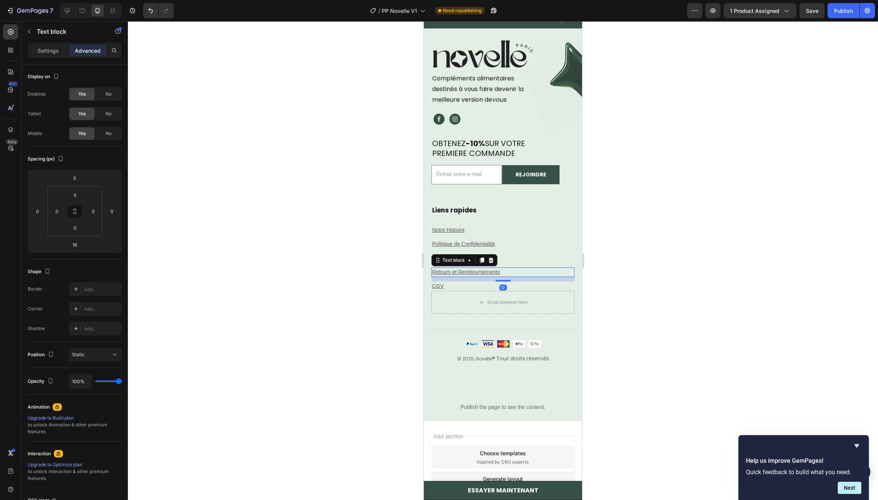
type input "12"
click at [520, 211] on div "Liens rapides Heading Notre Histoire ⁠⁠⁠⁠⁠⁠⁠ Text block Politique de Confidenti…" at bounding box center [502, 248] width 143 height 86
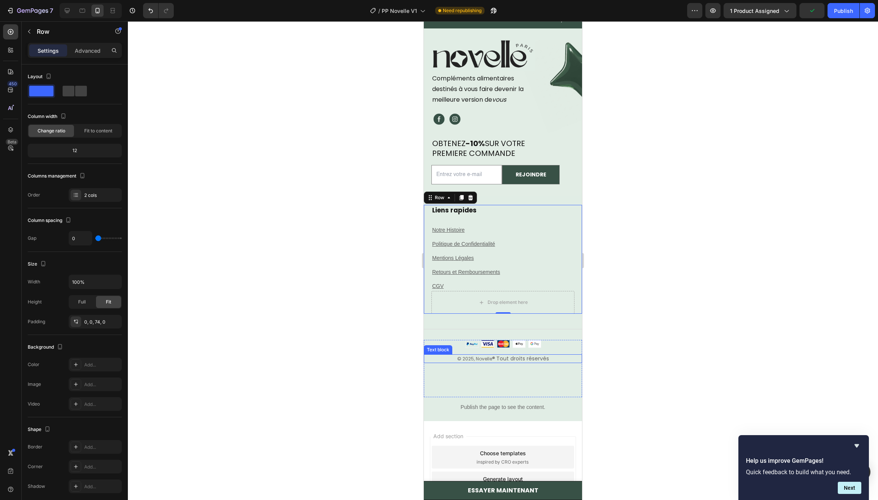
click at [461, 365] on div "© 2025, Novelle ® Tout droits réservés Text block Image Row" at bounding box center [503, 368] width 158 height 57
click at [479, 205] on h2 "Liens rapides" at bounding box center [502, 210] width 143 height 11
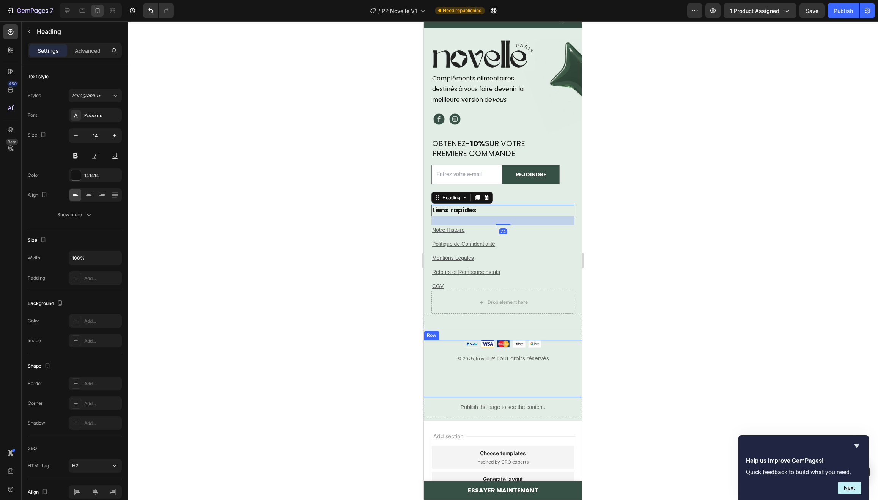
click at [452, 355] on p "© 2025, Novelle ® Tout droits réservés" at bounding box center [502, 358] width 157 height 7
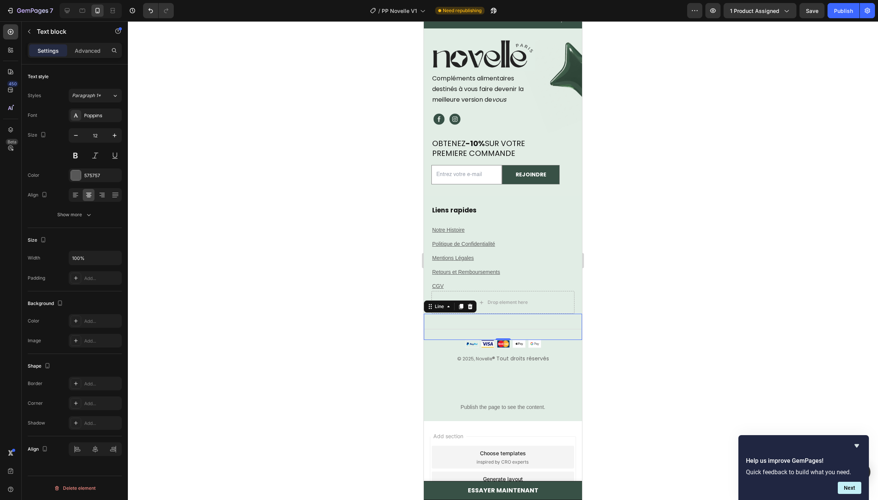
click at [509, 314] on div "Title Line 0" at bounding box center [503, 327] width 158 height 26
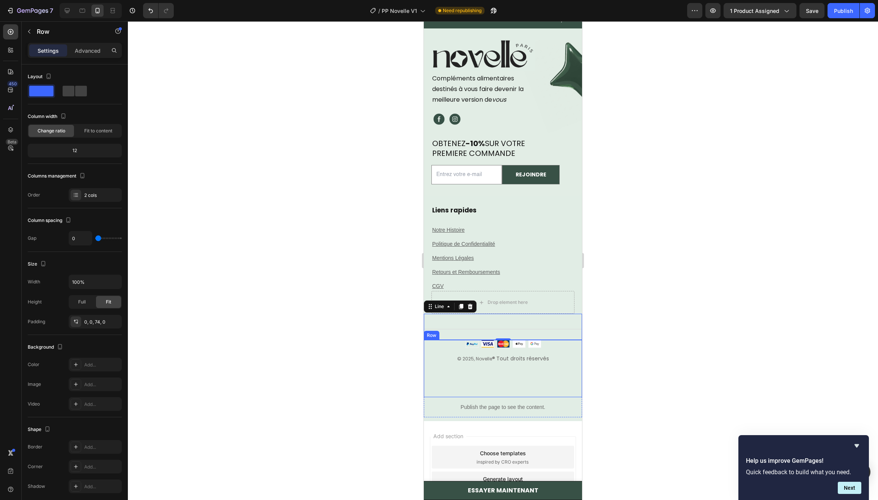
click at [443, 356] on div "© 2025, Novelle ® Tout droits réservés Text block" at bounding box center [503, 361] width 158 height 15
click at [526, 316] on div "Title Line" at bounding box center [503, 327] width 158 height 26
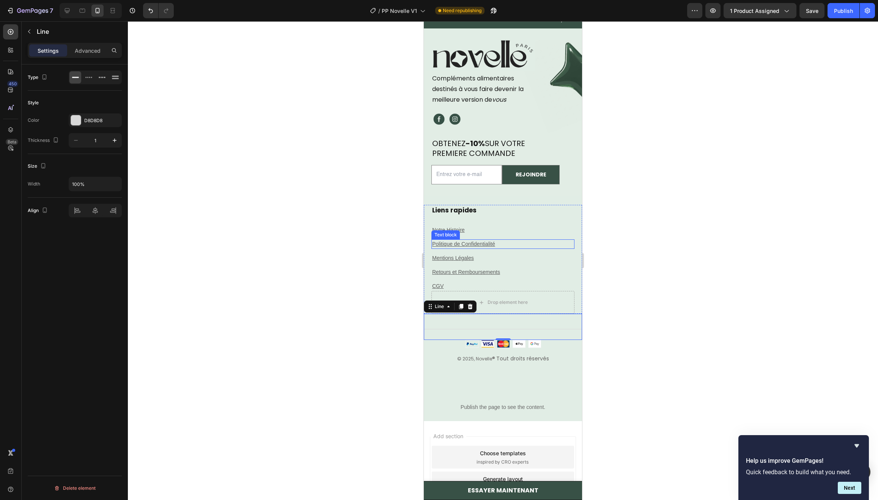
click at [553, 240] on div "Politique de Confidentialité ⁠⁠⁠⁠⁠⁠⁠" at bounding box center [502, 243] width 143 height 9
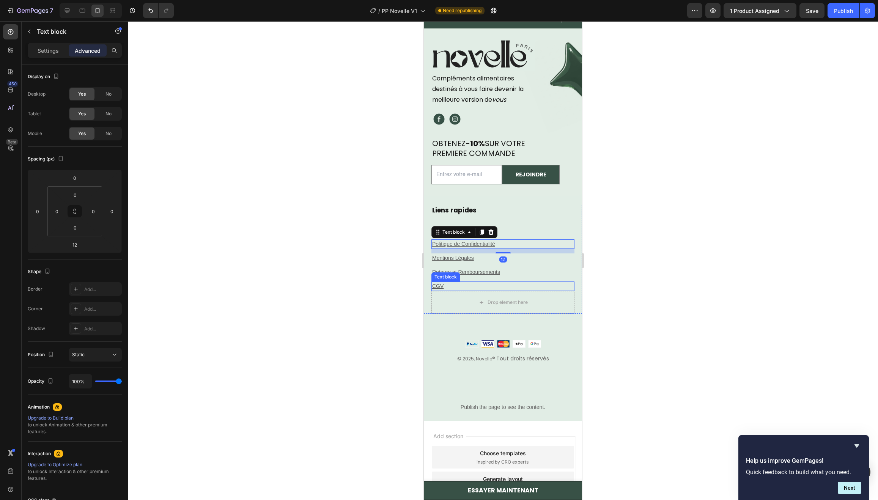
click at [536, 282] on p "CGV" at bounding box center [502, 286] width 141 height 8
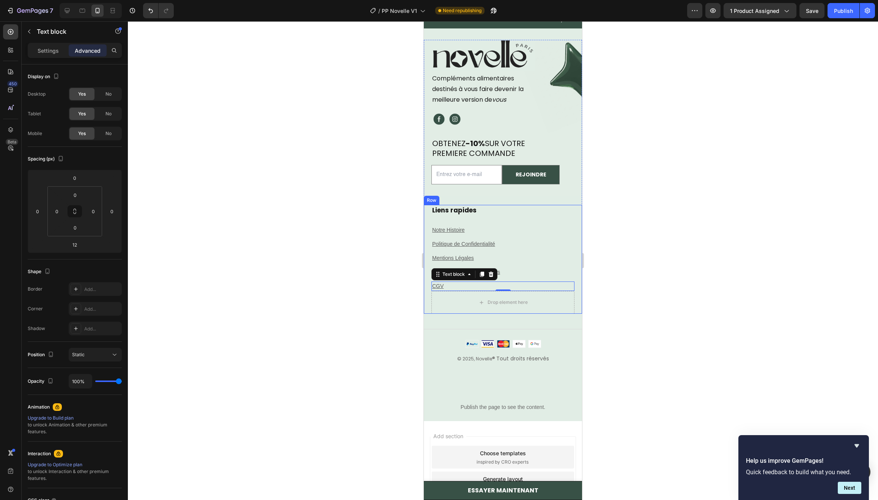
click at [536, 268] on p "Retours et Remboursements" at bounding box center [502, 272] width 141 height 8
click at [535, 253] on div "Mentions Légales" at bounding box center [502, 257] width 143 height 9
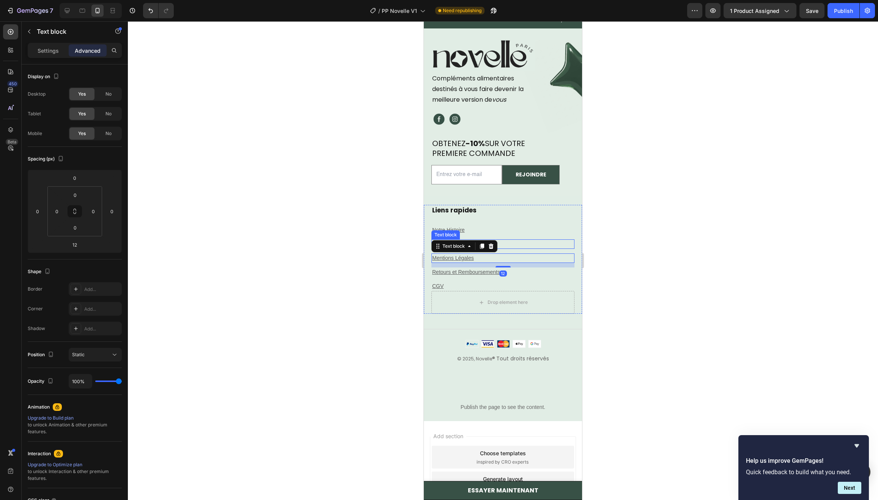
click at [536, 240] on p "Politique de Confidentialité ⁠⁠⁠⁠⁠⁠⁠" at bounding box center [502, 244] width 141 height 8
click at [535, 226] on p "Notre Histoire ⁠⁠⁠⁠⁠⁠⁠" at bounding box center [502, 230] width 141 height 8
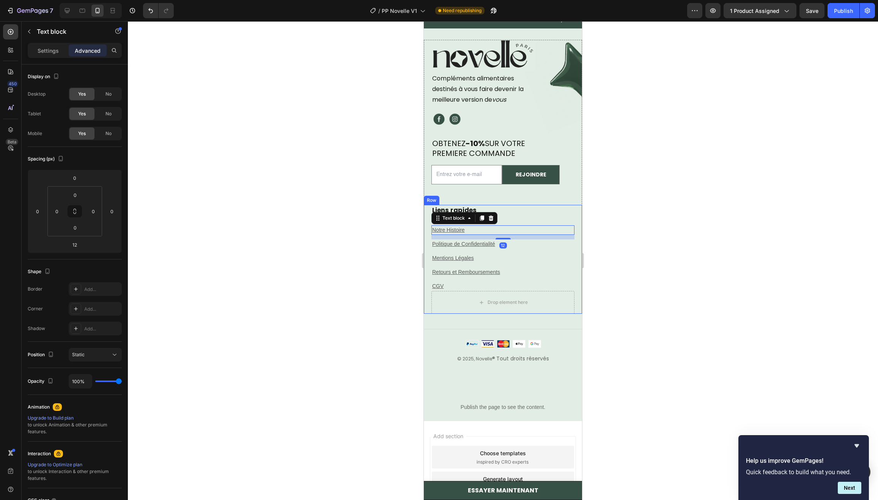
click at [533, 210] on div "Liens rapides Heading Notre Histoire ⁠⁠⁠⁠⁠⁠⁠ Text block 12 Politique de Confide…" at bounding box center [502, 248] width 143 height 86
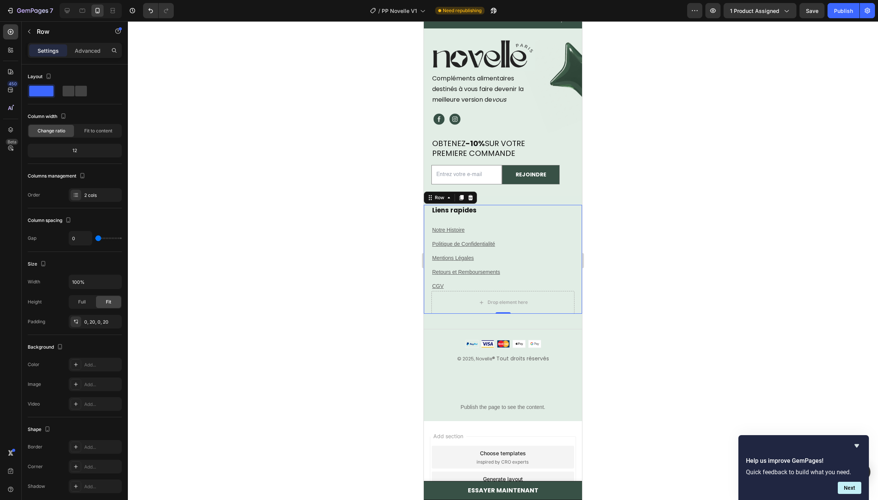
click at [521, 205] on h2 "Liens rapides" at bounding box center [502, 210] width 143 height 11
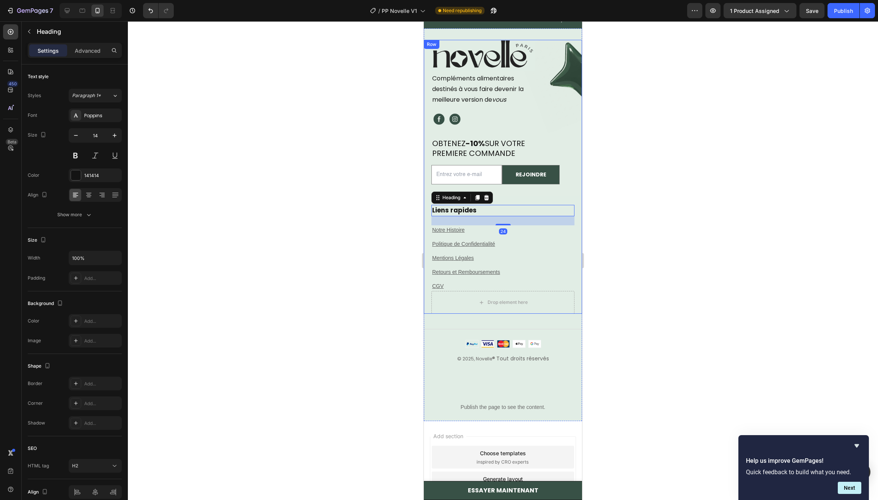
click at [517, 190] on div "Image Compléments alimentaires destinés à vous faire devenir la meilleure versi…" at bounding box center [503, 122] width 158 height 165
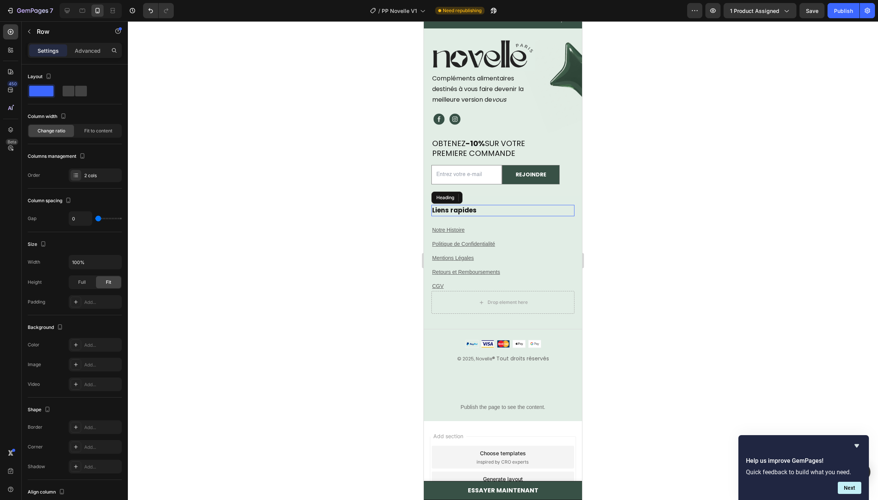
click at [497, 205] on h2 "Liens rapides" at bounding box center [502, 210] width 143 height 11
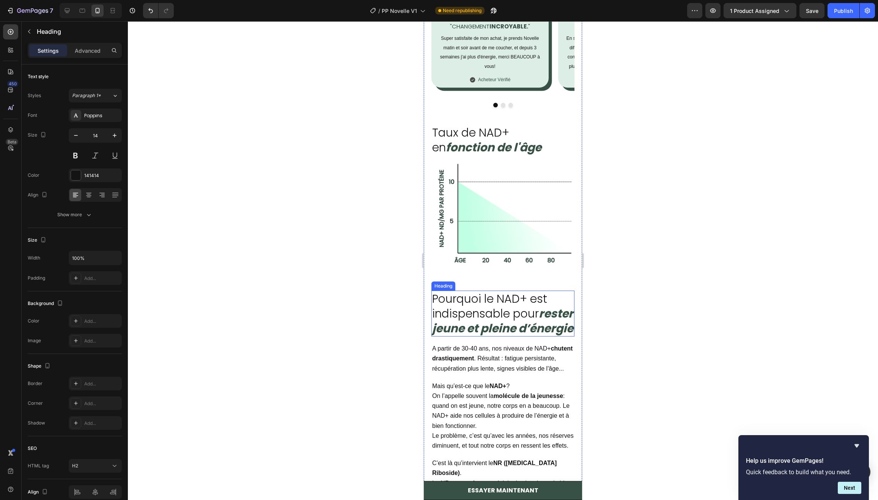
scroll to position [941, 0]
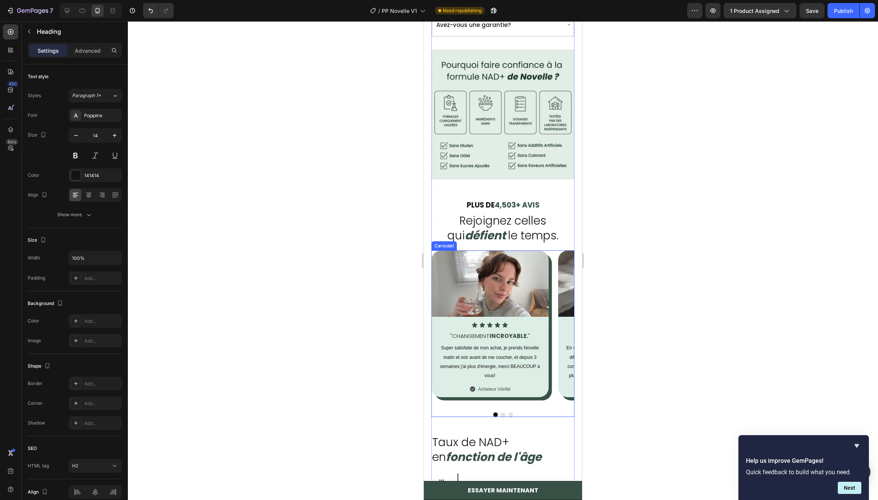
click at [501, 412] on button "Dot" at bounding box center [503, 414] width 5 height 5
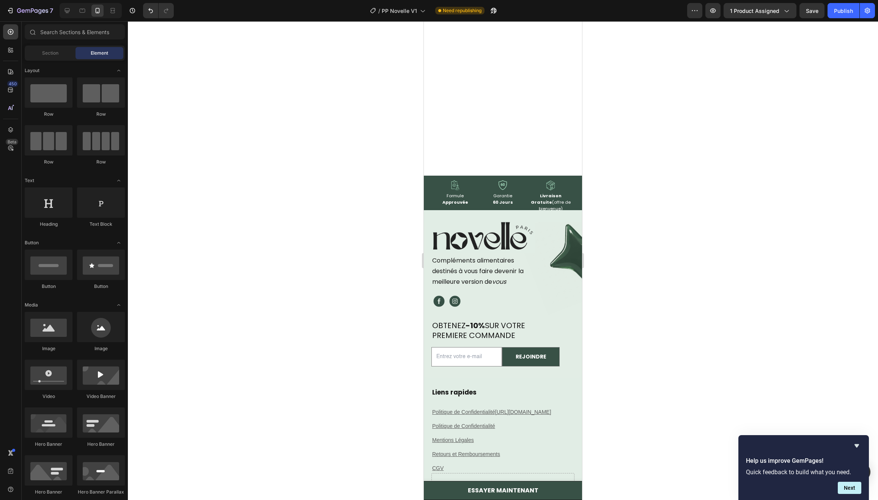
scroll to position [5010, 0]
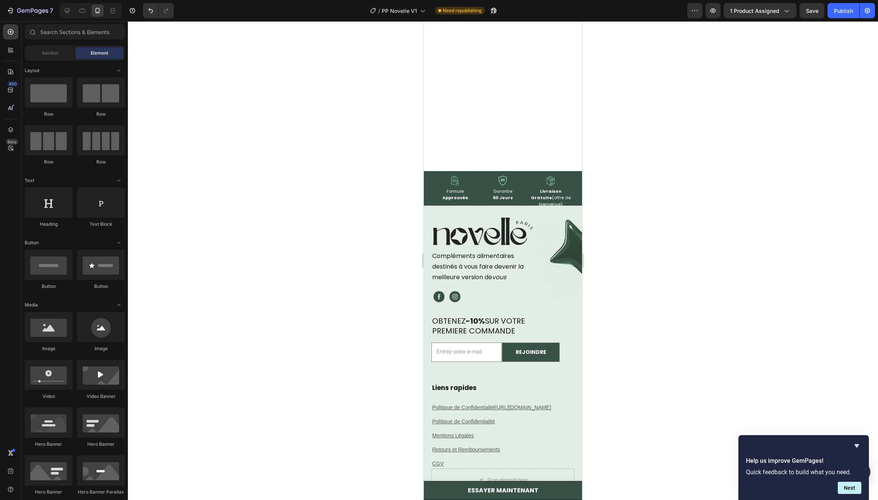
drag, startPoint x: 580, startPoint y: 76, endPoint x: 1006, endPoint y: 465, distance: 577.0
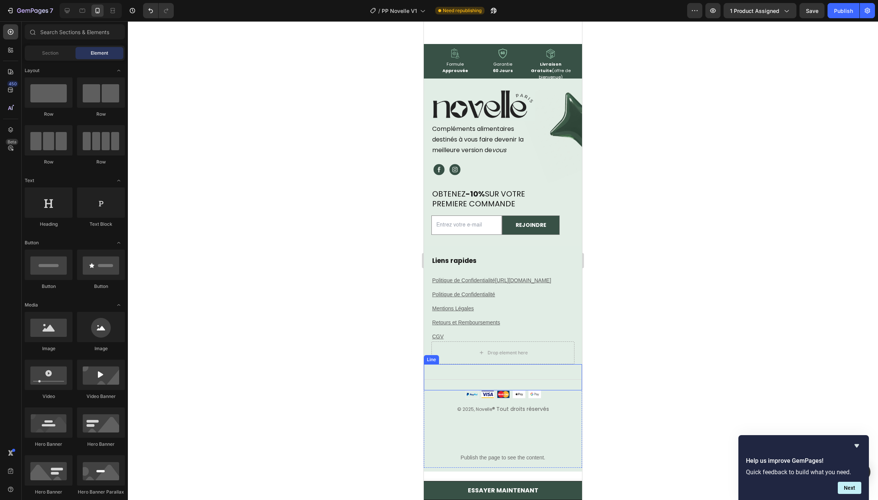
scroll to position [5133, 0]
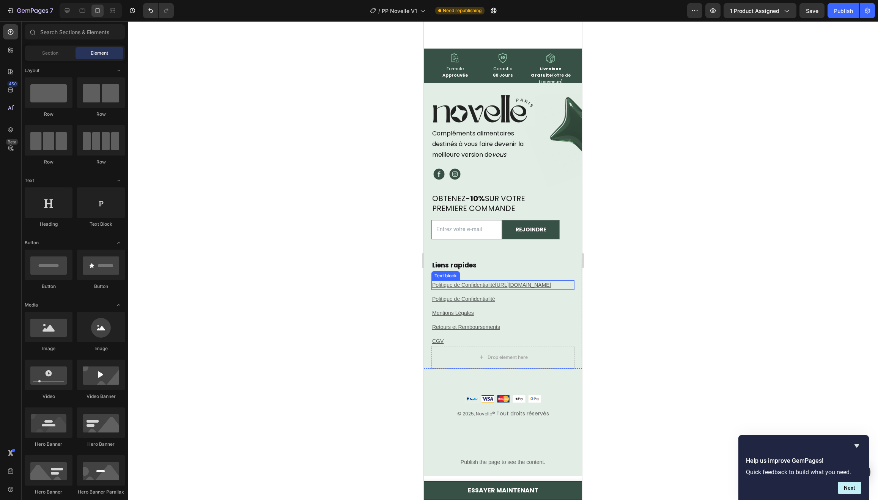
click at [509, 288] on u "Politique de Confidentialitéhttps://novelleparis.fr/pages/politique-de-confiden…" at bounding box center [491, 285] width 119 height 6
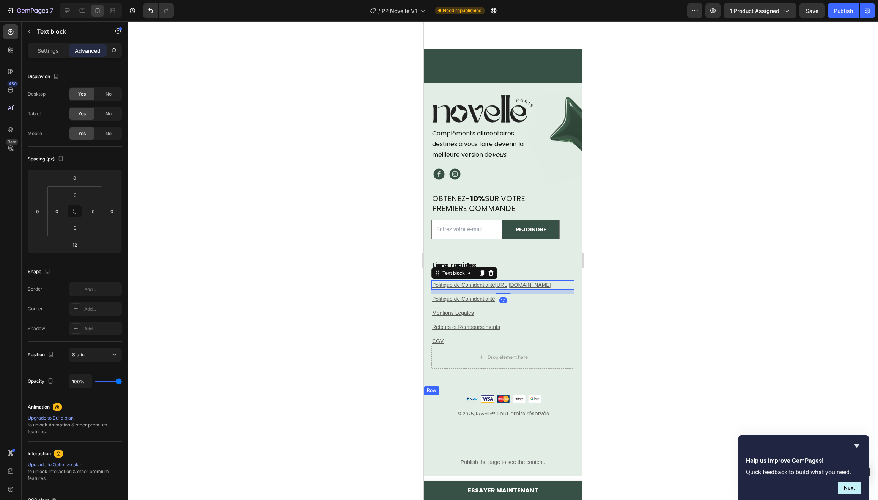
scroll to position [5284, 0]
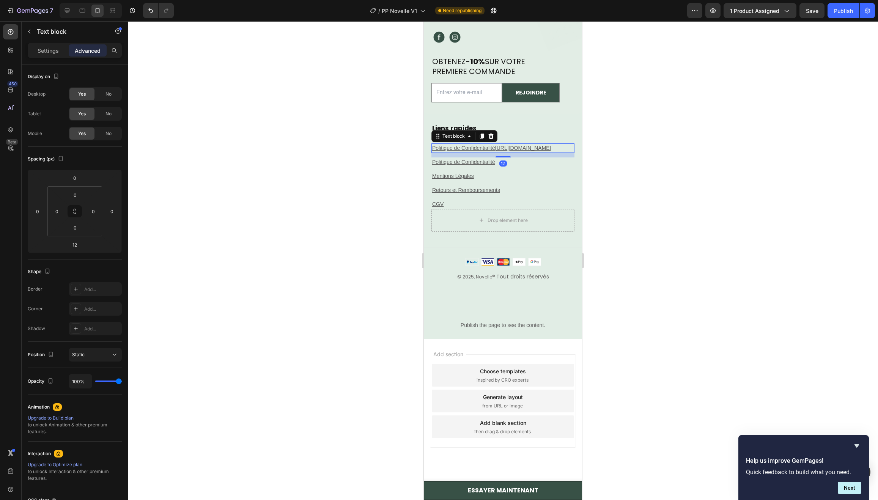
click at [468, 149] on p "Politique de Confidentialitéhttps://novelleparis.fr/pages/politique-de-confiden…" at bounding box center [502, 148] width 141 height 8
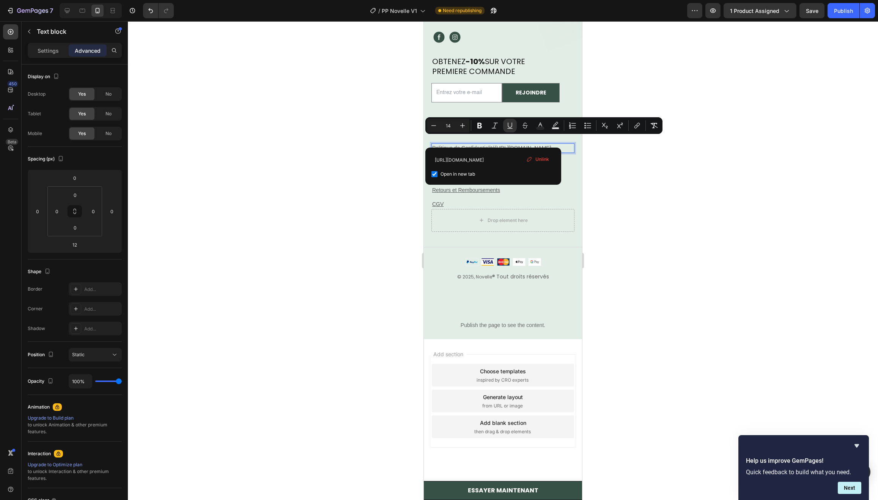
drag, startPoint x: 464, startPoint y: 140, endPoint x: 912, endPoint y: 170, distance: 448.2
click at [488, 149] on p "Politique de Confidentialitéhttps://novelleparis.fr/pages/politique-de-confiden…" at bounding box center [502, 148] width 141 height 8
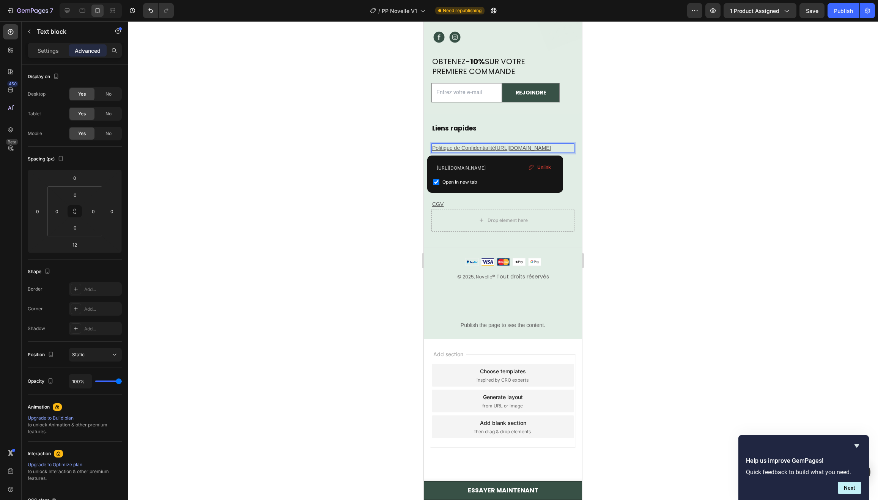
scroll to position [5268, 0]
click at [475, 330] on div "Publish the page to see the content." at bounding box center [503, 326] width 158 height 20
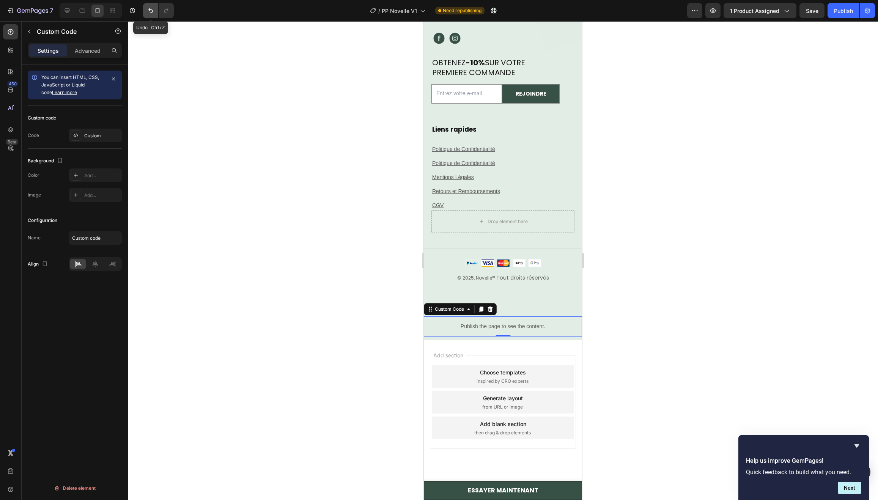
click at [157, 14] on button "Undo/Redo" at bounding box center [150, 10] width 15 height 15
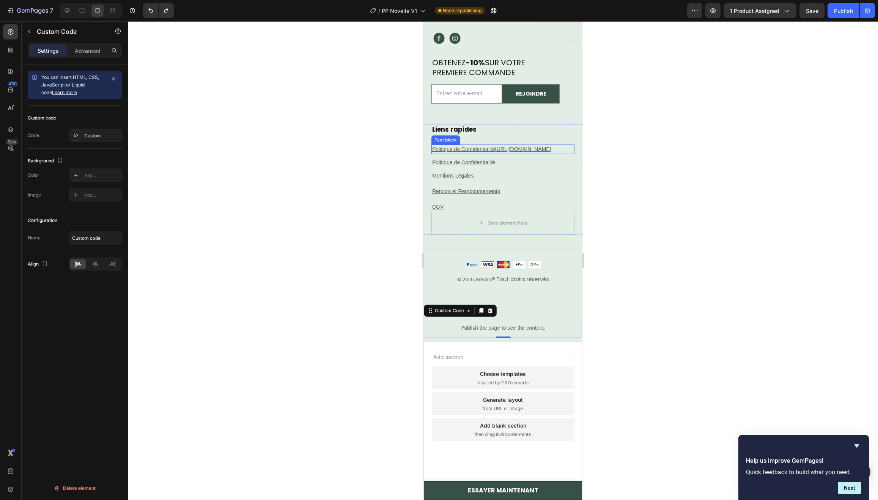
click at [484, 153] on p "Politique de Confidentialitéhttps://novelleparis.fr/pages/politique-de-confiden…" at bounding box center [502, 149] width 141 height 8
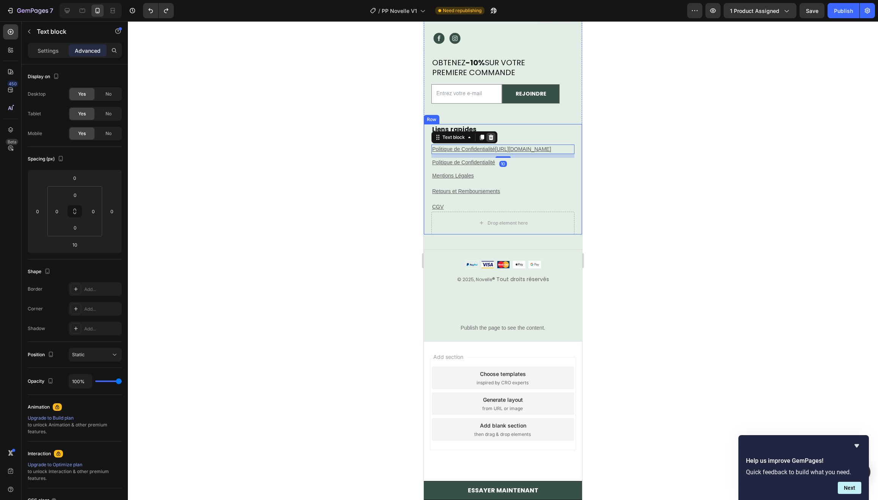
click at [490, 140] on div at bounding box center [490, 137] width 9 height 9
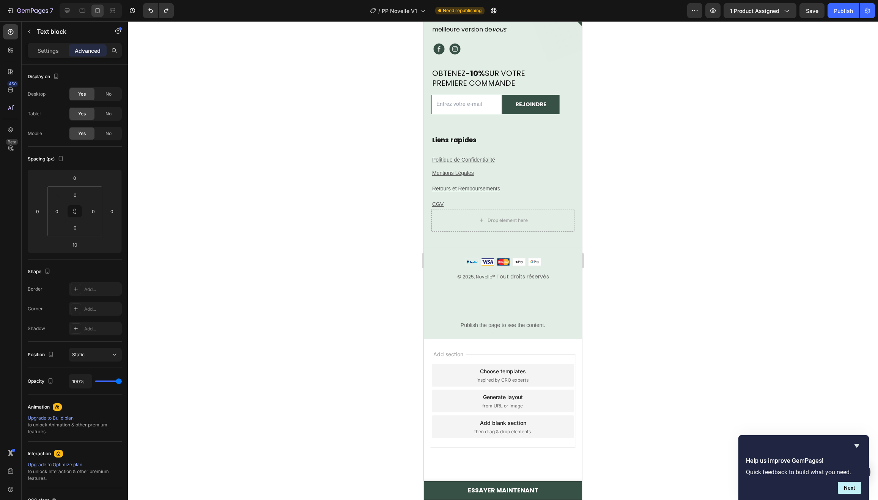
scroll to position [5257, 0]
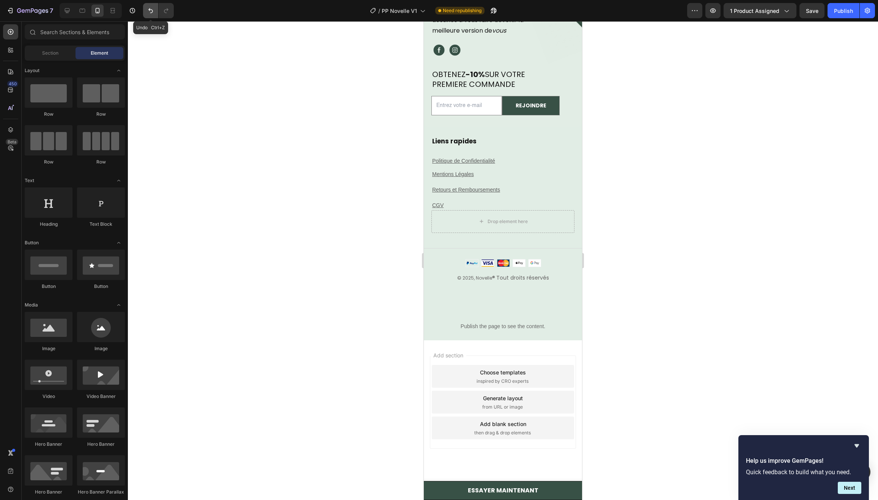
click at [151, 16] on button "Undo/Redo" at bounding box center [150, 10] width 15 height 15
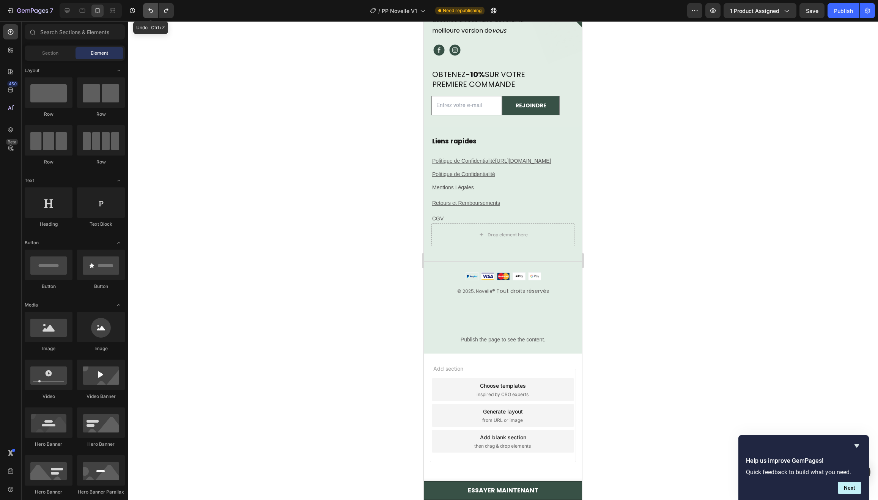
scroll to position [5268, 0]
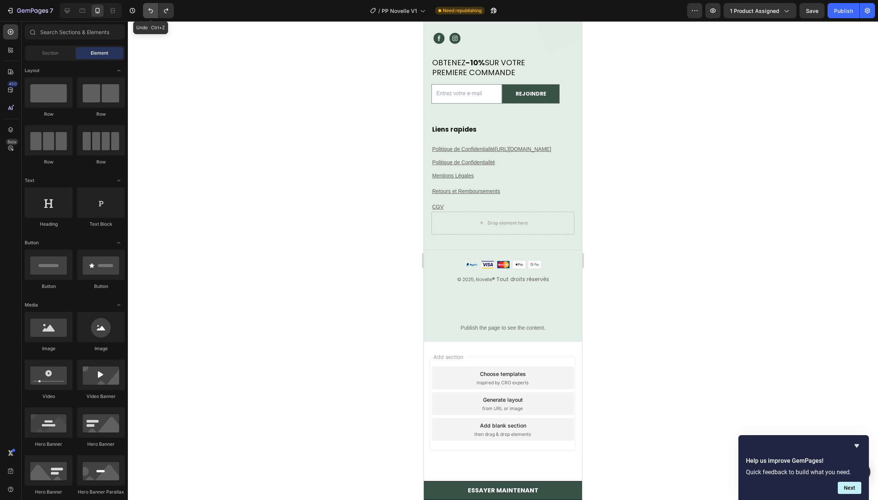
click at [151, 16] on button "Undo/Redo" at bounding box center [150, 10] width 15 height 15
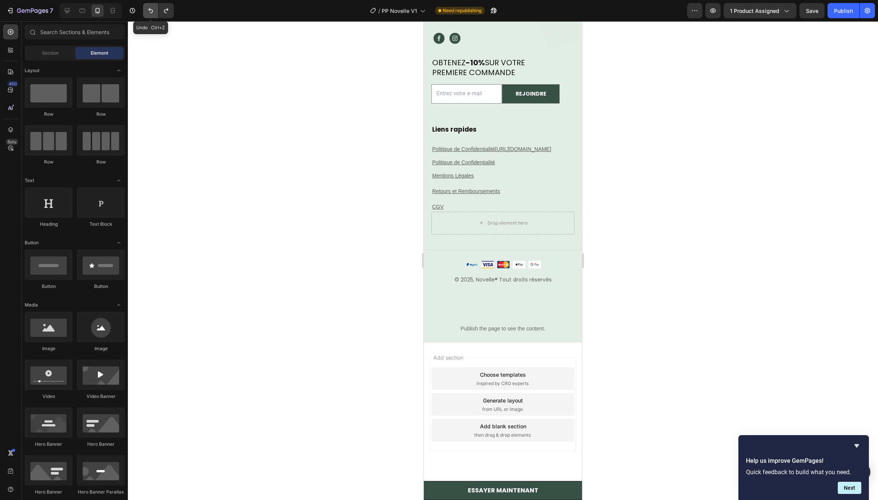
click at [151, 16] on button "Undo/Redo" at bounding box center [150, 10] width 15 height 15
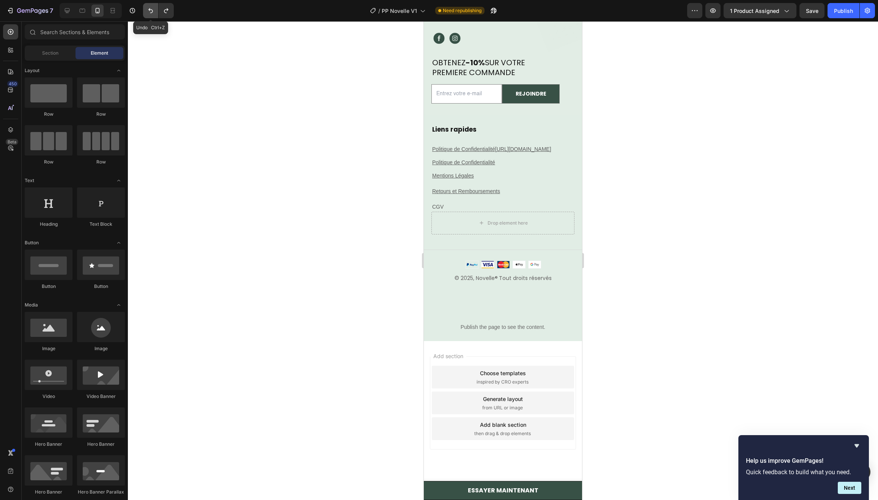
click at [151, 16] on button "Undo/Redo" at bounding box center [150, 10] width 15 height 15
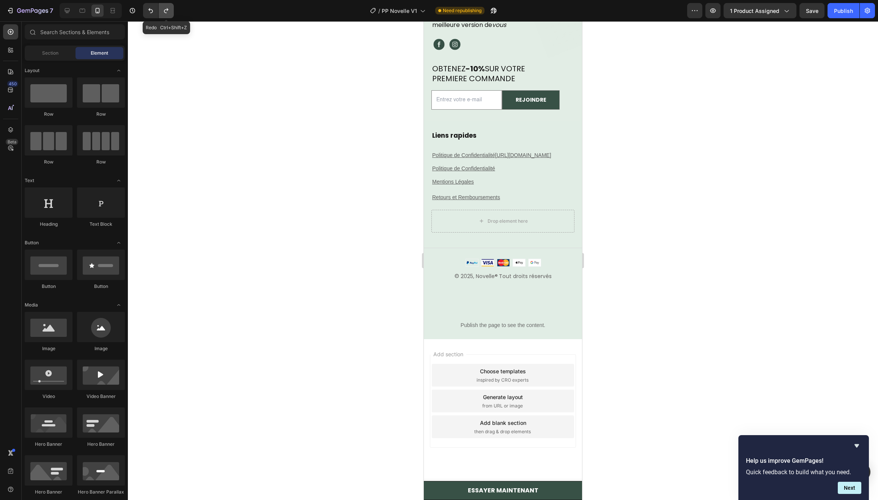
click at [166, 16] on button "Undo/Redo" at bounding box center [166, 10] width 15 height 15
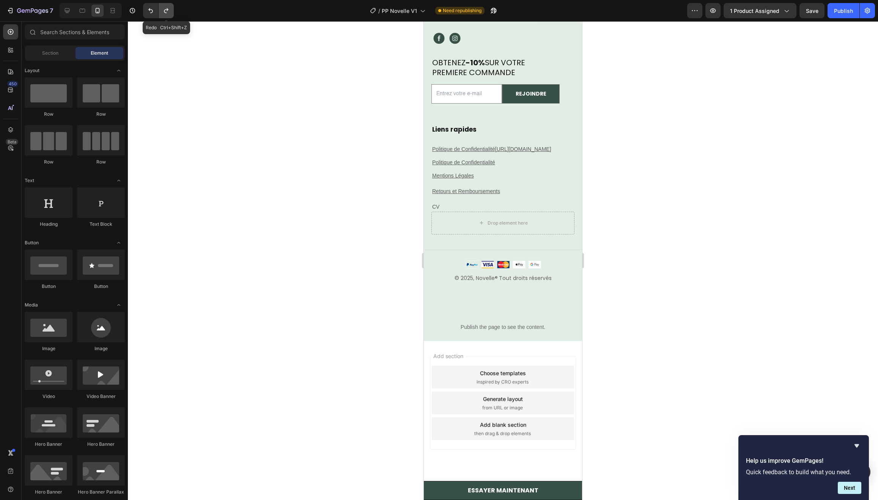
click at [166, 16] on button "Undo/Redo" at bounding box center [166, 10] width 15 height 15
click at [165, 14] on icon "Undo/Redo" at bounding box center [166, 11] width 8 height 8
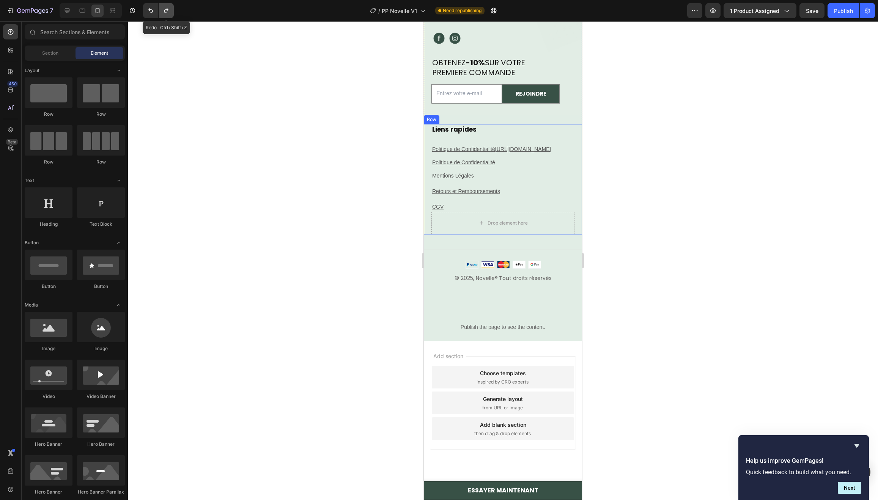
click at [165, 14] on icon "Undo/Redo" at bounding box center [166, 11] width 8 height 8
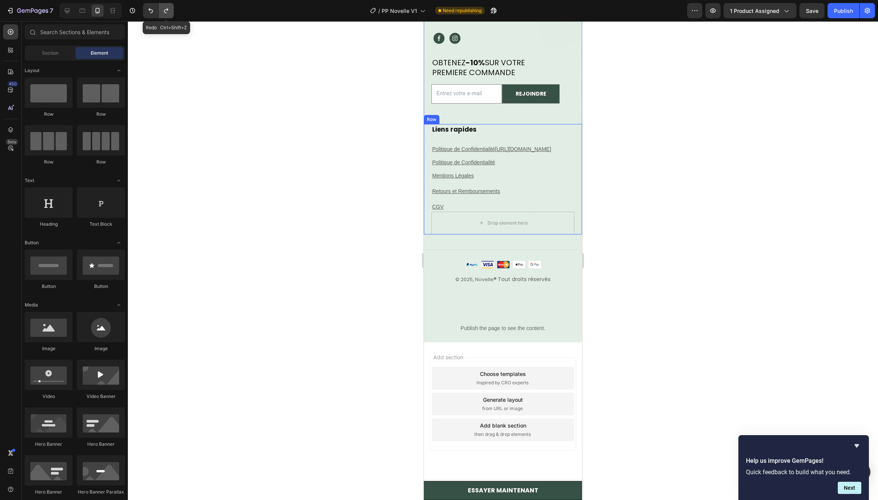
click at [165, 14] on icon "Undo/Redo" at bounding box center [166, 11] width 8 height 8
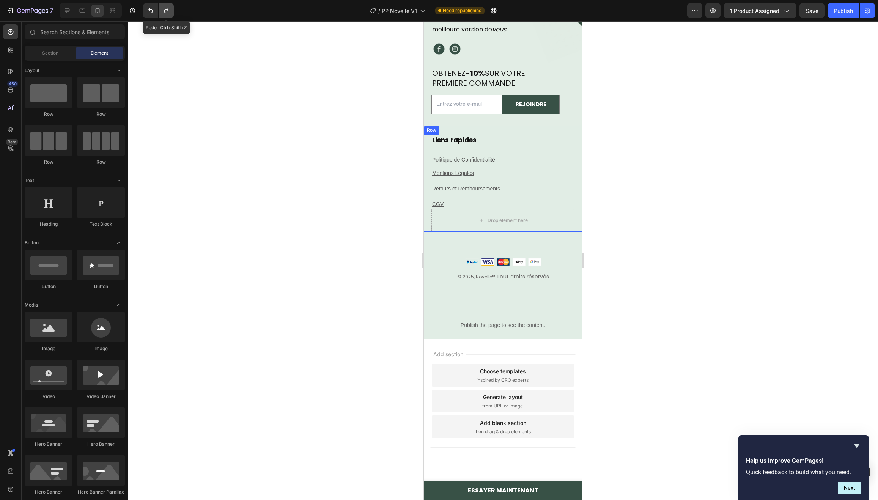
scroll to position [5257, 0]
click at [512, 189] on p "Retours et Remboursements" at bounding box center [502, 190] width 141 height 8
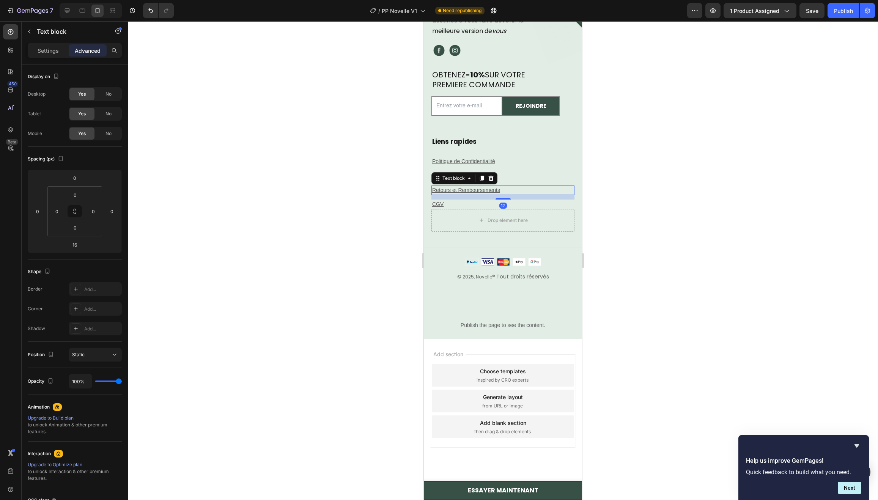
scroll to position [5255, 0]
drag, startPoint x: 504, startPoint y: 199, endPoint x: 499, endPoint y: 198, distance: 5.3
click at [507, 196] on div "12" at bounding box center [502, 196] width 143 height 0
type input "12"
drag, startPoint x: 499, startPoint y: 198, endPoint x: 504, endPoint y: 198, distance: 5.7
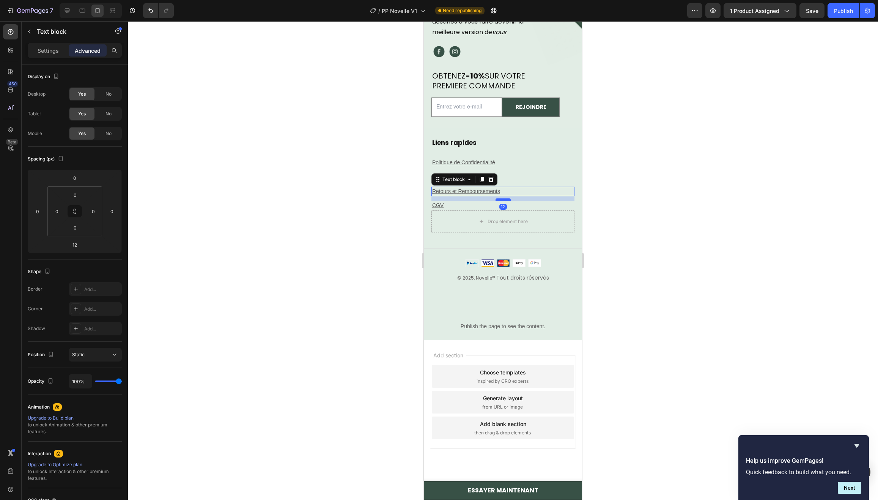
click at [504, 198] on div at bounding box center [502, 199] width 15 height 2
click at [529, 170] on div "Liens rapides Heading Politique de Confidentialité Text block Mentions Légales …" at bounding box center [502, 173] width 143 height 73
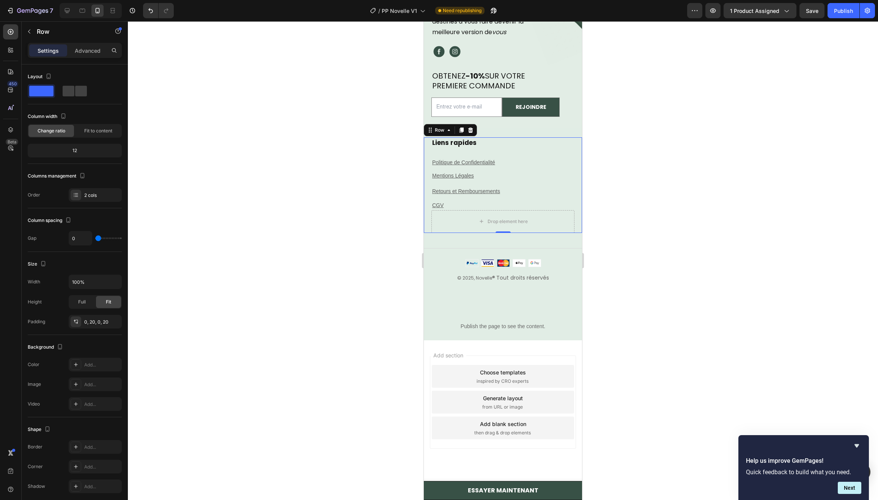
click at [502, 155] on div "Liens rapides Heading Politique de Confidentialité Text block Mentions Légales …" at bounding box center [502, 173] width 143 height 73
click at [500, 162] on p "Politique de Confidentialité" at bounding box center [502, 163] width 141 height 8
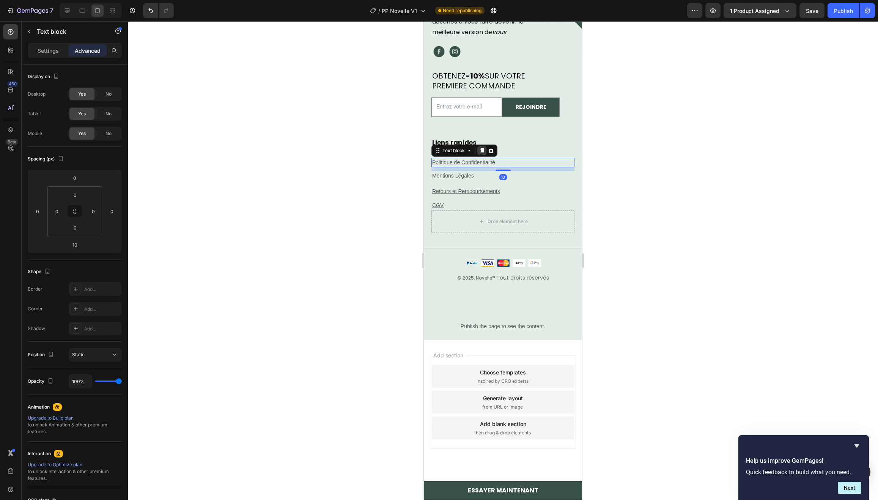
click at [484, 149] on icon at bounding box center [482, 150] width 4 height 5
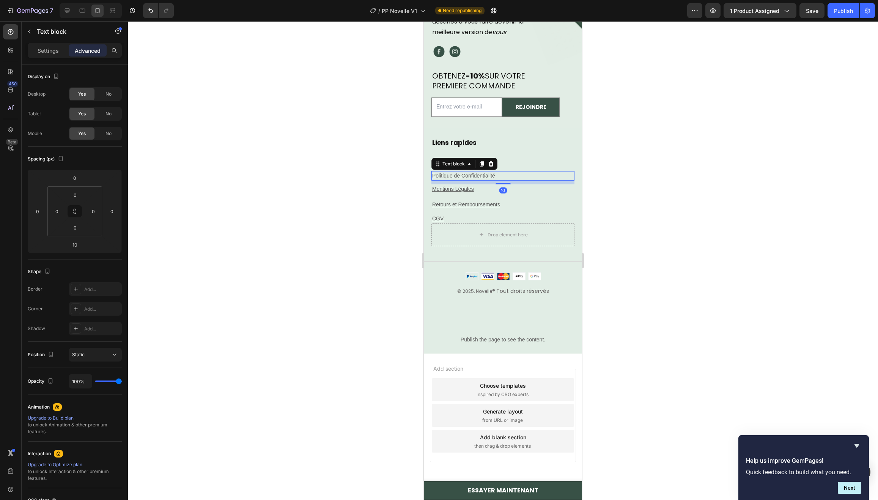
scroll to position [5268, 0]
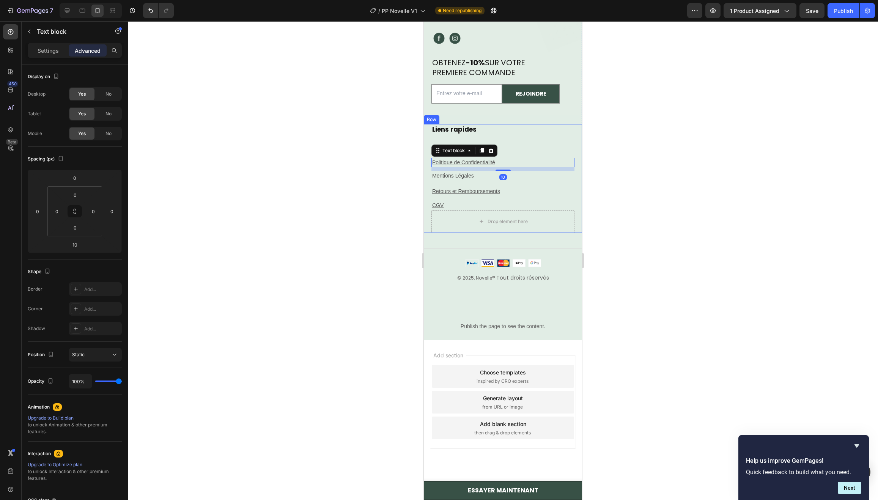
click at [519, 139] on div "Liens rapides Heading Politique de Confidentialité Text block Politique de Conf…" at bounding box center [502, 167] width 143 height 86
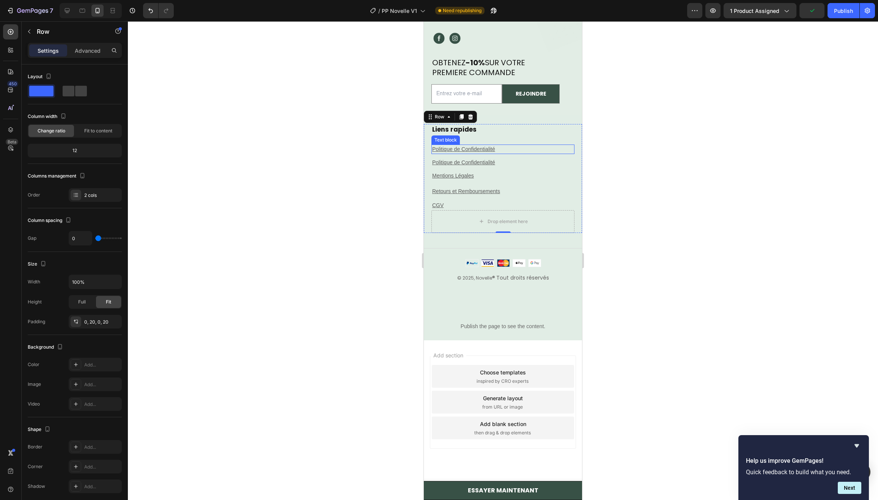
click at [483, 148] on u "Politique de Confidentialité" at bounding box center [463, 149] width 63 height 6
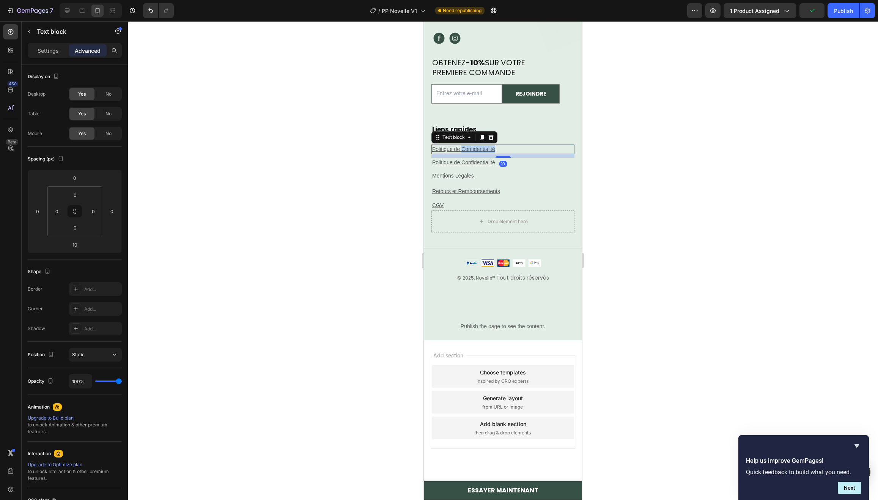
click at [483, 148] on u "Politique de Confidentialité" at bounding box center [463, 149] width 63 height 6
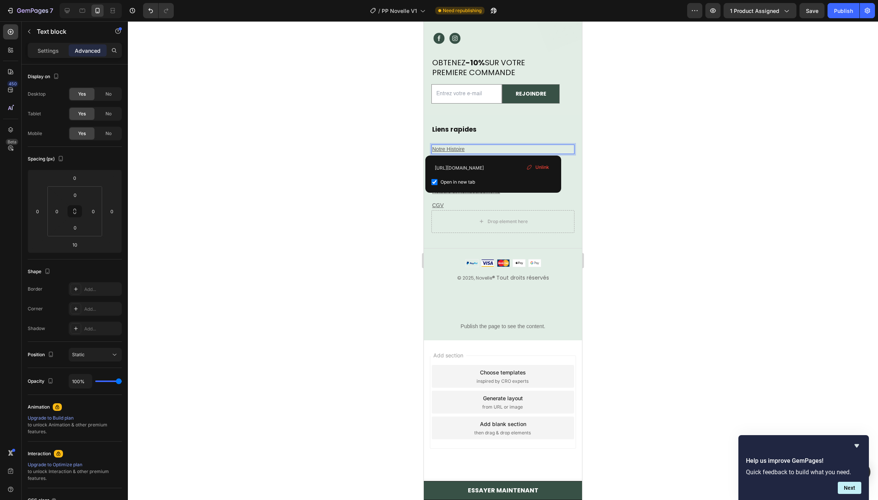
click at [503, 130] on h2 "Liens rapides" at bounding box center [502, 129] width 143 height 11
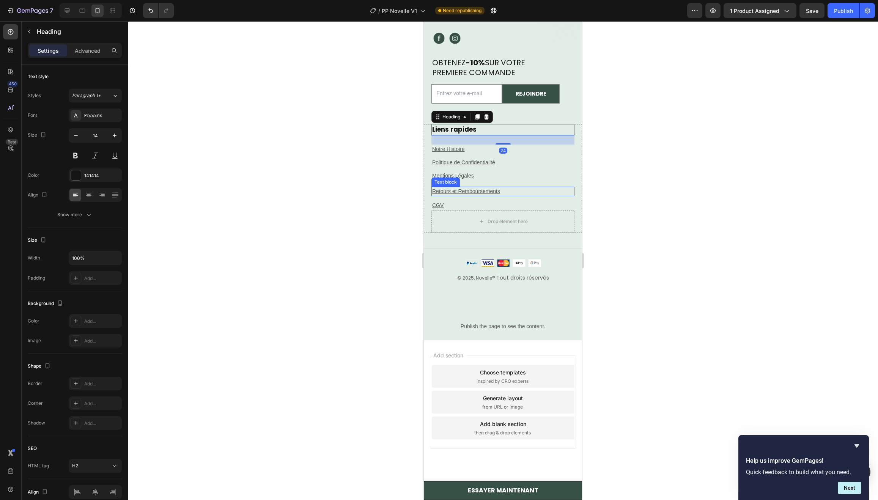
click at [488, 187] on div "Retours et Remboursements" at bounding box center [502, 191] width 143 height 9
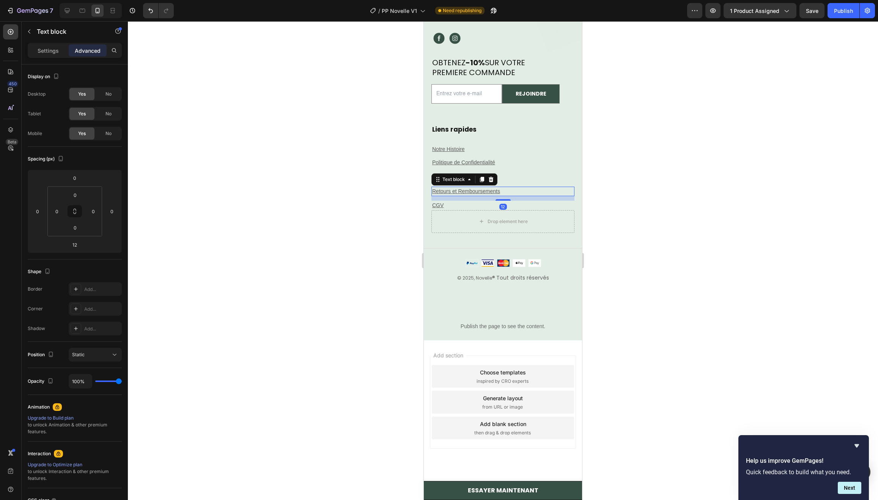
click at [486, 207] on p "CGV" at bounding box center [502, 205] width 141 height 8
click at [480, 255] on div "Title Line" at bounding box center [503, 246] width 158 height 26
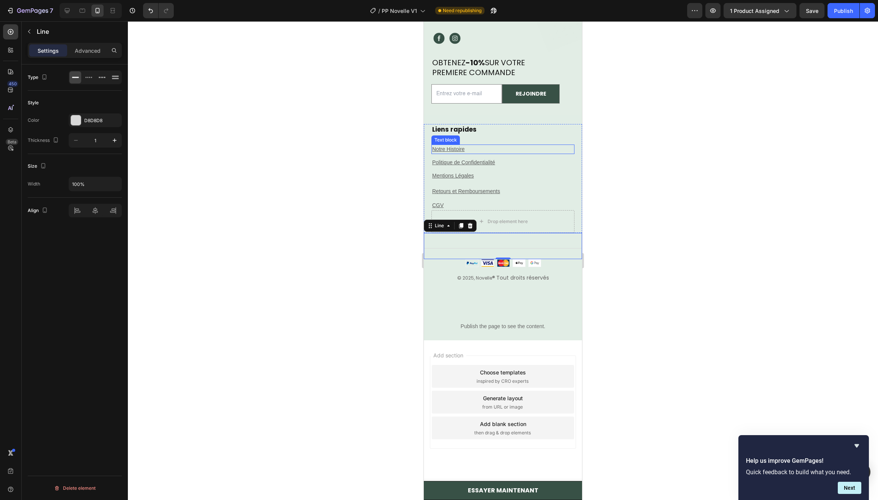
click at [510, 145] on p "Notre Histoire" at bounding box center [502, 149] width 141 height 8
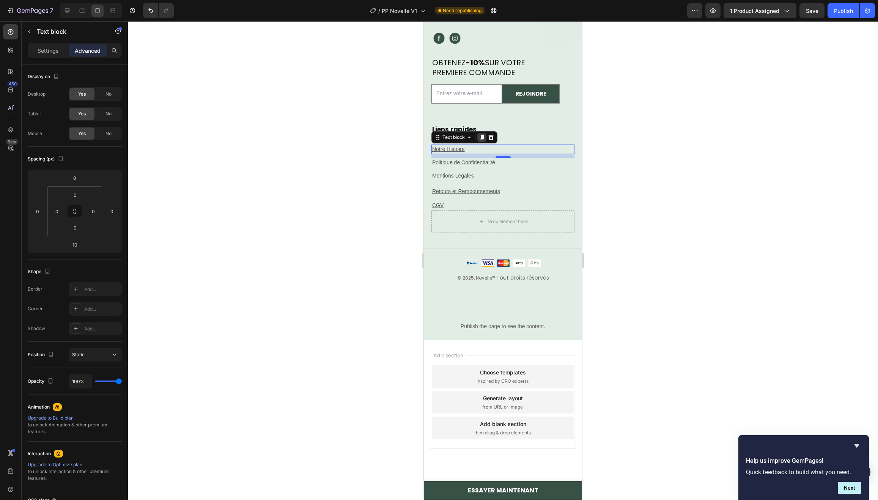
click at [484, 136] on icon at bounding box center [482, 137] width 6 height 6
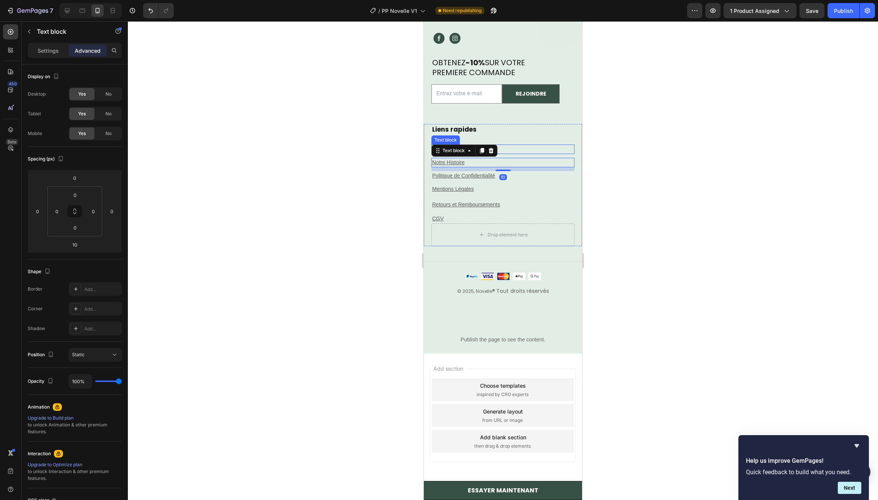
click at [520, 145] on p "Notre Histoire" at bounding box center [502, 149] width 141 height 8
click at [454, 148] on u "Notre Histoire" at bounding box center [448, 149] width 33 height 6
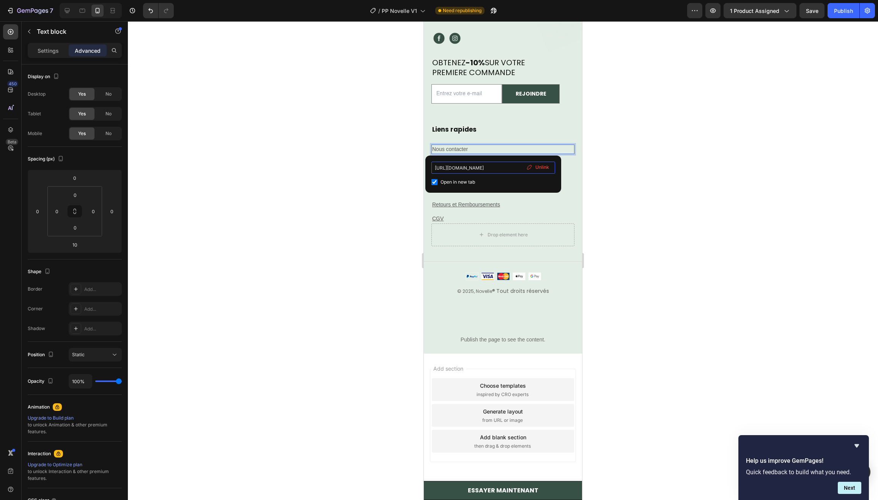
click at [470, 170] on input "https://novelleparis.fr/pages/politique-de-confidentialite" at bounding box center [493, 168] width 124 height 12
click at [469, 145] on p "Nous contacter https://novelleparis.fr/pages/politique-de-confidentialite" at bounding box center [502, 149] width 141 height 8
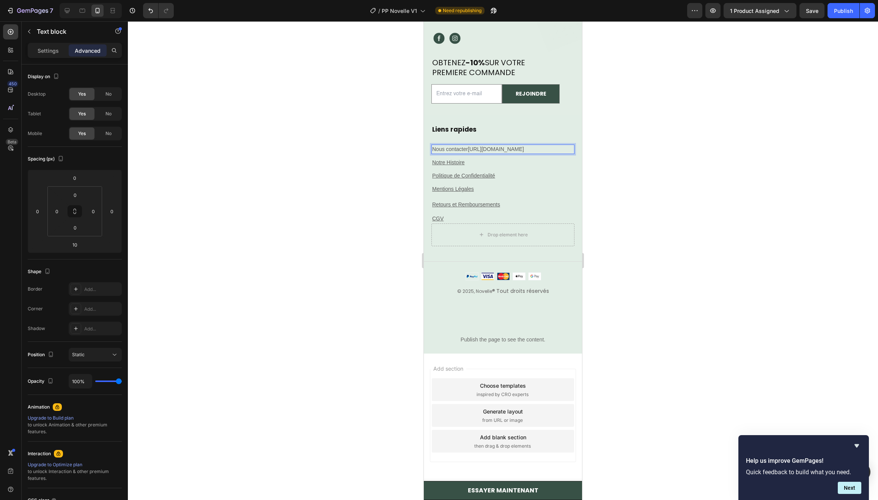
click at [470, 148] on link "https://novelleparis.fr/pages/politique-de-confidentialite" at bounding box center [496, 149] width 56 height 6
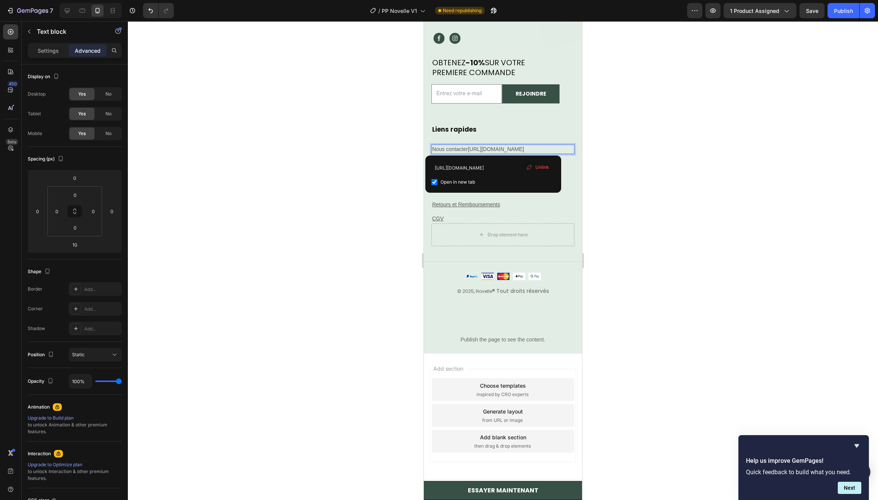
click at [474, 152] on p "Nous contacter https://novelleparis.fr/pages/politique-de-confidentialite" at bounding box center [502, 149] width 141 height 8
click at [443, 280] on div at bounding box center [503, 276] width 158 height 8
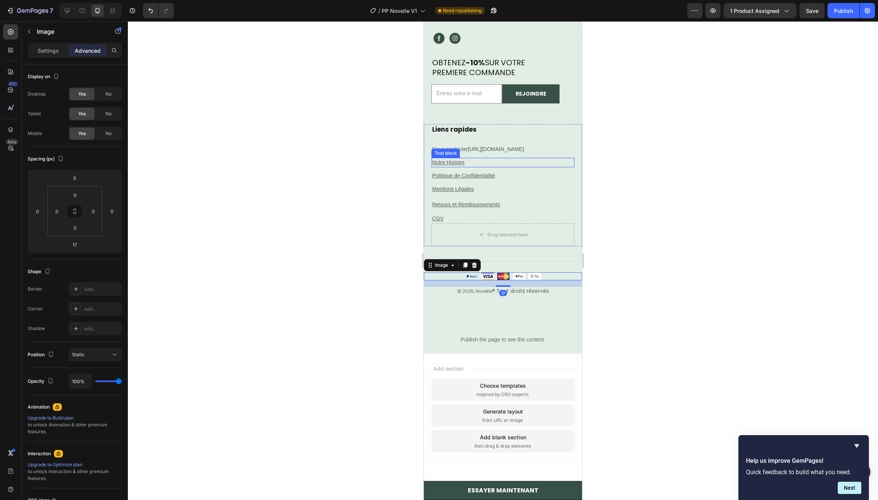
click at [471, 153] on p "Nous contacter https://novelleparis.fr/pages/politique-de-confidentialite" at bounding box center [502, 149] width 141 height 8
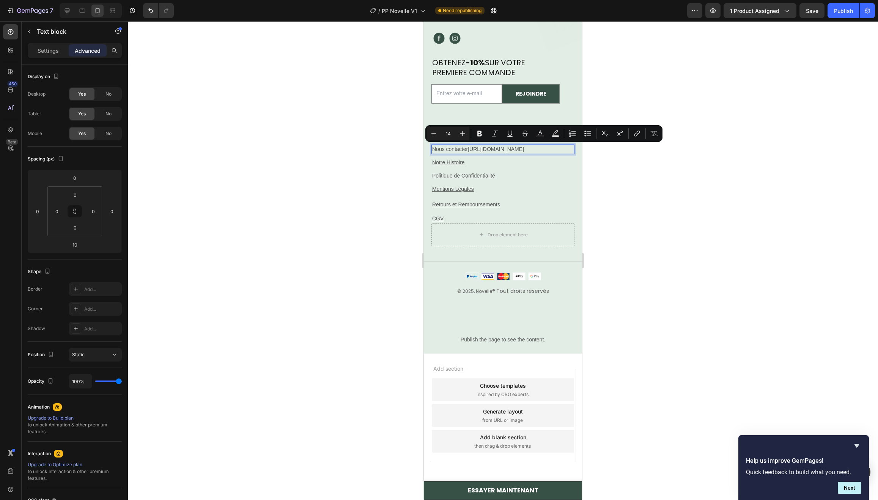
drag, startPoint x: 471, startPoint y: 156, endPoint x: 465, endPoint y: 150, distance: 8.6
click at [466, 150] on p "Nous contacter https://novelleparis.fr/pages/politique-de-confidentialite" at bounding box center [502, 149] width 141 height 8
click at [468, 153] on p "Nous contacter https://novelleparis.fr/pages/politique-de-confidentialite" at bounding box center [502, 149] width 141 height 8
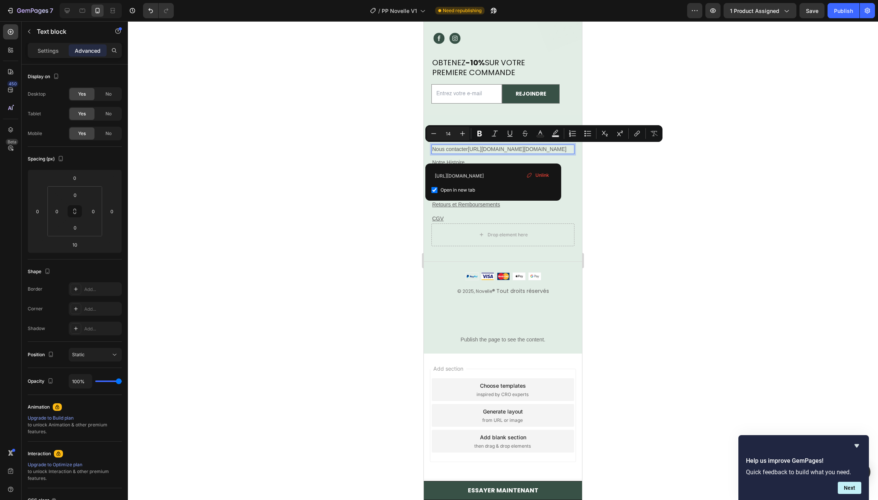
drag, startPoint x: 466, startPoint y: 157, endPoint x: 465, endPoint y: 151, distance: 6.5
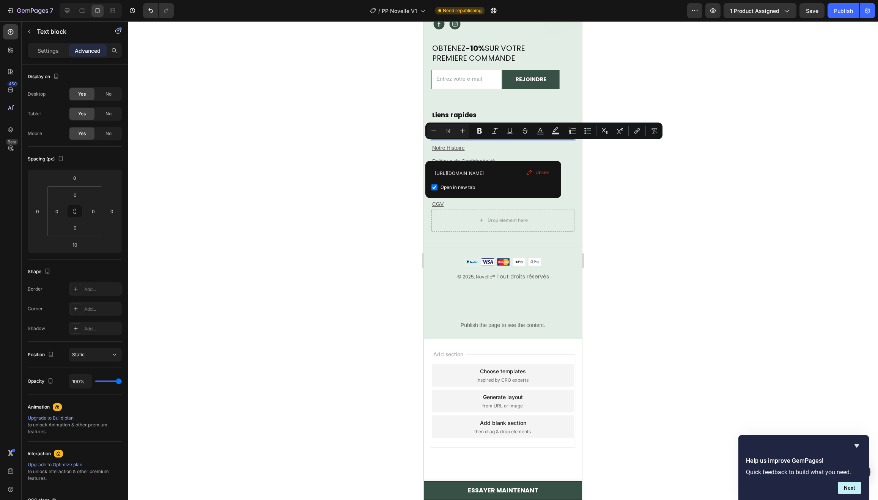
scroll to position [5298, 0]
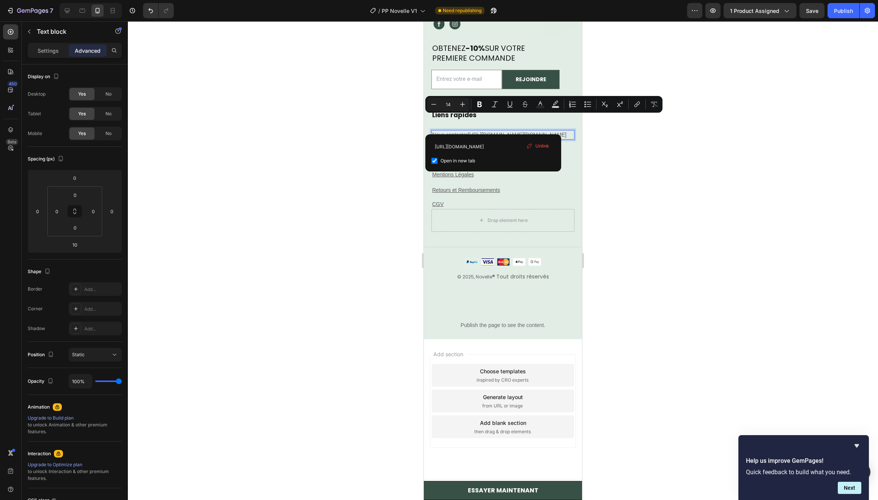
click at [473, 131] on p "Nous contacter https://novelleparis.fr/pages/politique-de-confidentialitehttps:…" at bounding box center [502, 135] width 141 height 8
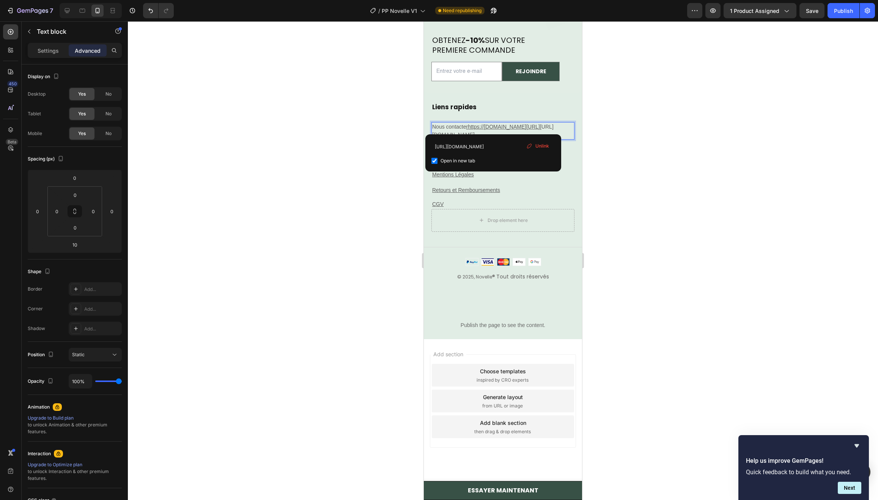
scroll to position [5290, 0]
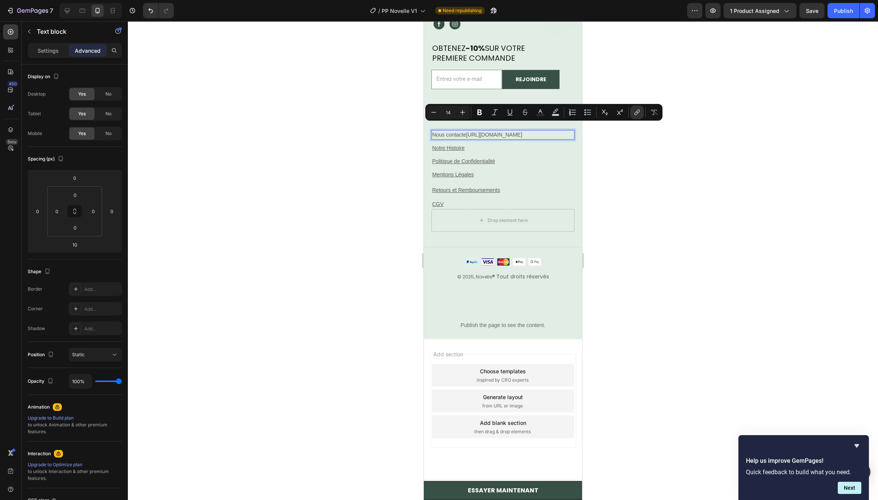
drag, startPoint x: 468, startPoint y: 132, endPoint x: 465, endPoint y: 127, distance: 6.5
click at [465, 131] on p "Nous contacte https://novelleparis.fr/pages/politique-de-confidentialite" at bounding box center [502, 135] width 141 height 8
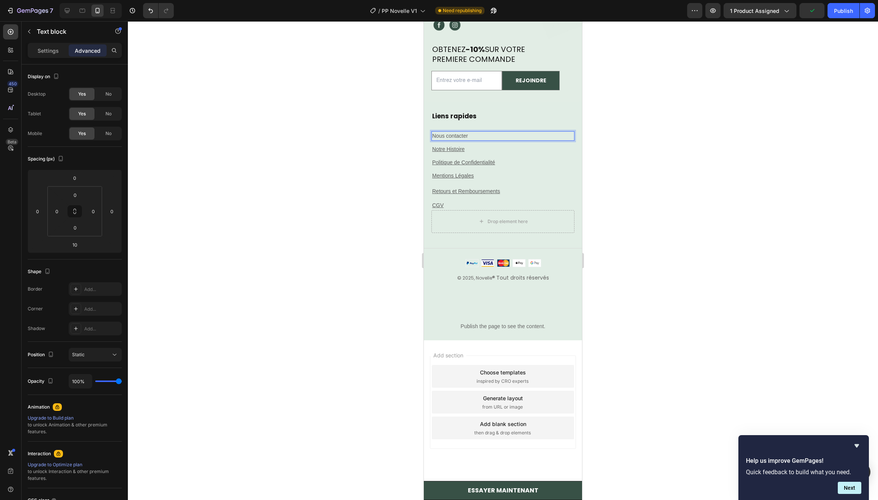
drag, startPoint x: 407, startPoint y: 298, endPoint x: 53, endPoint y: 190, distance: 370.8
click at [407, 298] on div at bounding box center [503, 260] width 750 height 479
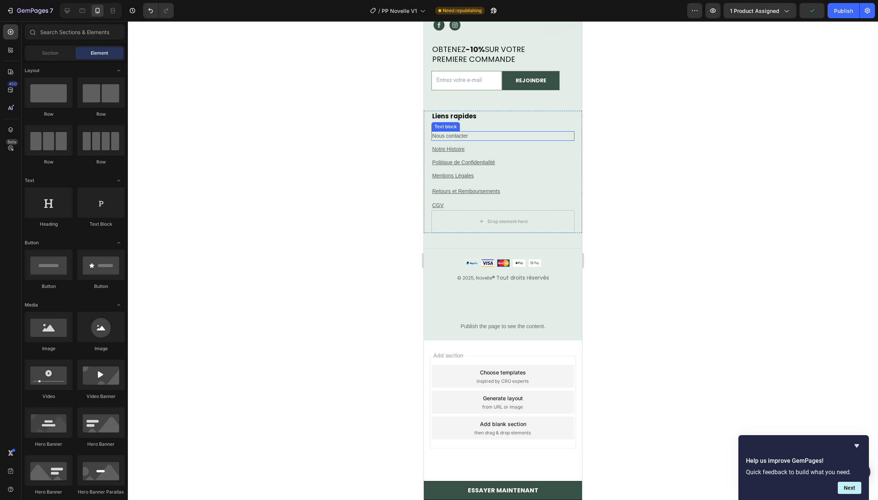
click at [468, 138] on p "Nous contacter" at bounding box center [502, 136] width 141 height 8
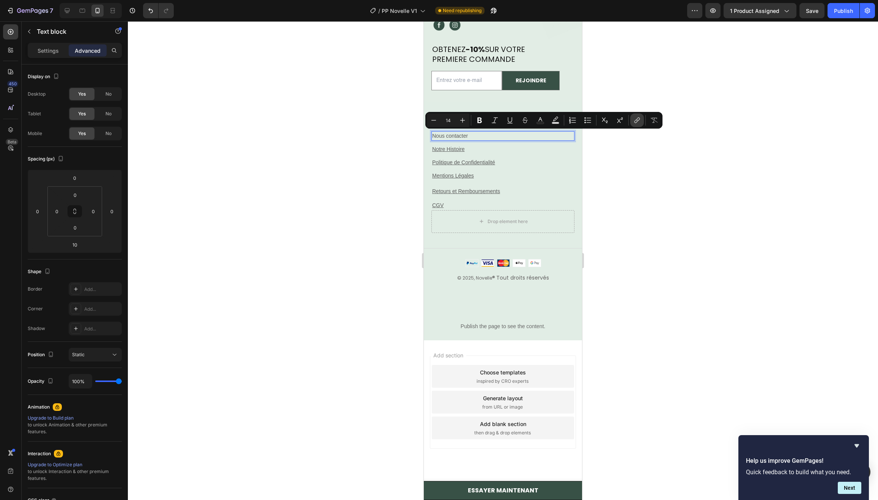
click at [637, 123] on icon "Editor contextual toolbar" at bounding box center [637, 120] width 8 height 8
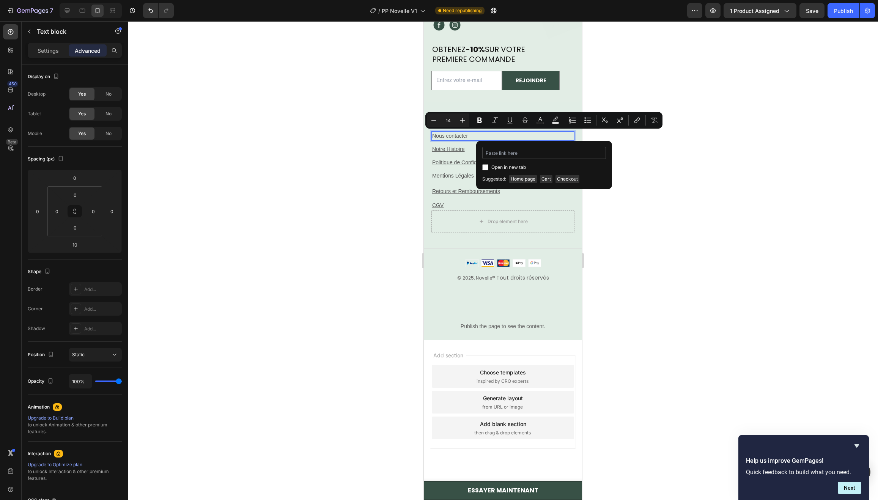
click at [557, 156] on input "Editor contextual toolbar" at bounding box center [544, 153] width 124 height 12
type input "https://novelleparis.fr/pages/contact"
click at [508, 167] on span "Open in new tab" at bounding box center [508, 167] width 35 height 9
checkbox input "true"
click at [452, 294] on div "© 2025, Novelle ® Tout droits réservés Text block Image Row" at bounding box center [503, 287] width 158 height 57
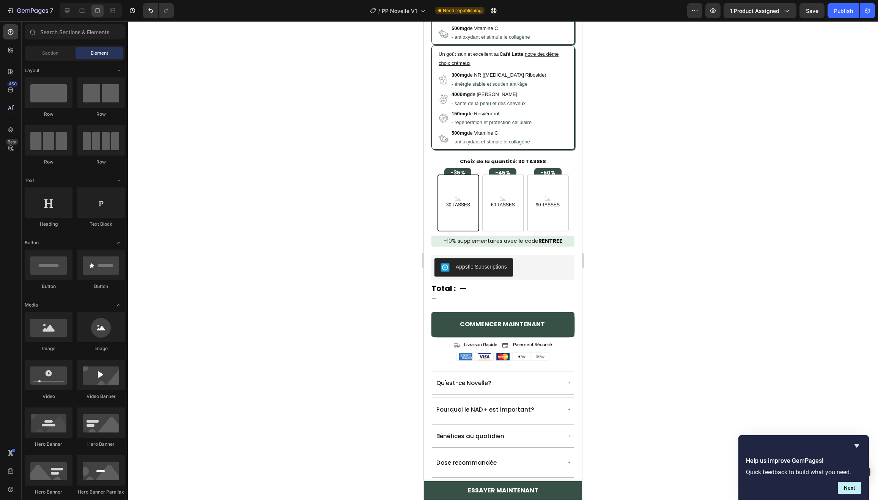
scroll to position [475, 0]
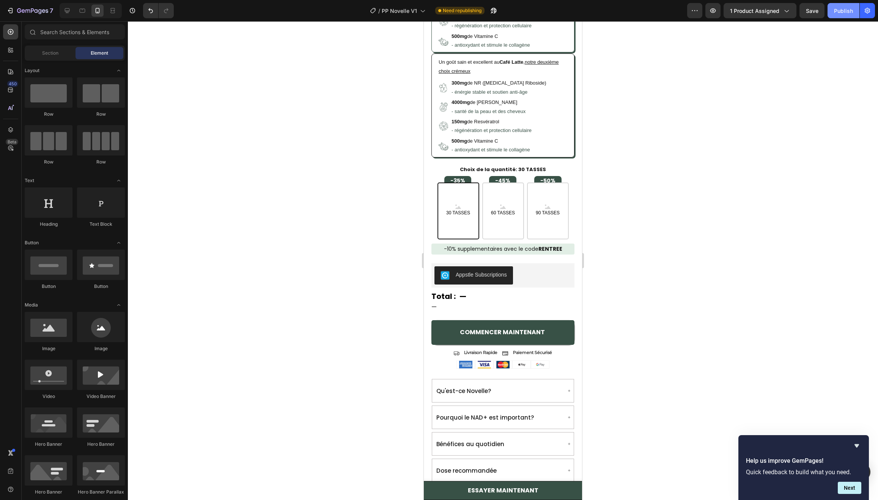
click at [841, 12] on div "Publish" at bounding box center [843, 11] width 19 height 8
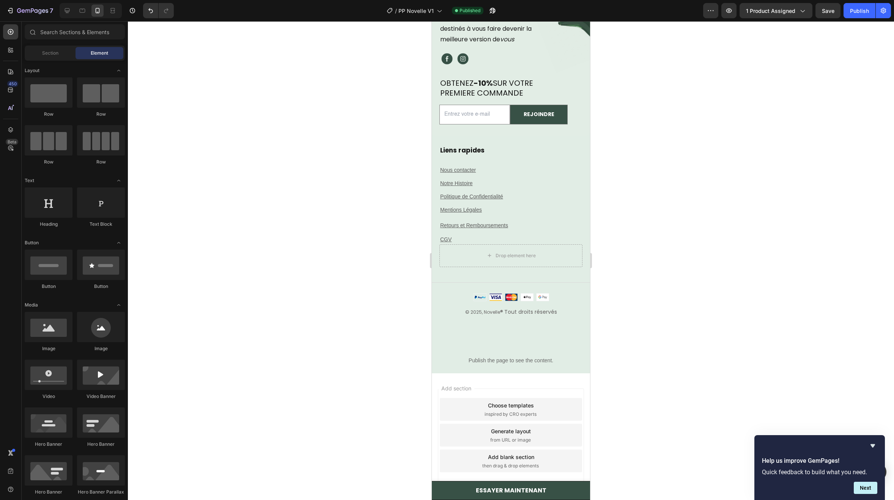
scroll to position [5197, 0]
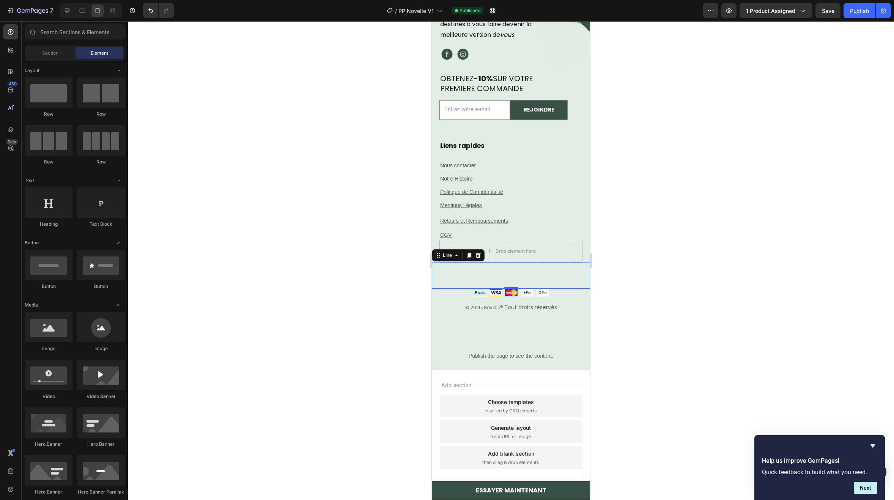
click at [512, 275] on div "Title Line 0" at bounding box center [511, 275] width 158 height 26
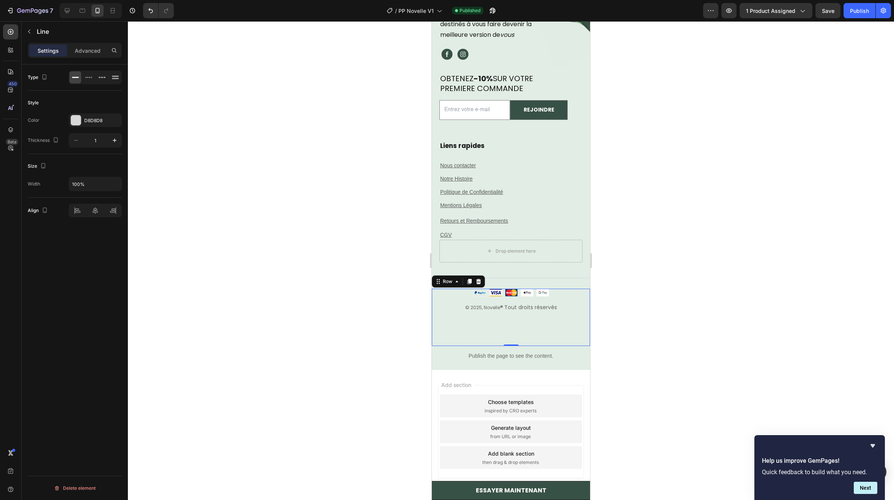
click at [455, 297] on div "Image" at bounding box center [511, 296] width 158 height 14
click at [530, 267] on div "Title Line" at bounding box center [511, 275] width 158 height 26
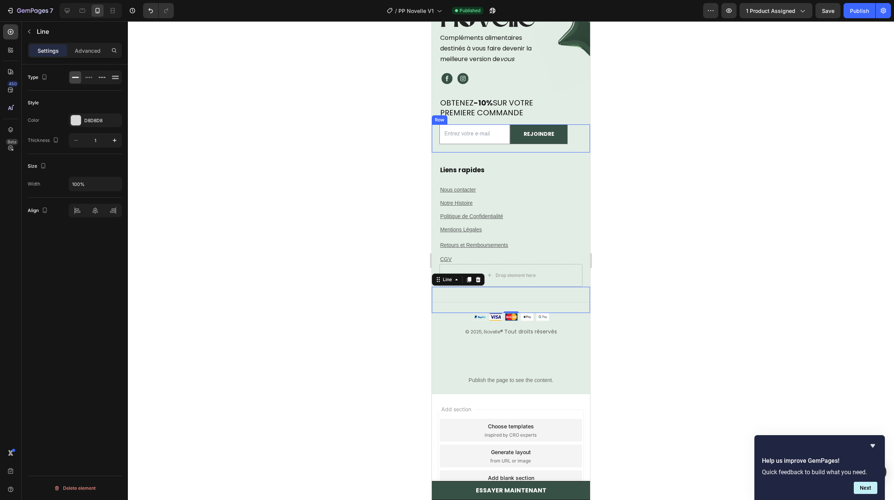
scroll to position [5121, 0]
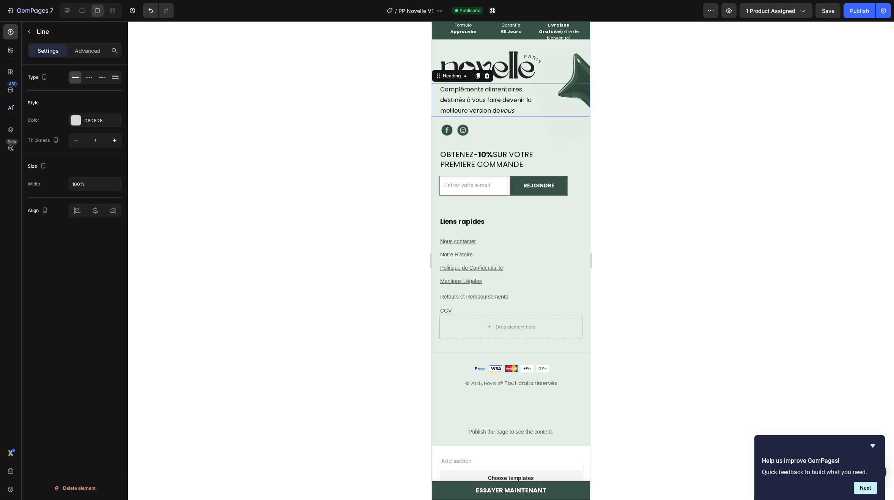
click at [504, 101] on span "destinés à vous faire devenir la" at bounding box center [485, 100] width 91 height 9
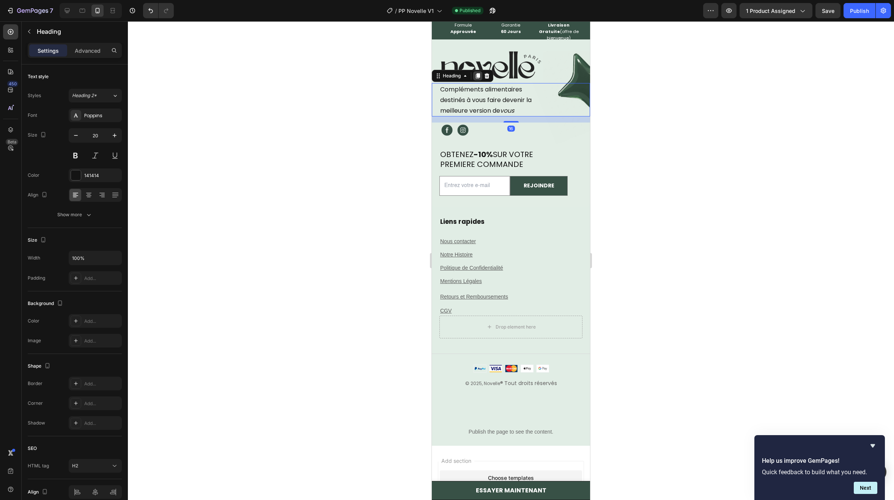
click at [480, 76] on icon at bounding box center [478, 76] width 4 height 5
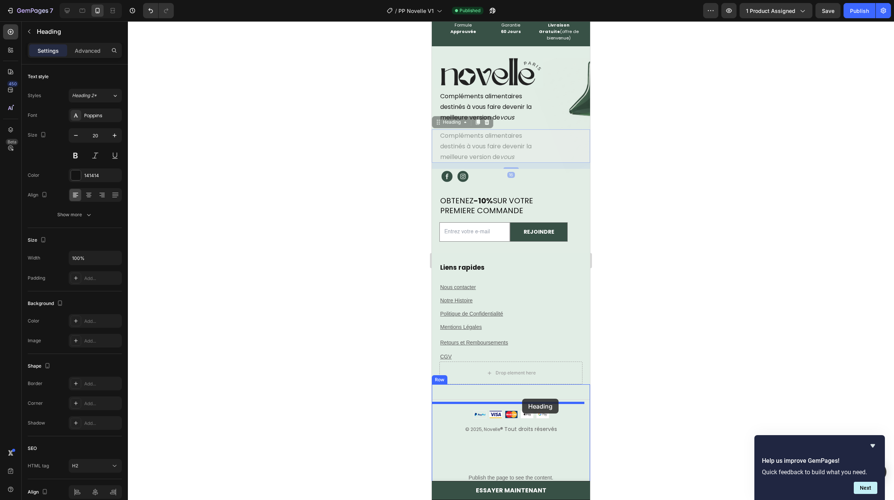
drag, startPoint x: 462, startPoint y: 115, endPoint x: 522, endPoint y: 399, distance: 290.4
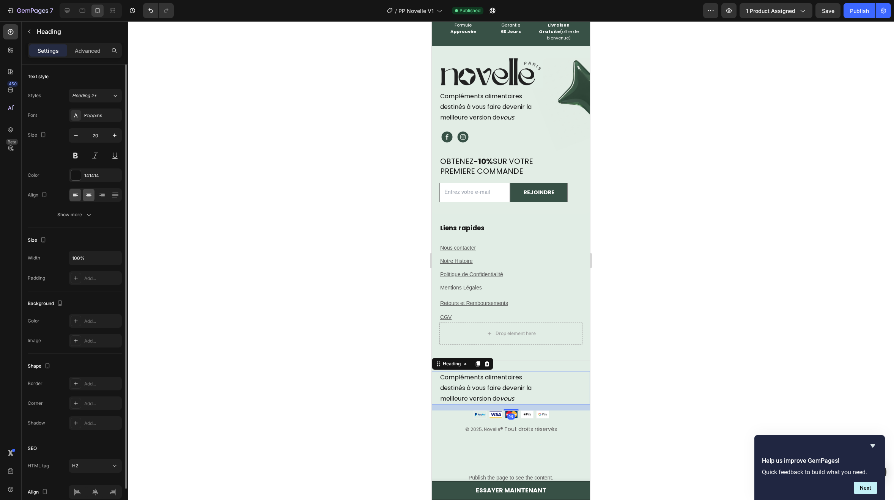
click at [90, 194] on icon at bounding box center [89, 195] width 8 height 8
click at [92, 96] on span "Heading 2*" at bounding box center [84, 95] width 25 height 7
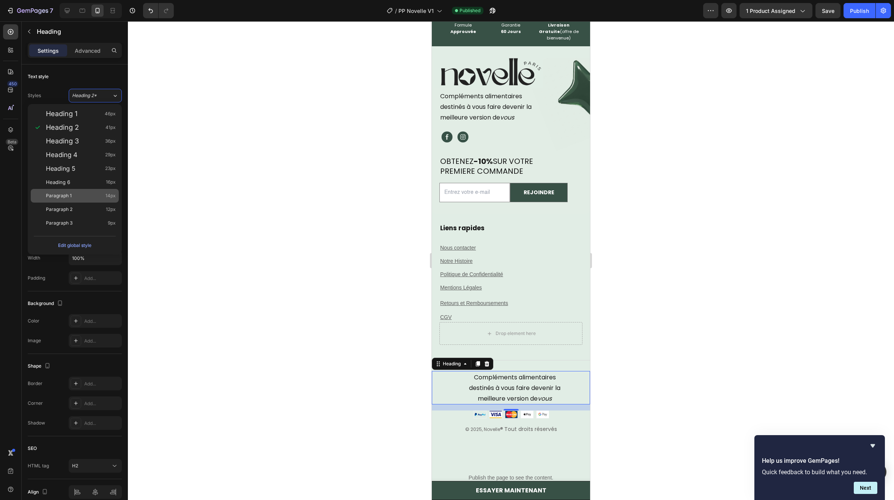
click at [79, 194] on div "Paragraph 1 14px" at bounding box center [81, 196] width 70 height 8
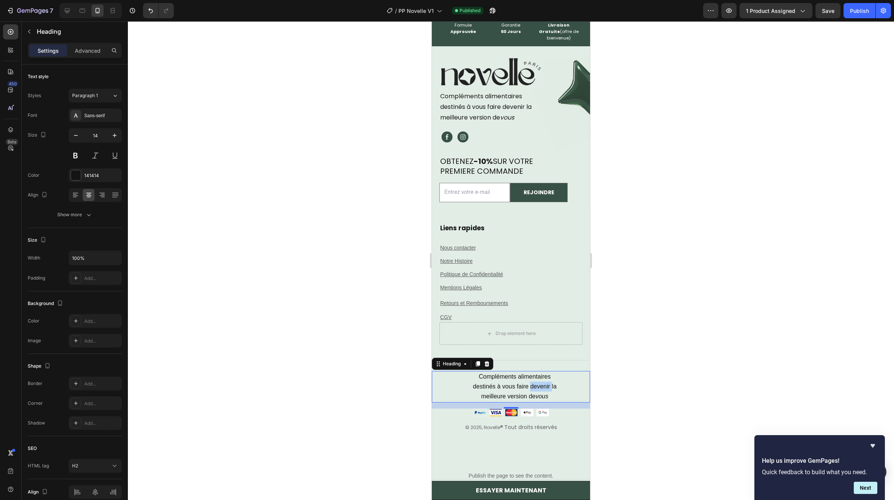
click at [526, 383] on span "destinés à vous faire devenir la" at bounding box center [515, 386] width 84 height 6
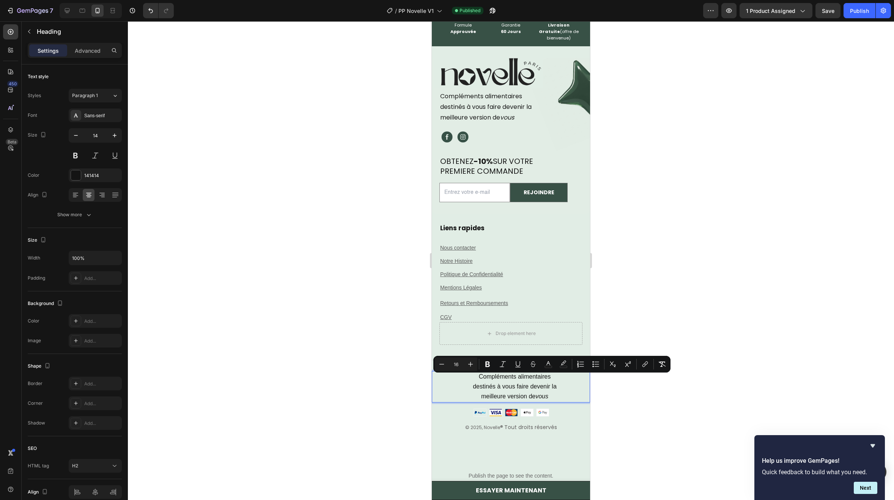
click at [536, 393] on icon "vous" at bounding box center [541, 396] width 13 height 6
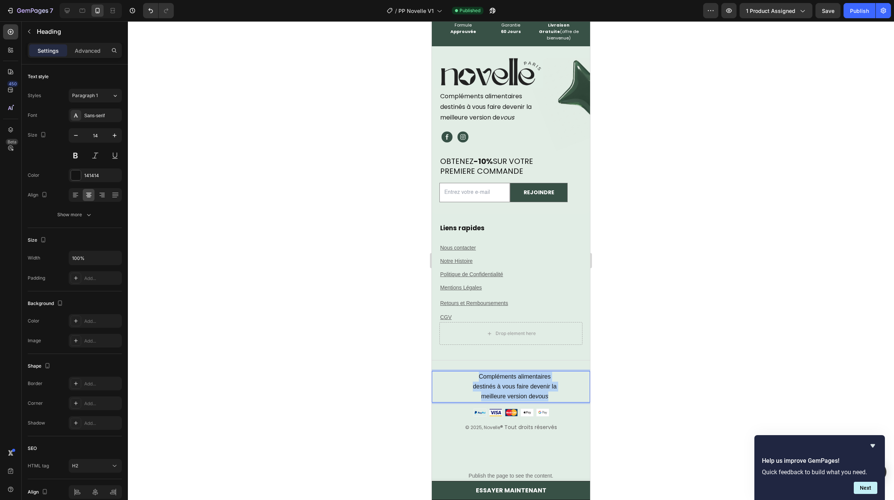
drag, startPoint x: 546, startPoint y: 389, endPoint x: 476, endPoint y: 368, distance: 72.4
click at [476, 372] on p "Compléments alimentaires destinés à vous faire devenir la meilleure version de …" at bounding box center [514, 387] width 149 height 30
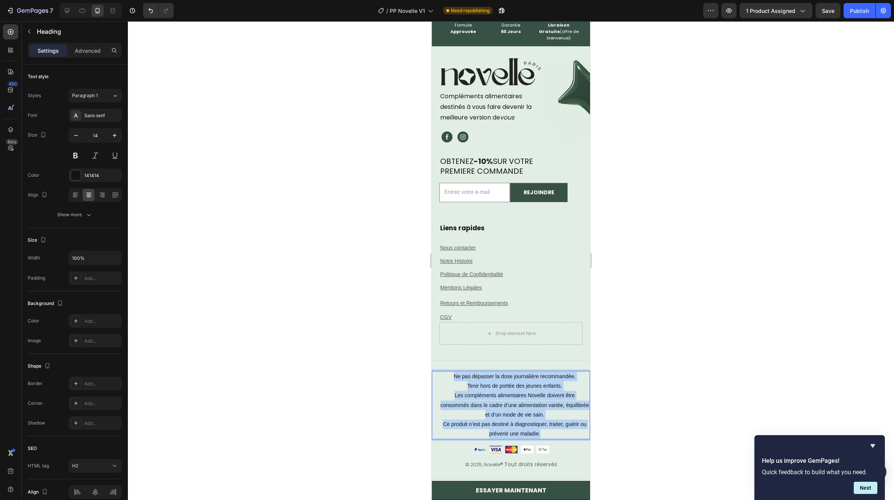
drag, startPoint x: 545, startPoint y: 426, endPoint x: 451, endPoint y: 367, distance: 110.8
click at [451, 372] on p "Ne pas dépasser la dose journalière recommandée. Tenir hors de portée des jeune…" at bounding box center [514, 405] width 149 height 67
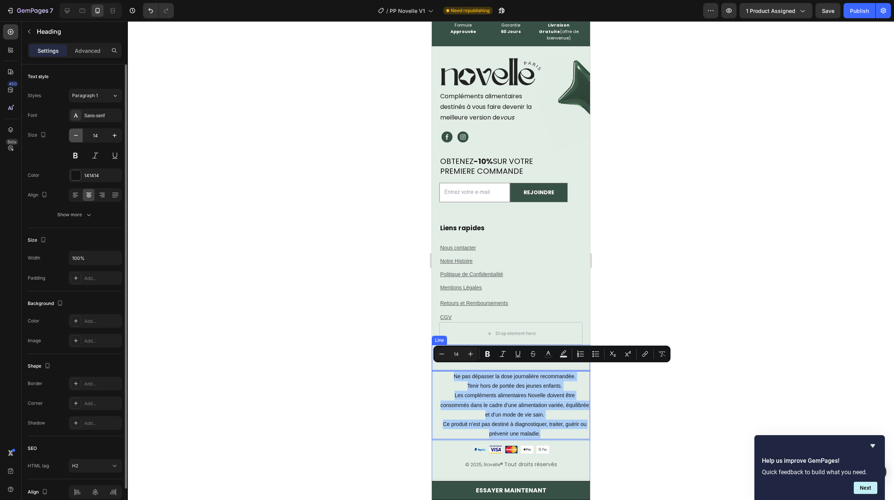
click at [75, 137] on icon "button" at bounding box center [76, 136] width 8 height 8
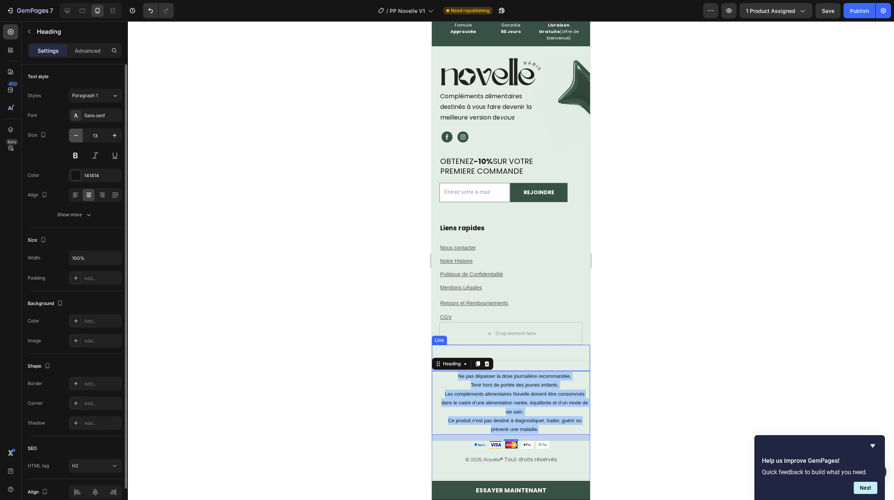
click at [75, 137] on icon "button" at bounding box center [76, 136] width 8 height 8
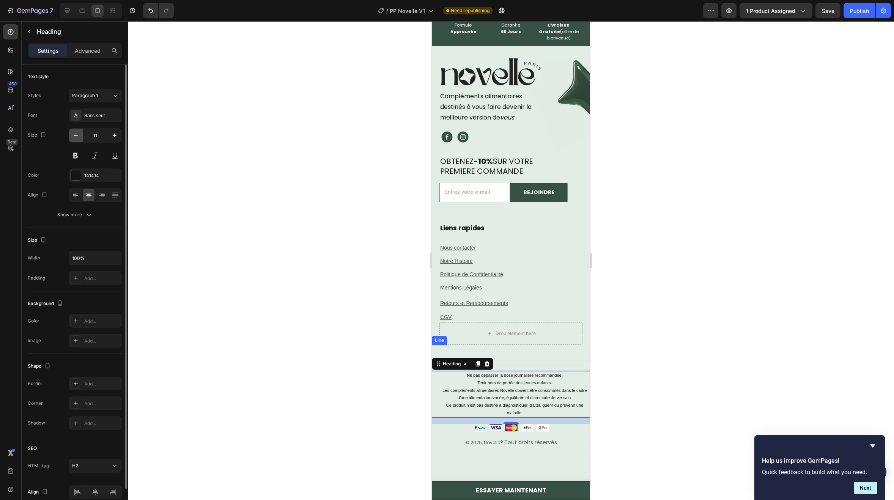
click at [75, 137] on icon "button" at bounding box center [76, 136] width 8 height 8
click at [78, 137] on icon "button" at bounding box center [76, 136] width 8 height 8
type input "9"
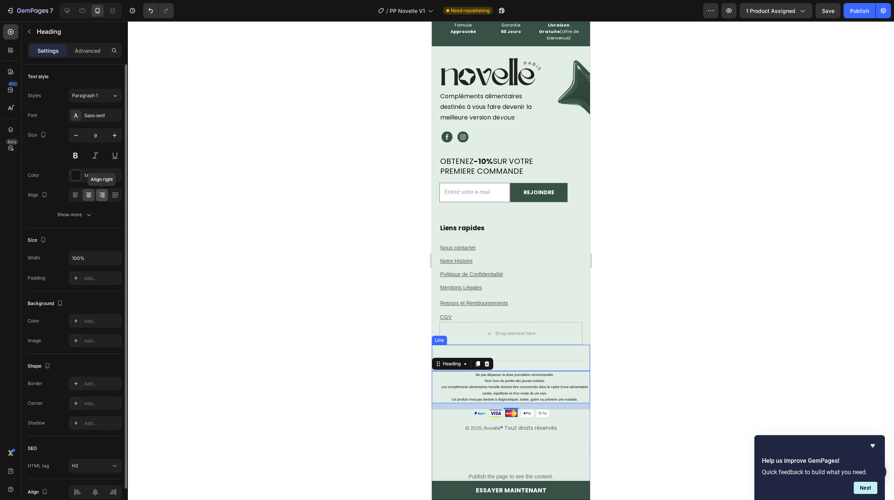
click at [104, 196] on icon at bounding box center [102, 195] width 8 height 8
click at [107, 196] on div at bounding box center [102, 195] width 12 height 12
click at [116, 196] on icon at bounding box center [116, 195] width 8 height 8
click at [85, 197] on icon at bounding box center [89, 195] width 8 height 8
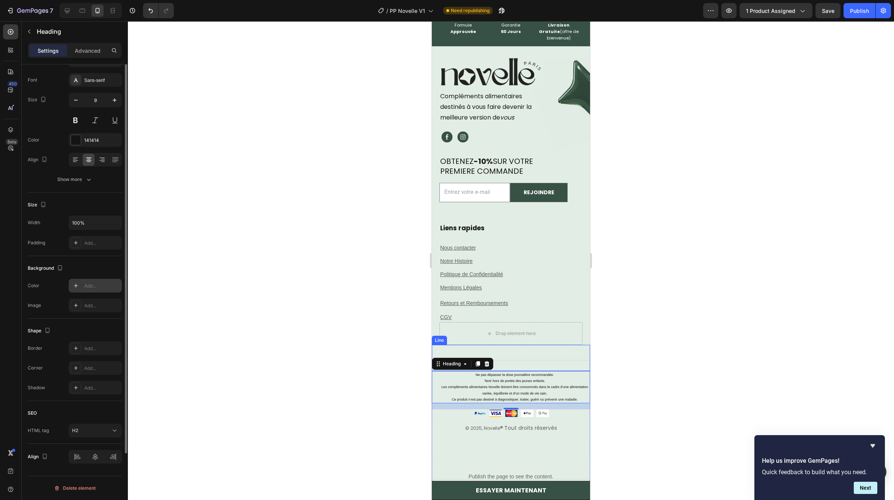
scroll to position [0, 0]
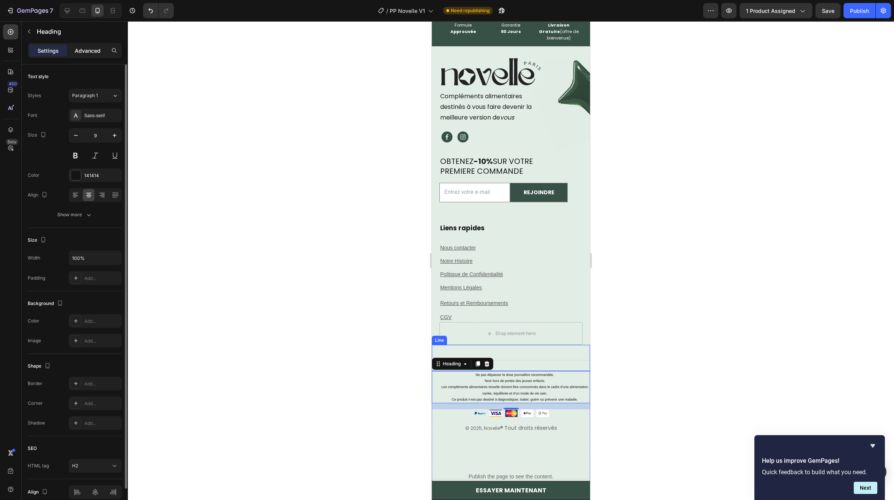
click at [90, 47] on p "Advanced" at bounding box center [88, 51] width 26 height 8
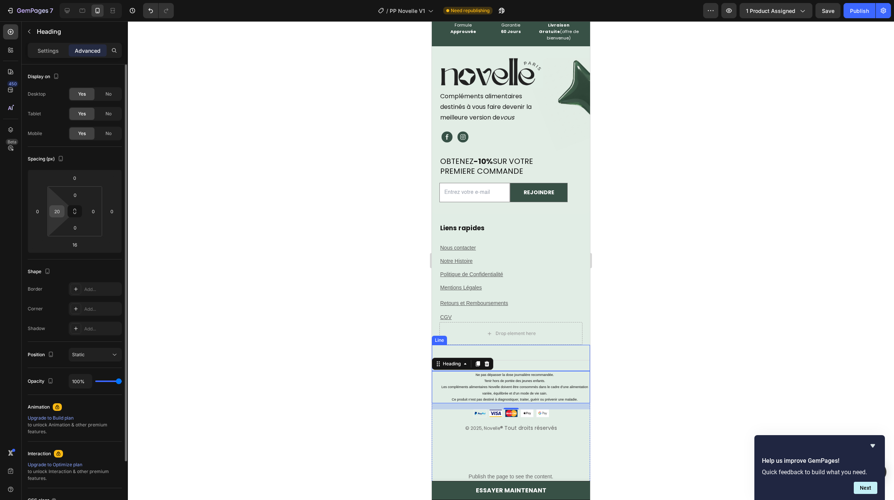
click at [57, 213] on input "20" at bounding box center [56, 211] width 11 height 11
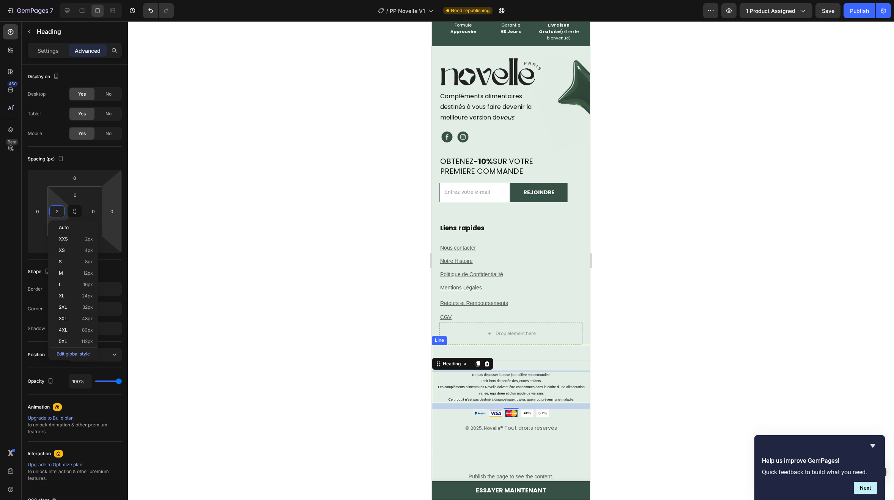
type input "20"
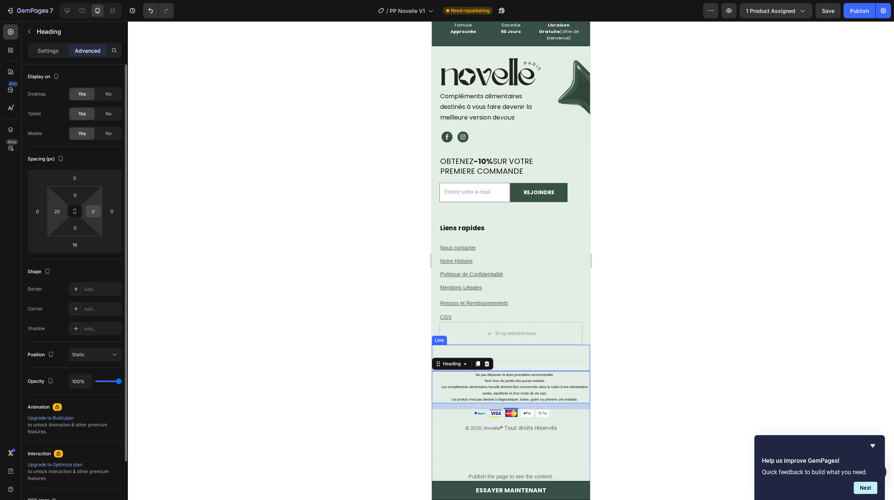
click at [88, 206] on div "0" at bounding box center [93, 211] width 15 height 12
click at [94, 209] on input "0" at bounding box center [93, 211] width 11 height 11
type input "20"
click at [53, 48] on p "Settings" at bounding box center [48, 51] width 21 height 8
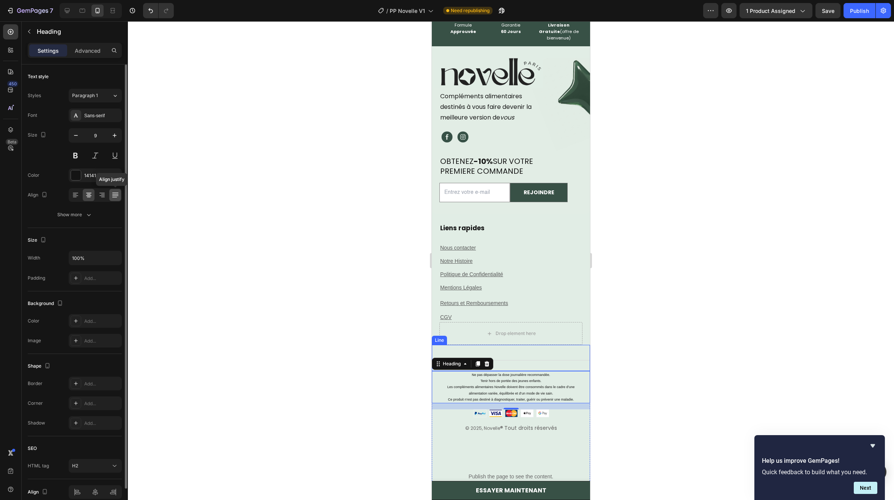
click at [113, 198] on icon at bounding box center [116, 195] width 8 height 8
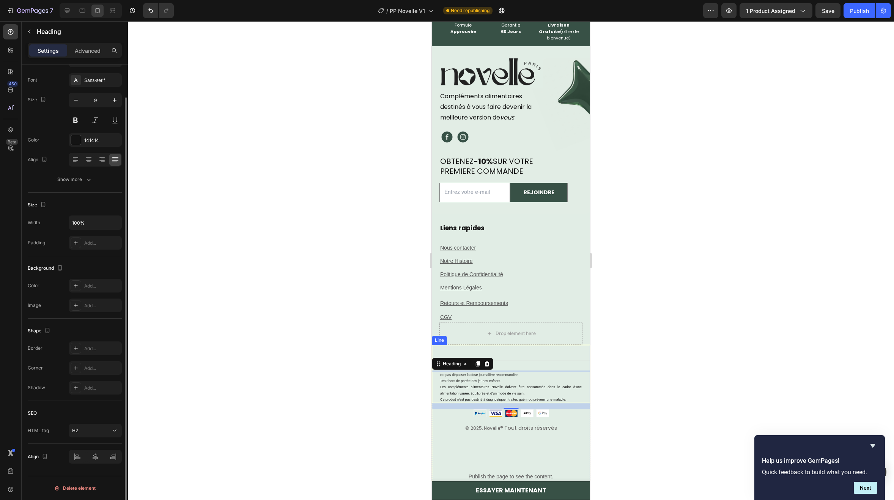
click at [96, 463] on div at bounding box center [95, 457] width 53 height 14
click at [95, 160] on div at bounding box center [95, 160] width 53 height 14
click at [88, 160] on icon at bounding box center [89, 160] width 8 height 8
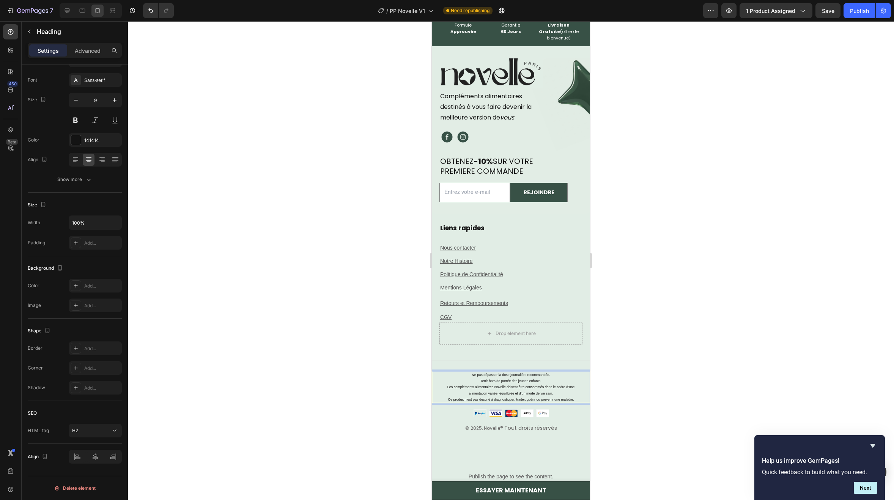
click at [519, 376] on p "Ne pas dépasser la dose journalière recommandée. Tenir hors de portée des jeune…" at bounding box center [510, 387] width 141 height 31
click at [515, 380] on p "Ne pas dépasser la dose journalière recommandée. Tenir hors de portée des jeune…" at bounding box center [510, 387] width 141 height 31
click at [531, 380] on p "Ne pas dépasser la dose journalière recommandée. Tenir hors de portée des jeune…" at bounding box center [510, 387] width 141 height 31
click at [540, 381] on p "Ne pas dépasser la dose journalière recommandée. Tenir hors de portée des jeune…" at bounding box center [510, 387] width 141 height 31
click at [541, 381] on p "Ne pas dépasser la dose journalière recommandée. Tenir hors de portée des jeune…" at bounding box center [510, 387] width 141 height 31
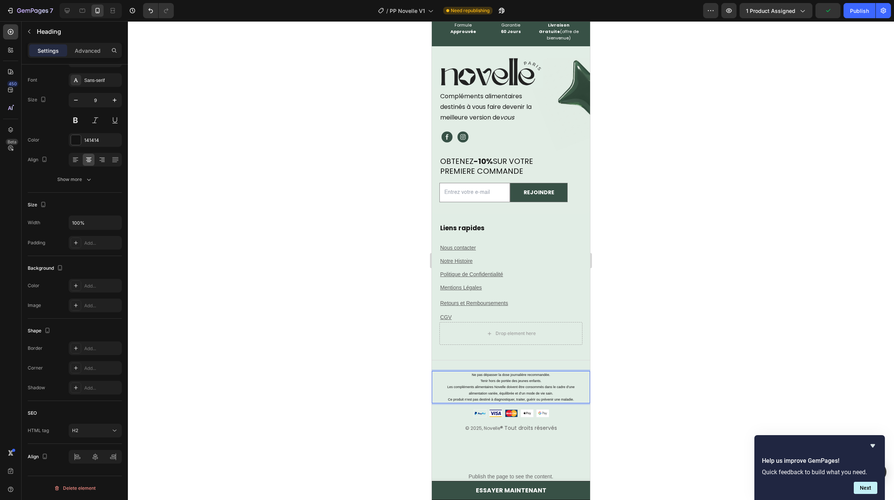
click at [542, 381] on p "Ne pas dépasser la dose journalière recommandée. Tenir hors de portée des jeune…" at bounding box center [510, 387] width 141 height 31
click at [543, 381] on p "Ne pas dépasser la dose journalière recommandée. Tenir hors de portée des jeune…" at bounding box center [510, 387] width 141 height 31
click at [541, 381] on p "Ne pas dépasser la dose journalière recommandée. Tenir hors de portée des jeune…" at bounding box center [510, 387] width 141 height 31
click at [542, 381] on p "Ne pas dépasser la dose journalière recommandée. Tenir hors de portée des jeune…" at bounding box center [510, 387] width 141 height 31
click at [504, 439] on div "© 2025, Novelle ® Tout droits réservés Text block Image Row" at bounding box center [511, 437] width 158 height 57
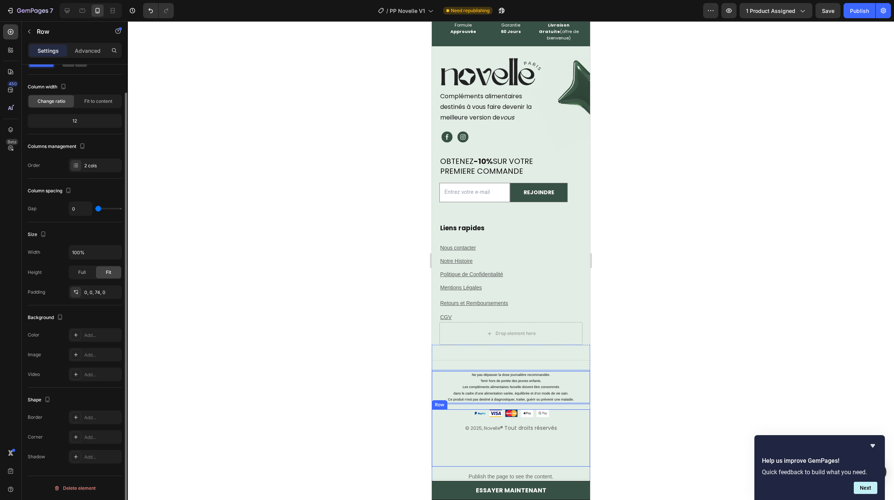
scroll to position [0, 0]
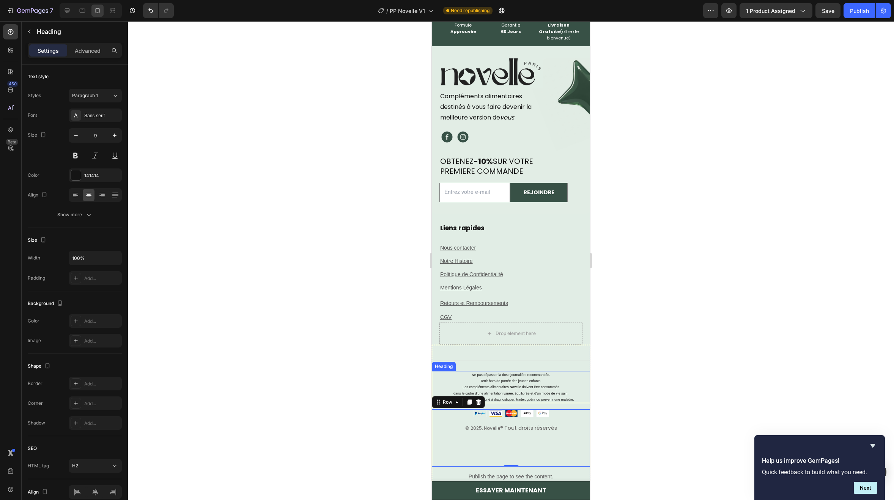
click at [536, 372] on p "Ne pas dépasser la dose journalière recommandée. Tenir hors de portée des jeune…" at bounding box center [510, 387] width 141 height 31
click at [530, 379] on p "Ne pas dépasser la dose journalière recommandée. Tenir hors de portée des jeune…" at bounding box center [510, 387] width 141 height 31
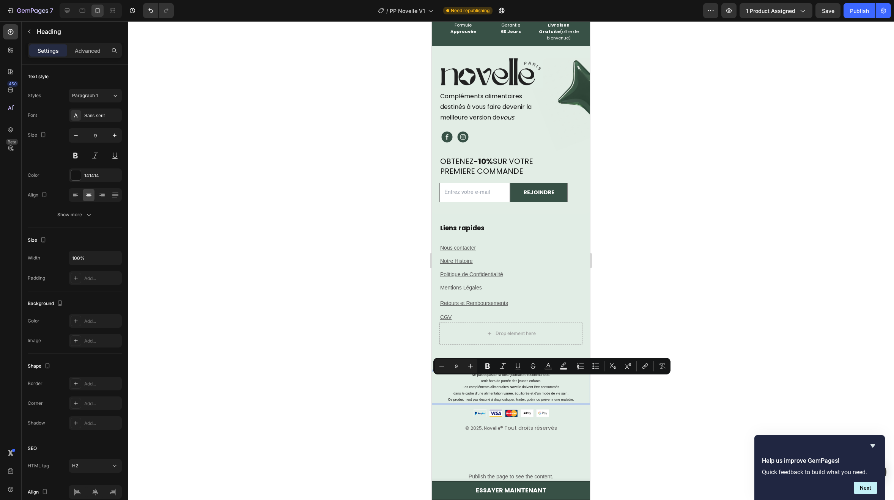
click at [550, 387] on p "Ne pas dépasser la dose journalière recommandée. Tenir hors de portée des jeune…" at bounding box center [510, 387] width 141 height 31
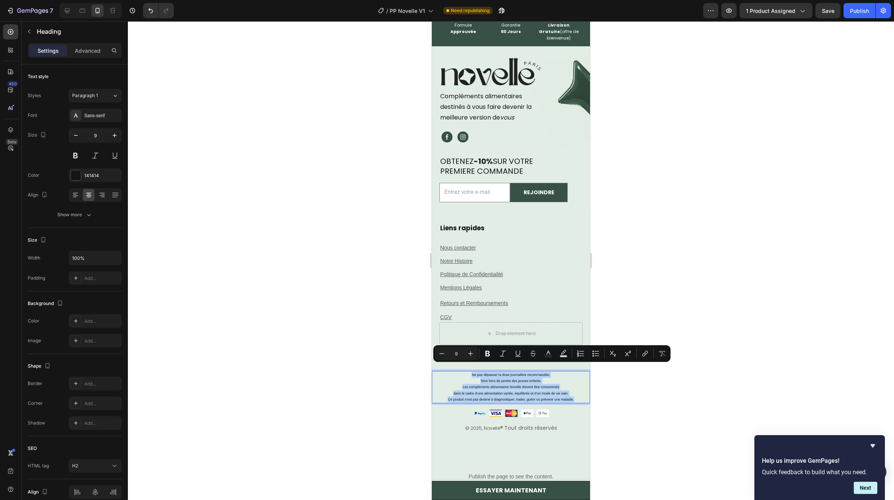
drag, startPoint x: 574, startPoint y: 393, endPoint x: 464, endPoint y: 365, distance: 113.3
click at [464, 372] on p "Ne pas dépasser la dose journalière recommandée. Tenir hors de portée des jeune…" at bounding box center [510, 387] width 141 height 31
click at [546, 355] on icon "Editor contextual toolbar" at bounding box center [548, 354] width 8 height 8
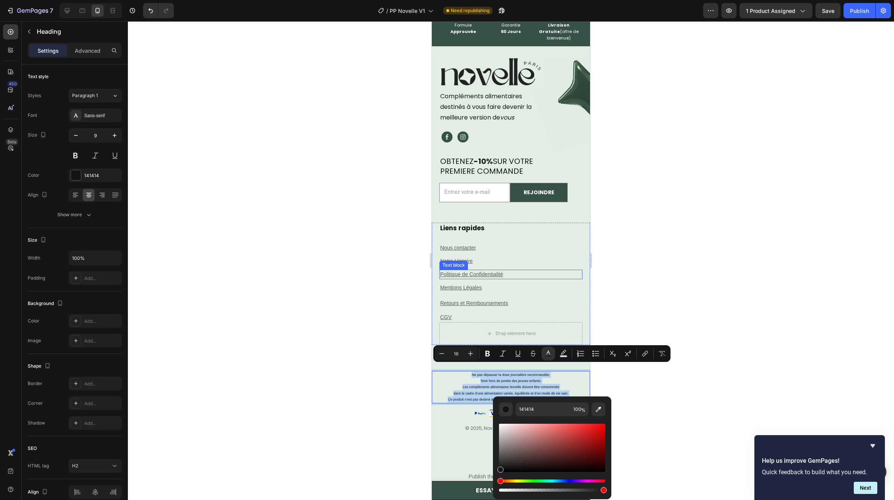
click at [478, 271] on u "Politique de Confidentialité" at bounding box center [471, 274] width 63 height 6
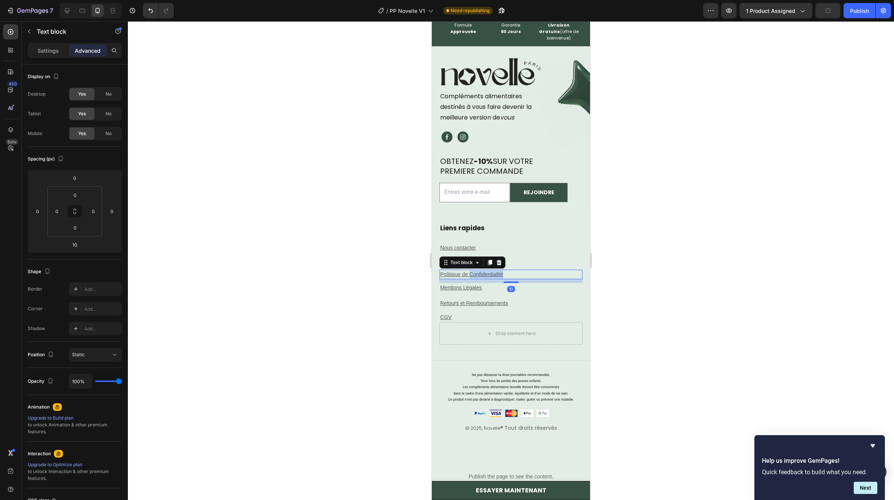
click at [478, 271] on u "Politique de Confidentialité" at bounding box center [471, 274] width 63 height 6
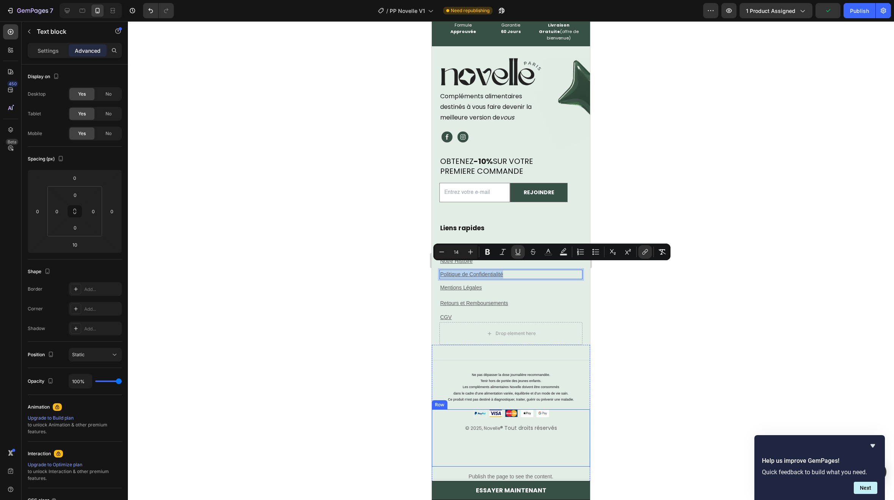
click at [497, 424] on div "© 2025, Novelle ® Tout droits réservés" at bounding box center [511, 428] width 158 height 9
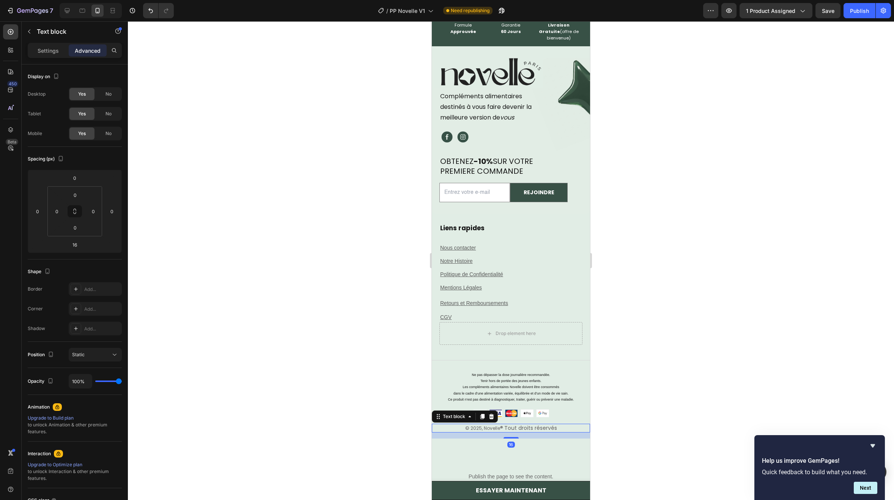
click at [504, 424] on span "® Tout droits réservés" at bounding box center [528, 428] width 57 height 8
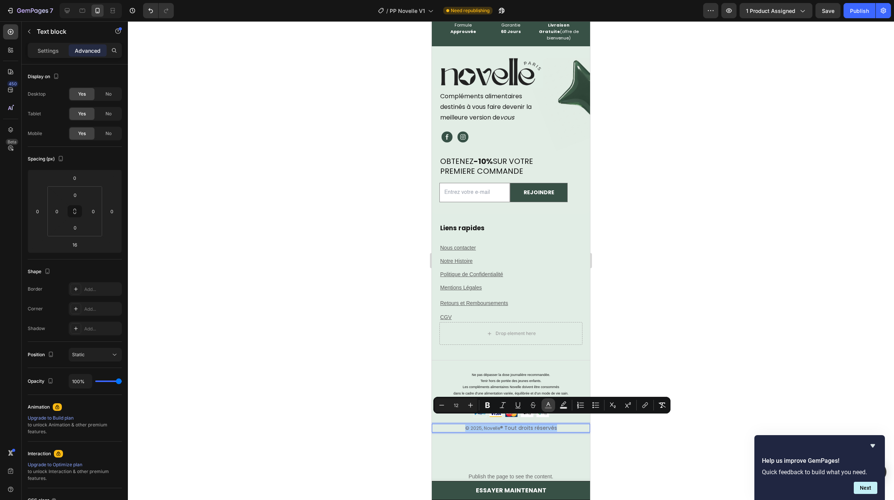
click at [542, 405] on button "color" at bounding box center [548, 405] width 14 height 14
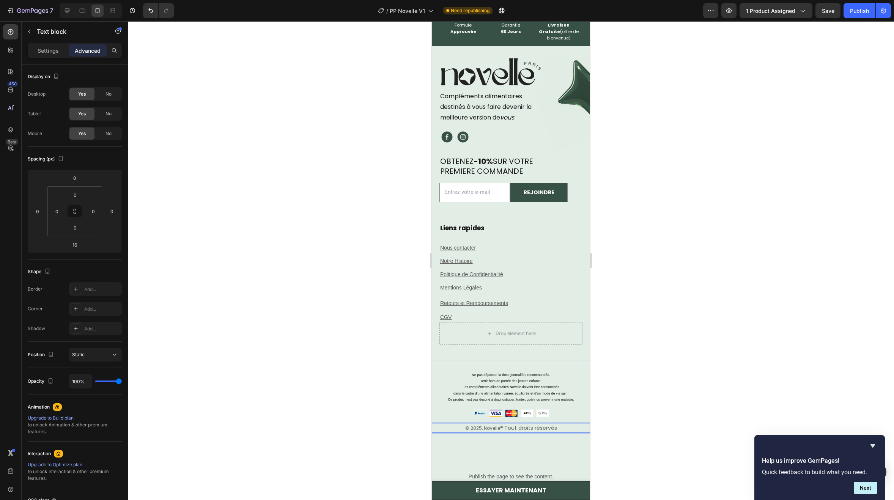
click at [530, 424] on span "® Tout droits réservés" at bounding box center [528, 428] width 57 height 8
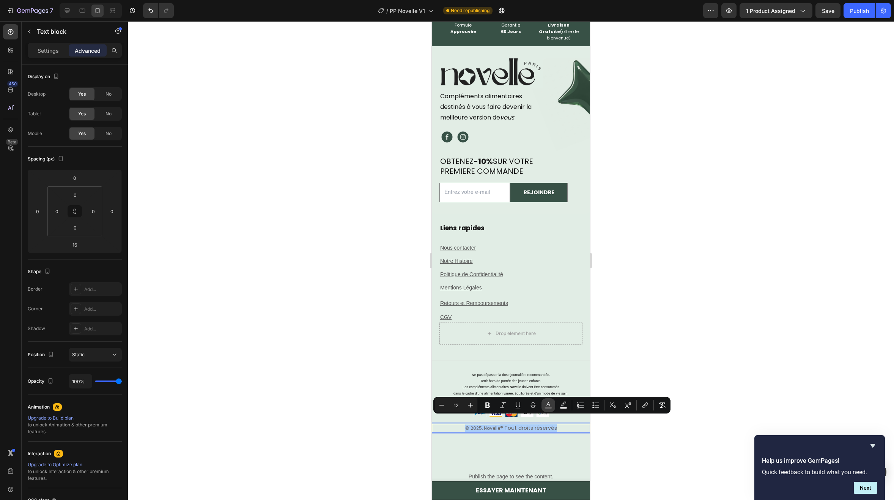
click at [551, 408] on rect "Editor contextual toolbar" at bounding box center [548, 408] width 7 height 2
click at [547, 402] on icon "Editor contextual toolbar" at bounding box center [548, 405] width 8 height 8
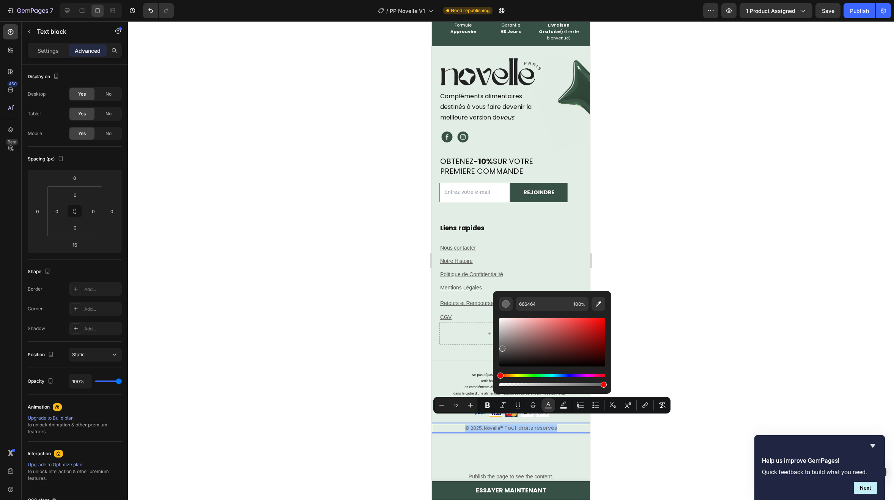
click at [533, 313] on div "Editor contextual toolbar" at bounding box center [552, 349] width 106 height 77
click at [533, 307] on input "666464" at bounding box center [542, 304] width 55 height 14
click at [468, 392] on p "Ne pas dépasser la dose journalière recommandée. Tenir hors de portée des jeune…" at bounding box center [510, 387] width 141 height 31
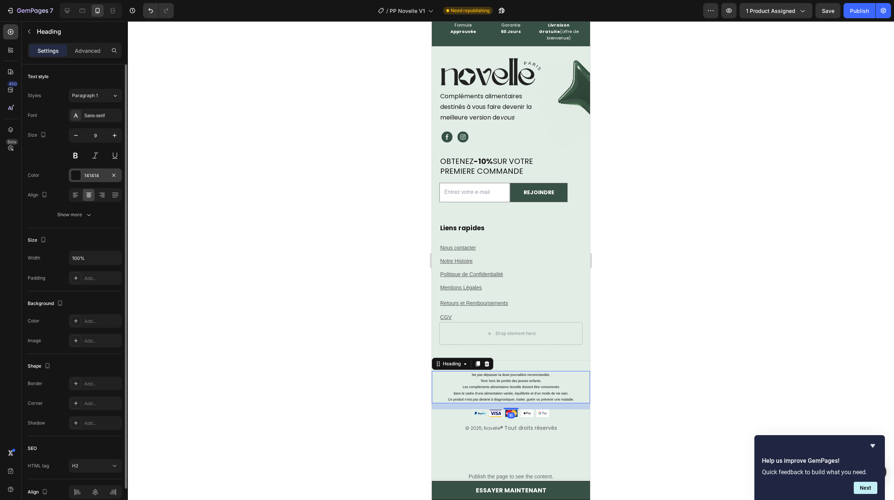
click at [87, 171] on div "141414" at bounding box center [95, 175] width 53 height 14
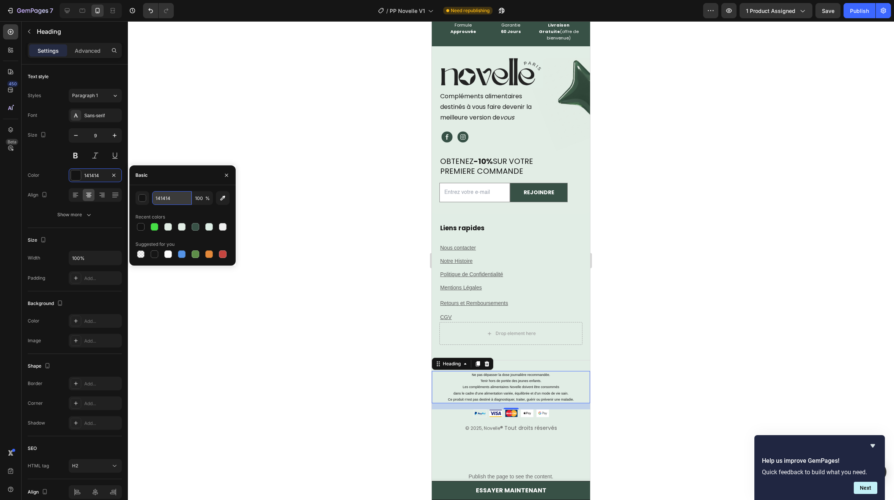
click at [167, 200] on input "141414" at bounding box center [171, 198] width 39 height 14
paste input "66646"
type input "666464"
click at [482, 245] on div "Liens rapides Heading Nous contacter Text block Notre Histoire Text block Polit…" at bounding box center [510, 272] width 143 height 99
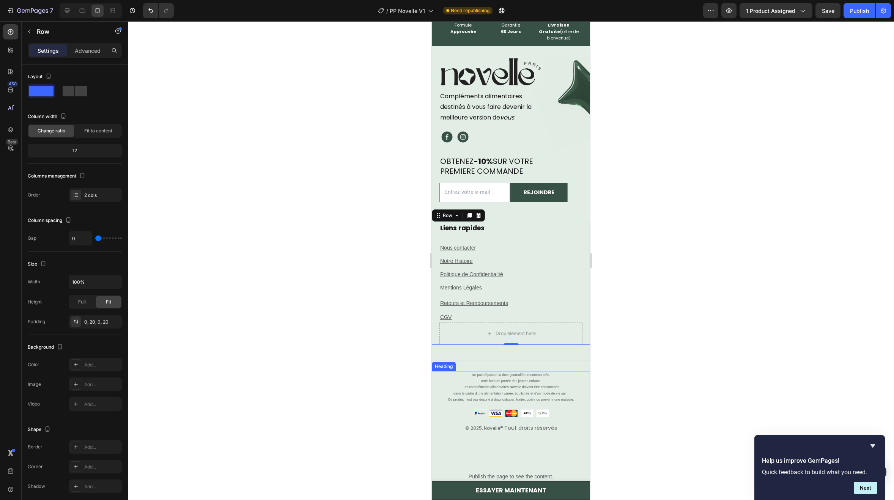
click at [498, 389] on p "Ne pas dépasser la dose journalière recommandée. Tenir hors de portée des jeune…" at bounding box center [510, 387] width 141 height 31
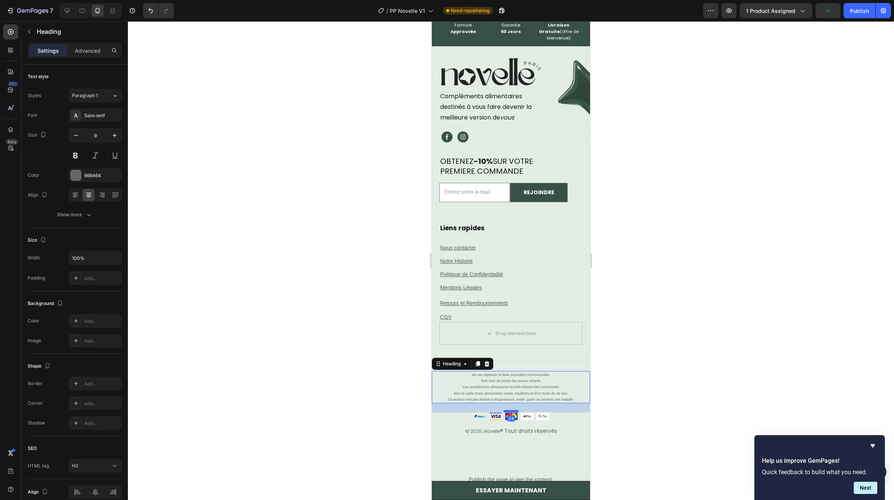
click at [513, 410] on div at bounding box center [510, 411] width 15 height 2
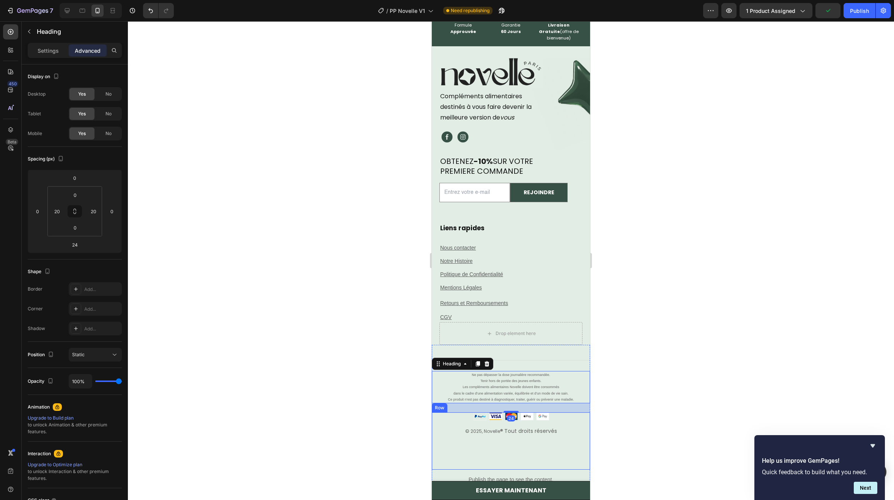
click at [488, 441] on div "© 2025, Novelle ® Tout droits réservés Text block Image Row" at bounding box center [511, 440] width 158 height 57
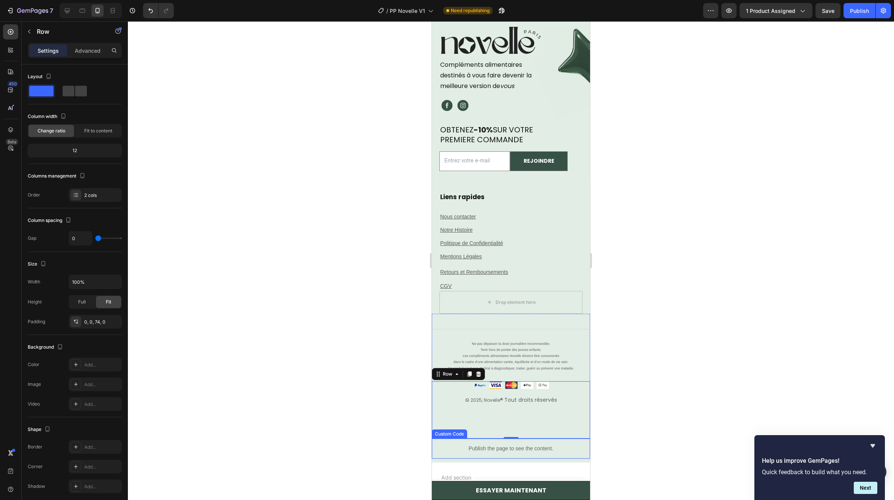
scroll to position [5159, 0]
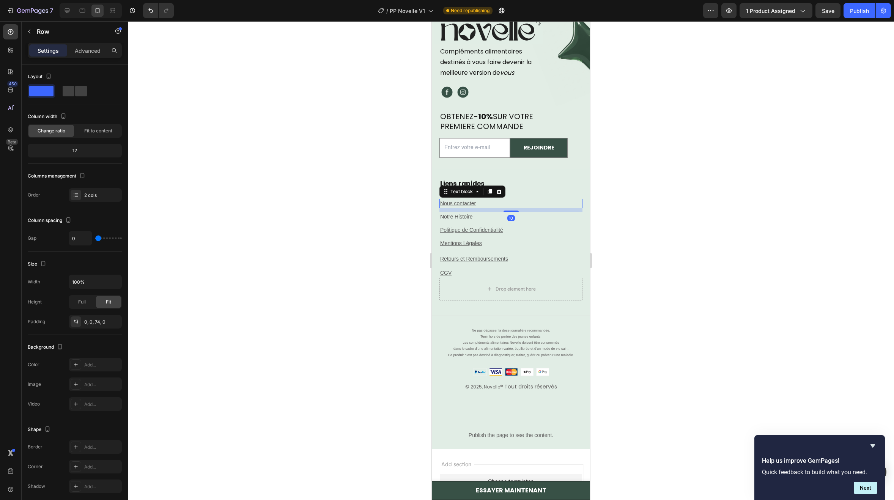
click at [518, 206] on div "Nous contacter" at bounding box center [510, 203] width 143 height 9
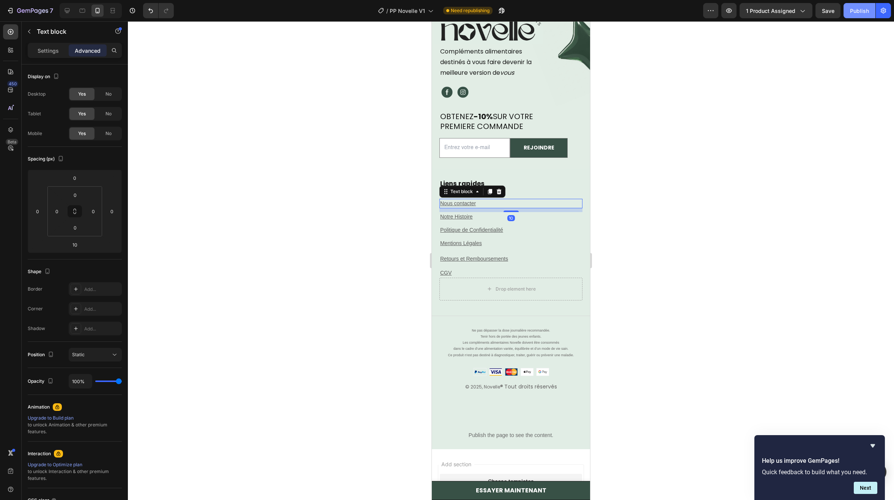
click at [866, 9] on div "Publish" at bounding box center [859, 11] width 19 height 8
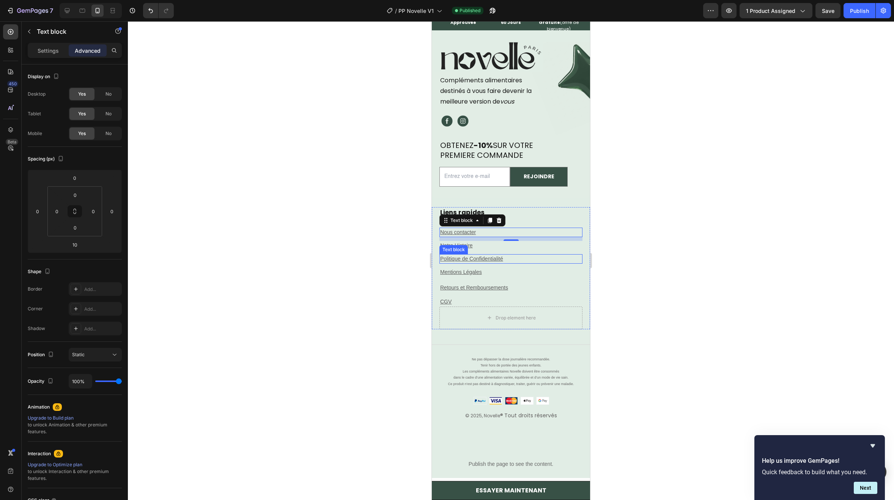
scroll to position [5083, 0]
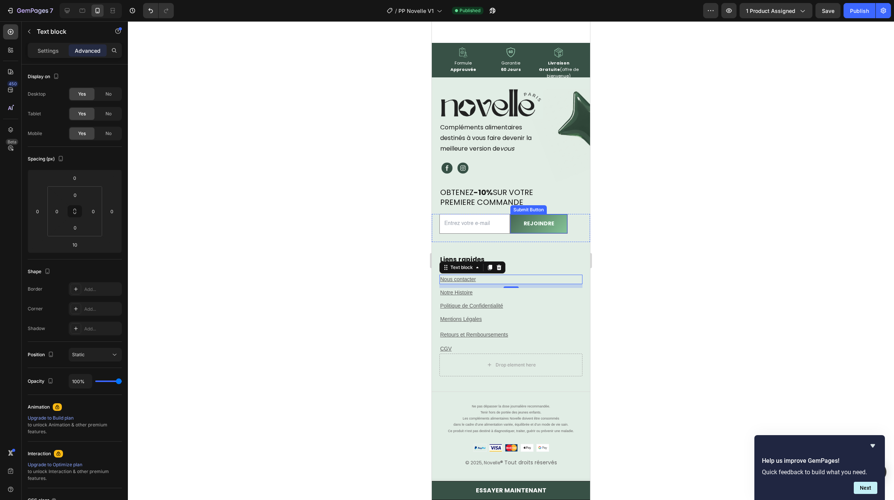
click at [510, 232] on button "REJOINDRE" at bounding box center [538, 223] width 57 height 19
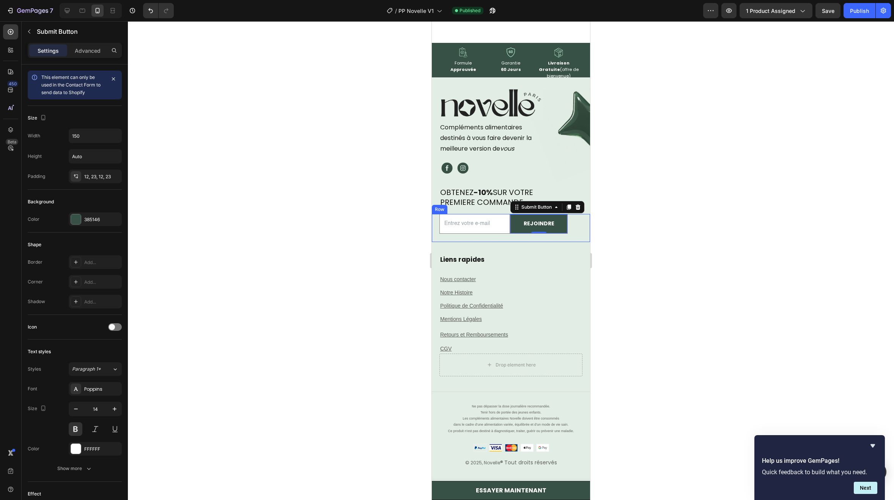
click at [495, 236] on div "Email Field REJOINDRE Submit Button 0 Row" at bounding box center [511, 228] width 158 height 28
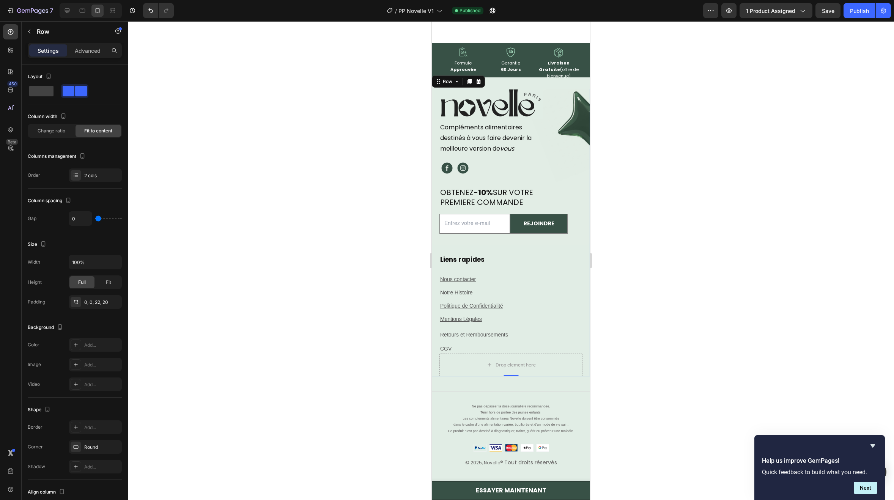
click at [491, 250] on div "Image Compléments alimentaires destinés à vous faire devenir la meilleure versi…" at bounding box center [511, 171] width 158 height 165
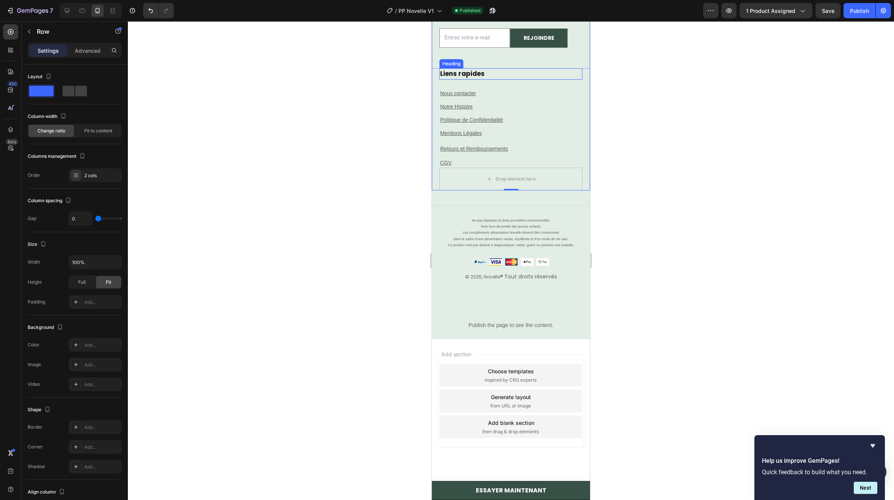
click at [482, 258] on img at bounding box center [511, 262] width 76 height 8
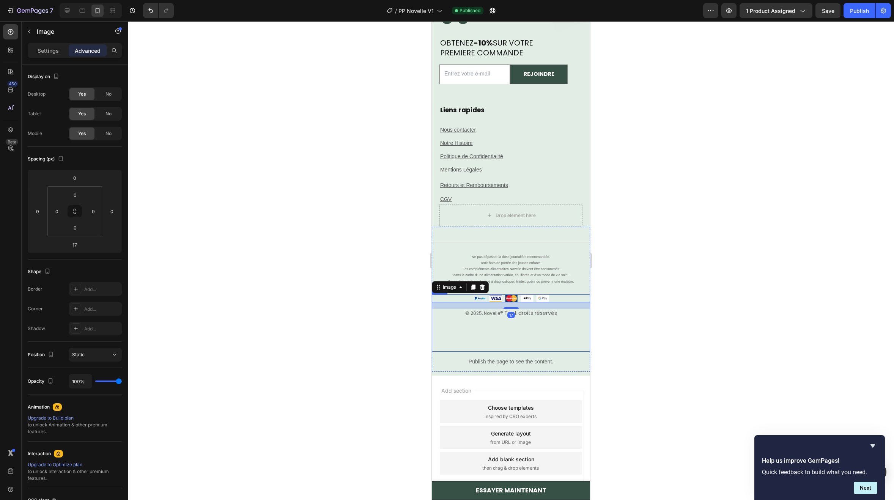
scroll to position [5116, 0]
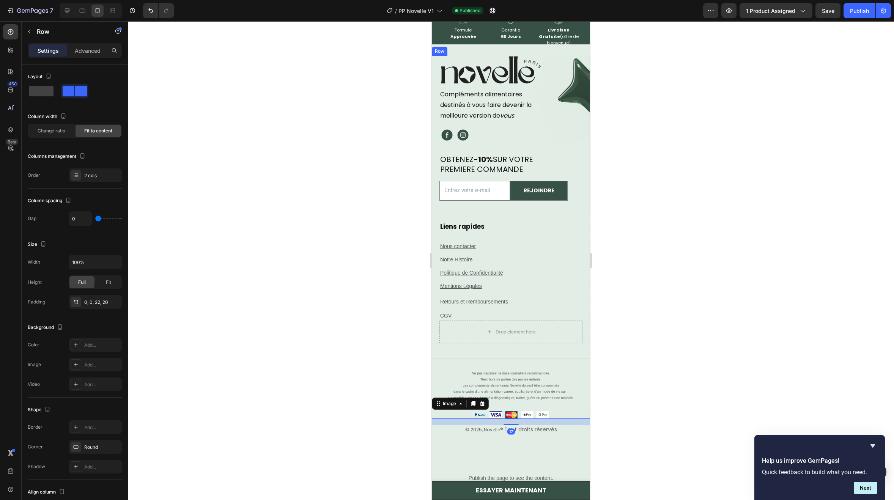
click at [478, 203] on div "Email Field REJOINDRE Submit Button Row" at bounding box center [511, 195] width 158 height 28
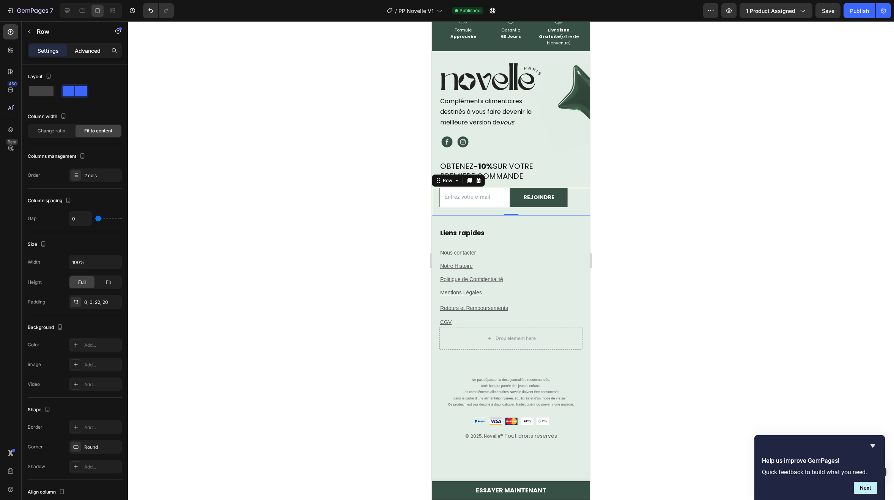
click at [78, 52] on p "Advanced" at bounding box center [88, 51] width 26 height 8
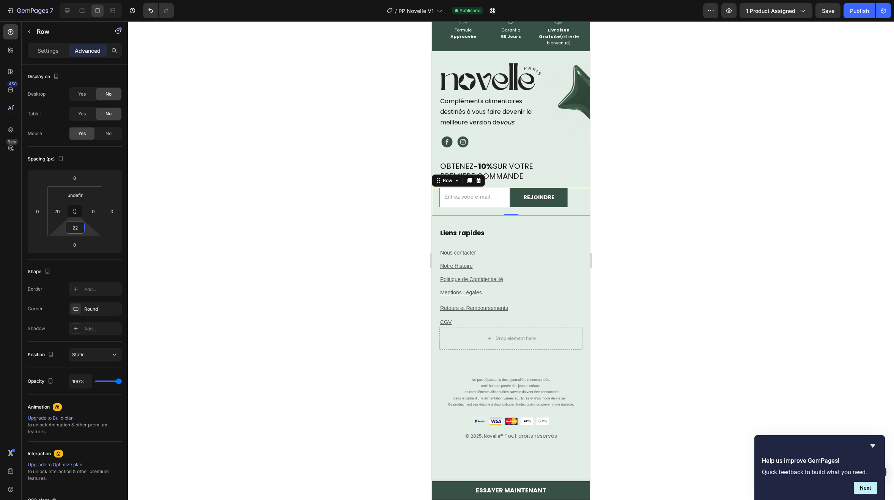
type input "0"
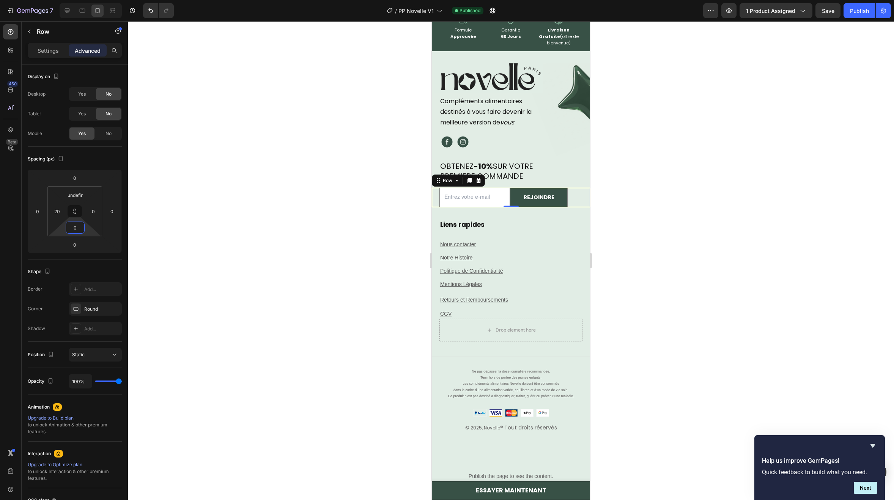
drag, startPoint x: 86, startPoint y: 227, endPoint x: 88, endPoint y: 232, distance: 5.3
click at [88, 0] on html "7 / PP Novelle V1 Published Preview 1 product assigned Save Publish 450 Beta Se…" at bounding box center [447, 0] width 894 height 0
click at [484, 297] on u "Retours et Remboursements" at bounding box center [474, 300] width 68 height 6
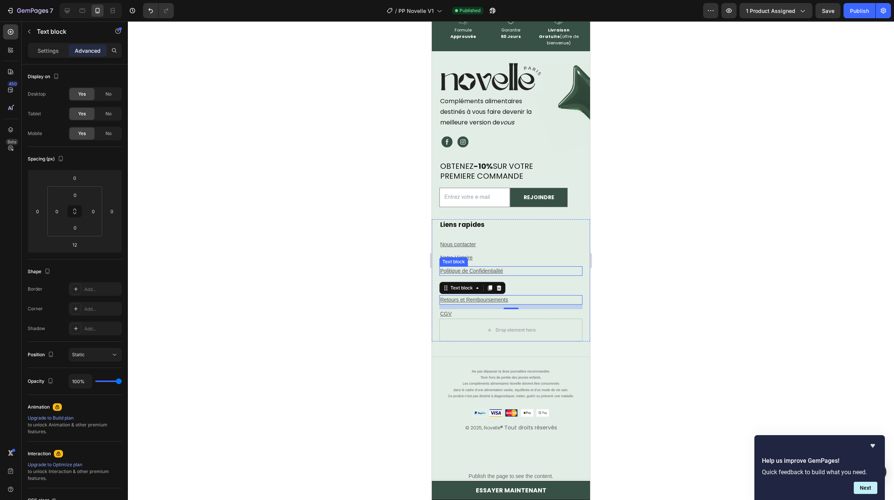
scroll to position [4964, 0]
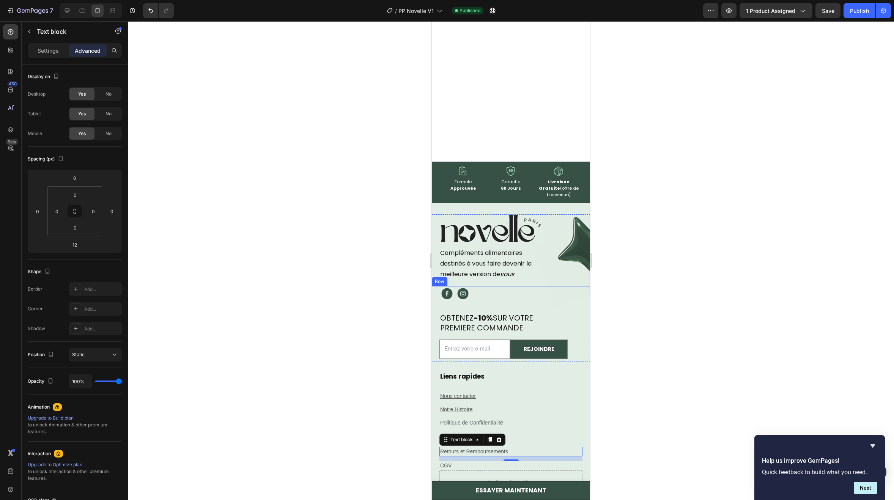
click at [521, 286] on div "Image Image Row" at bounding box center [511, 293] width 158 height 15
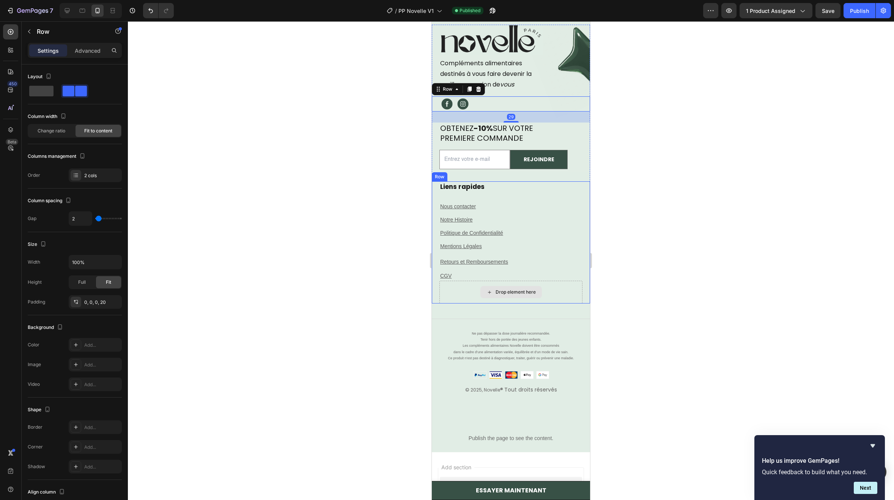
click at [531, 258] on p "Retours et Remboursements" at bounding box center [510, 262] width 141 height 8
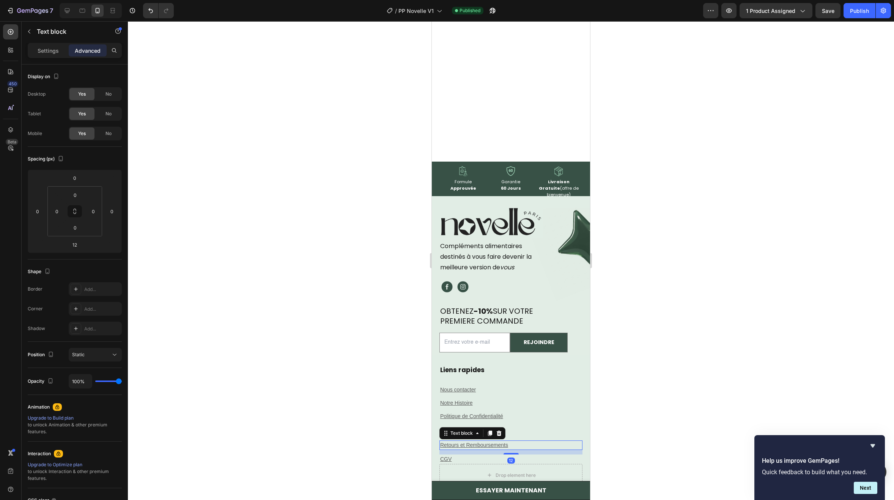
scroll to position [5002, 0]
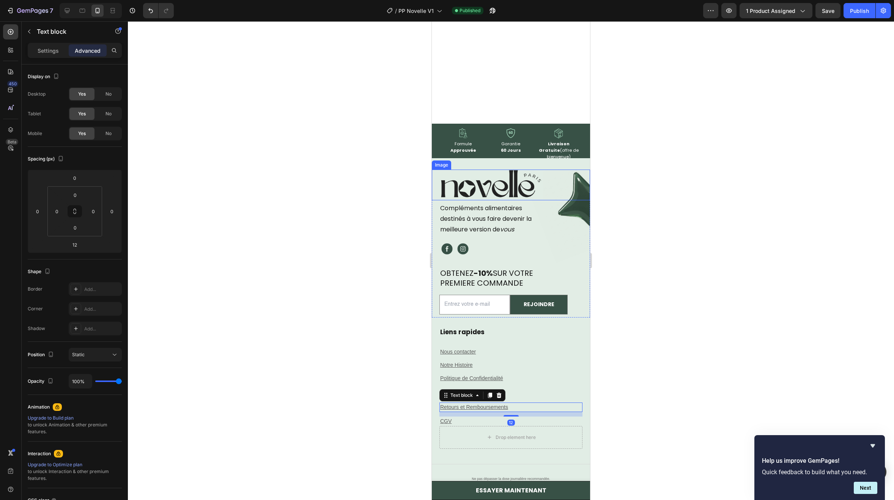
click at [515, 188] on img at bounding box center [488, 185] width 109 height 31
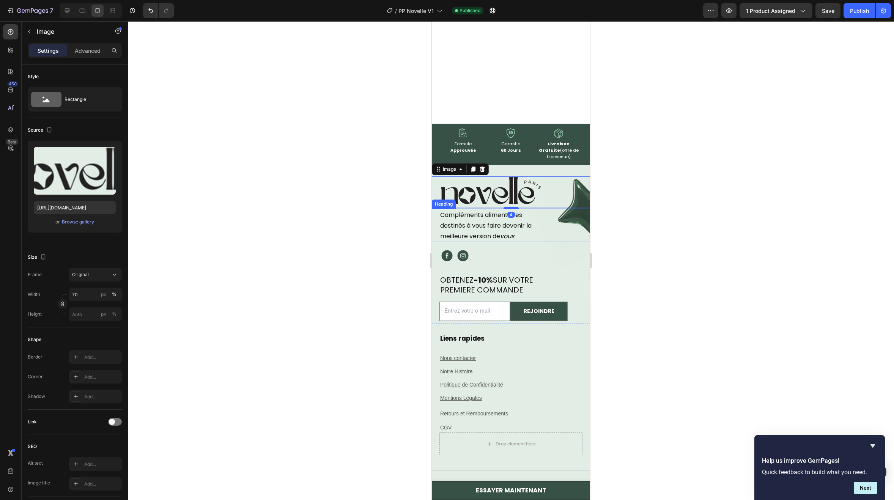
click at [517, 410] on p "Retours et Remboursements" at bounding box center [510, 414] width 141 height 8
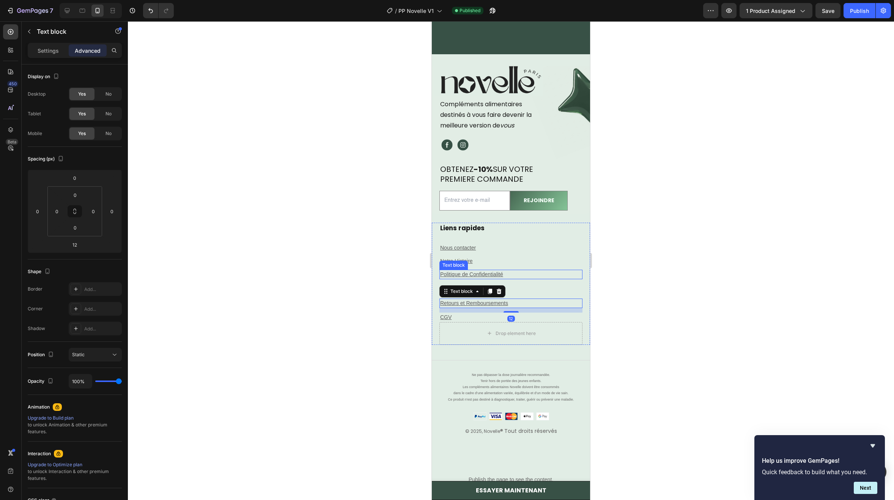
scroll to position [5078, 0]
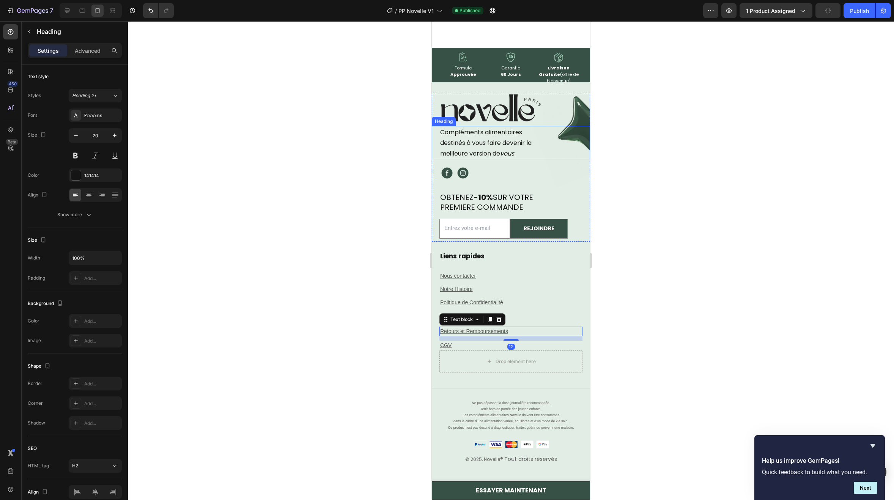
click at [547, 157] on h2 "Compléments alimentaires destinés à vous faire devenir la meilleure version de …" at bounding box center [514, 142] width 151 height 33
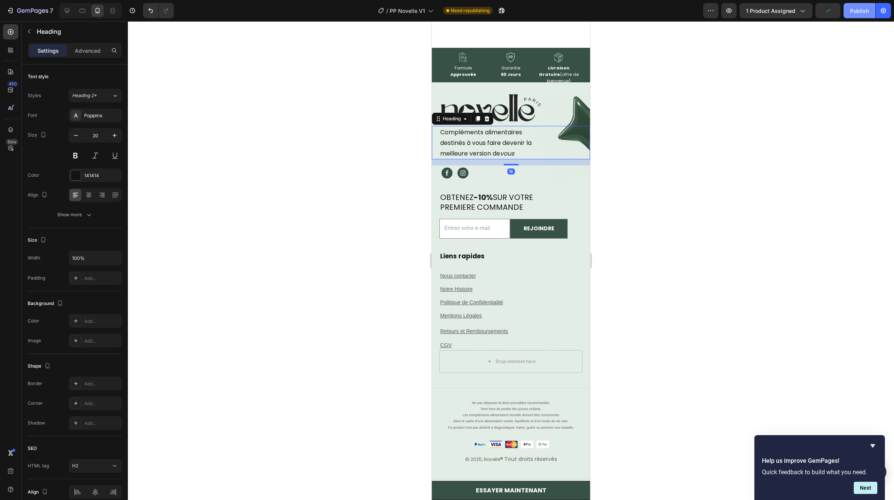
scroll to position [5259, 0]
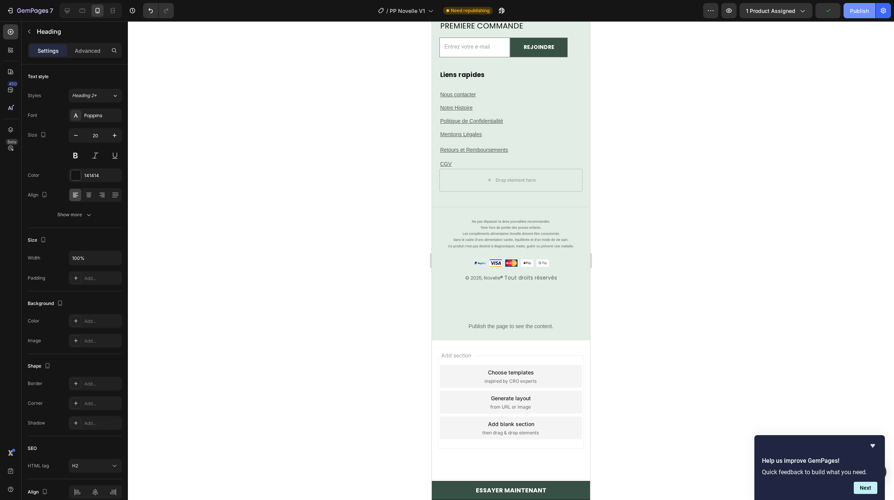
click at [853, 15] on button "Publish" at bounding box center [859, 10] width 32 height 15
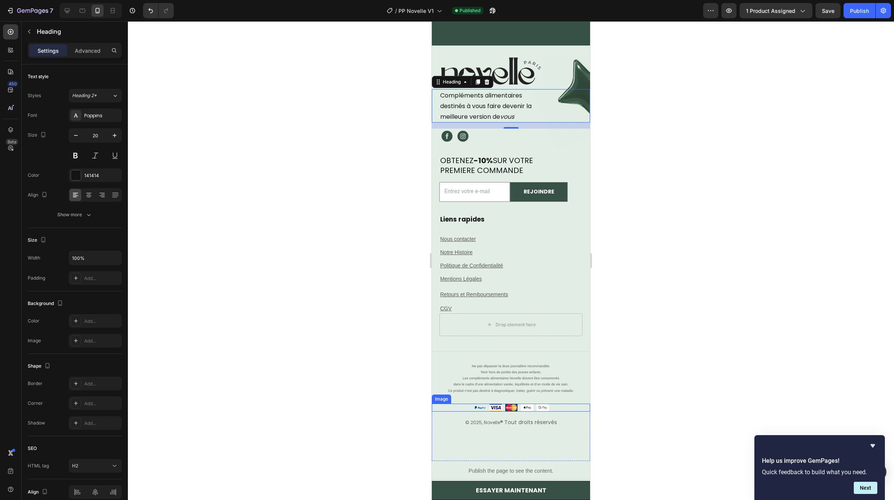
scroll to position [5070, 0]
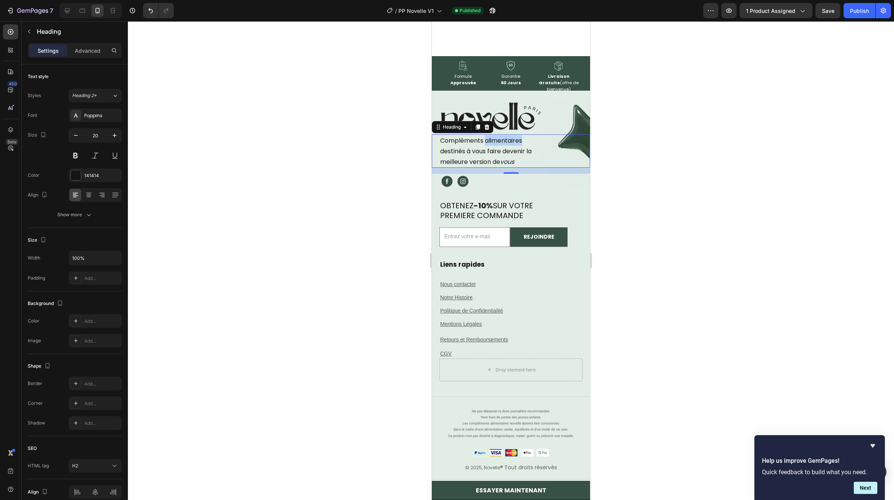
click at [487, 143] on span "Compléments alimentaires" at bounding box center [481, 140] width 82 height 9
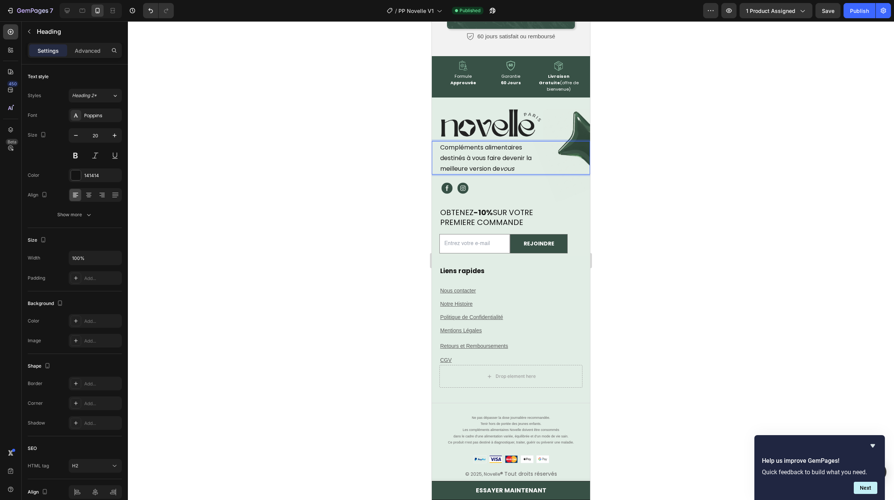
click at [503, 164] on icon "vous" at bounding box center [507, 168] width 14 height 9
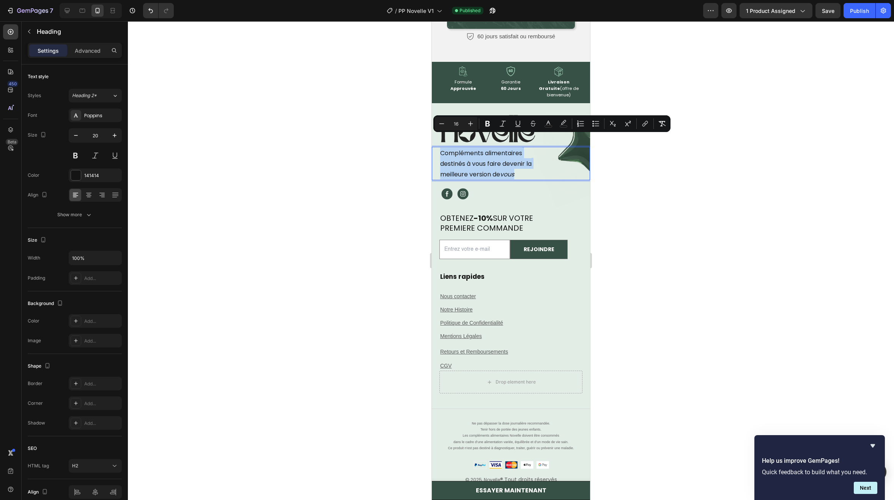
drag, startPoint x: 518, startPoint y: 159, endPoint x: 440, endPoint y: 142, distance: 79.7
click at [440, 148] on p "Compléments alimentaires destinés à vous faire devenir la meilleure version de …" at bounding box center [514, 164] width 149 height 32
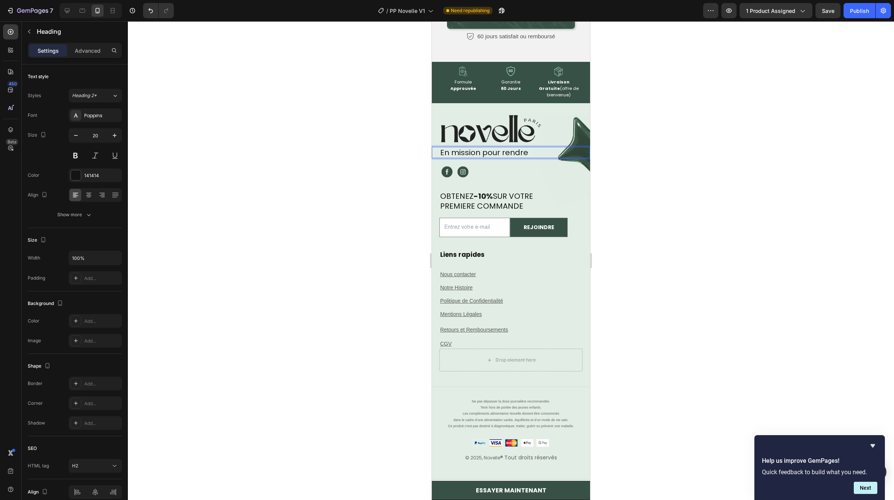
click at [498, 148] on p "En mission pour rendre" at bounding box center [514, 153] width 149 height 10
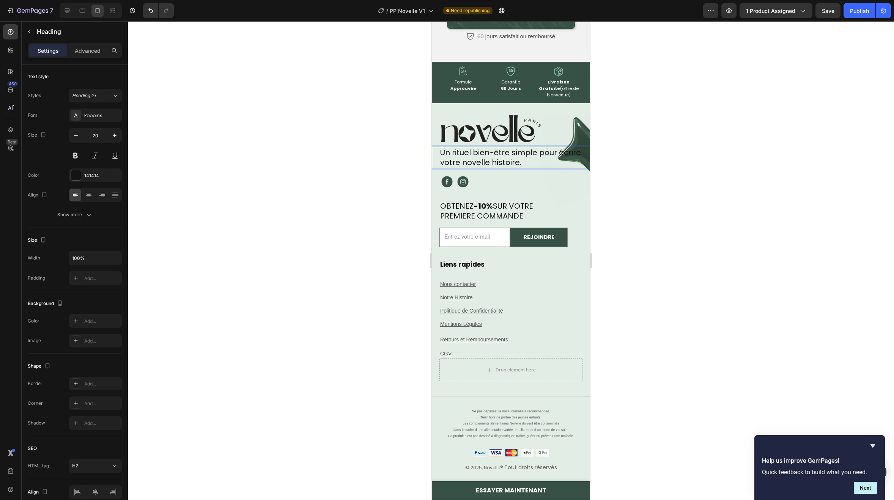
click at [552, 148] on p "Un rituel bien-être simple pour écrire votre novelle histoire." at bounding box center [514, 158] width 149 height 20
click at [534, 148] on p "Un rituel bien-être simple pour écrire votre novelle histoire." at bounding box center [514, 158] width 149 height 20
click at [539, 148] on p "Un rituel bien-être simple pour écrire votre novelle histoire." at bounding box center [514, 158] width 149 height 20
drag, startPoint x: 534, startPoint y: 151, endPoint x: 539, endPoint y: 149, distance: 5.4
click at [534, 150] on p "Un rituel bien-être simple pour écrire votre novelle histoire." at bounding box center [514, 158] width 149 height 20
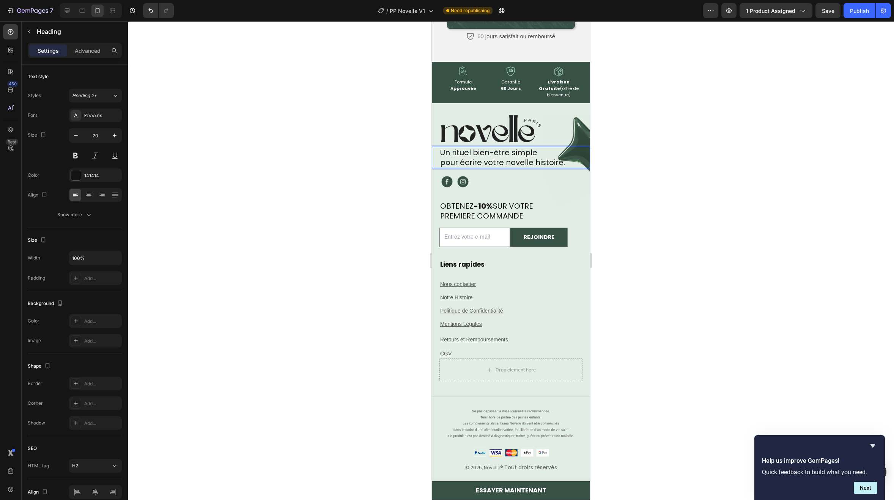
click at [510, 148] on p "Un rituel bien-être simple pour écrire votre novelle histoire." at bounding box center [514, 158] width 149 height 20
click at [507, 149] on p "Un rituel bien-être simple pour écrire votre novelle histoire." at bounding box center [514, 158] width 149 height 20
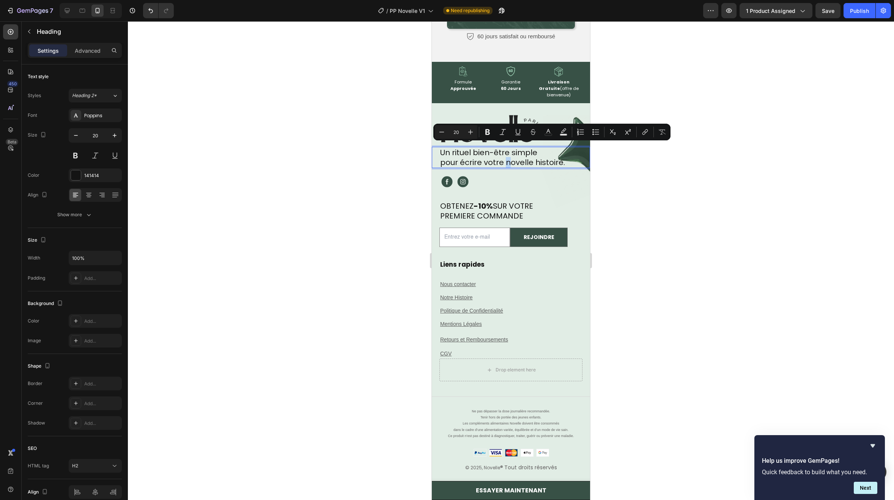
click at [505, 149] on p "Un rituel bien-être simple pour écrire votre novelle histoire." at bounding box center [514, 158] width 149 height 20
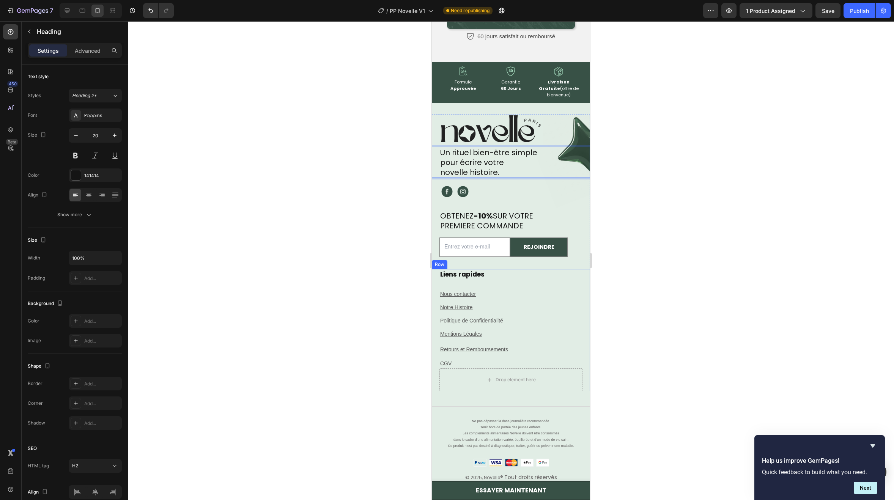
click at [487, 360] on p "CGV" at bounding box center [510, 364] width 141 height 8
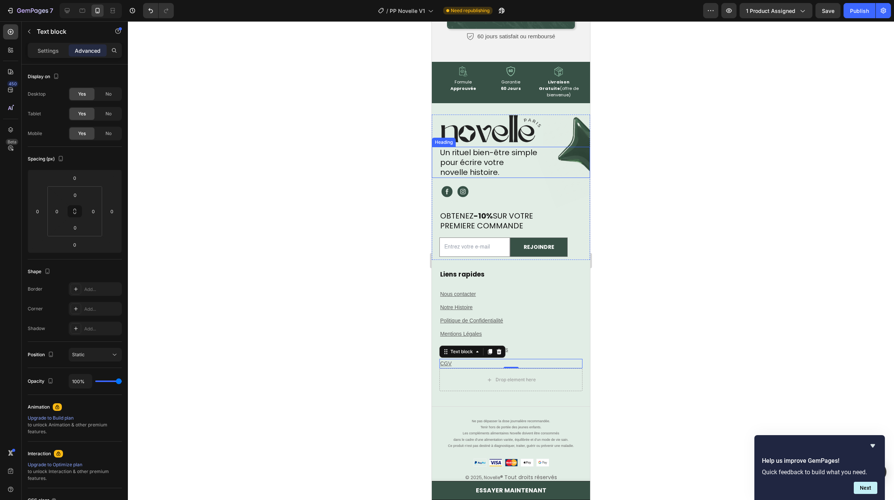
click at [503, 126] on img at bounding box center [488, 130] width 109 height 31
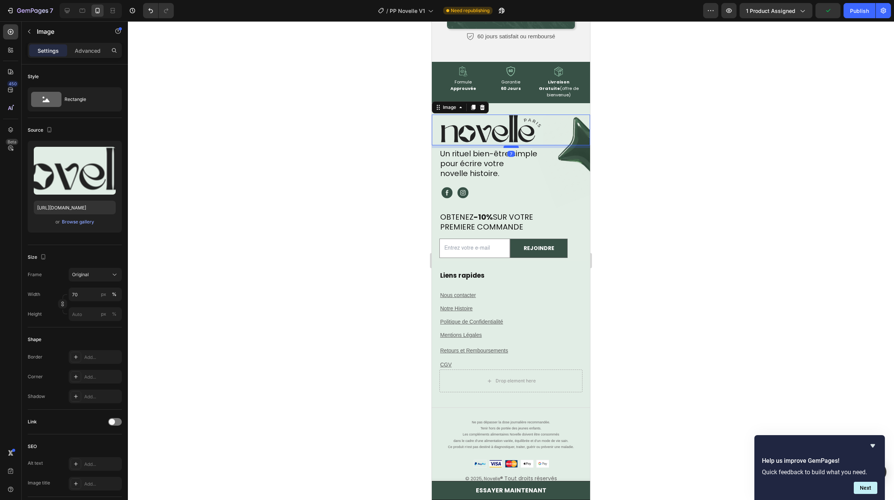
click at [512, 146] on div at bounding box center [510, 147] width 15 height 2
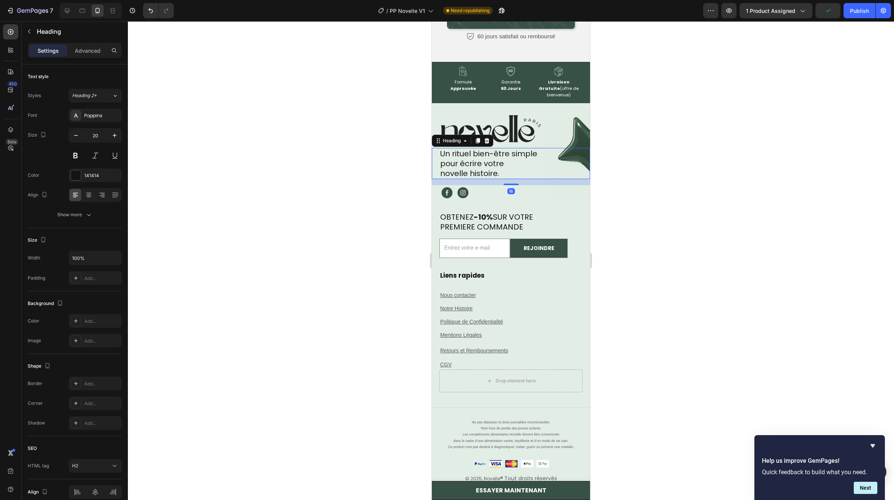
click at [497, 151] on p "Un rituel bien-être simple pour écrire votre novelle histoire." at bounding box center [514, 164] width 149 height 30
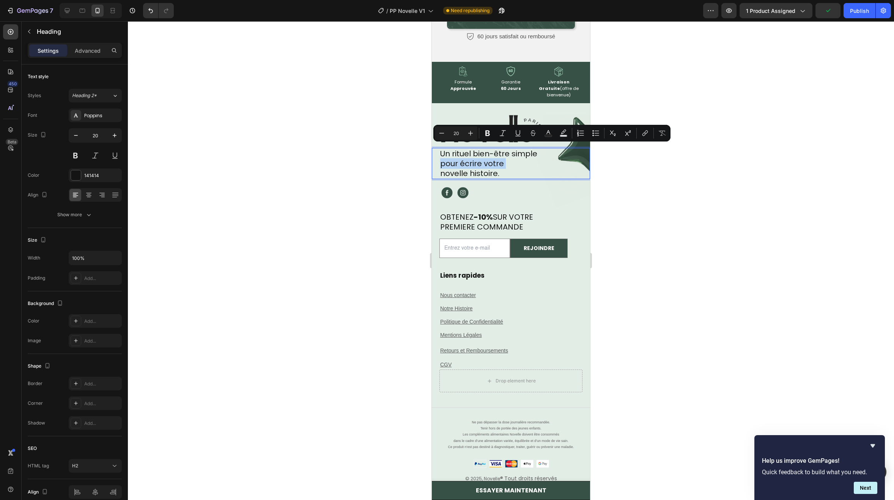
click at [507, 155] on p "Un rituel bien-être simple pour écrire votre novelle histoire." at bounding box center [514, 164] width 149 height 30
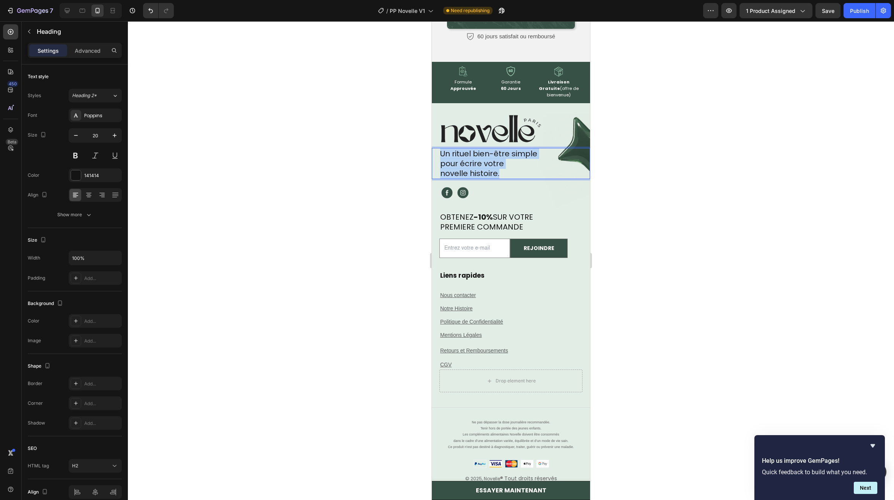
drag, startPoint x: 508, startPoint y: 158, endPoint x: 431, endPoint y: 139, distance: 79.4
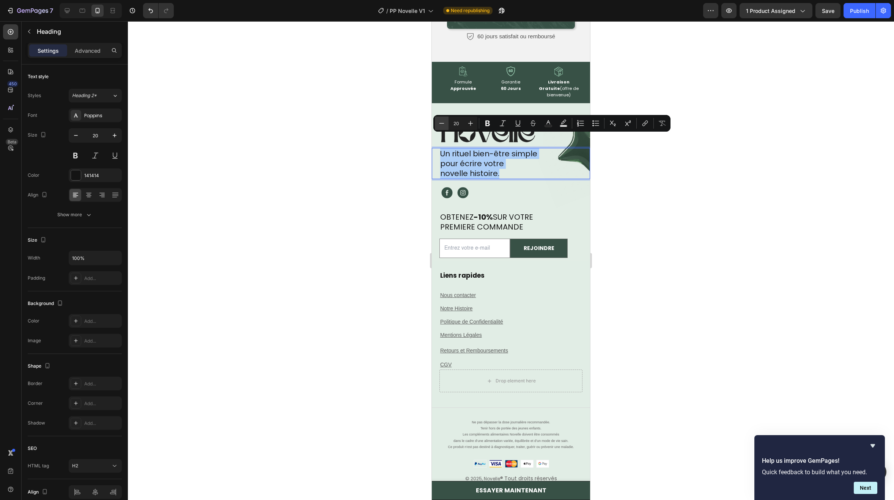
click at [447, 122] on button "Minus" at bounding box center [442, 123] width 14 height 14
click at [469, 122] on icon "Editor contextual toolbar" at bounding box center [471, 123] width 8 height 8
type input "19"
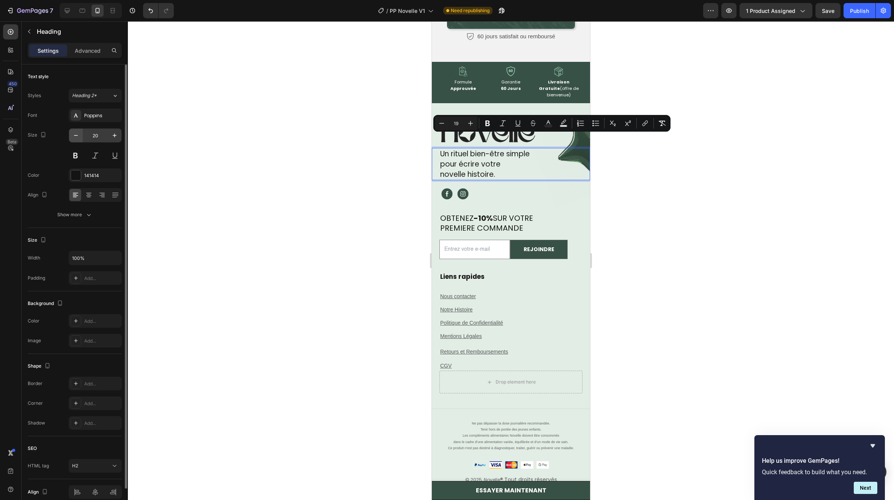
click at [79, 136] on icon "button" at bounding box center [76, 136] width 8 height 8
type input "19"
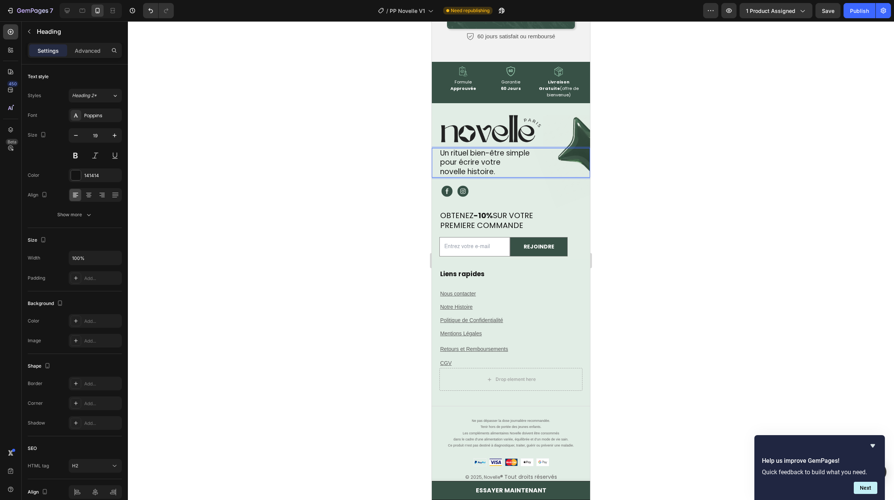
click at [500, 157] on span "pour écrire votre" at bounding box center [470, 162] width 60 height 10
drag, startPoint x: 482, startPoint y: 158, endPoint x: 863, endPoint y: 160, distance: 380.1
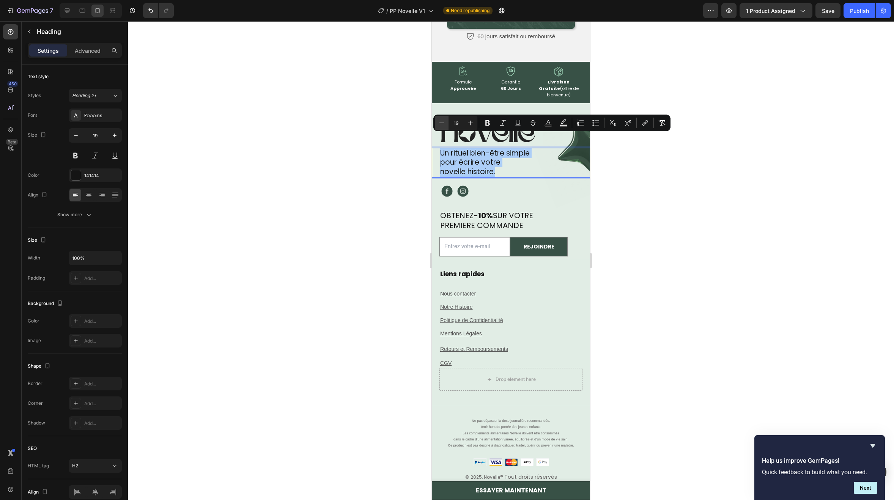
click at [443, 123] on icon "Editor contextual toolbar" at bounding box center [442, 123] width 8 height 8
type input "18"
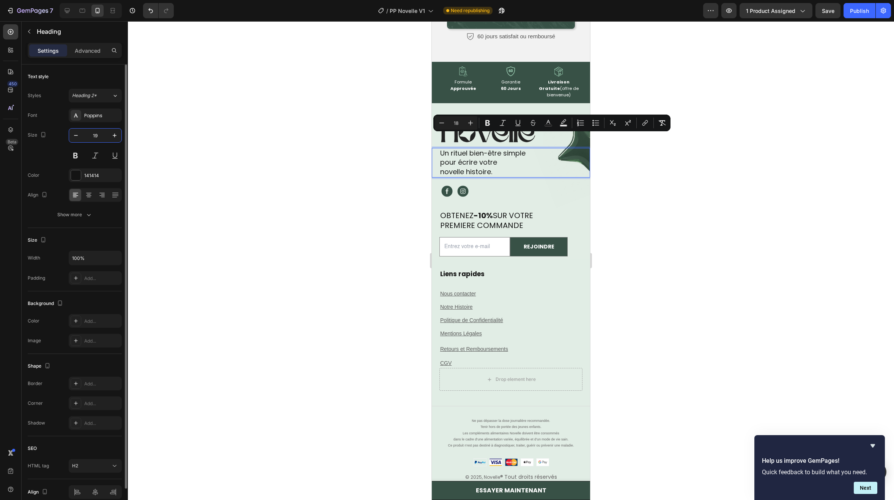
click at [84, 134] on input "19" at bounding box center [95, 136] width 25 height 14
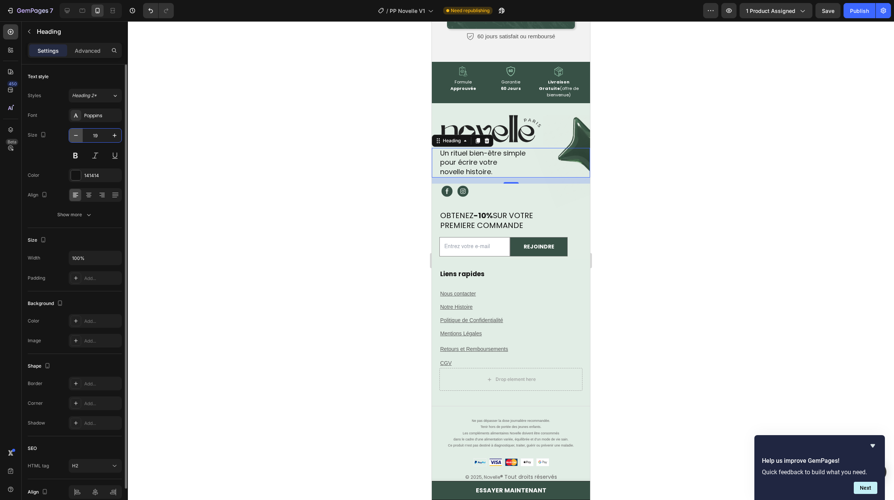
click at [77, 134] on icon "button" at bounding box center [76, 136] width 8 height 8
type input "18"
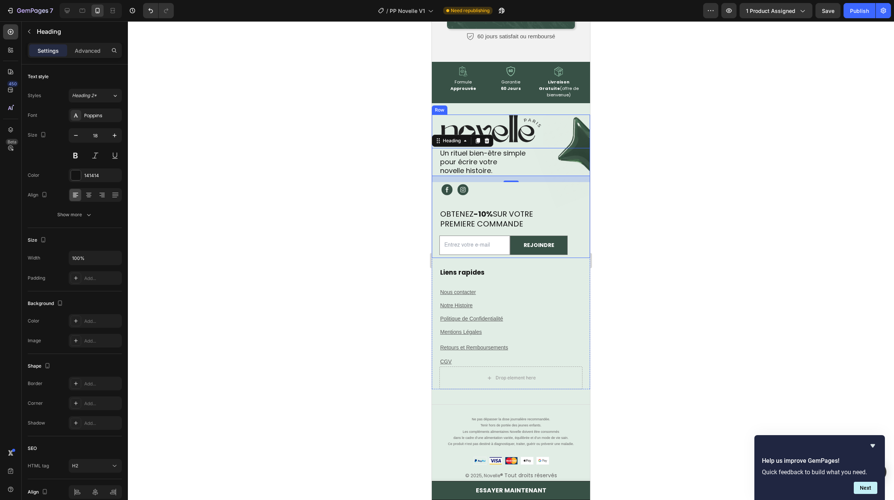
click at [510, 268] on div "Liens rapides Heading Nous contacter Text block Notre Histoire Text block Polit…" at bounding box center [510, 316] width 143 height 99
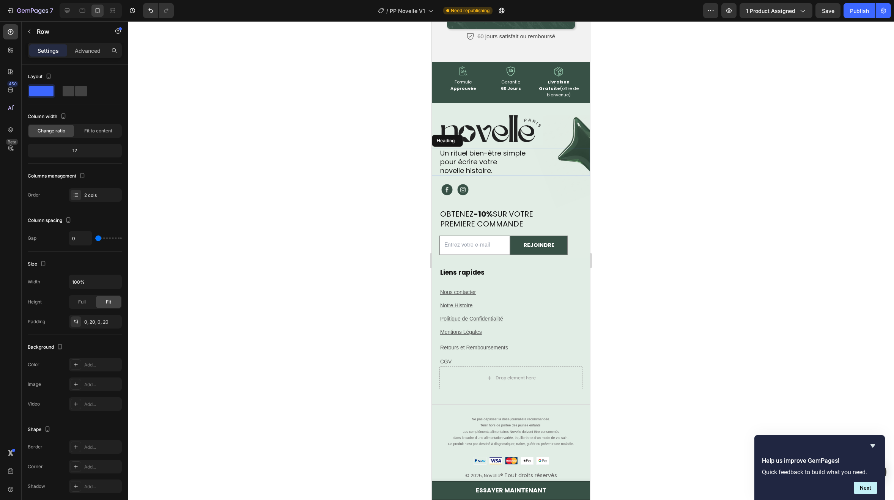
click at [526, 153] on p "⁠⁠⁠⁠⁠⁠⁠ Un rituel bien-être simple pour écrire votre novelle histoire." at bounding box center [514, 162] width 149 height 27
click at [485, 273] on div "Liens rapides Heading Nous contacter Text block Notre Histoire Text block Polit…" at bounding box center [510, 316] width 143 height 99
click at [494, 157] on span "pour écrire votre" at bounding box center [468, 161] width 57 height 9
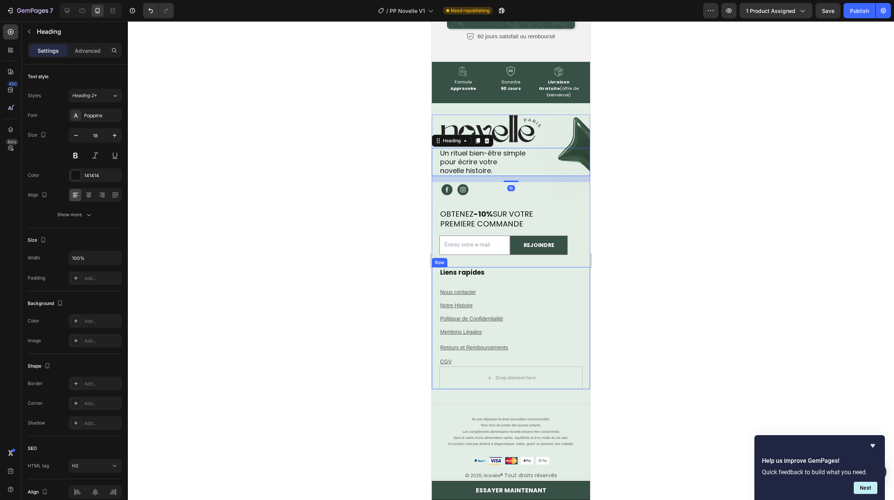
click at [495, 340] on div "Liens rapides Heading Nous contacter Text block Notre Histoire Text block Polit…" at bounding box center [510, 316] width 143 height 99
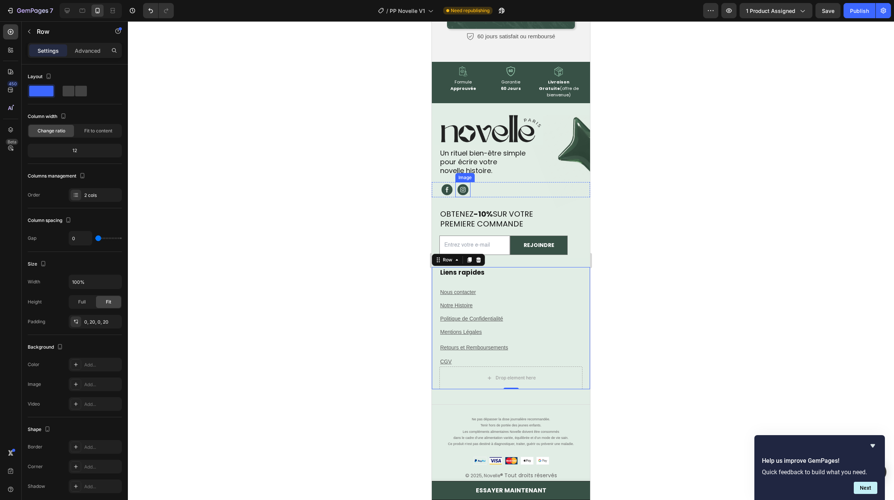
click at [463, 174] on div "Image" at bounding box center [465, 177] width 16 height 7
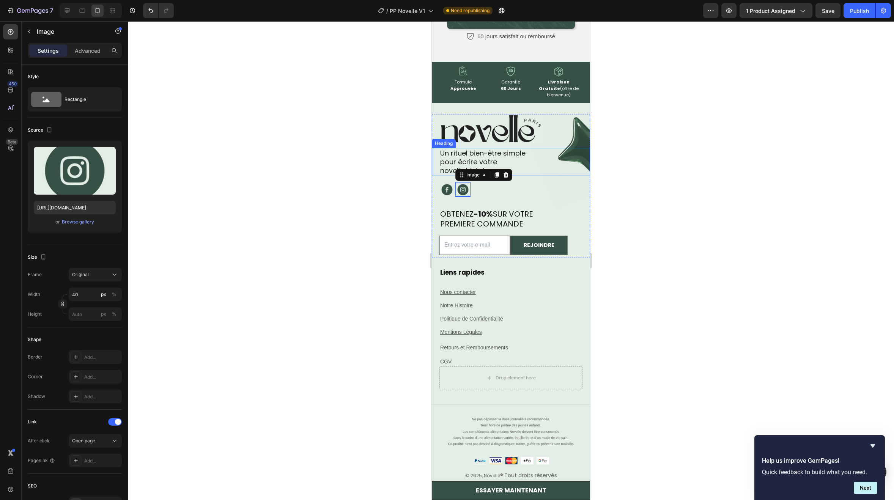
click at [455, 166] on span "novelle histoire." at bounding box center [466, 170] width 52 height 9
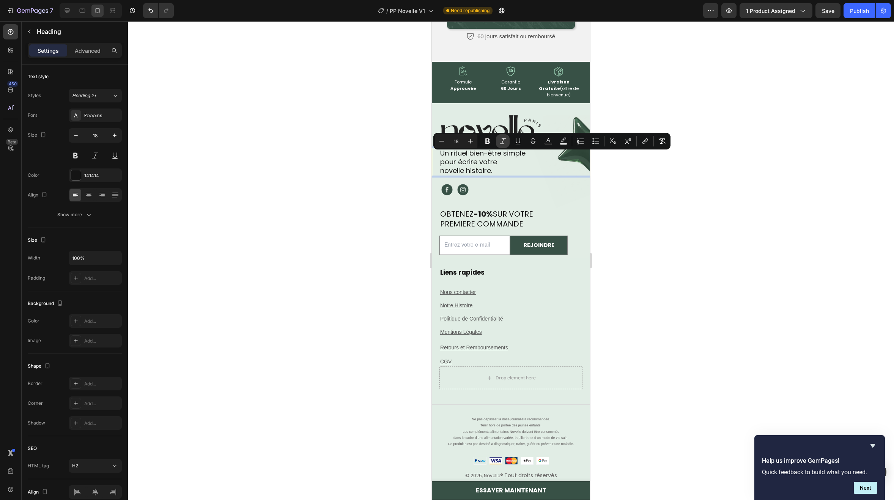
drag, startPoint x: 503, startPoint y: 141, endPoint x: 71, endPoint y: 129, distance: 431.8
click at [503, 141] on icon "Editor contextual toolbar" at bounding box center [503, 141] width 8 height 8
click at [490, 271] on div "Liens rapides Heading Nous contacter Text block Notre Histoire Text block Polit…" at bounding box center [510, 316] width 143 height 99
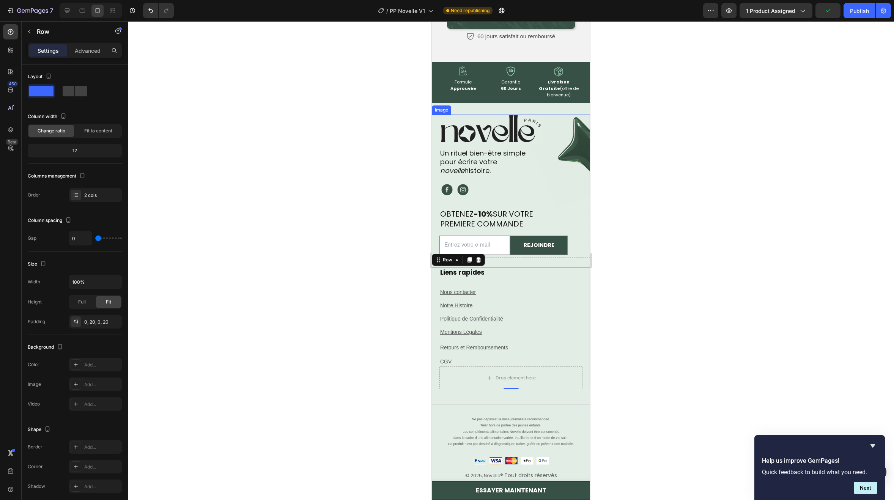
click at [496, 123] on img at bounding box center [488, 130] width 109 height 31
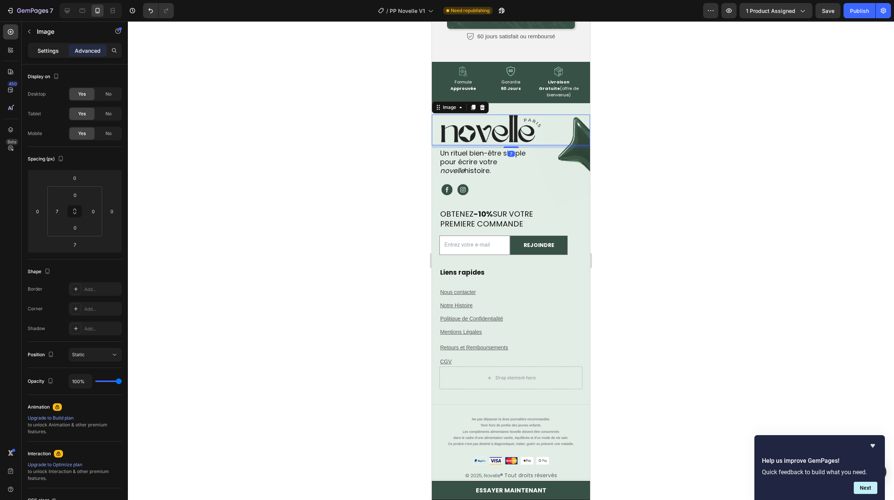
click at [53, 45] on div "Settings" at bounding box center [48, 50] width 38 height 12
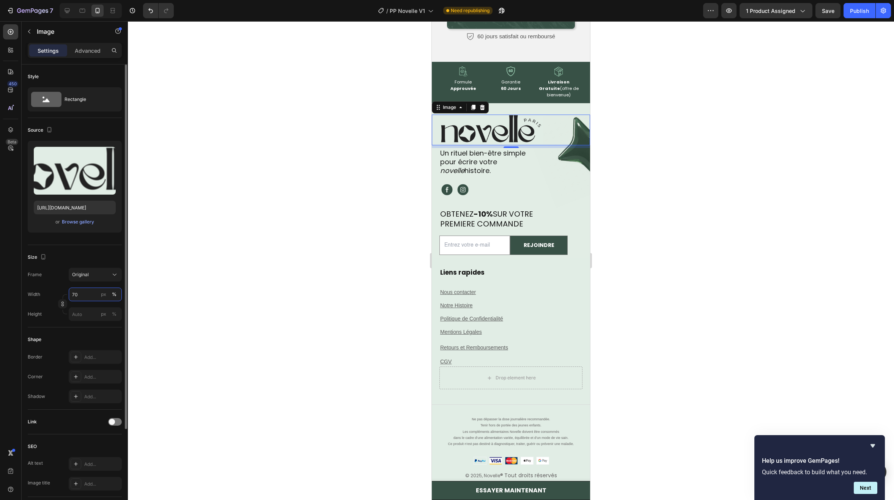
click at [84, 294] on input "70" at bounding box center [95, 295] width 53 height 14
click at [83, 291] on input "70" at bounding box center [95, 295] width 53 height 14
click at [85, 291] on input "70" at bounding box center [95, 295] width 53 height 14
drag, startPoint x: 85, startPoint y: 291, endPoint x: 68, endPoint y: 293, distance: 17.2
click at [68, 293] on div "Width 70 px %" at bounding box center [75, 295] width 94 height 14
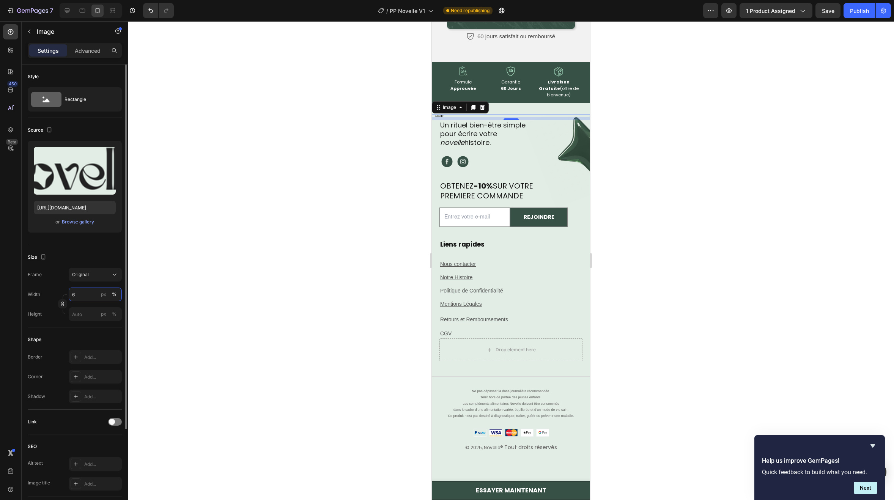
type input "67"
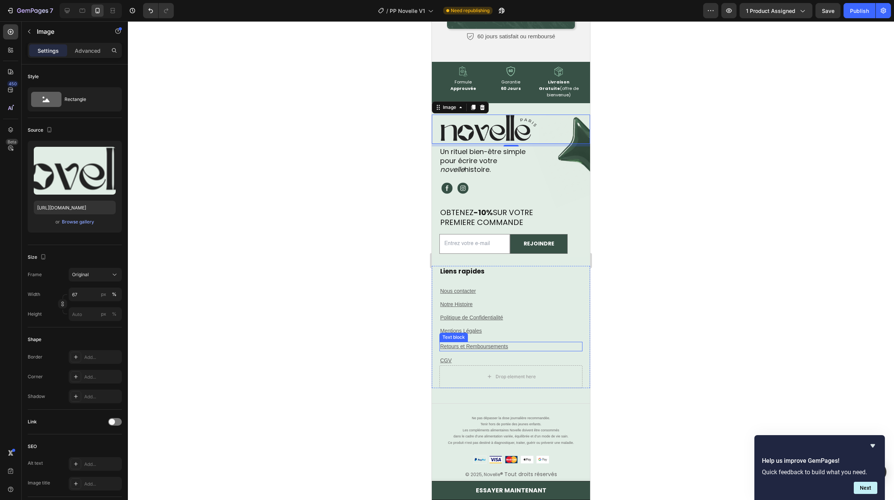
click at [519, 339] on div "Liens rapides Heading Nous contacter Text block Notre Histoire Text block Polit…" at bounding box center [510, 315] width 143 height 99
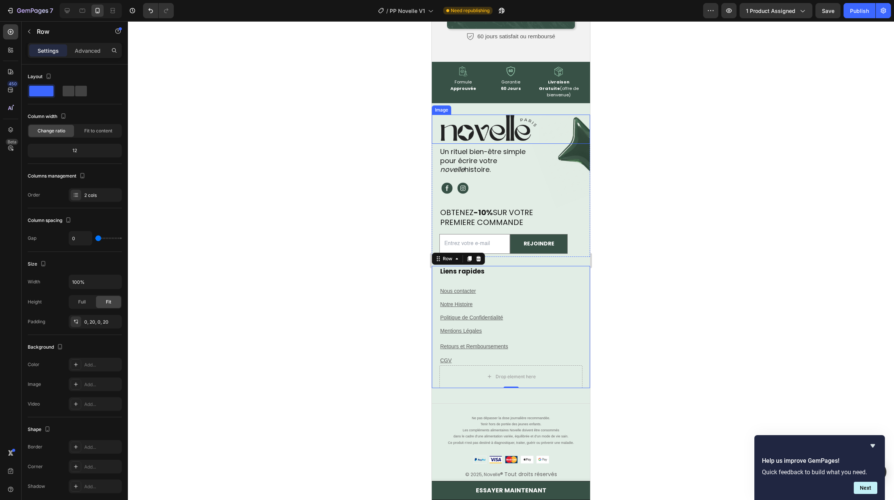
click at [519, 119] on img at bounding box center [486, 130] width 104 height 30
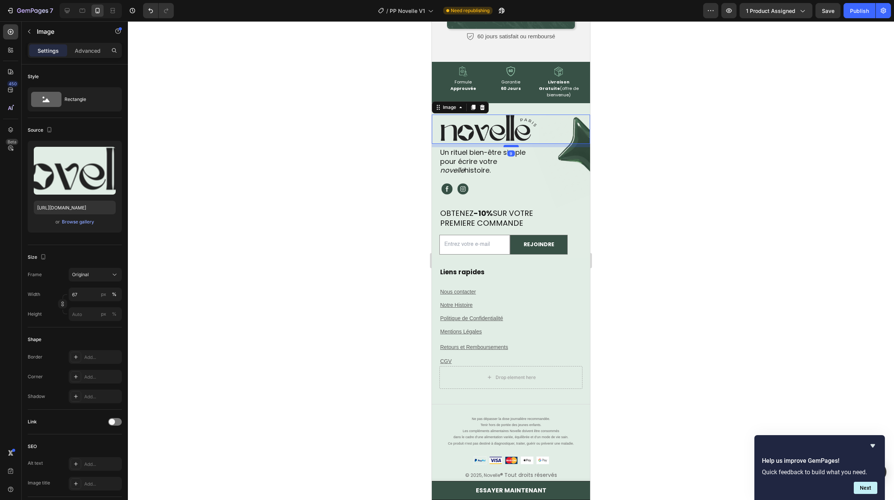
click at [512, 145] on div at bounding box center [510, 146] width 15 height 2
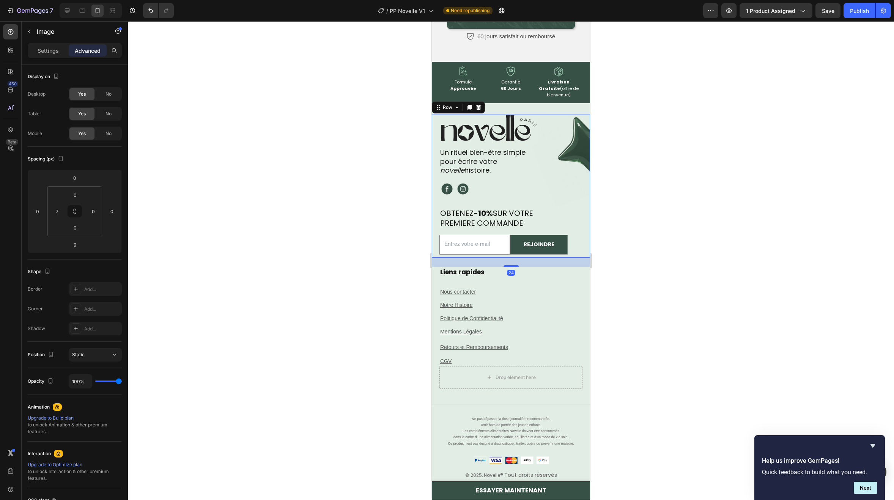
click at [504, 192] on div "Image ⁠⁠⁠⁠⁠⁠⁠ Un rituel bien-être simple pour écrire votre novelle histoire. He…" at bounding box center [511, 186] width 158 height 143
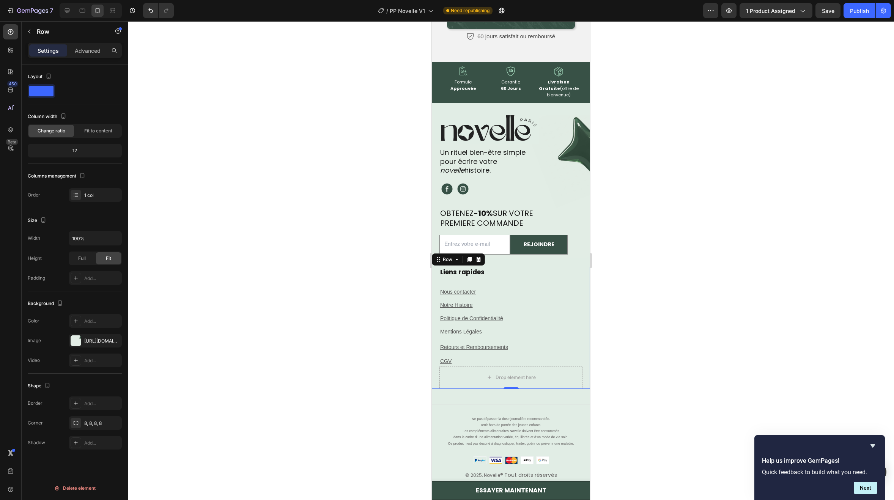
click at [500, 286] on div "Liens rapides Heading Nous contacter Text block Notre Histoire Text block Polit…" at bounding box center [510, 316] width 143 height 99
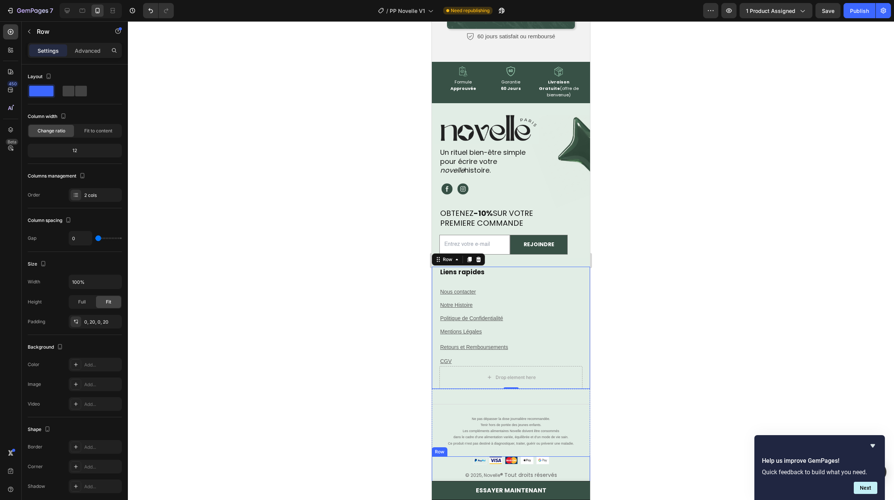
click at [491, 456] on div "Image" at bounding box center [511, 463] width 158 height 14
click at [479, 157] on span "pour écrire votre" at bounding box center [468, 161] width 57 height 9
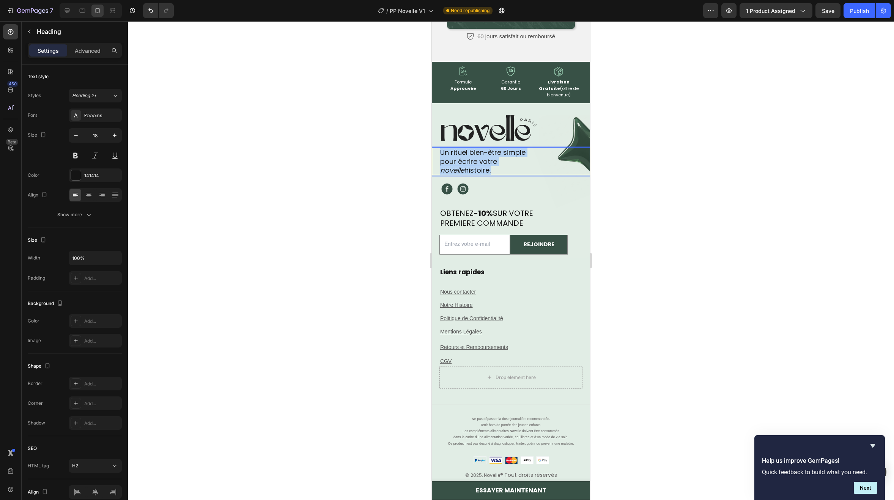
drag, startPoint x: 506, startPoint y: 160, endPoint x: 440, endPoint y: 139, distance: 69.3
click at [440, 147] on h2 "Un rituel bien-être simple pour écrire votre novelle histoire." at bounding box center [514, 161] width 151 height 28
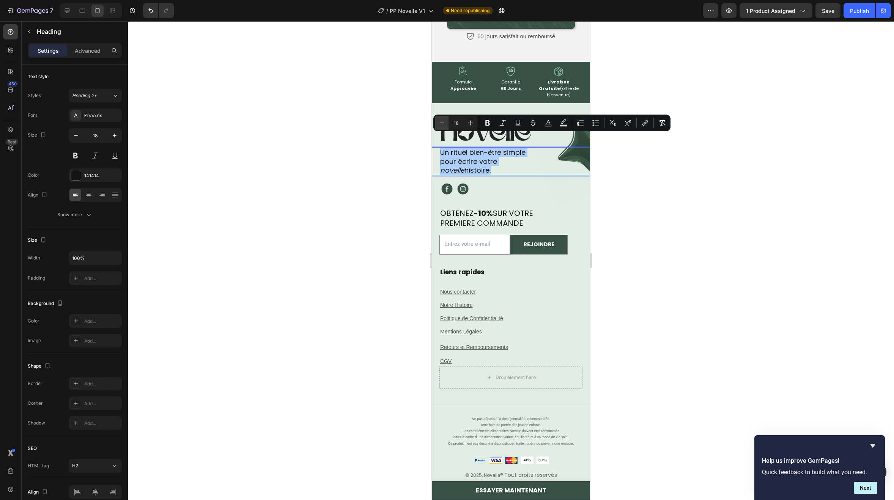
click at [445, 119] on icon "Editor contextual toolbar" at bounding box center [442, 123] width 8 height 8
type input "16"
click at [497, 316] on u "Politique de Confidentialité" at bounding box center [471, 319] width 63 height 6
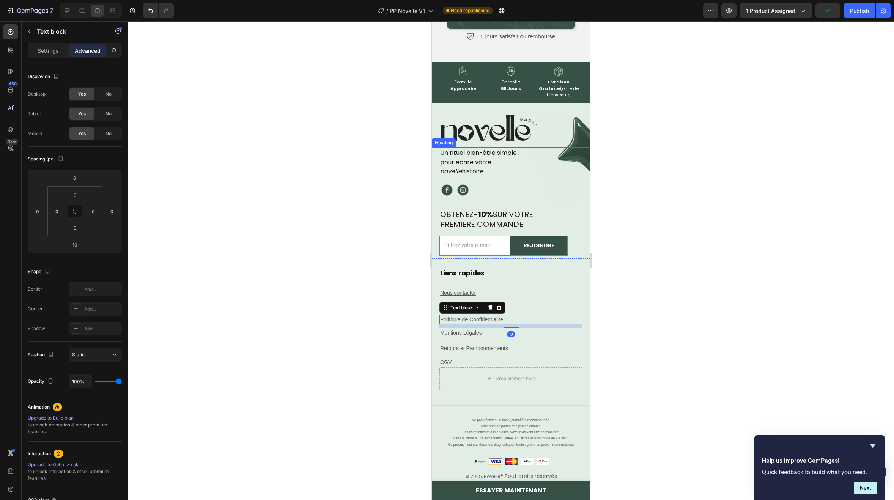
click at [502, 152] on p "⁠⁠⁠⁠⁠⁠⁠ Un rituel bien-être simple pour écrire votre novelle histoire." at bounding box center [514, 162] width 149 height 28
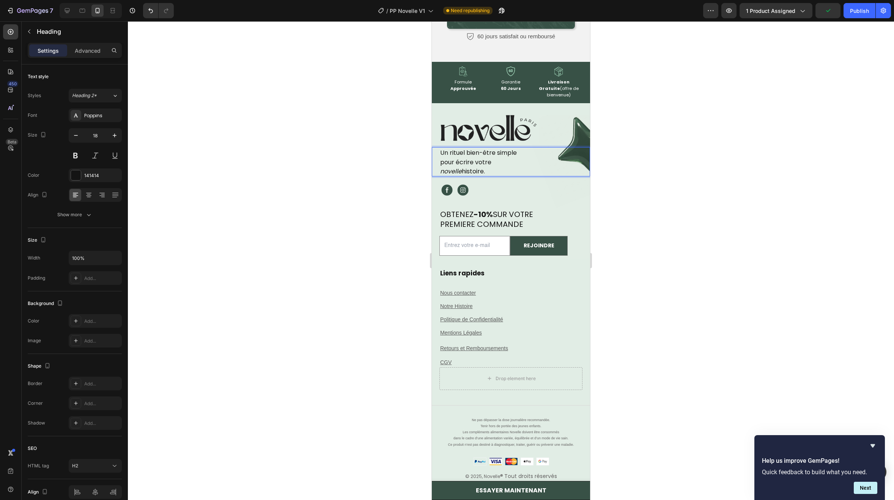
click at [444, 167] on icon "novelle" at bounding box center [451, 171] width 22 height 9
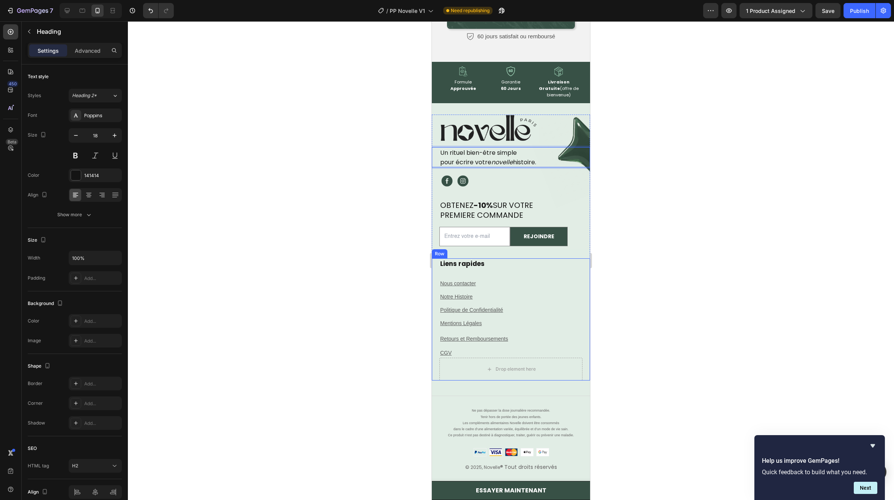
click at [482, 349] on p "CGV" at bounding box center [510, 353] width 141 height 8
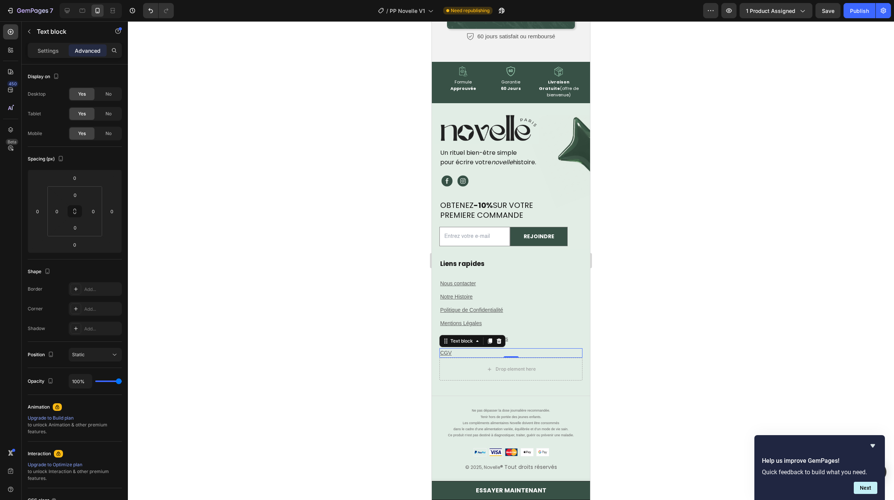
click at [858, 18] on div "7 / PP Novelle V1 Need republishing Preview 1 product assigned Save Publish" at bounding box center [447, 11] width 894 height 22
click at [861, 12] on div "Publish" at bounding box center [859, 11] width 19 height 8
click at [873, 446] on icon "Hide survey" at bounding box center [872, 445] width 5 height 3
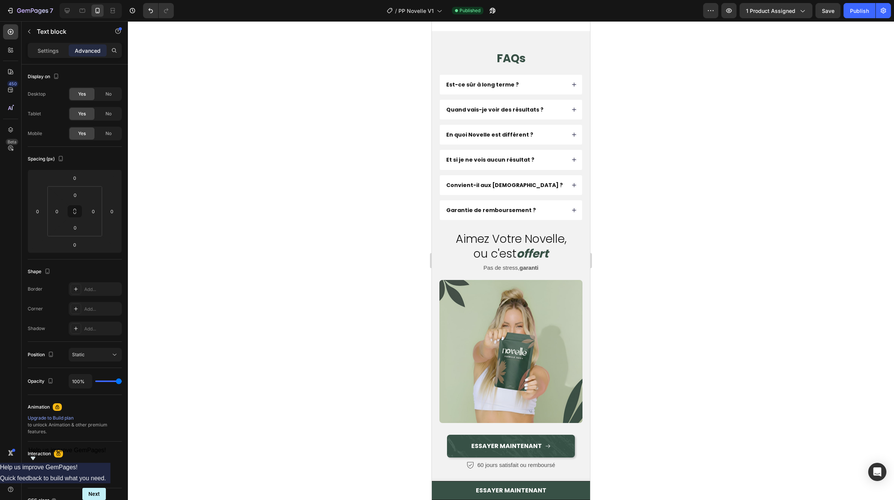
scroll to position [4387, 0]
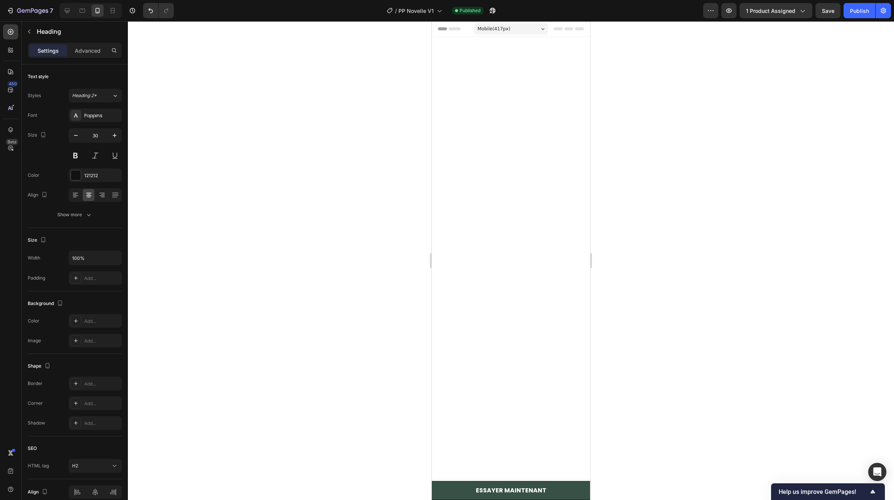
scroll to position [4387, 0]
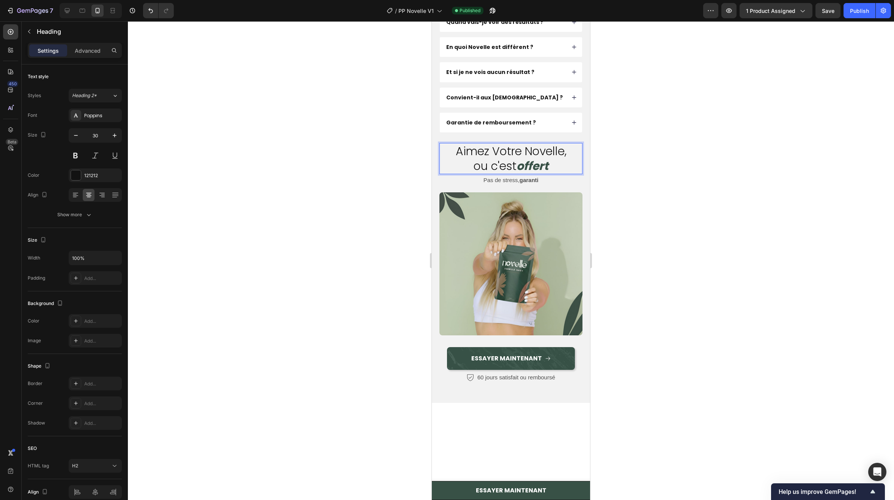
click at [485, 174] on span "ou c'est" at bounding box center [494, 166] width 43 height 16
click at [502, 185] on p "Pas de stress, garanti" at bounding box center [510, 180] width 141 height 10
click at [528, 174] on strong "offert" at bounding box center [532, 166] width 32 height 16
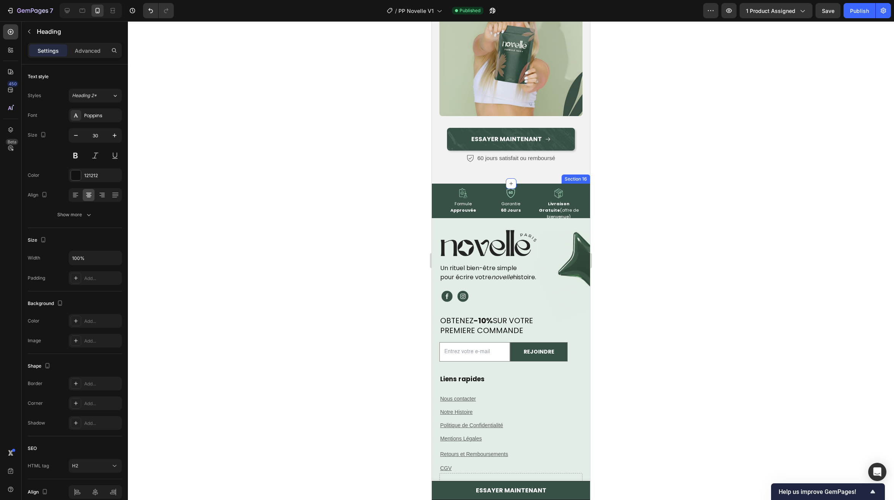
scroll to position [4842, 0]
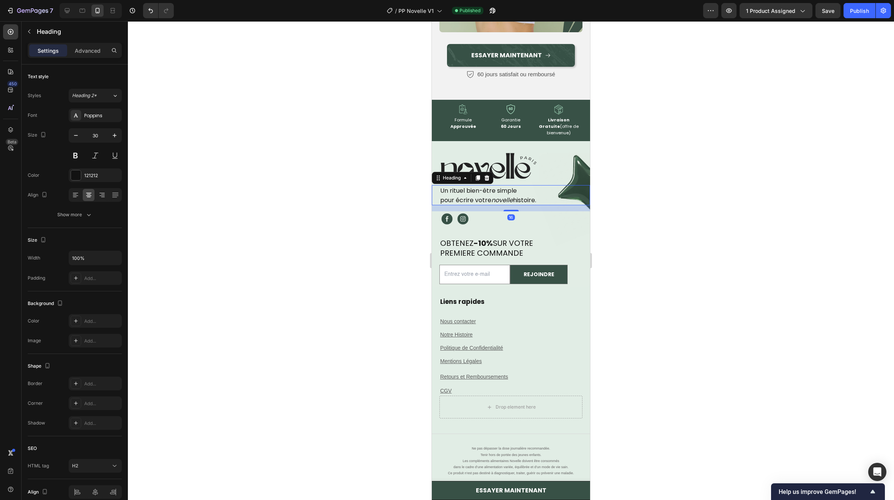
click at [478, 186] on span "Un rituel bien-être simple" at bounding box center [478, 190] width 77 height 9
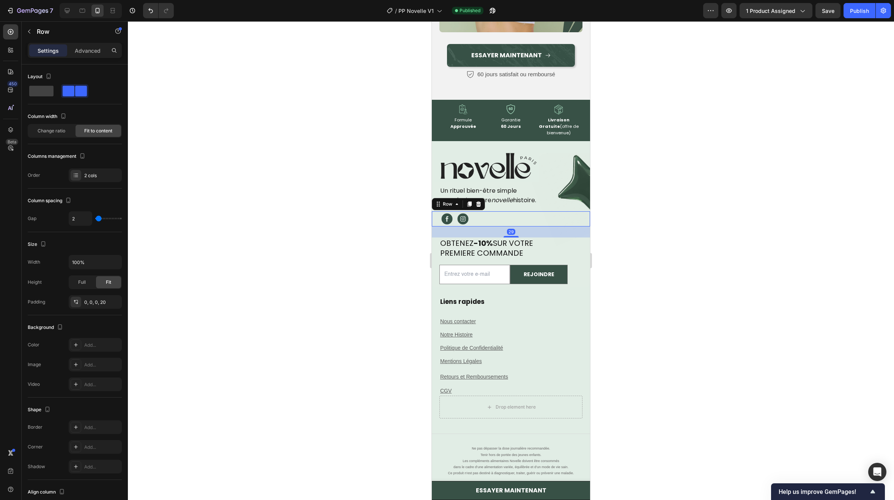
click at [487, 211] on div "Image Image Row 29" at bounding box center [511, 218] width 158 height 15
click at [496, 237] on h2 "OBTENEZ -10% SUR VOTRE PREMIERE COMMANDE" at bounding box center [514, 247] width 151 height 21
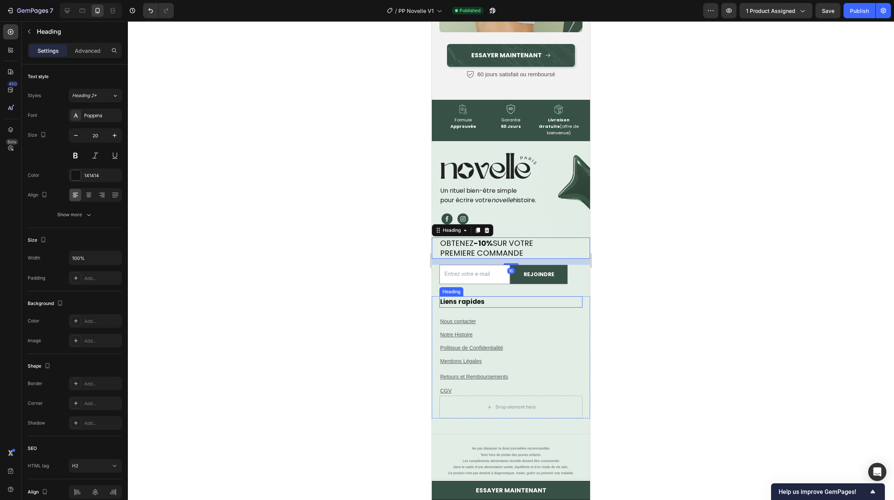
click at [482, 297] on strong "Liens rapides" at bounding box center [462, 301] width 44 height 9
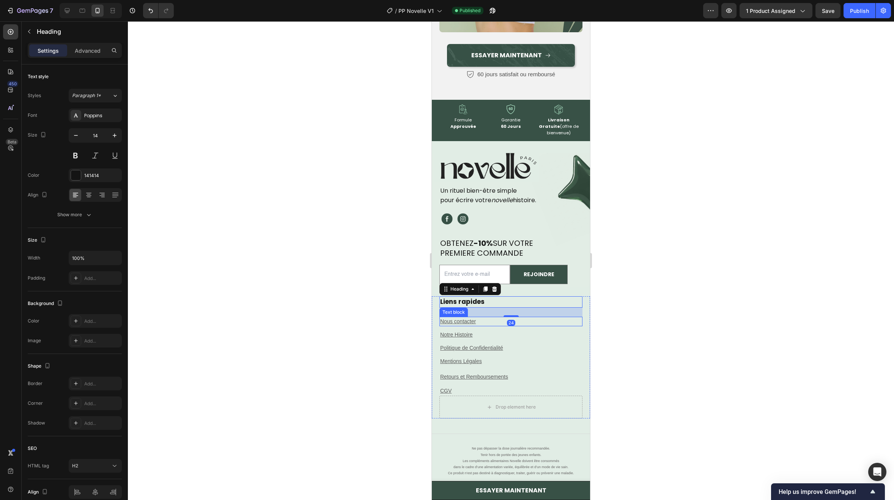
click at [488, 317] on p "Nous contacter" at bounding box center [510, 321] width 141 height 8
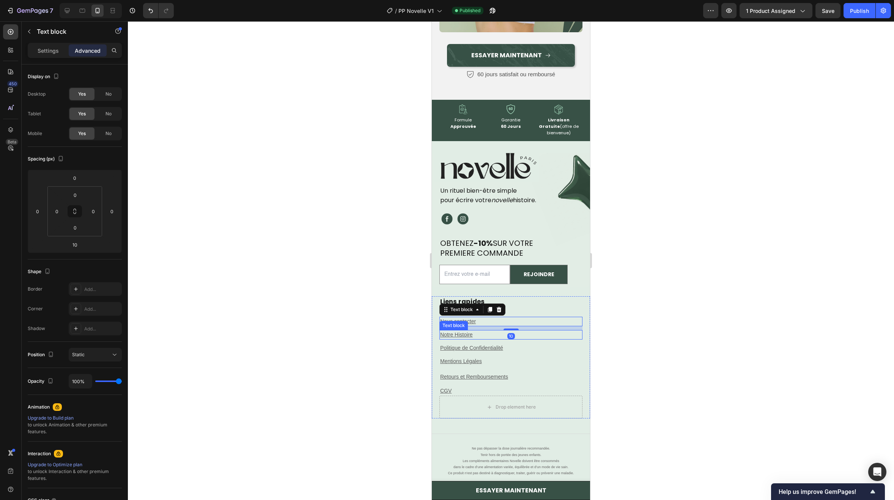
click at [485, 330] on div "Notre Histoire" at bounding box center [510, 334] width 143 height 9
click at [481, 374] on u "Retours et Remboursements" at bounding box center [474, 377] width 68 height 6
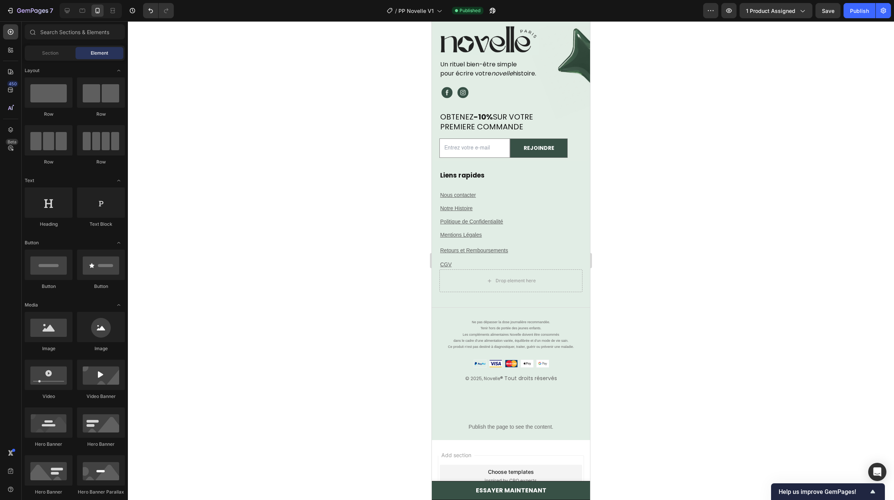
scroll to position [5216, 0]
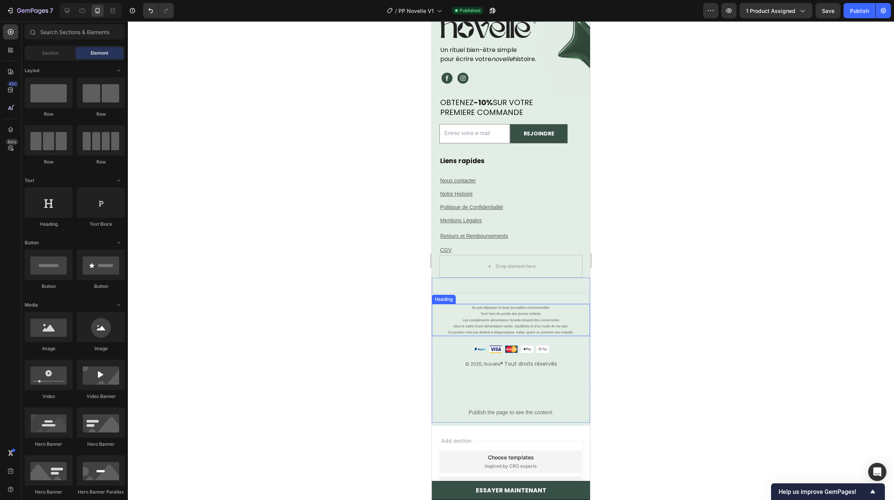
click at [500, 306] on h2 "Ne pas dépasser la dose journalière recommandée. Tenir hors de portée des jeune…" at bounding box center [510, 320] width 143 height 32
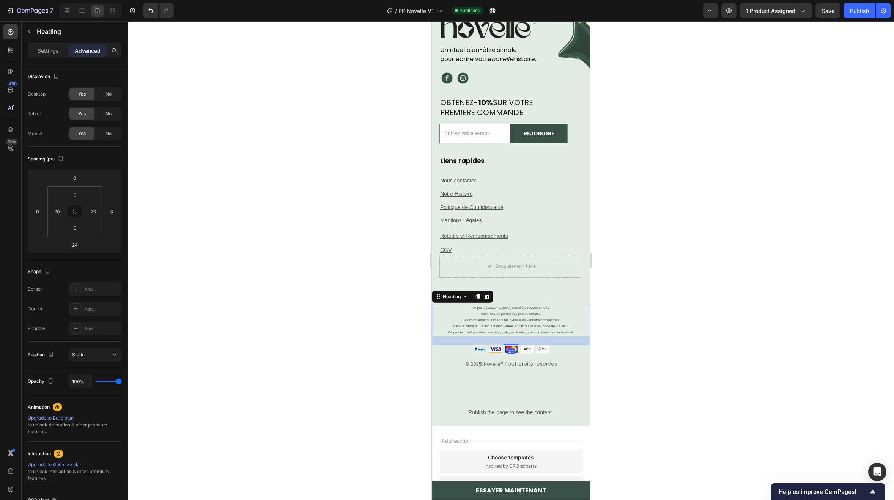
click at [504, 313] on h2 "Ne pas dépasser la dose journalière recommandée. Tenir hors de portée des jeune…" at bounding box center [510, 320] width 143 height 32
click at [504, 313] on p "Ne pas dépasser la dose journalière recommandée. Tenir hors de portée des jeune…" at bounding box center [510, 320] width 141 height 31
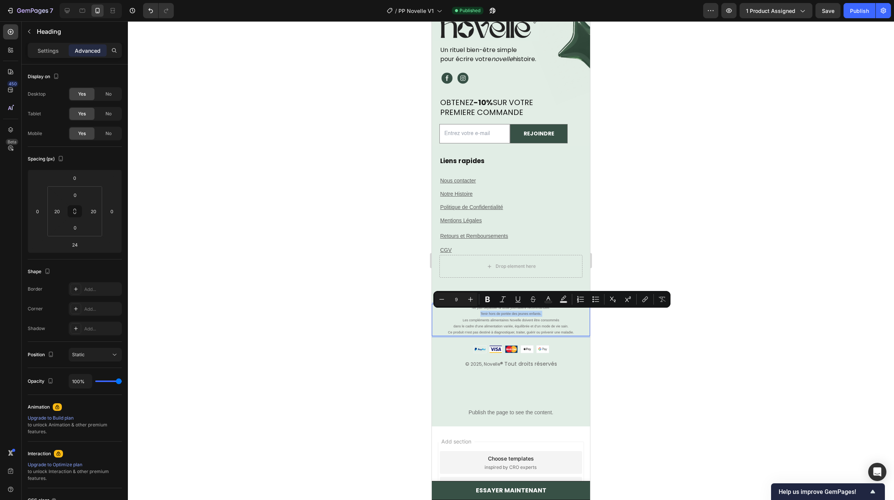
click at [550, 311] on p "Ne pas dépasser la dose journalière recommandée. Tenir hors de portée des jeune…" at bounding box center [510, 320] width 141 height 31
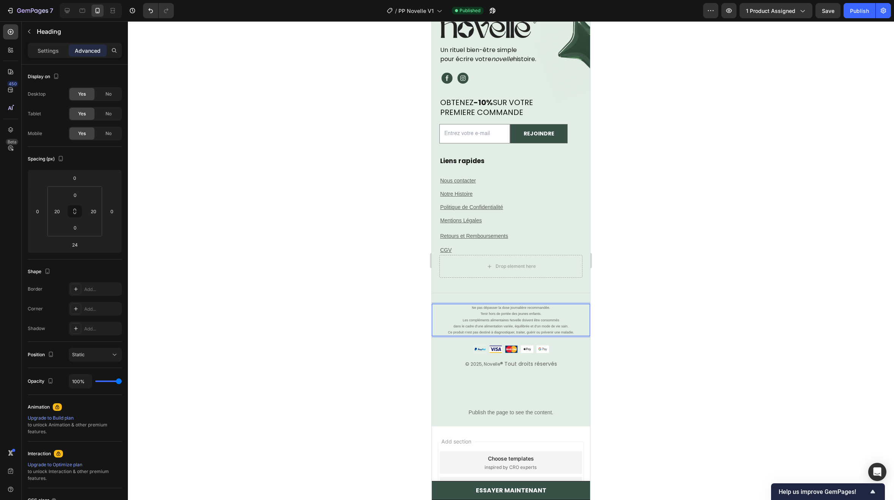
click at [465, 306] on p "Ne pas dépasser la dose journalière recommandée. Tenir hors de portée des jeune…" at bounding box center [510, 320] width 141 height 31
click at [485, 307] on p "Ne pas dépasser la dose journalière recommandée. Tenir hors de portée des jeune…" at bounding box center [510, 323] width 141 height 37
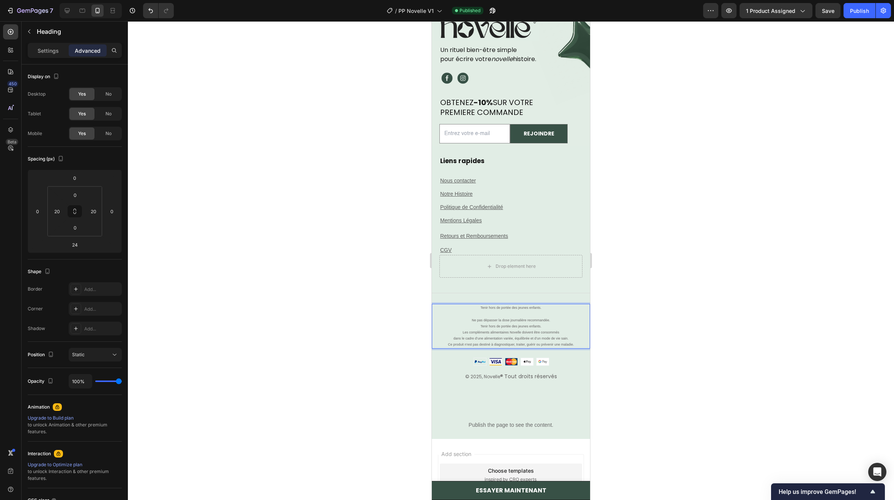
click at [525, 324] on p "Tenir hors de portée des jeunes enfants. ⁠⁠⁠⁠⁠⁠⁠ Ne pas dépasser la dose journa…" at bounding box center [510, 326] width 141 height 43
click at [526, 324] on p "Tenir hors de portée des jeunes enfants. Ne pas dépasser la dose journalière re…" at bounding box center [510, 326] width 141 height 43
click at [512, 309] on p "Tenir hors de portée des jeunes enfants. Ne pas dépasser la dose journalière re…" at bounding box center [510, 323] width 141 height 37
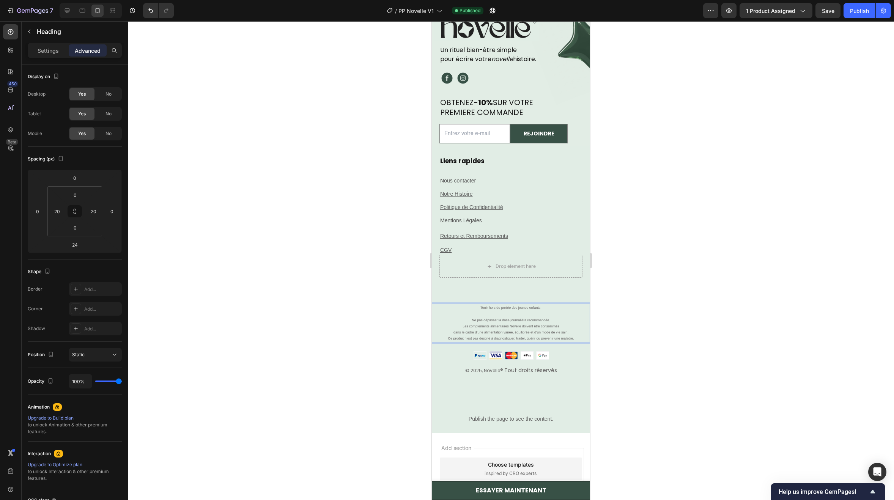
click at [514, 314] on p "Tenir hors de portée des jeunes enfants. Ne pas dépasser la dose journalière re…" at bounding box center [510, 323] width 141 height 37
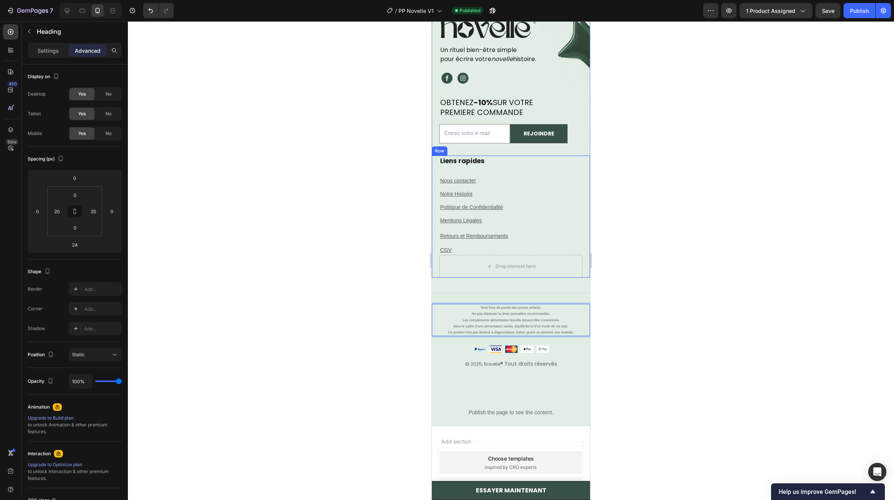
click at [530, 198] on div "Liens rapides Heading Nous contacter Text block Notre Histoire Text block Polit…" at bounding box center [510, 205] width 143 height 99
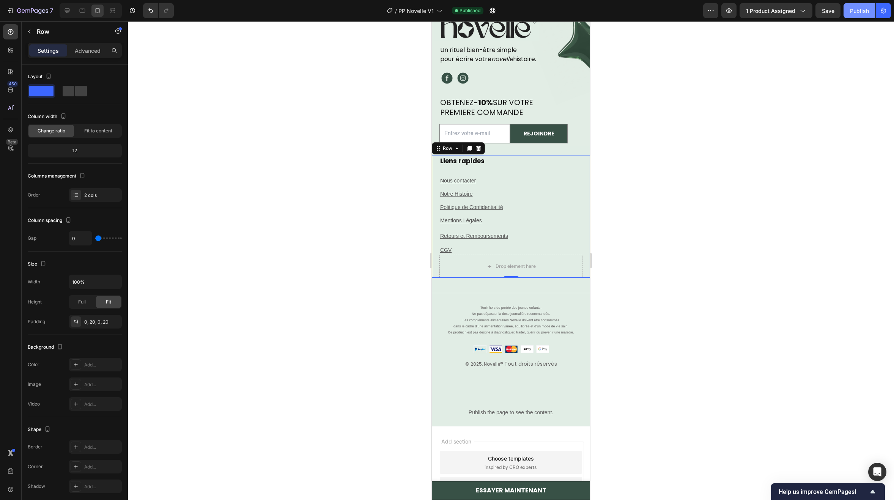
click at [855, 15] on button "Publish" at bounding box center [859, 10] width 32 height 15
